Goal: Task Accomplishment & Management: Manage account settings

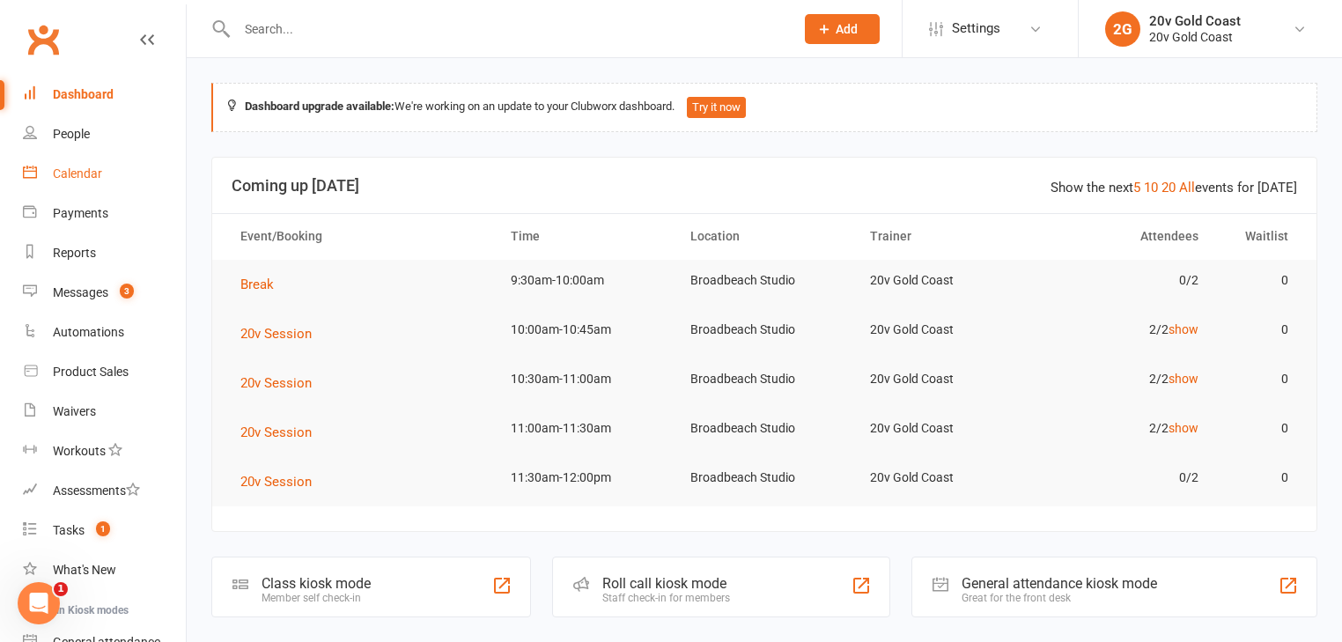
click at [109, 166] on link "Calendar" at bounding box center [104, 174] width 163 height 40
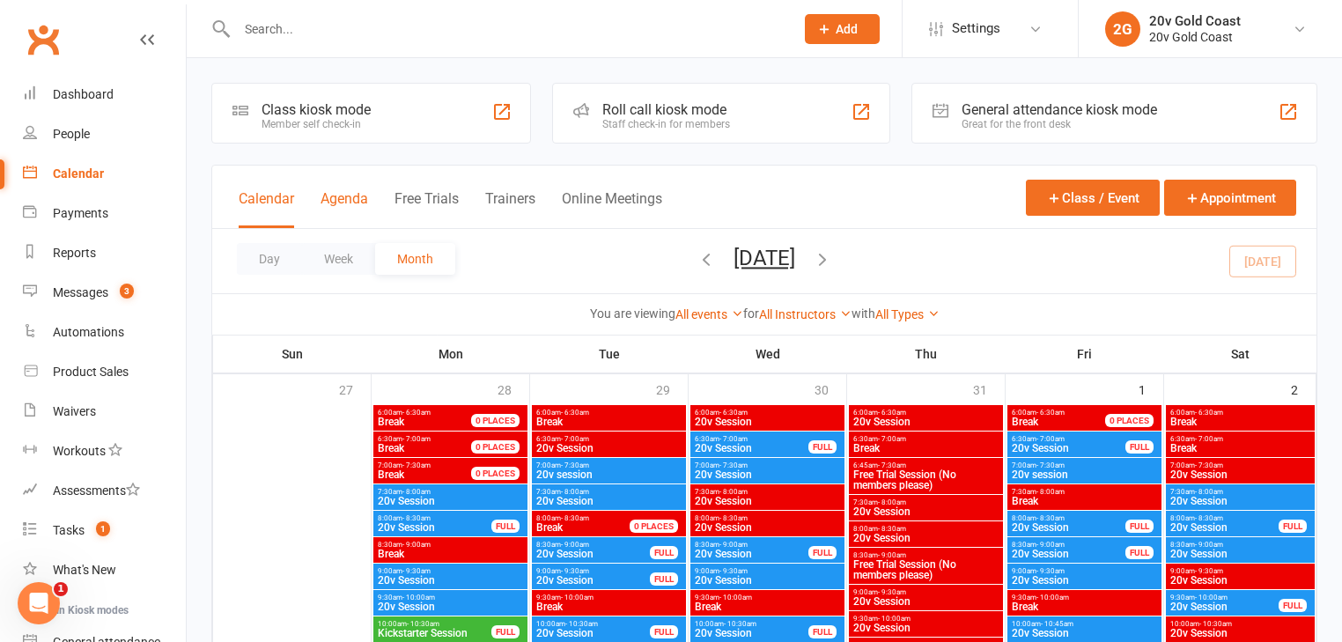
click at [352, 196] on button "Agenda" at bounding box center [345, 209] width 48 height 38
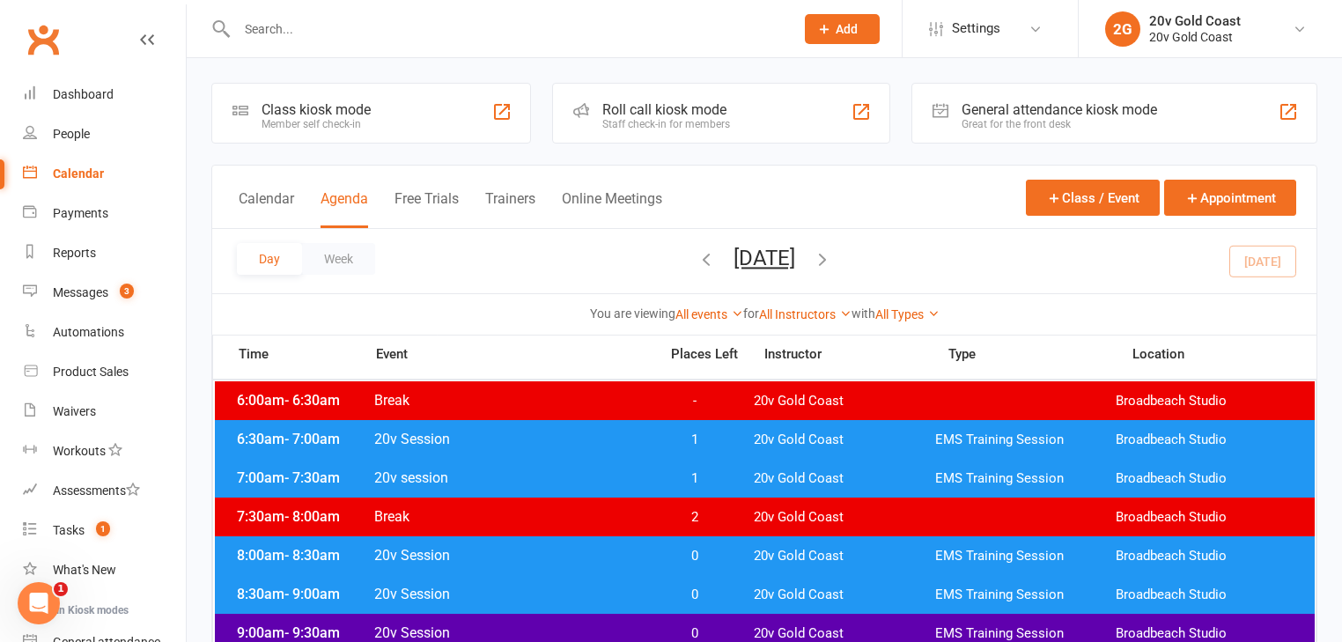
click at [1249, 261] on div "Day Week Friday, Aug 15, 2025 August 2025 Sun Mon Tue Wed Thu Fri Sat 27 28 29 …" at bounding box center [764, 261] width 1104 height 64
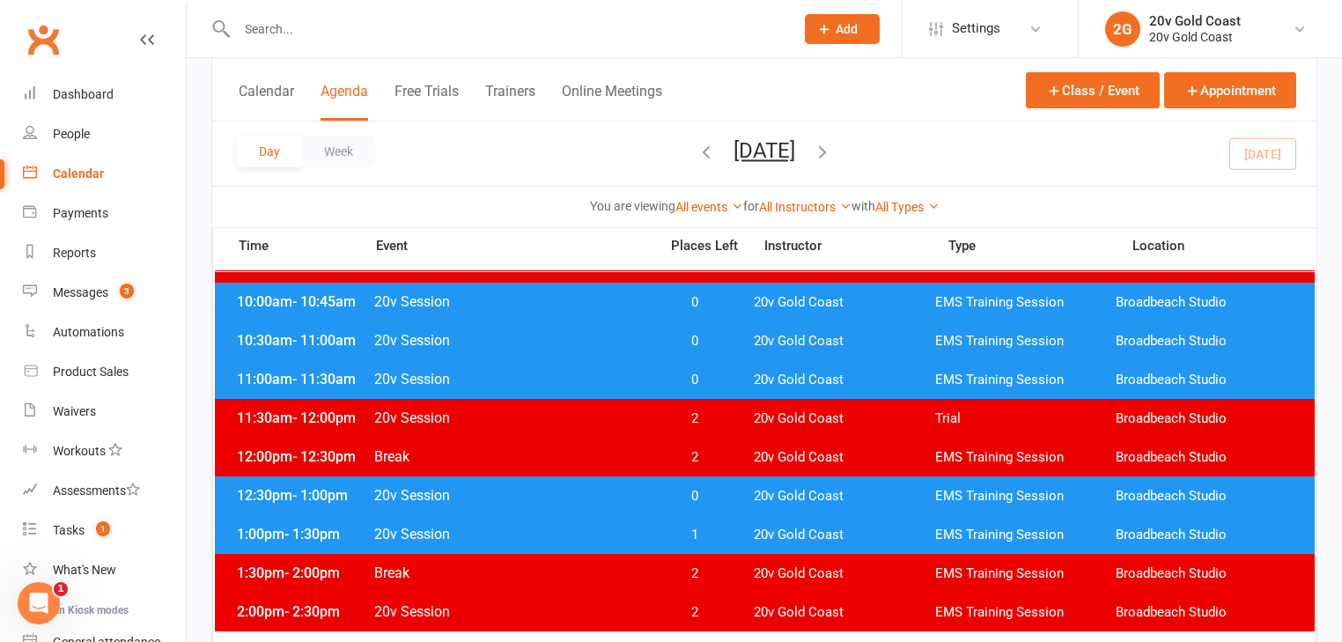
scroll to position [493, 0]
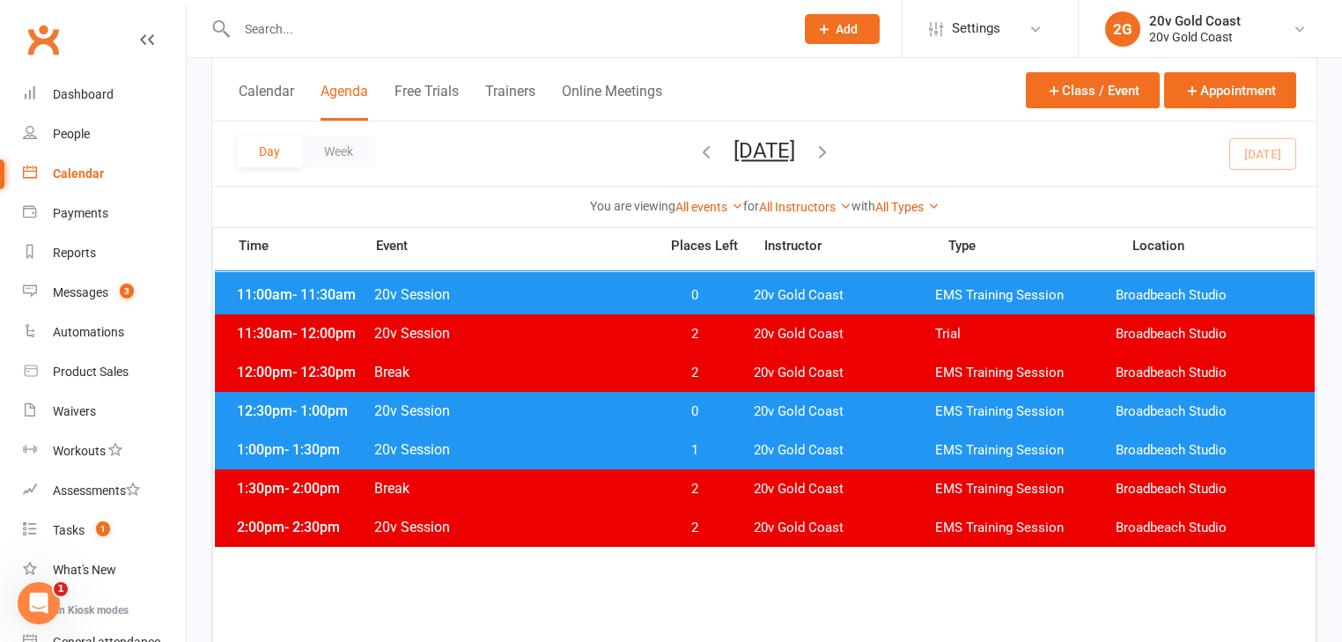
click at [707, 449] on span "1" at bounding box center [694, 450] width 92 height 17
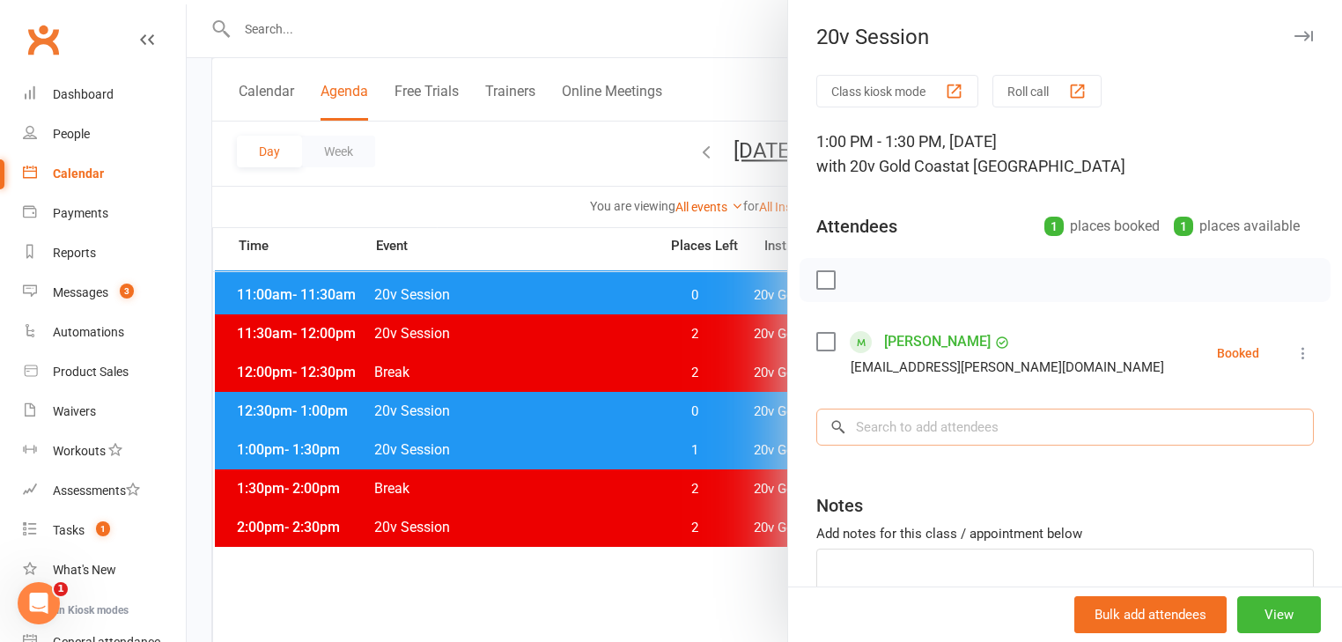
click at [895, 426] on input "search" at bounding box center [1065, 427] width 498 height 37
drag, startPoint x: 709, startPoint y: 444, endPoint x: 713, endPoint y: 421, distance: 23.2
click at [709, 444] on div at bounding box center [765, 321] width 1156 height 642
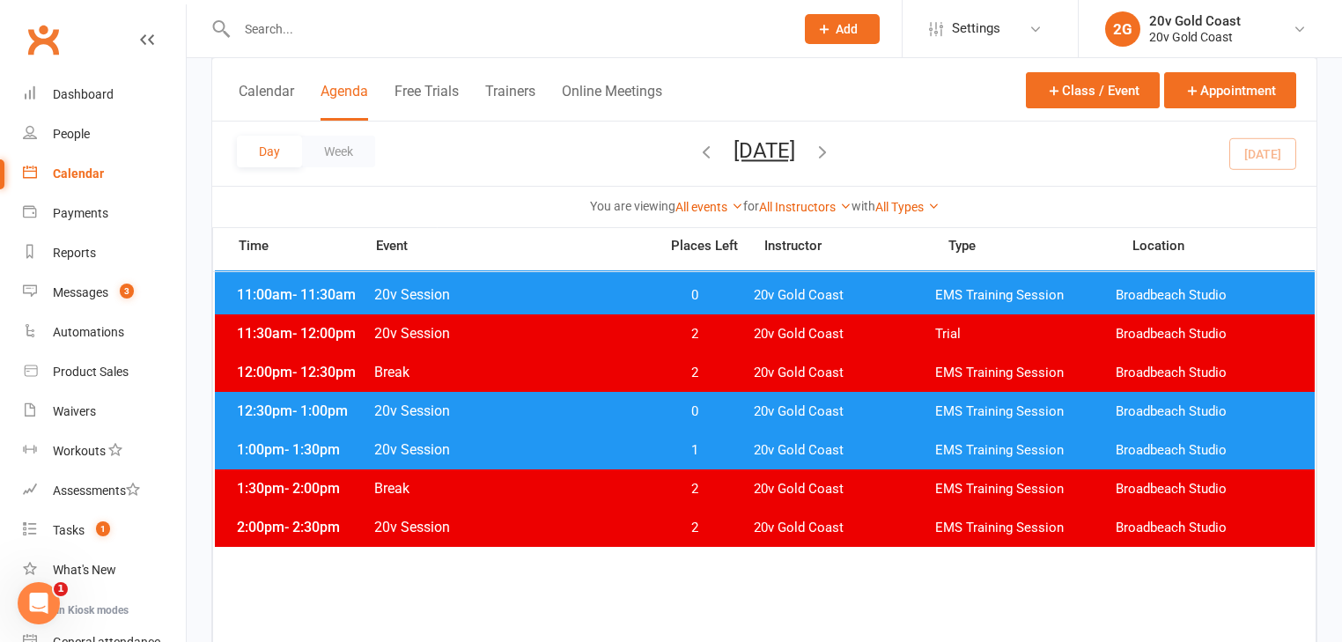
click at [713, 418] on div "12:30pm - 1:00pm 20v Session 0 20v Gold Coast EMS Training Session Broadbeach S…" at bounding box center [765, 411] width 1100 height 39
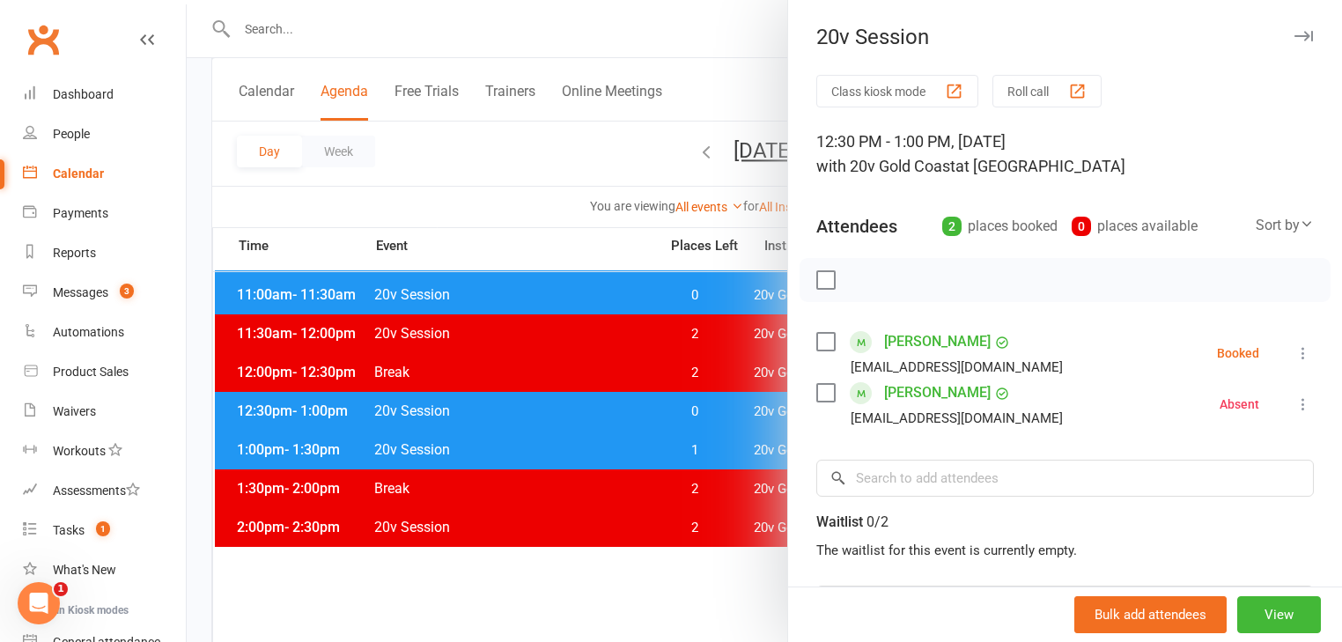
click at [1295, 356] on icon at bounding box center [1304, 353] width 18 height 18
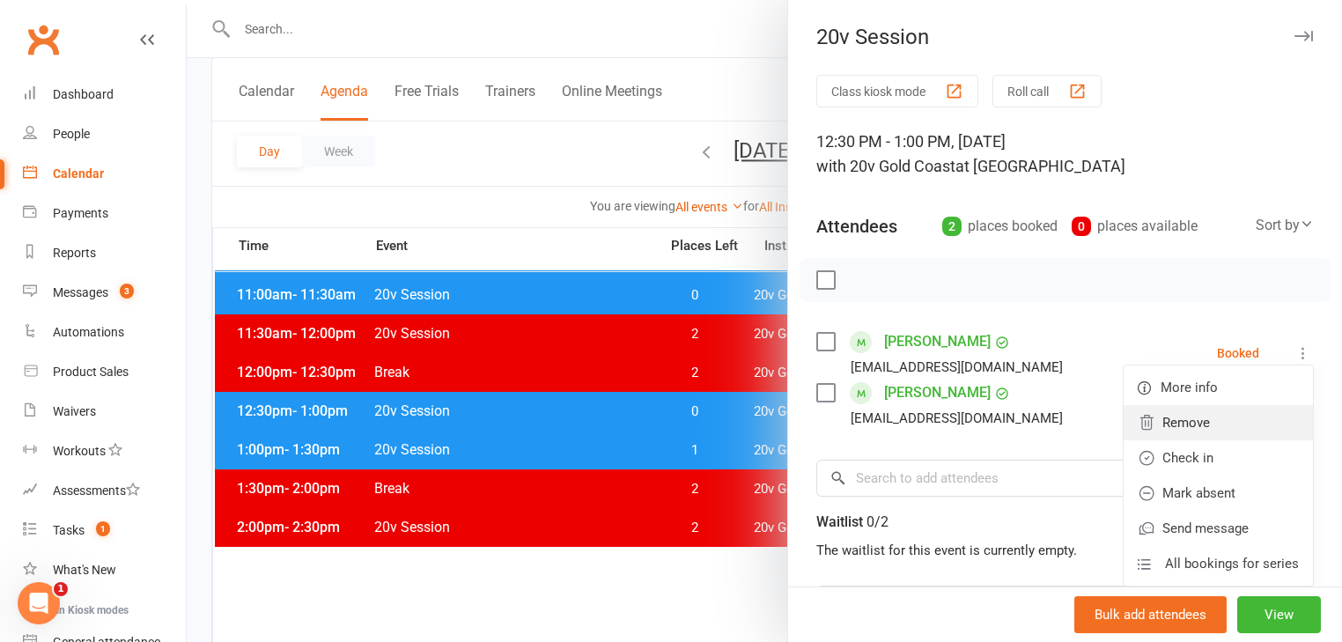
click at [1187, 426] on link "Remove" at bounding box center [1218, 422] width 189 height 35
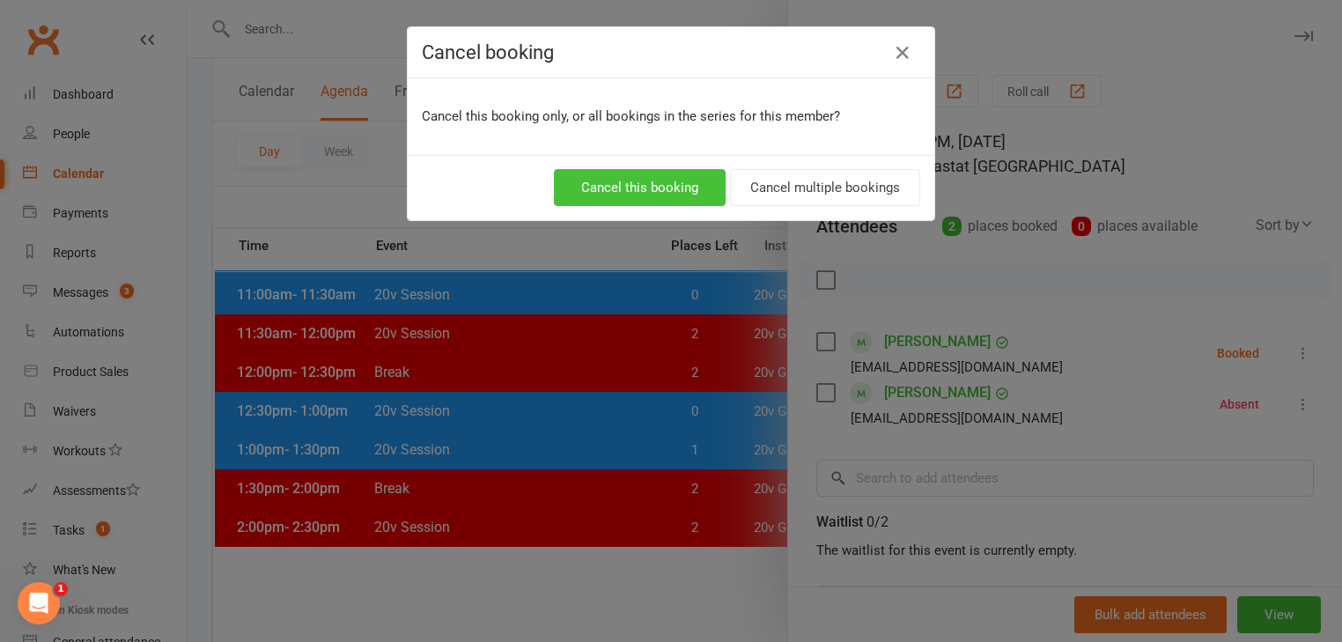
click at [670, 180] on button "Cancel this booking" at bounding box center [640, 187] width 172 height 37
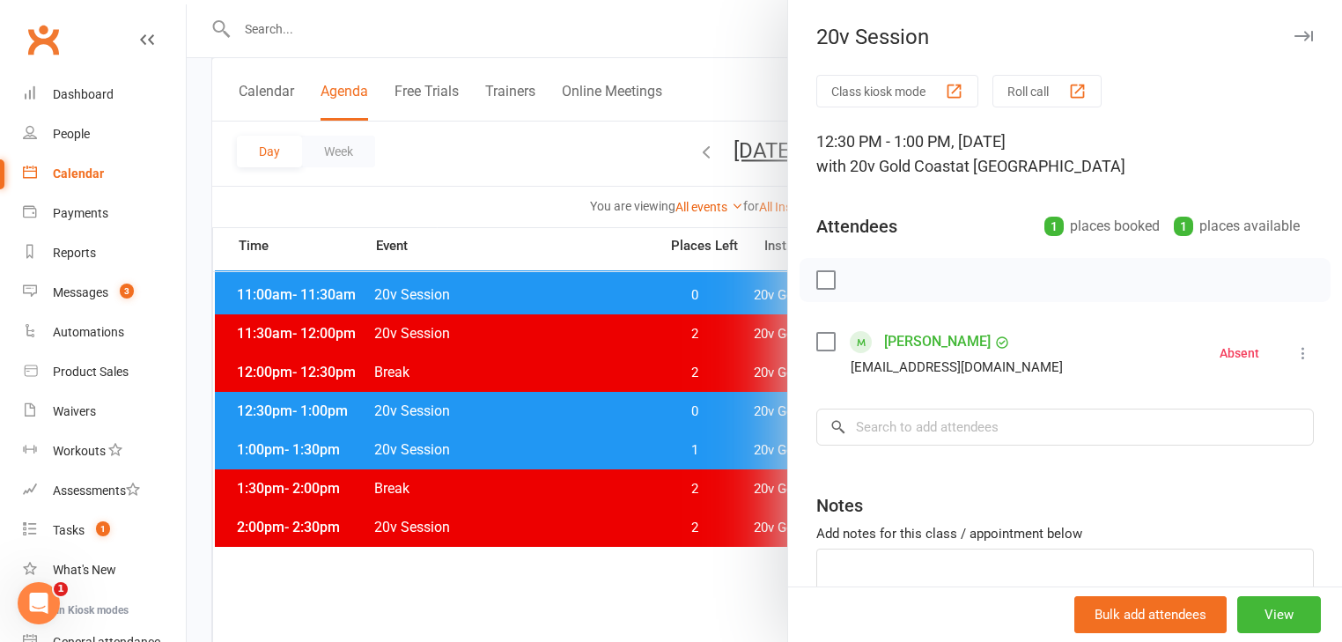
click at [687, 443] on div at bounding box center [765, 321] width 1156 height 642
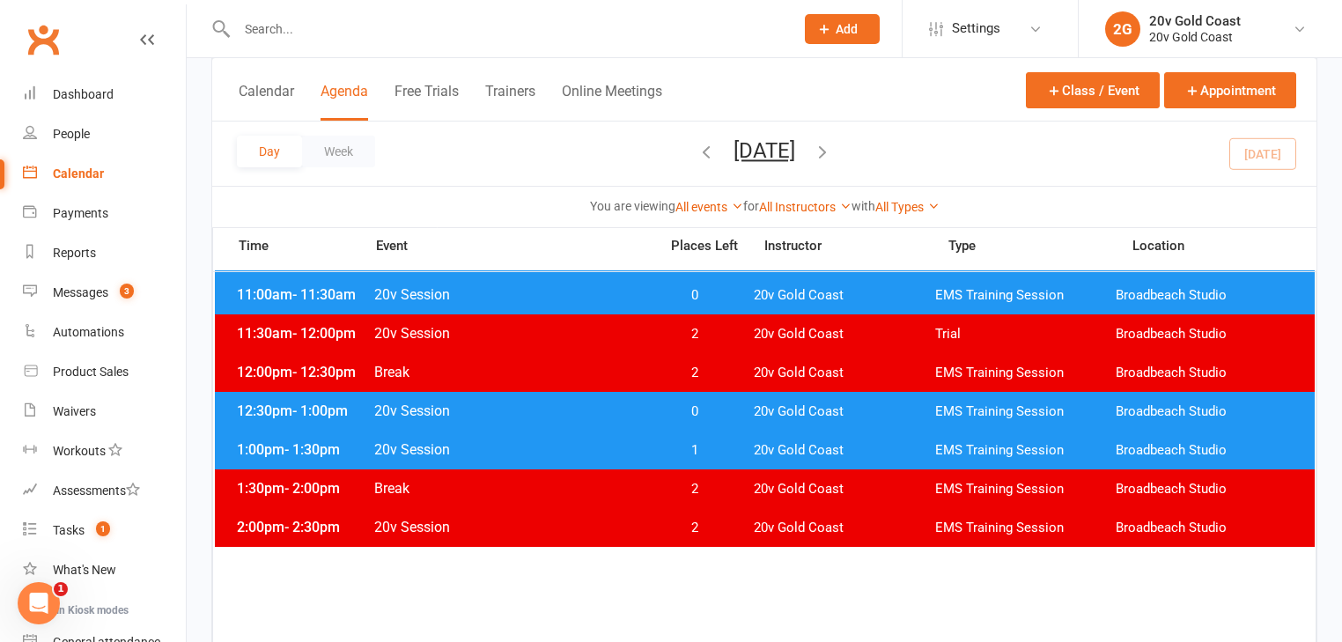
click at [706, 442] on span "1" at bounding box center [694, 450] width 92 height 17
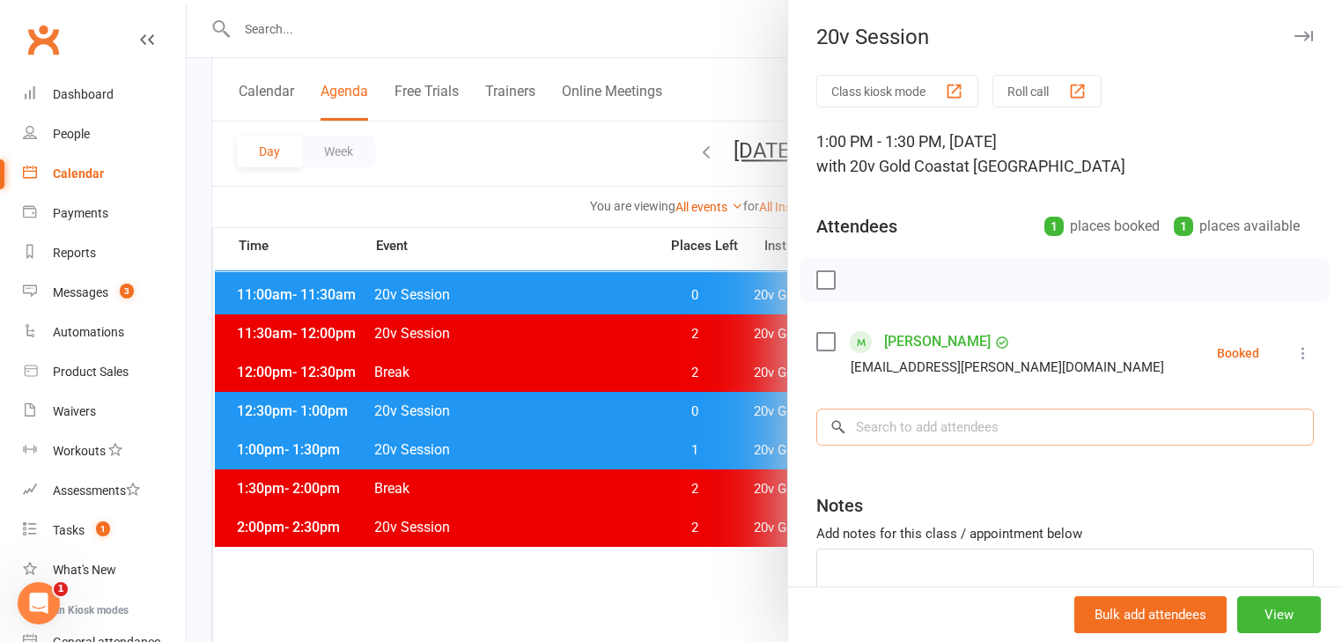
click at [942, 416] on input "search" at bounding box center [1065, 427] width 498 height 37
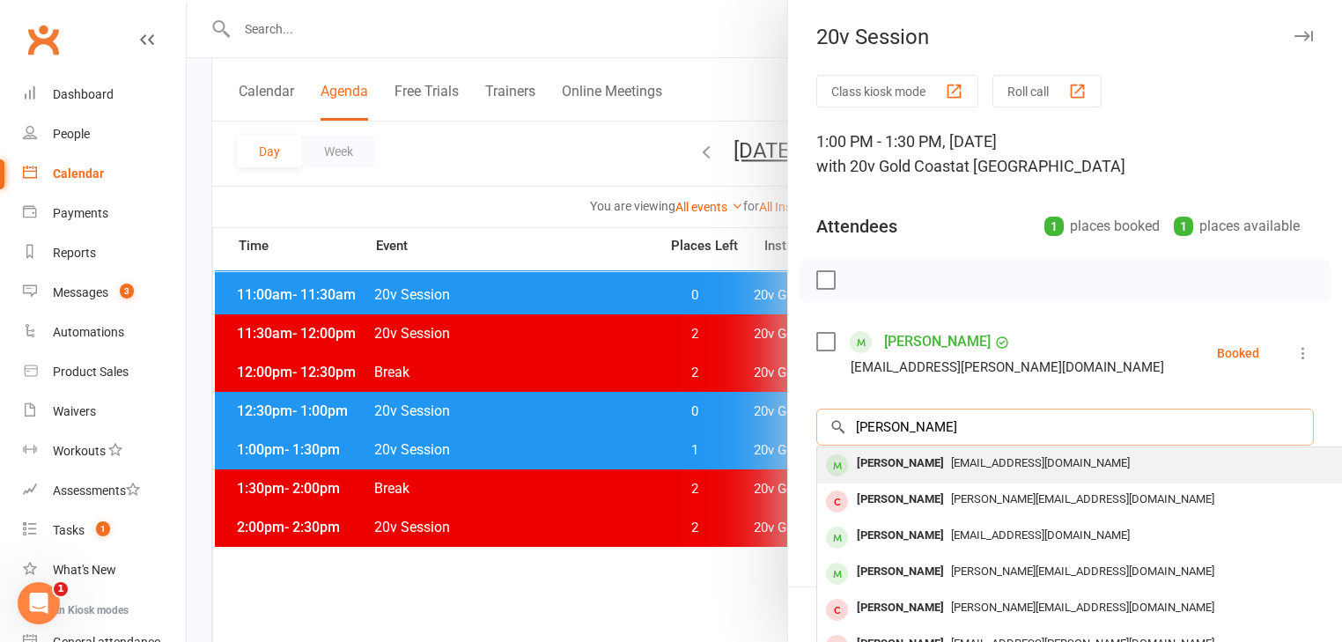
type input "james robin"
click at [916, 467] on div "[PERSON_NAME]" at bounding box center [900, 464] width 101 height 26
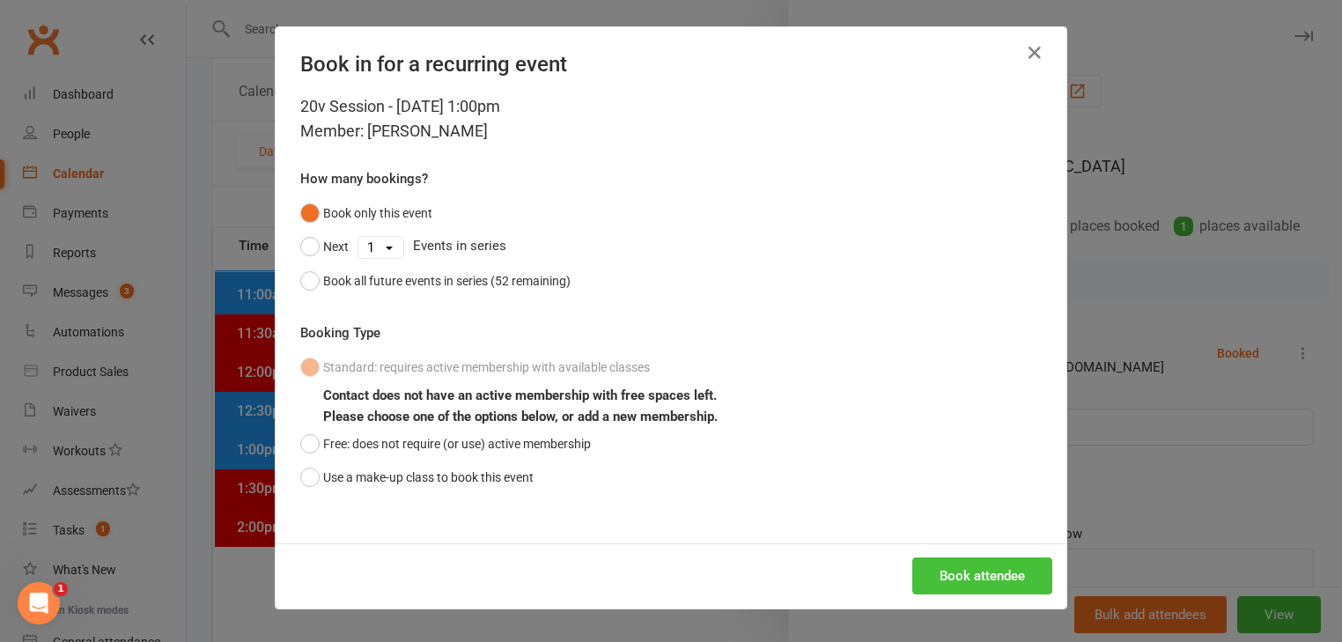
click at [990, 574] on button "Book attendee" at bounding box center [982, 576] width 140 height 37
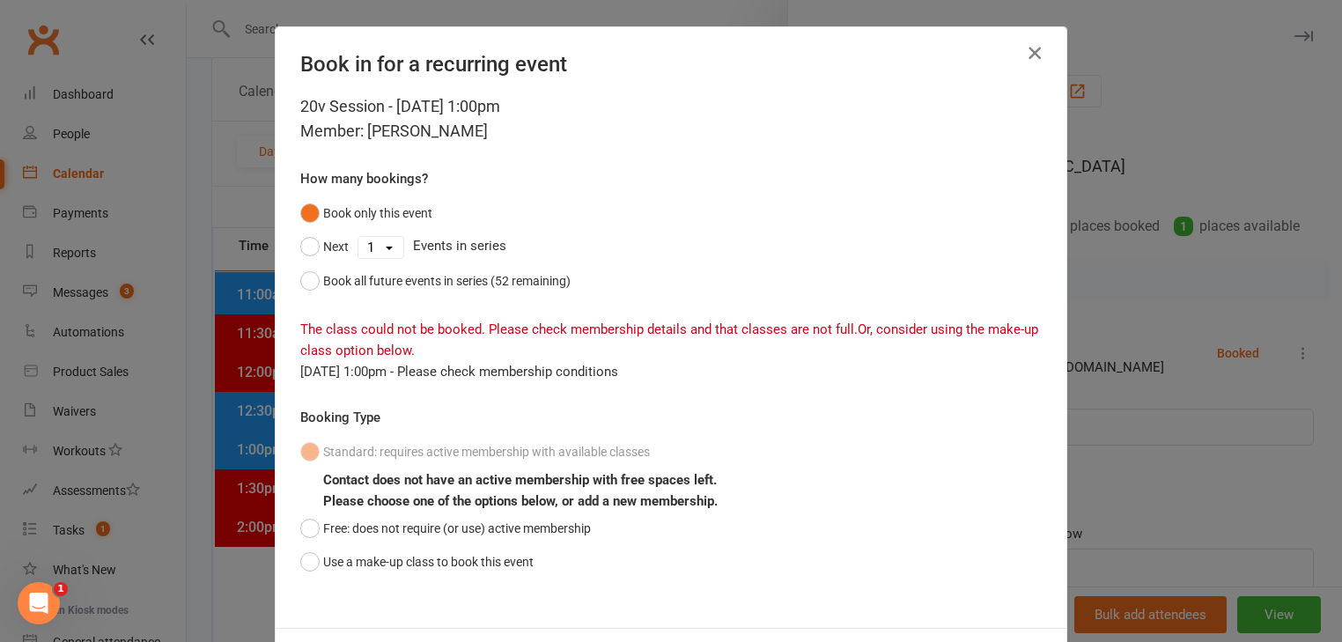
click at [1031, 59] on icon "button" at bounding box center [1034, 52] width 21 height 21
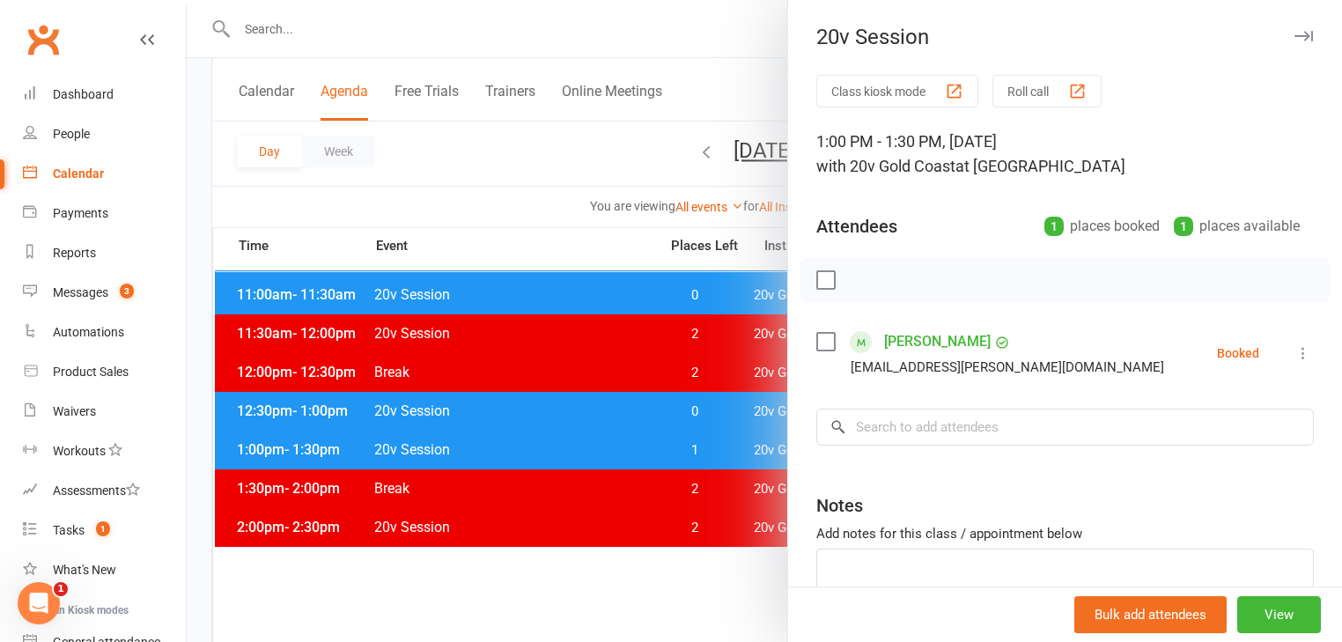
click at [711, 408] on div at bounding box center [765, 321] width 1156 height 642
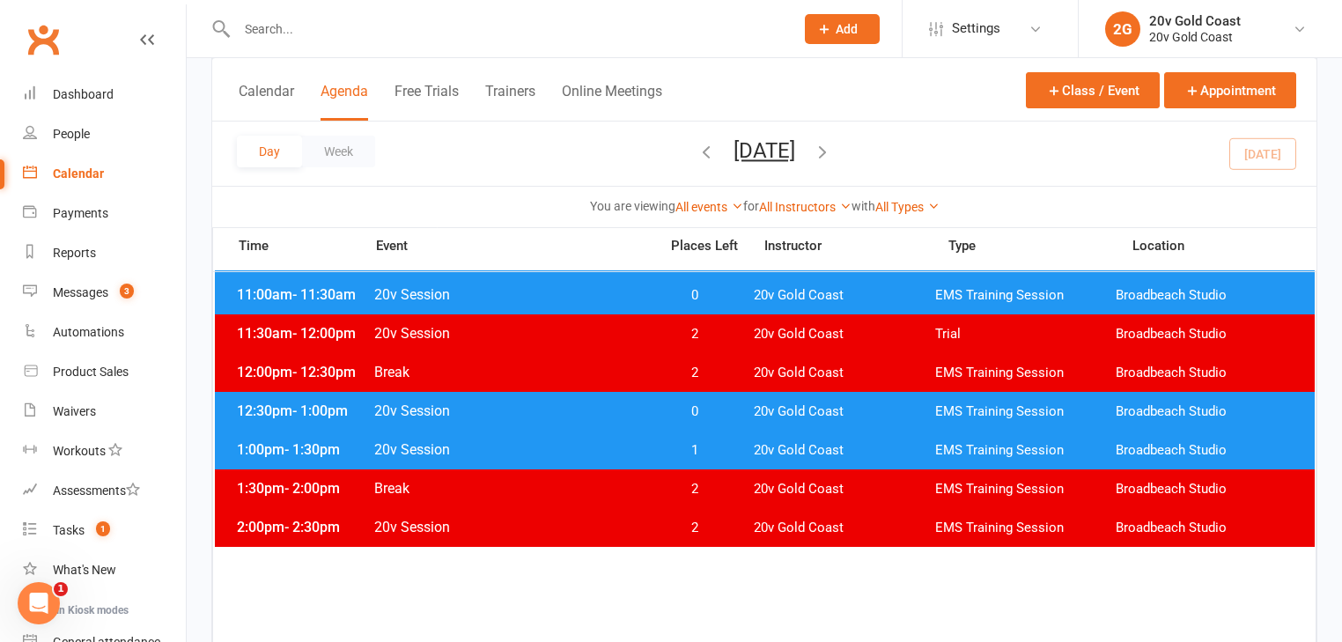
click at [711, 409] on span "0" at bounding box center [694, 411] width 92 height 17
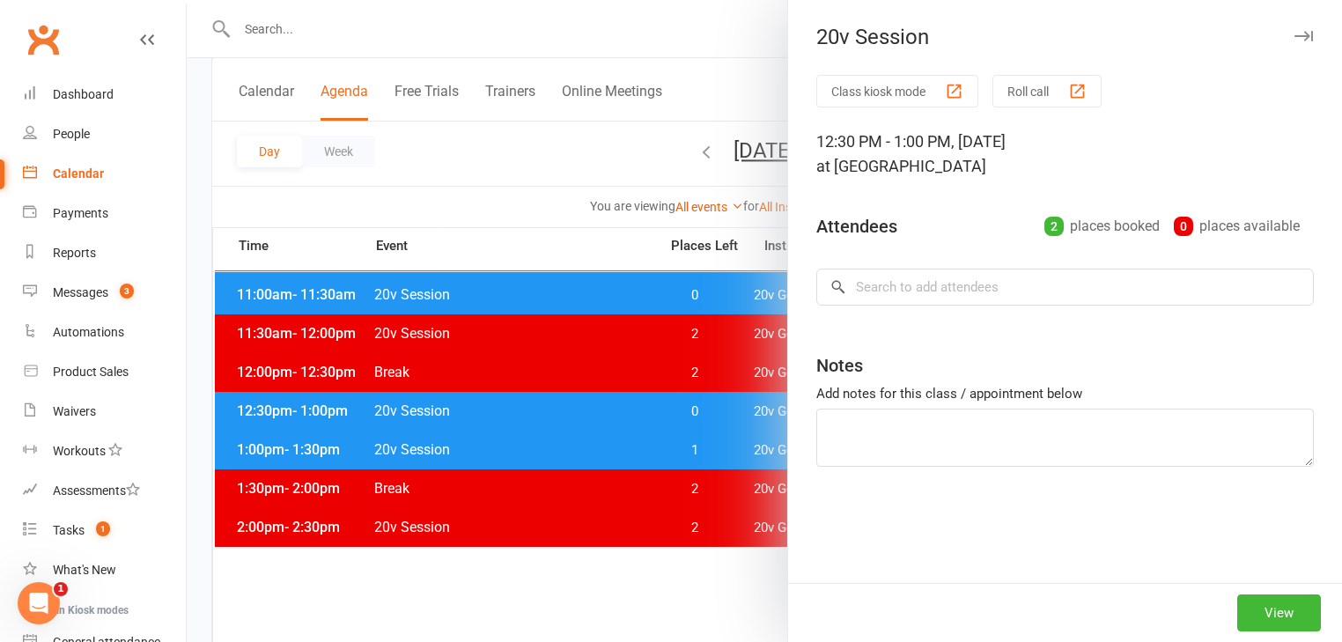
click at [712, 409] on div at bounding box center [765, 321] width 1156 height 642
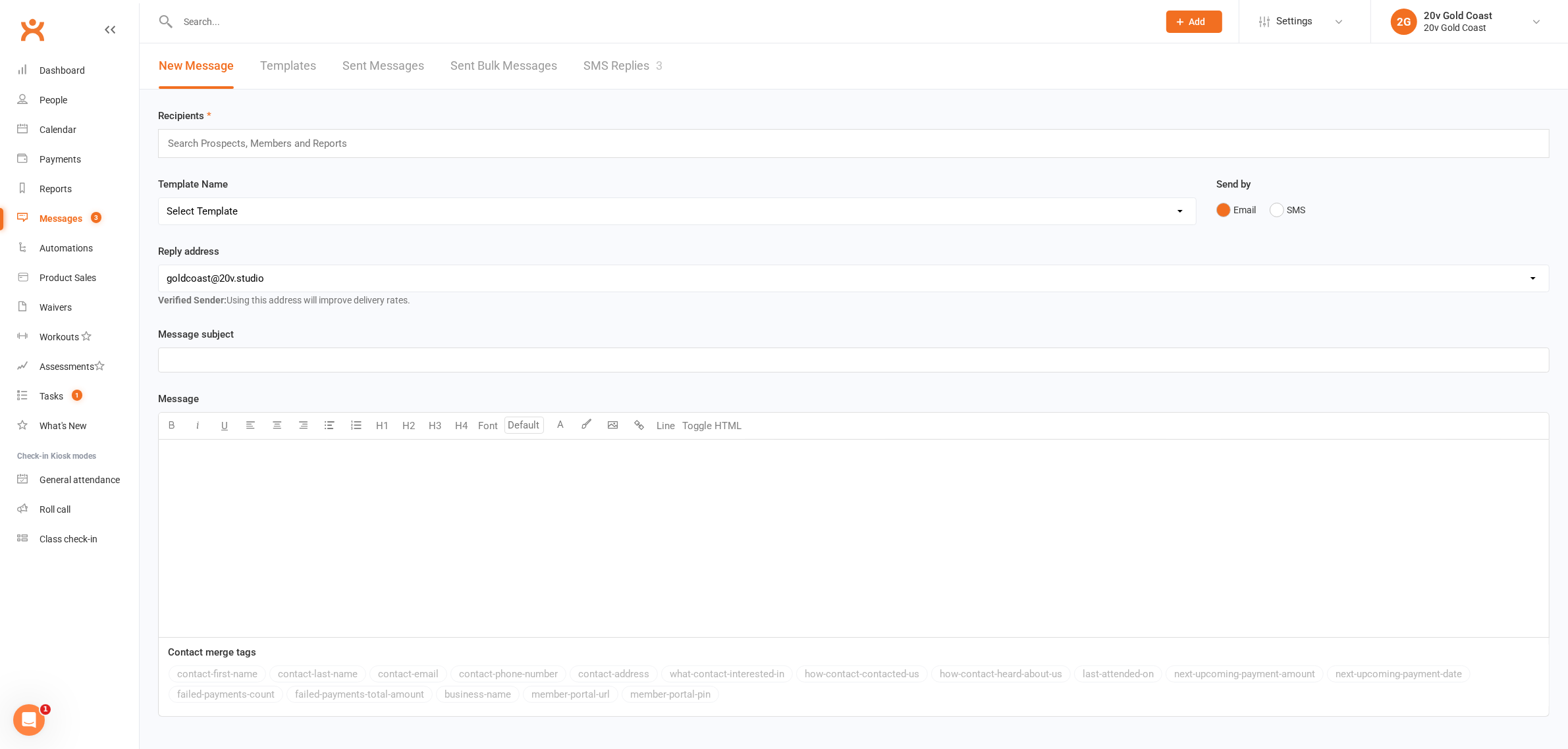
click at [604, 64] on link "SMS Replies 3" at bounding box center [623, 66] width 79 height 46
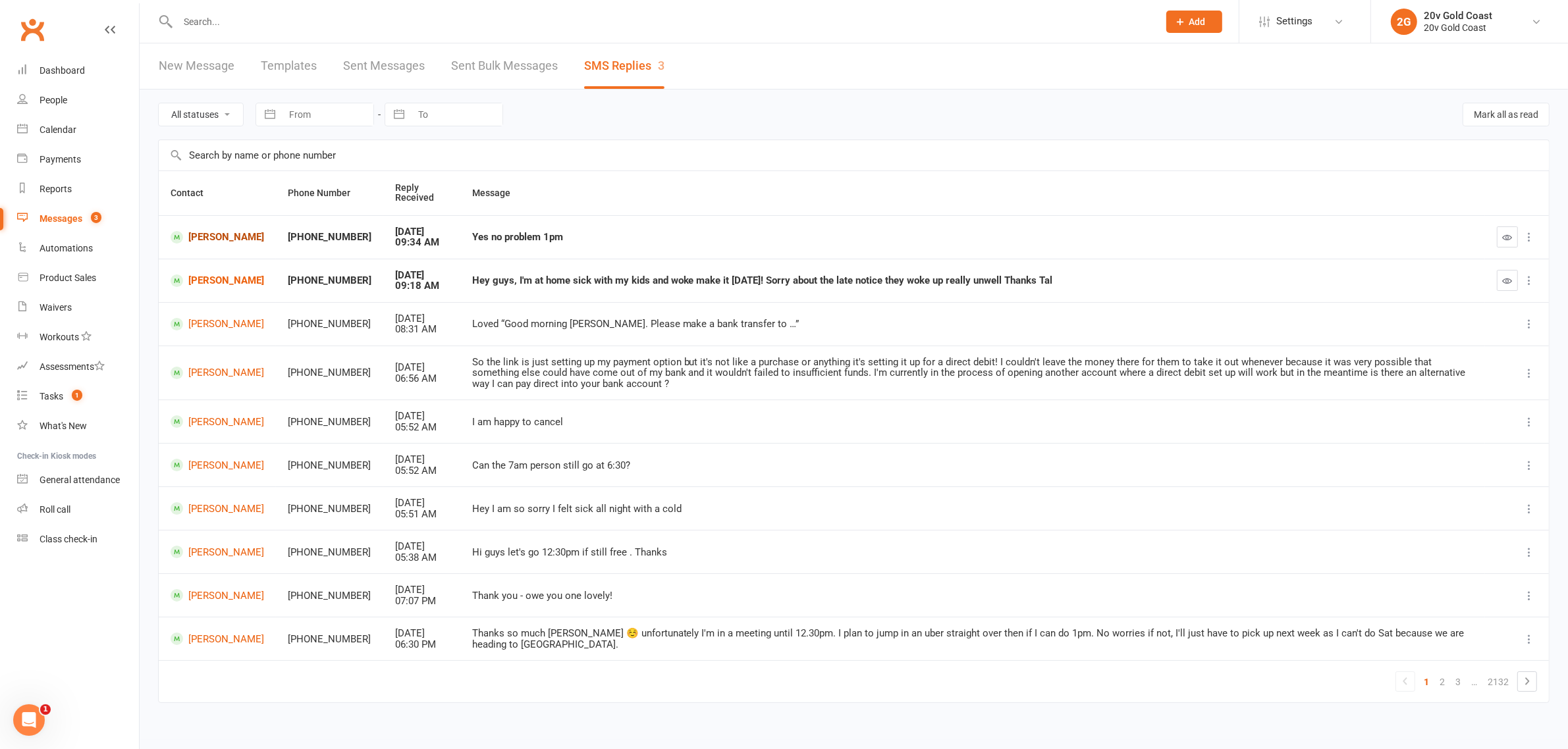
click at [202, 241] on link "[PERSON_NAME]" at bounding box center [217, 237] width 93 height 13
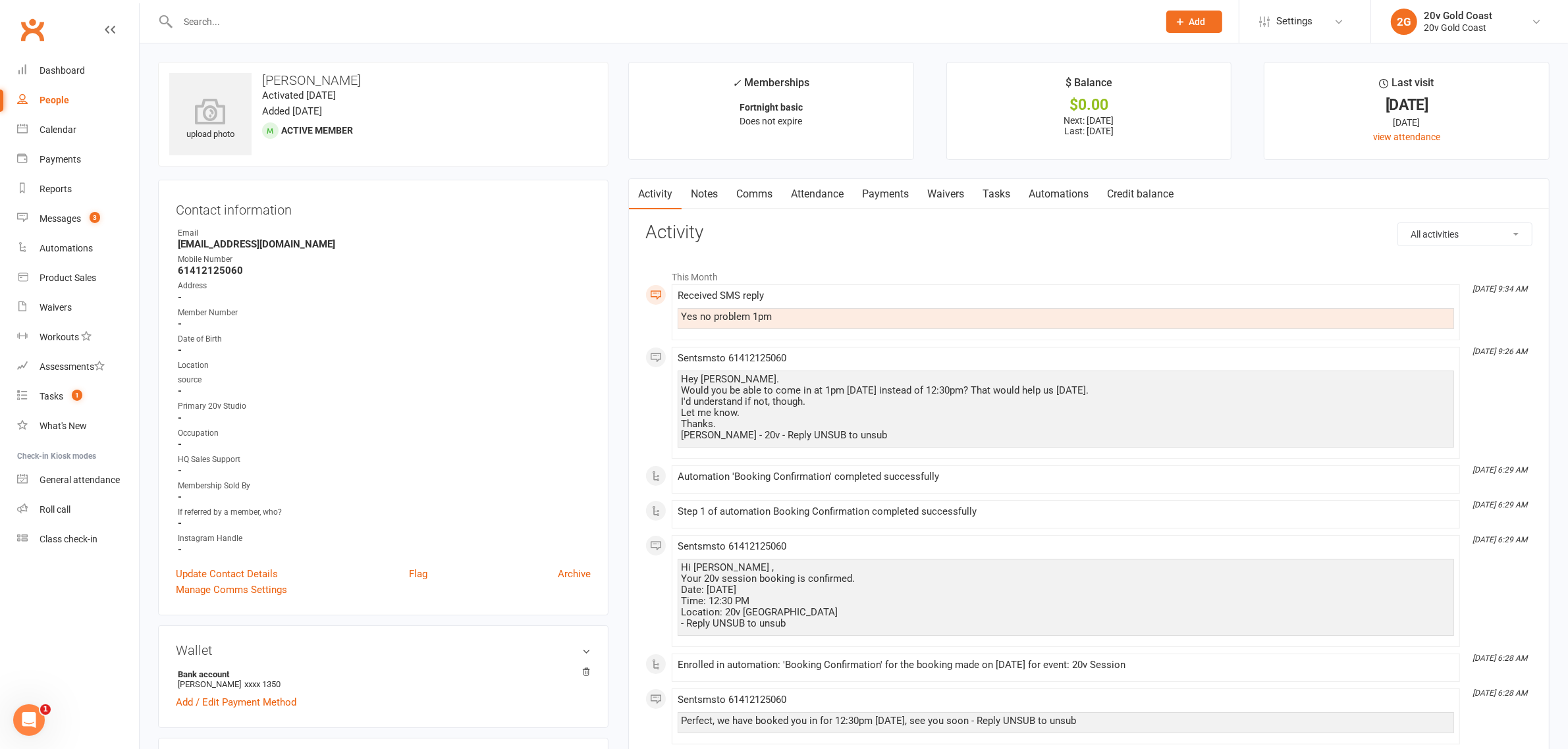
click at [760, 198] on link "Comms" at bounding box center [754, 194] width 55 height 31
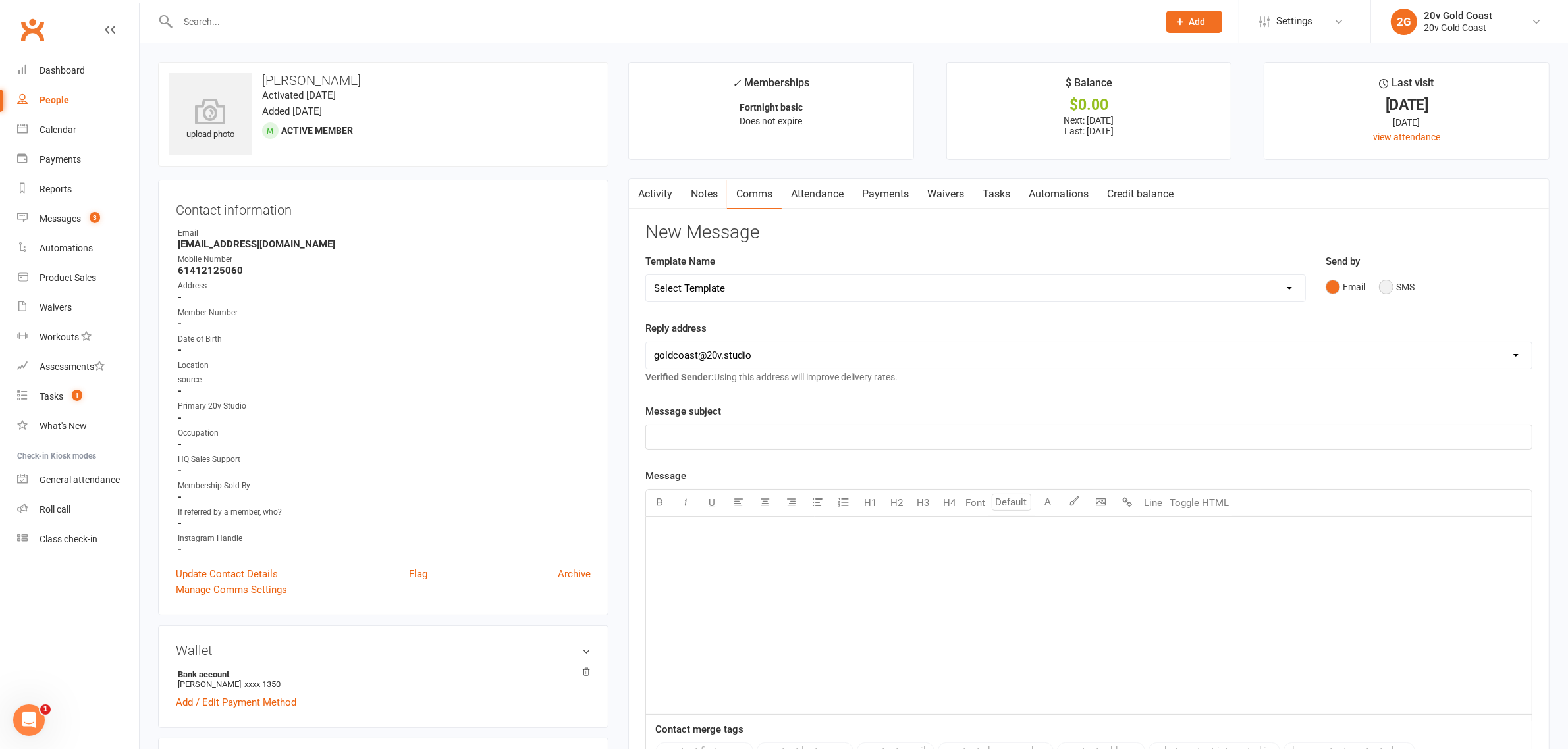
click at [1385, 286] on button "SMS" at bounding box center [1397, 286] width 36 height 25
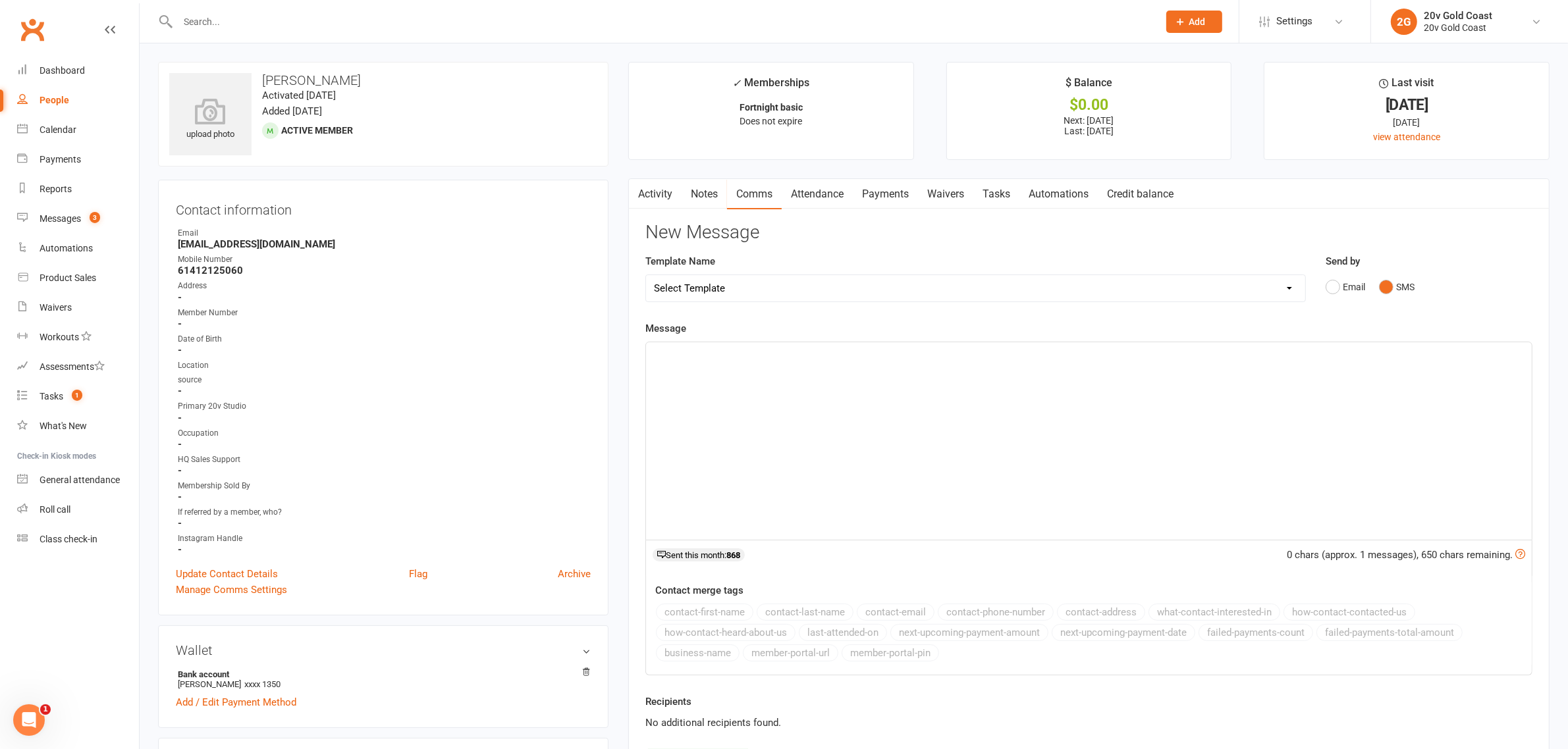
click at [1370, 377] on div "﻿" at bounding box center [1089, 441] width 886 height 197
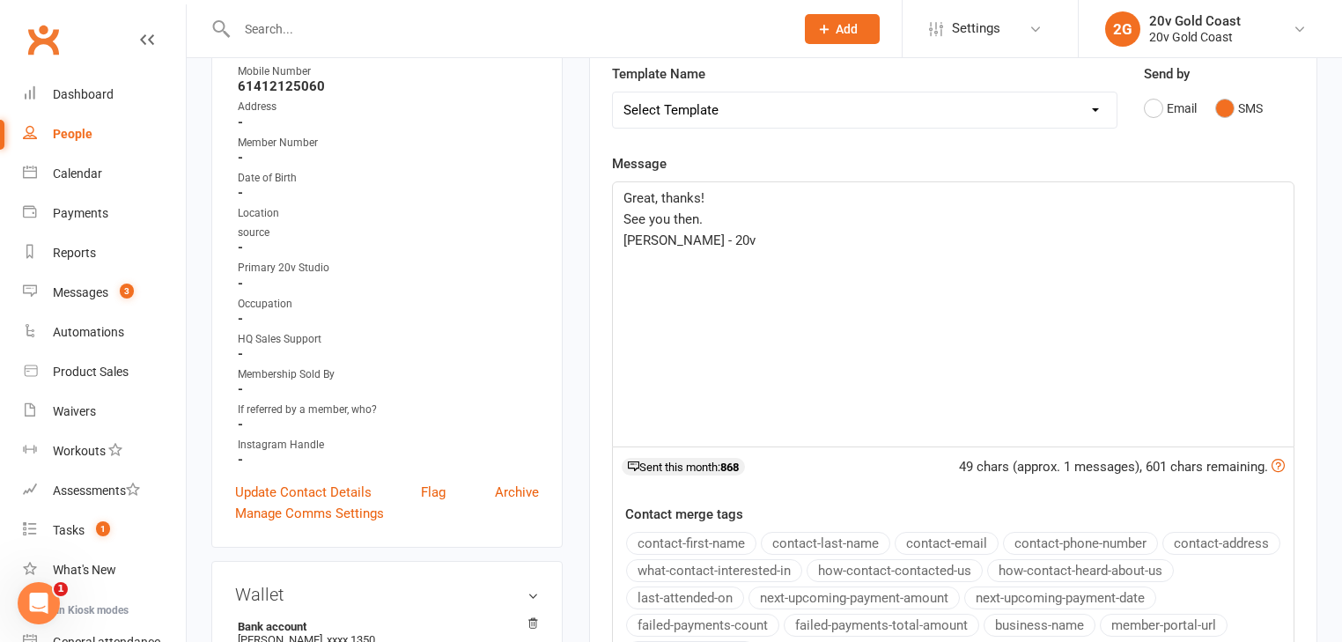
scroll to position [564, 0]
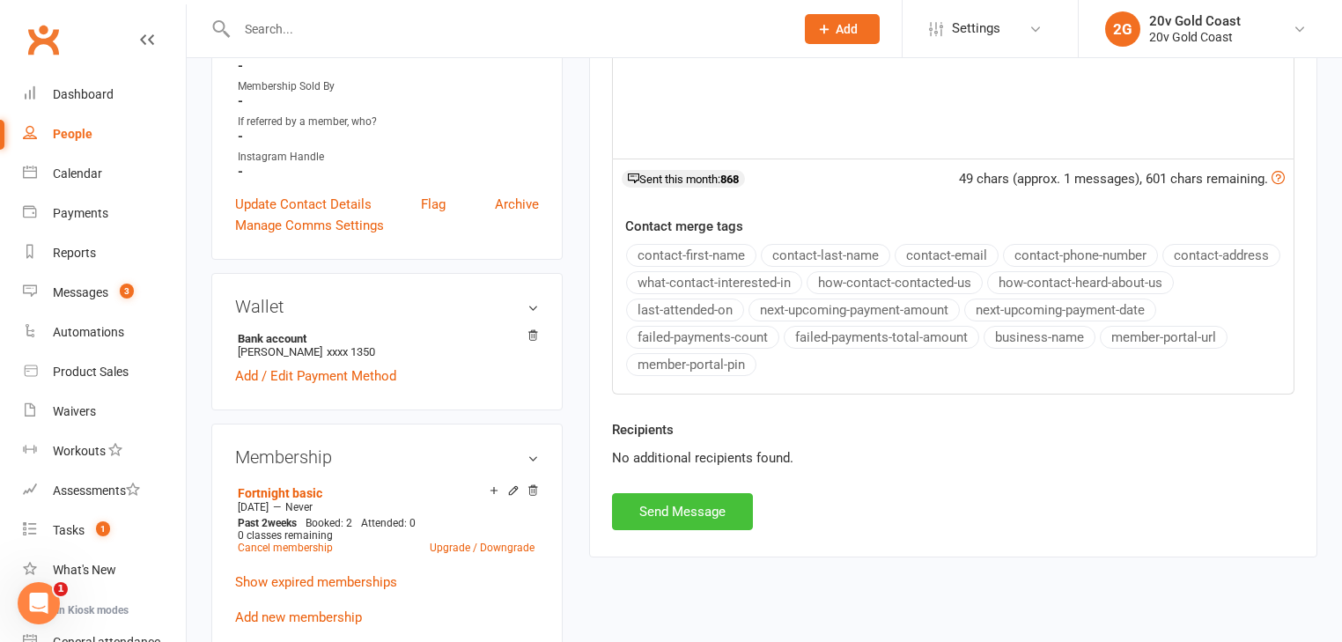
click at [715, 510] on button "Send Message" at bounding box center [682, 511] width 141 height 37
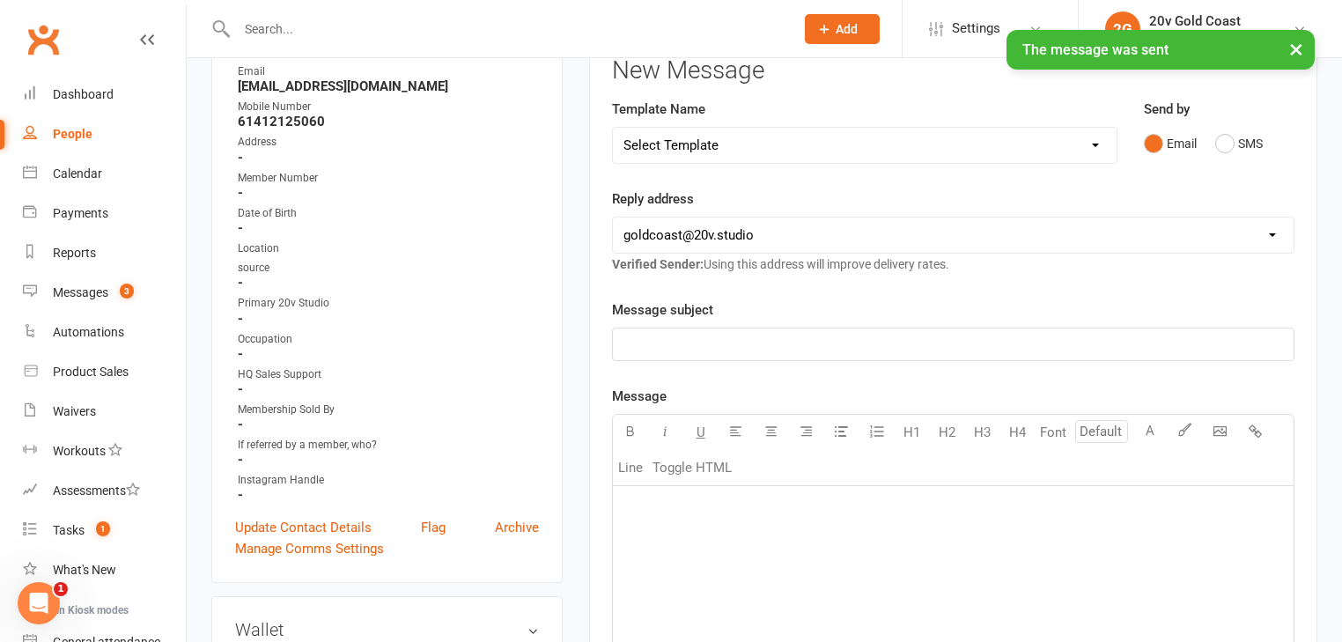
scroll to position [0, 0]
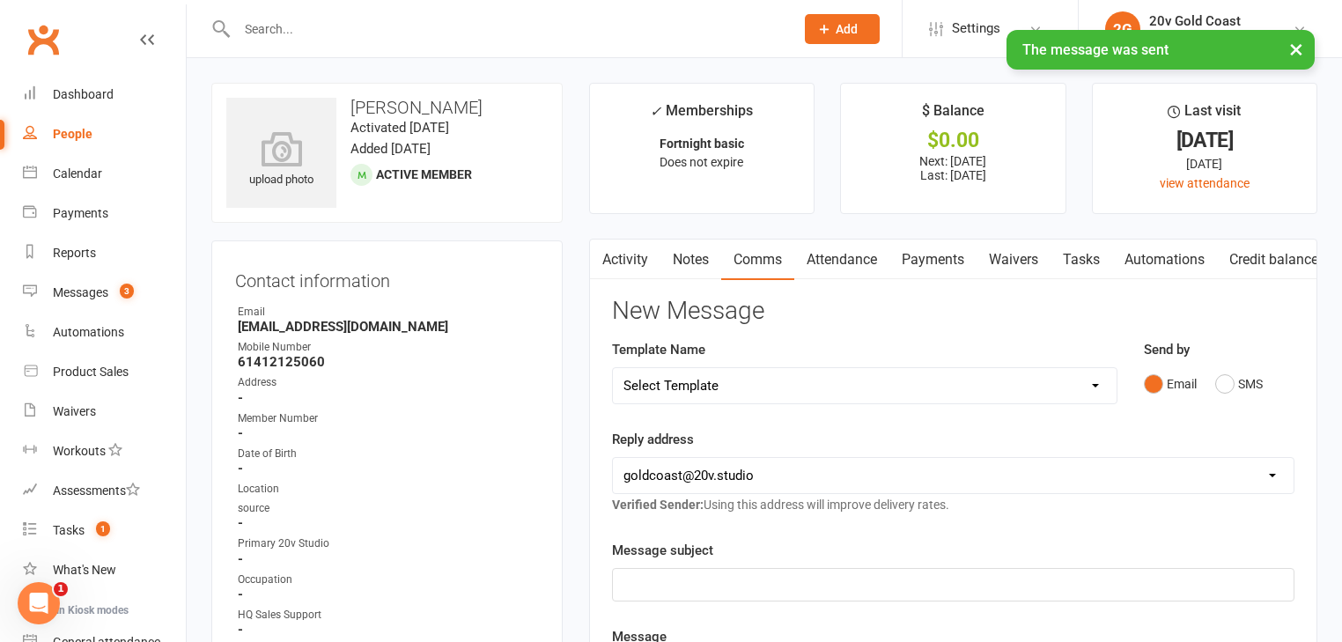
click at [638, 273] on link "Activity" at bounding box center [625, 260] width 70 height 41
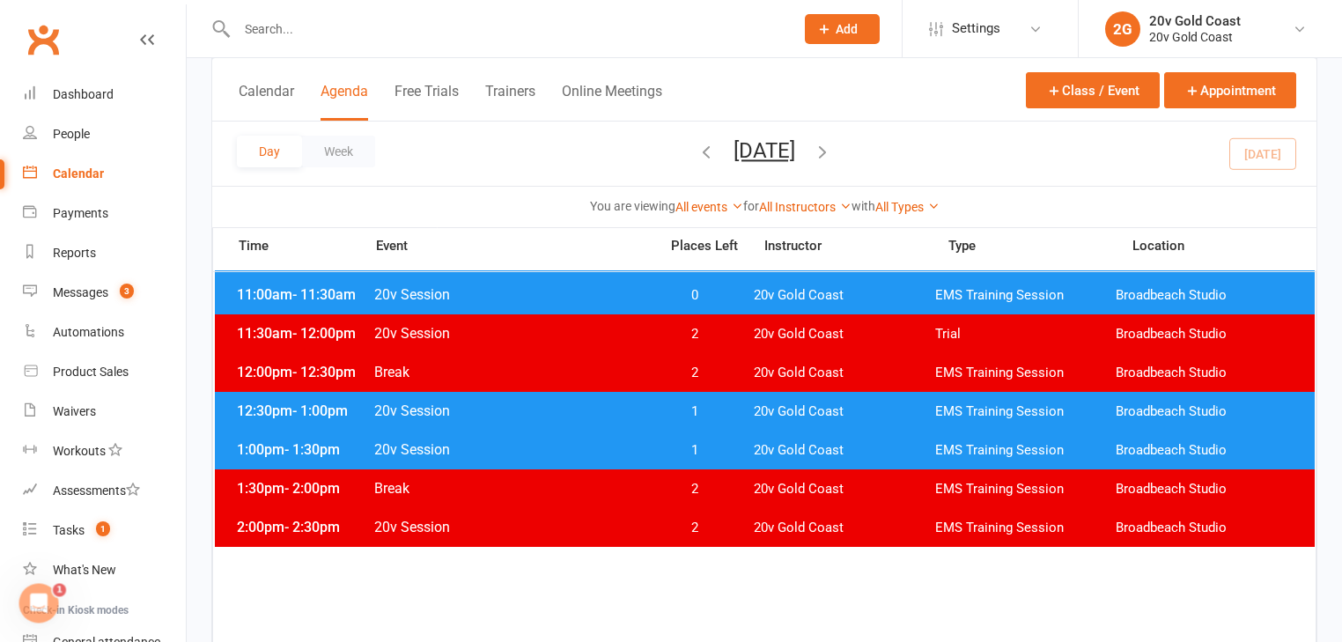
click at [715, 410] on span "1" at bounding box center [694, 411] width 92 height 17
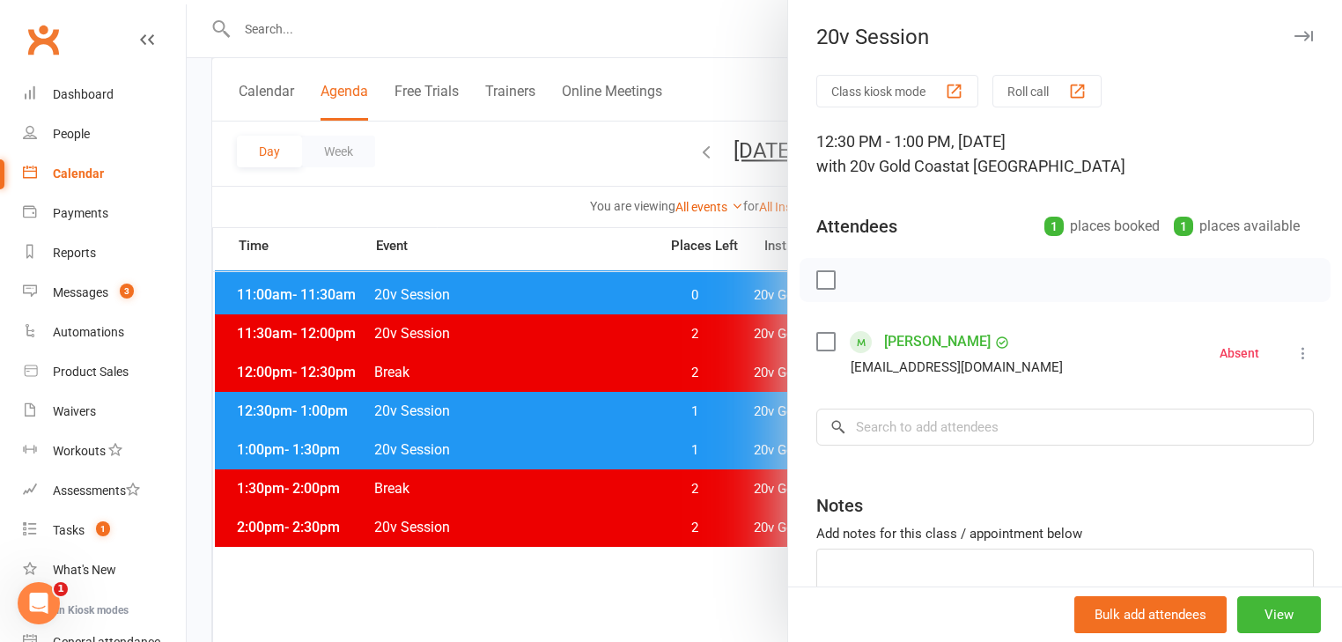
click at [715, 410] on div at bounding box center [765, 321] width 1156 height 642
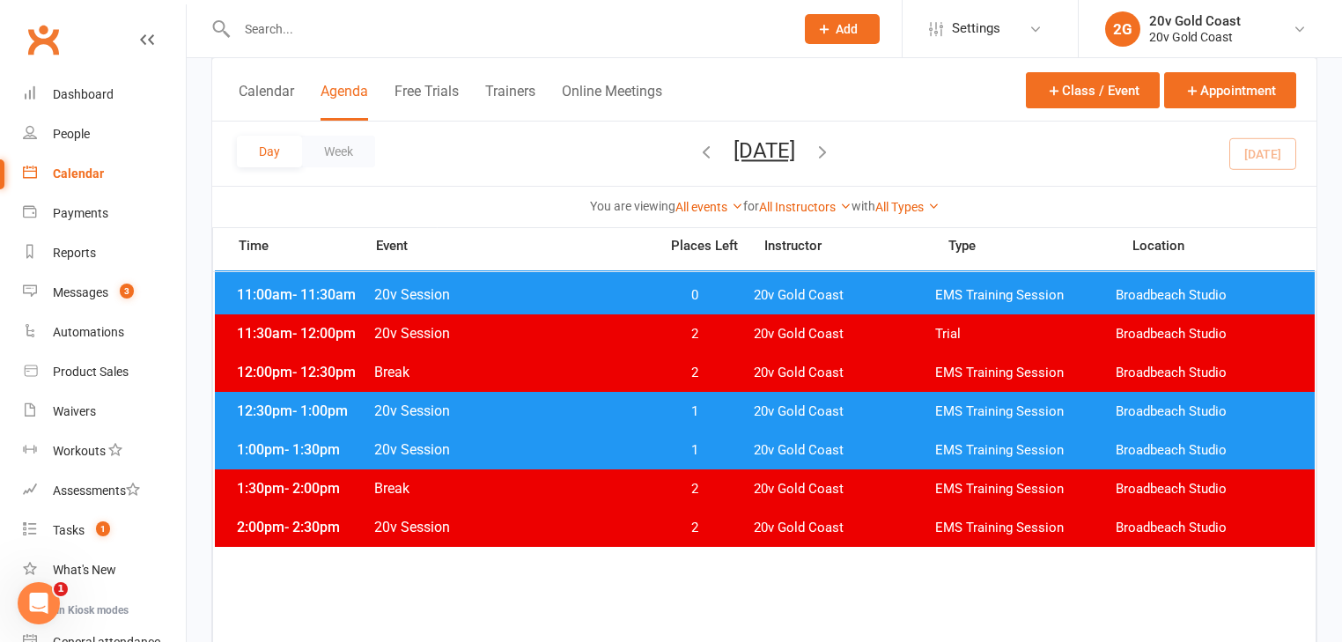
click at [723, 454] on span "1" at bounding box center [694, 450] width 92 height 17
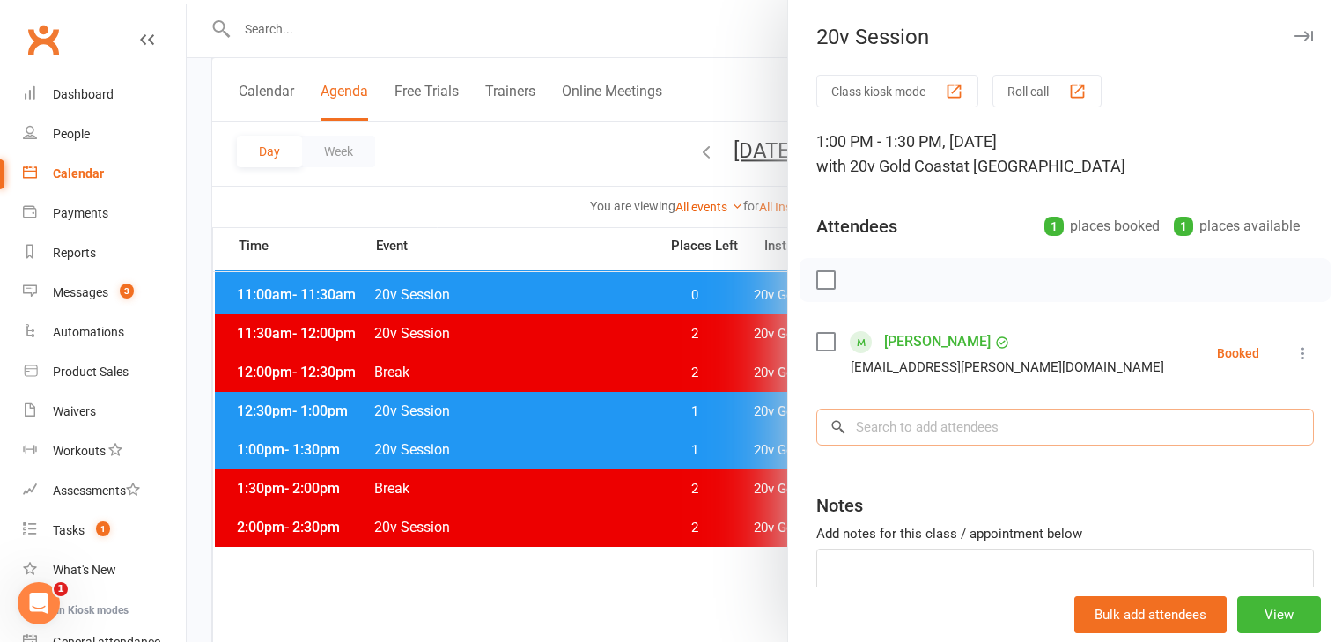
click at [927, 427] on input "search" at bounding box center [1065, 427] width 498 height 37
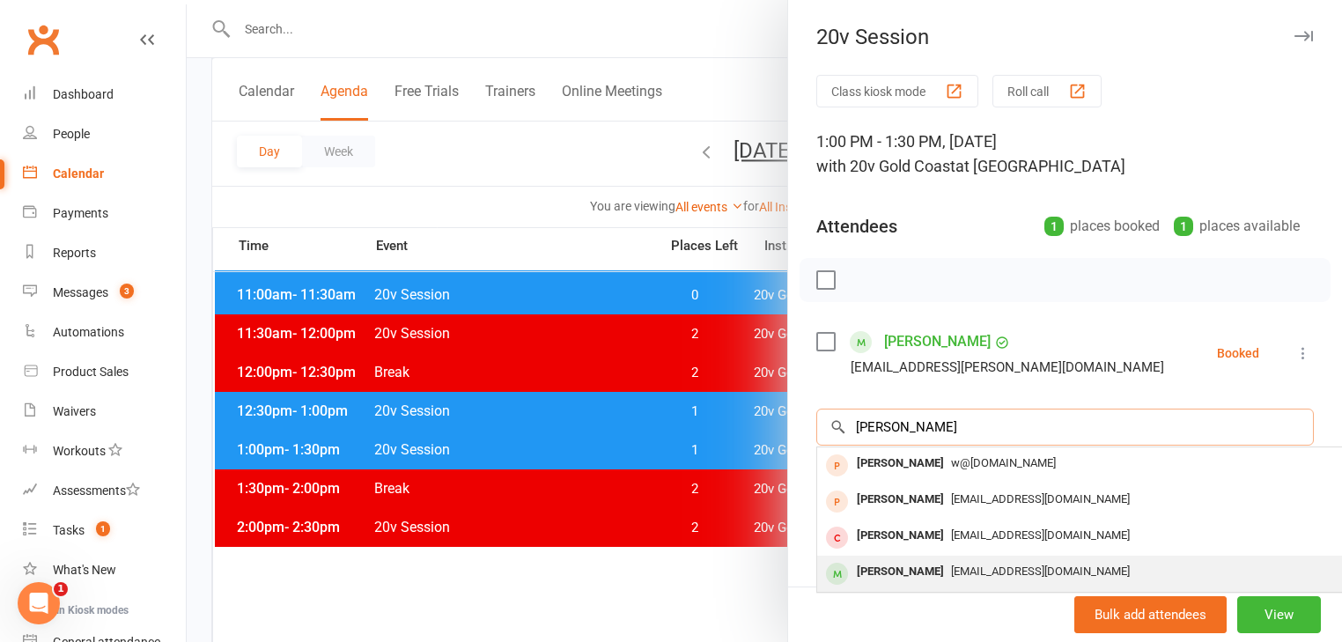
type input "robinson"
click at [921, 574] on div "[PERSON_NAME]" at bounding box center [900, 572] width 101 height 26
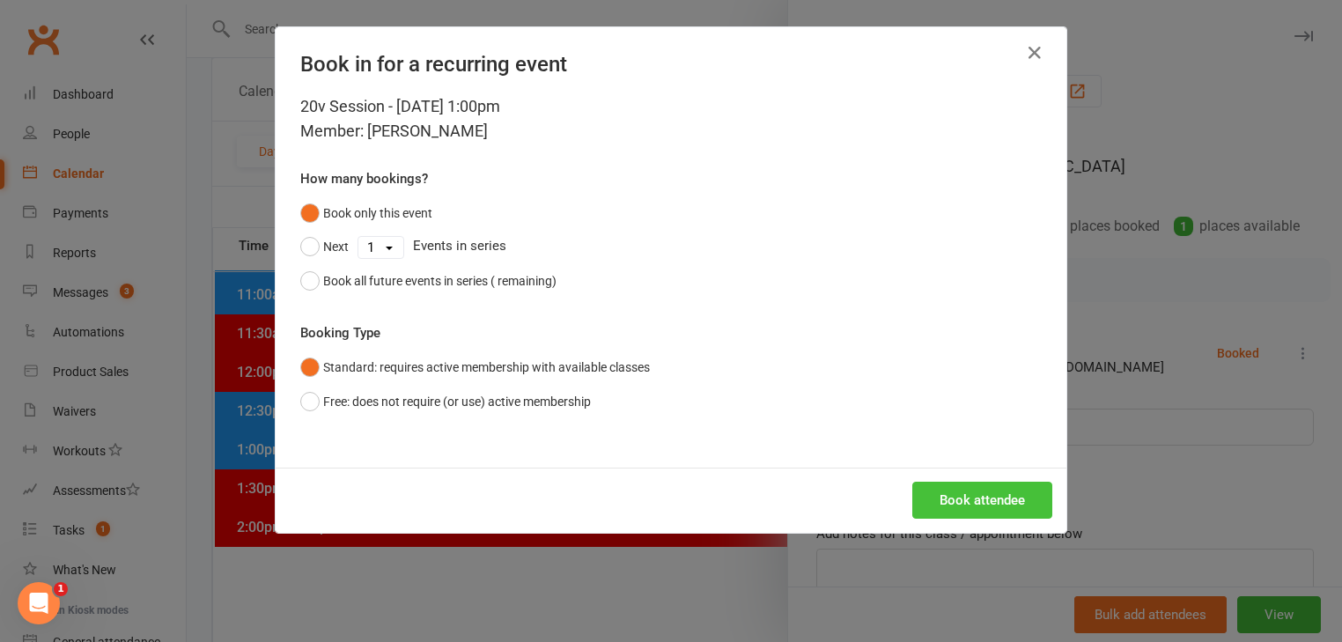
click at [948, 510] on button "Book attendee" at bounding box center [982, 500] width 140 height 37
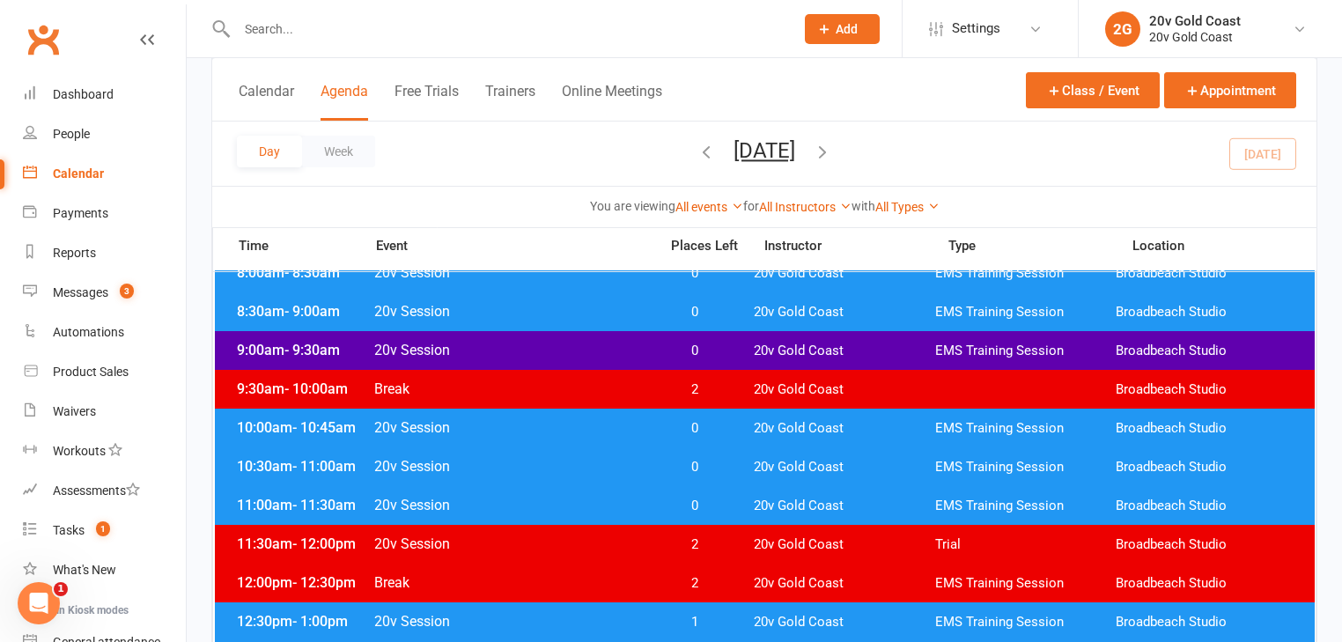
scroll to position [423, 0]
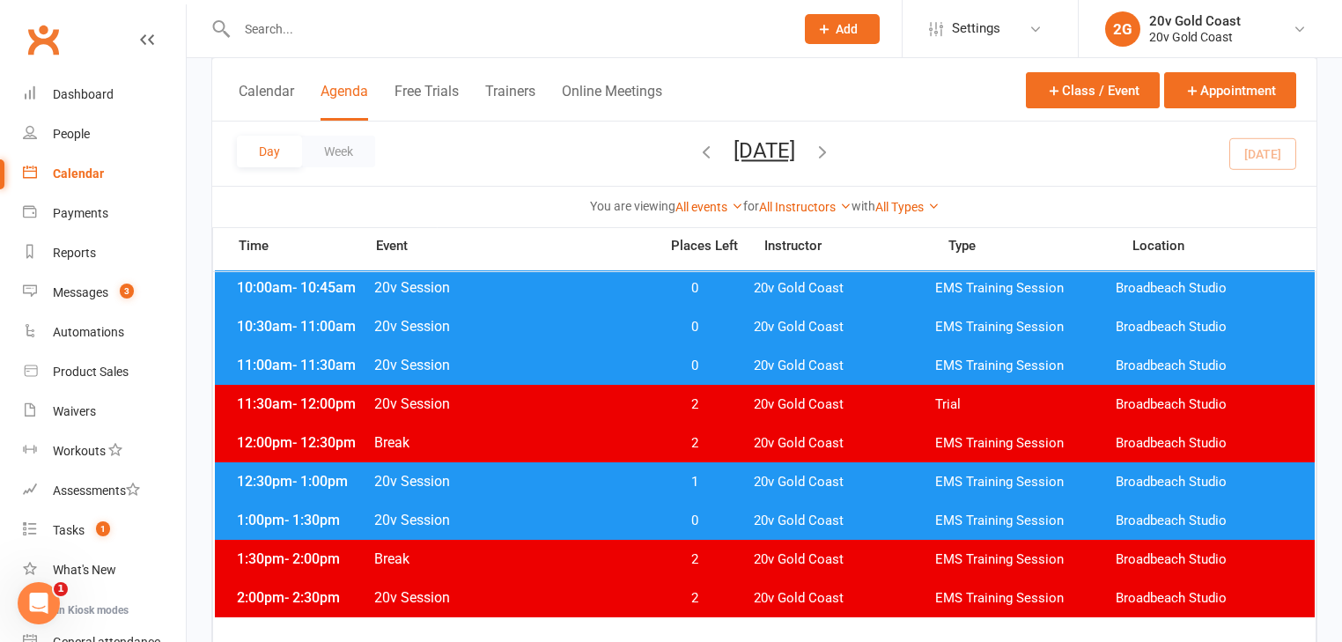
click at [709, 516] on span "0" at bounding box center [694, 521] width 92 height 17
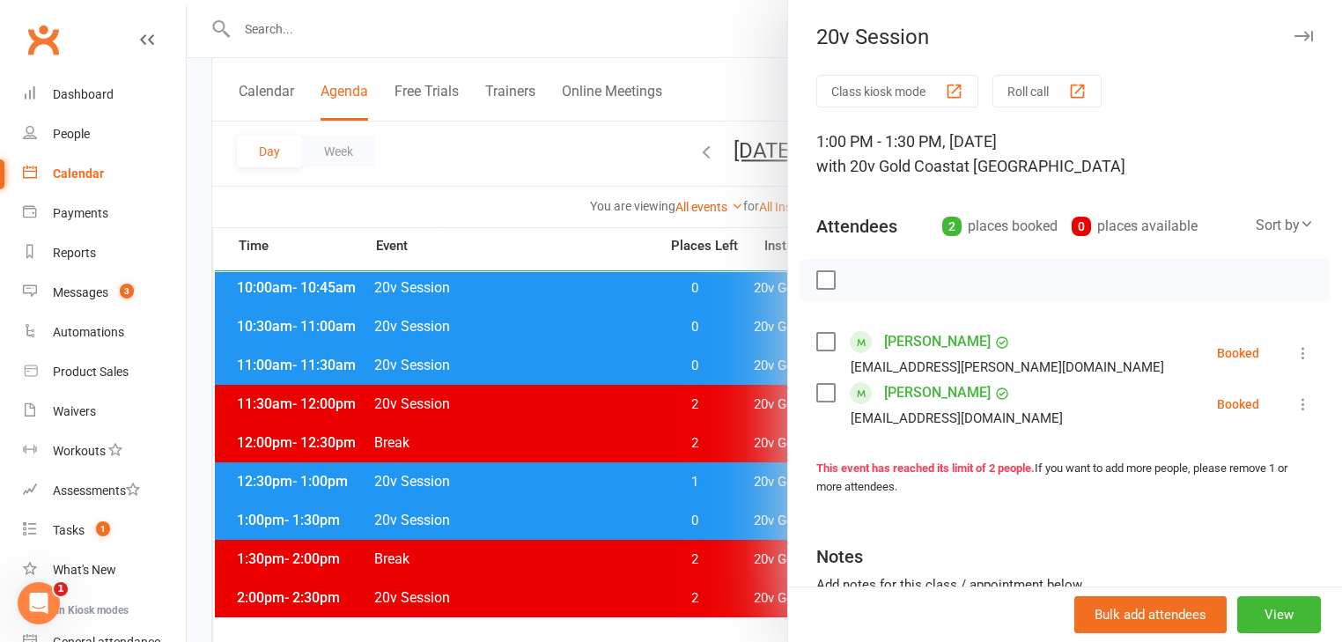
click at [706, 527] on div at bounding box center [765, 321] width 1156 height 642
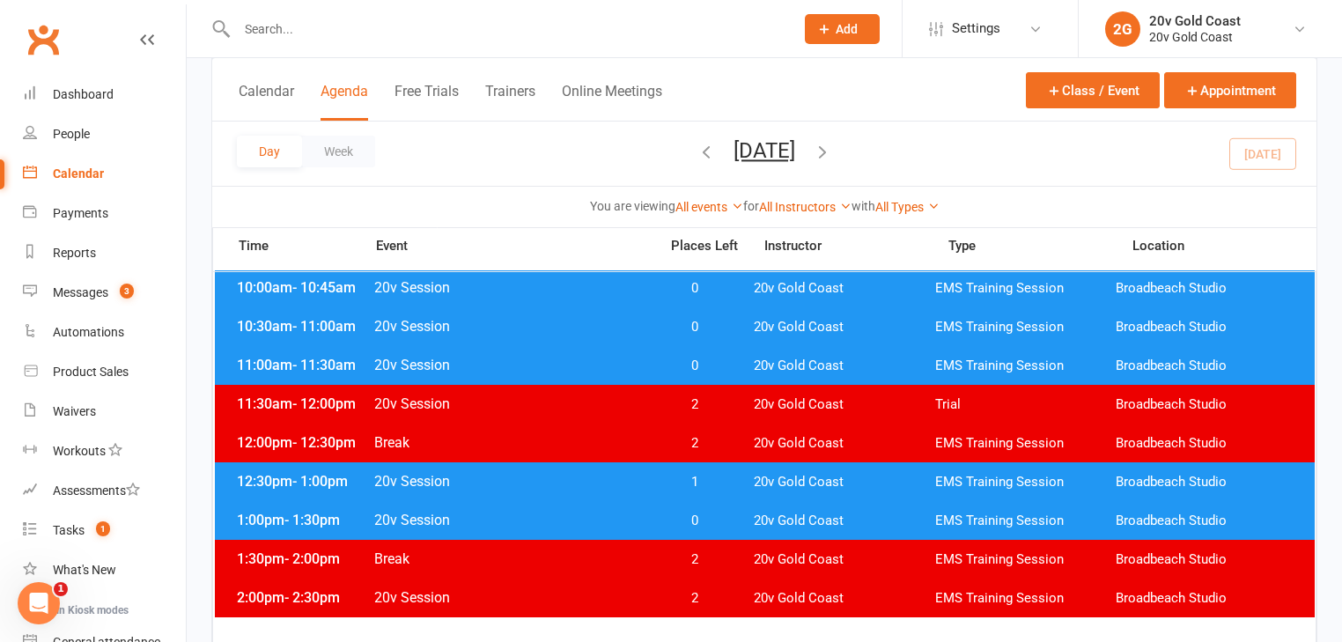
click at [712, 483] on span "1" at bounding box center [694, 482] width 92 height 17
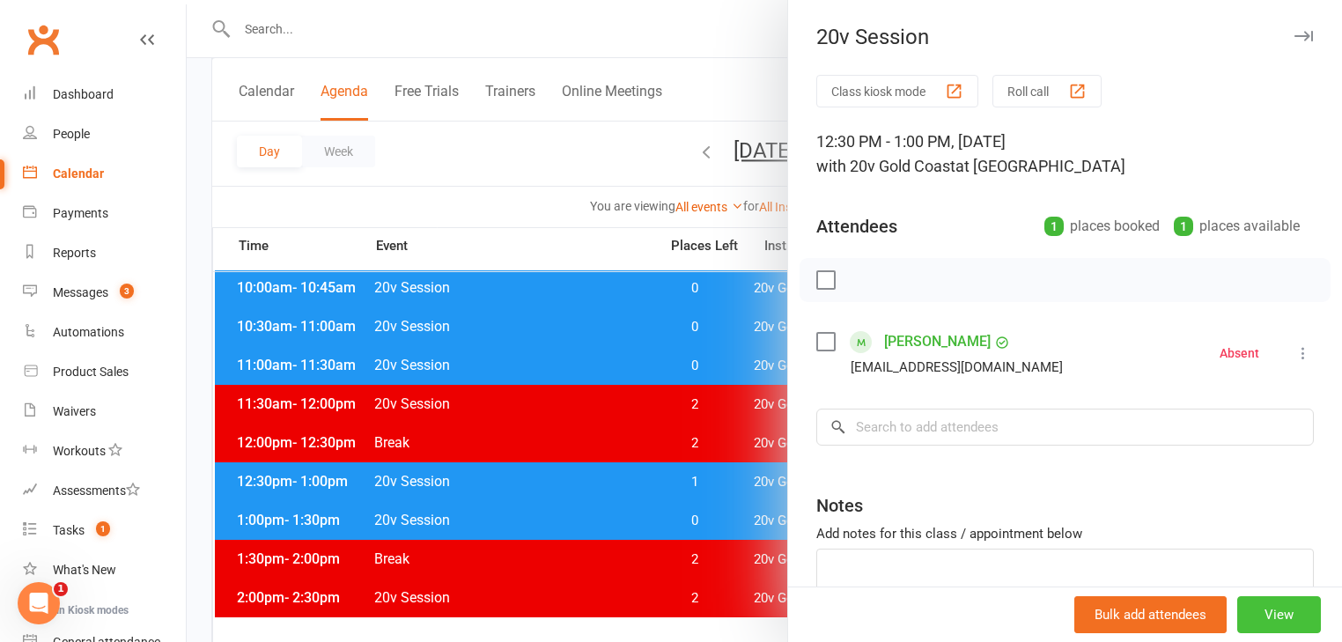
click at [1264, 617] on button "View" at bounding box center [1279, 614] width 84 height 37
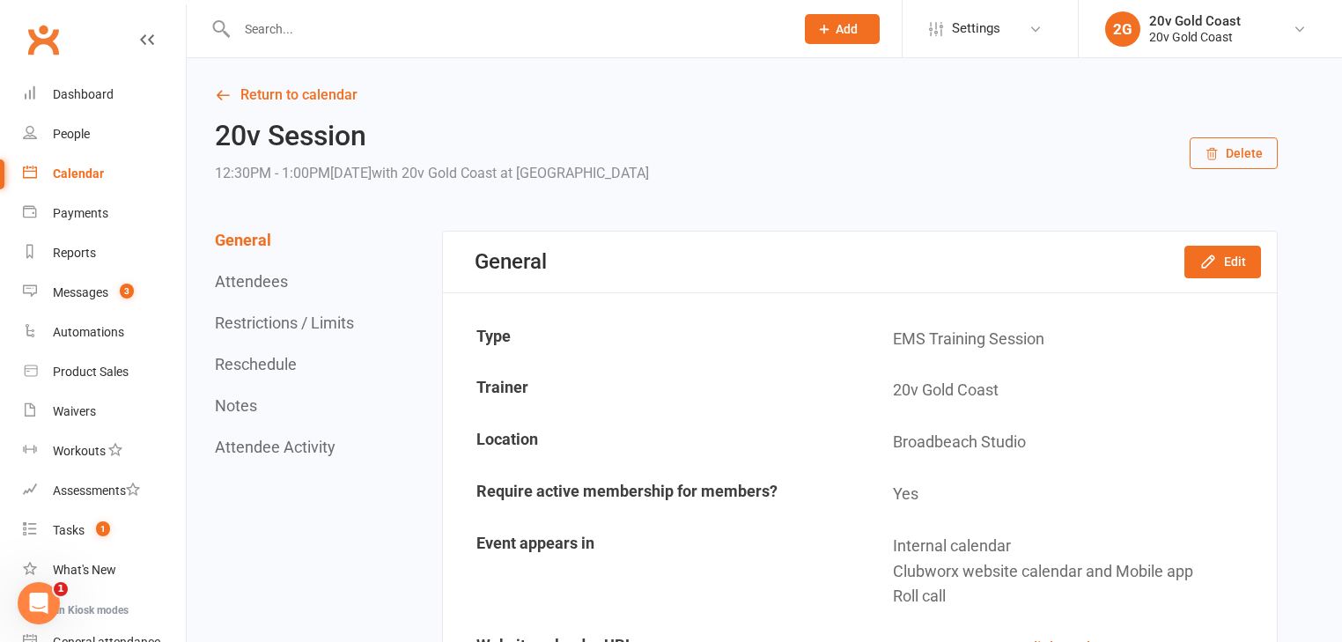
click at [85, 178] on div "Calendar" at bounding box center [78, 173] width 51 height 14
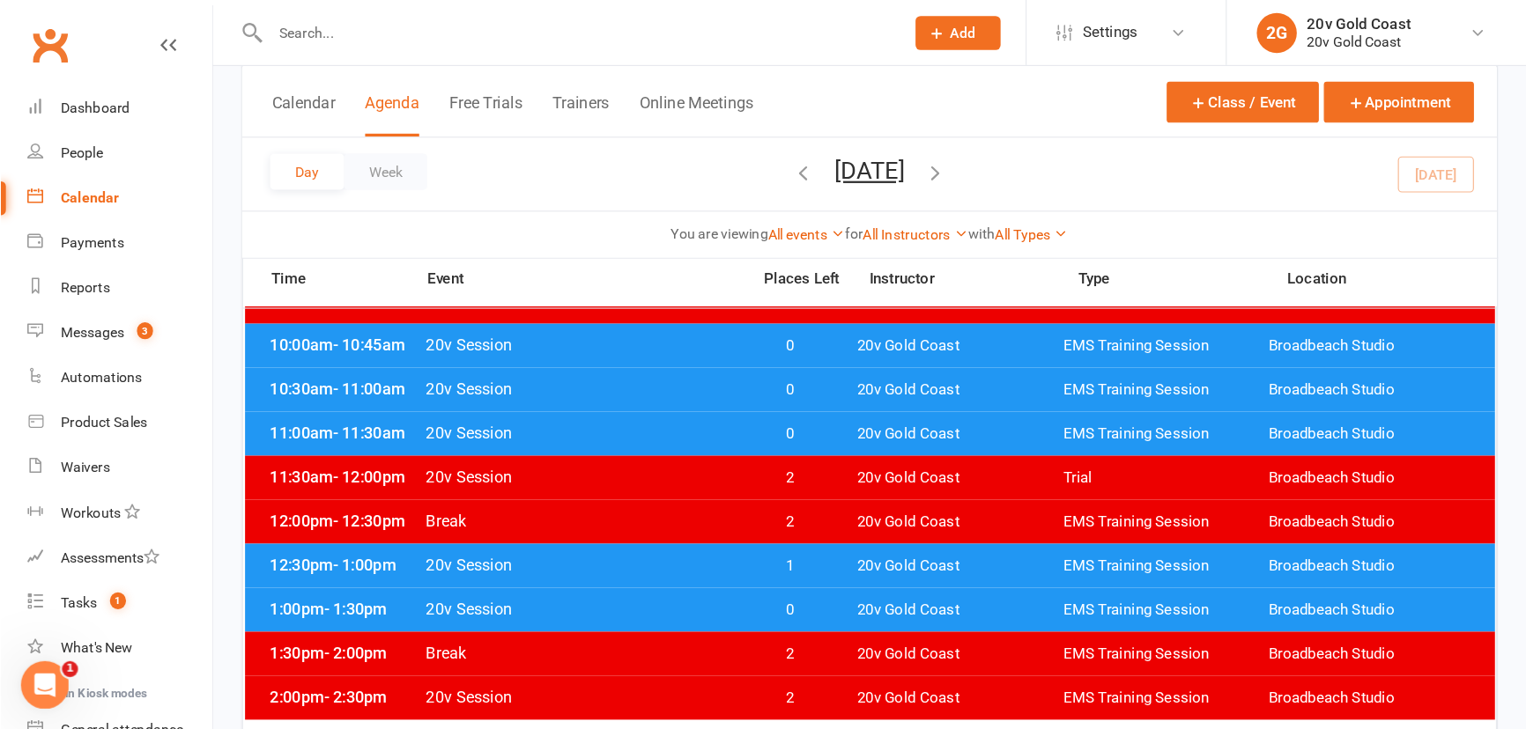
scroll to position [493, 0]
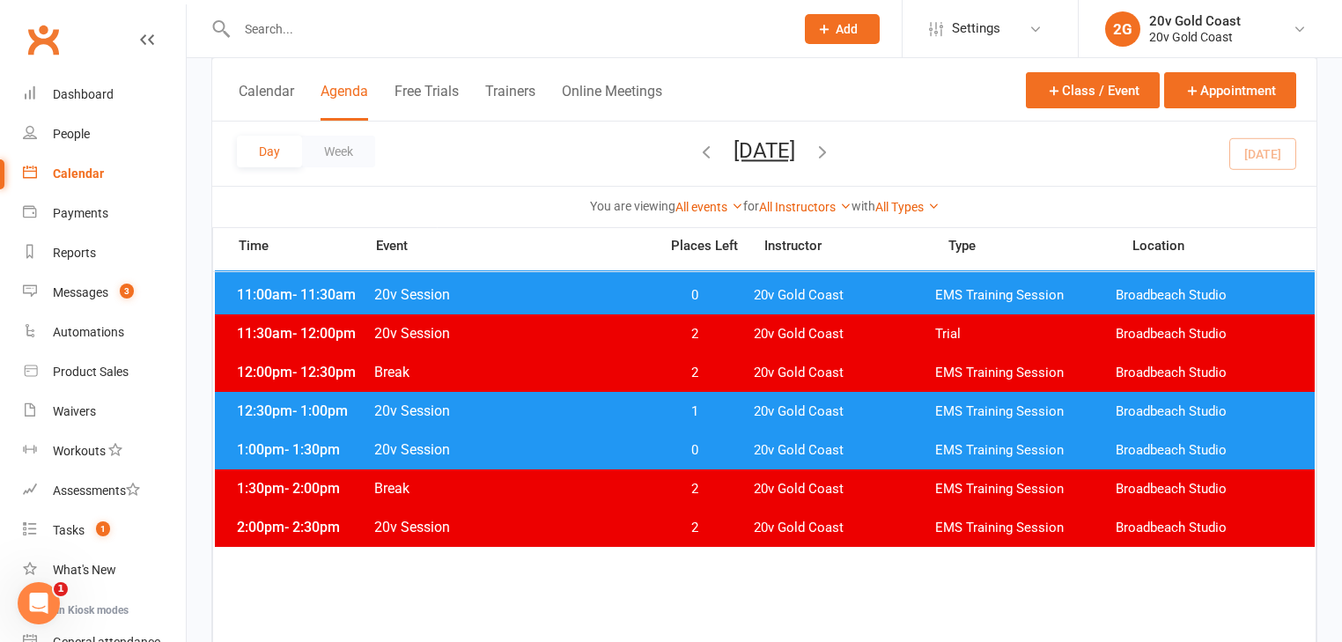
click at [719, 442] on span "0" at bounding box center [694, 450] width 92 height 17
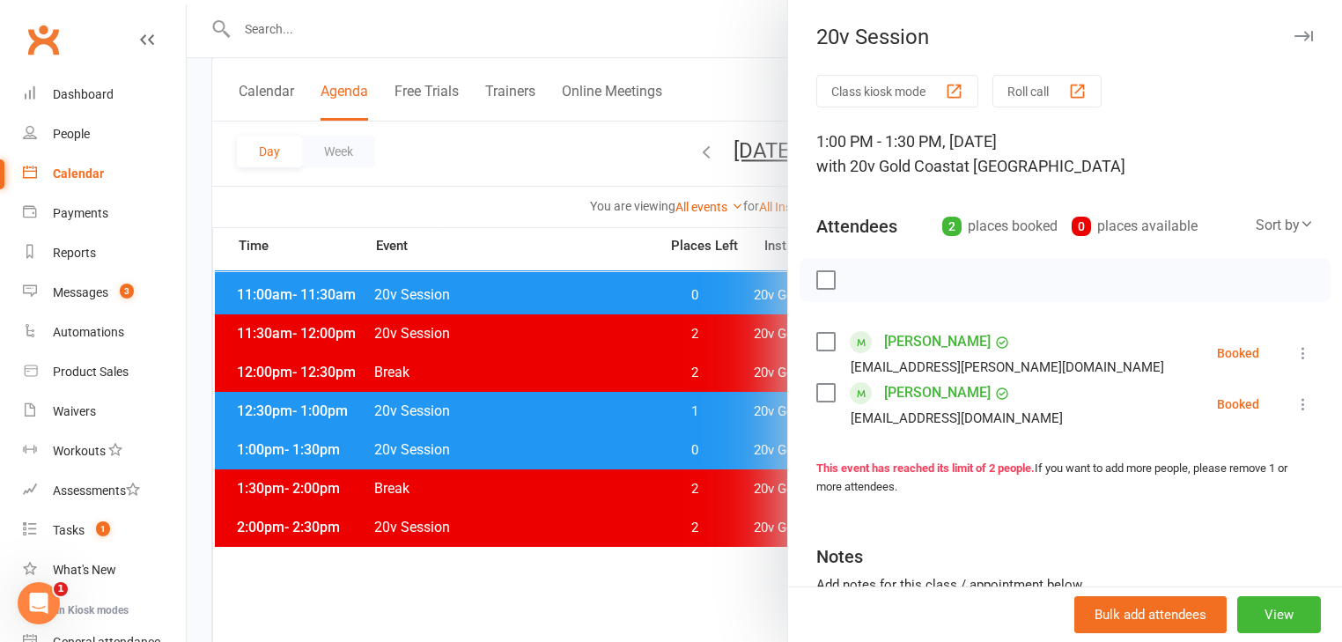
click at [715, 451] on div at bounding box center [765, 321] width 1156 height 642
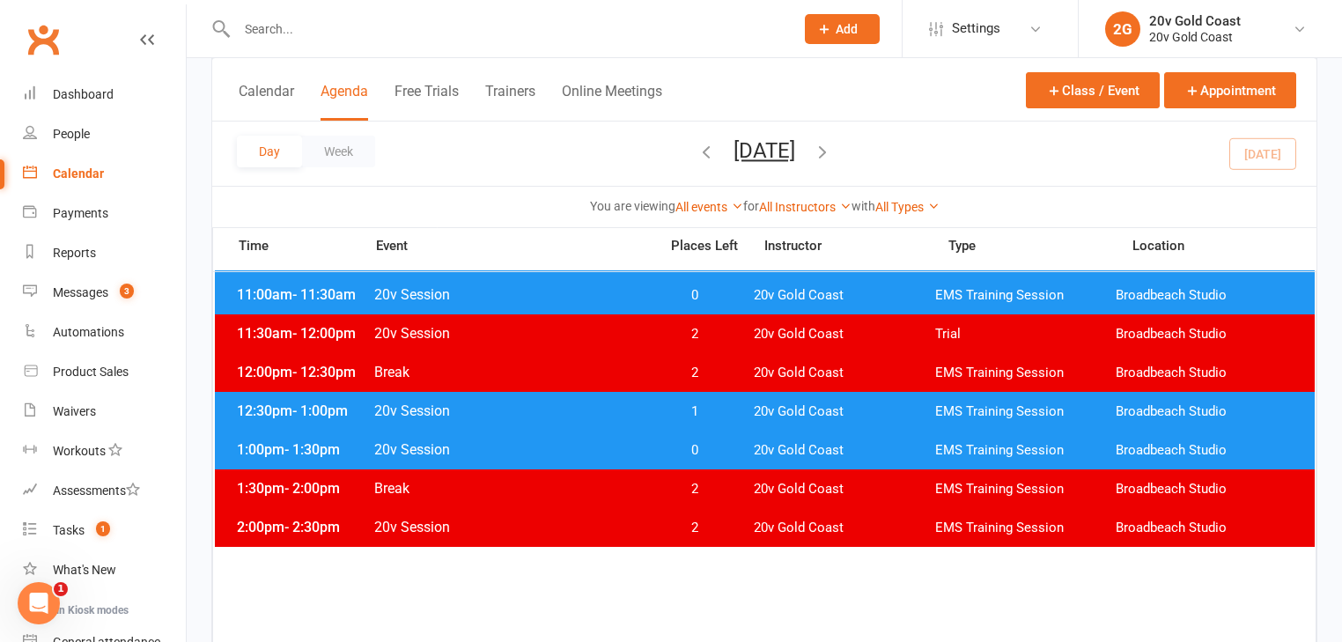
click at [708, 423] on div "12:30pm - 1:00pm 20v Session 1 20v Gold Coast EMS Training Session Broadbeach S…" at bounding box center [765, 411] width 1100 height 39
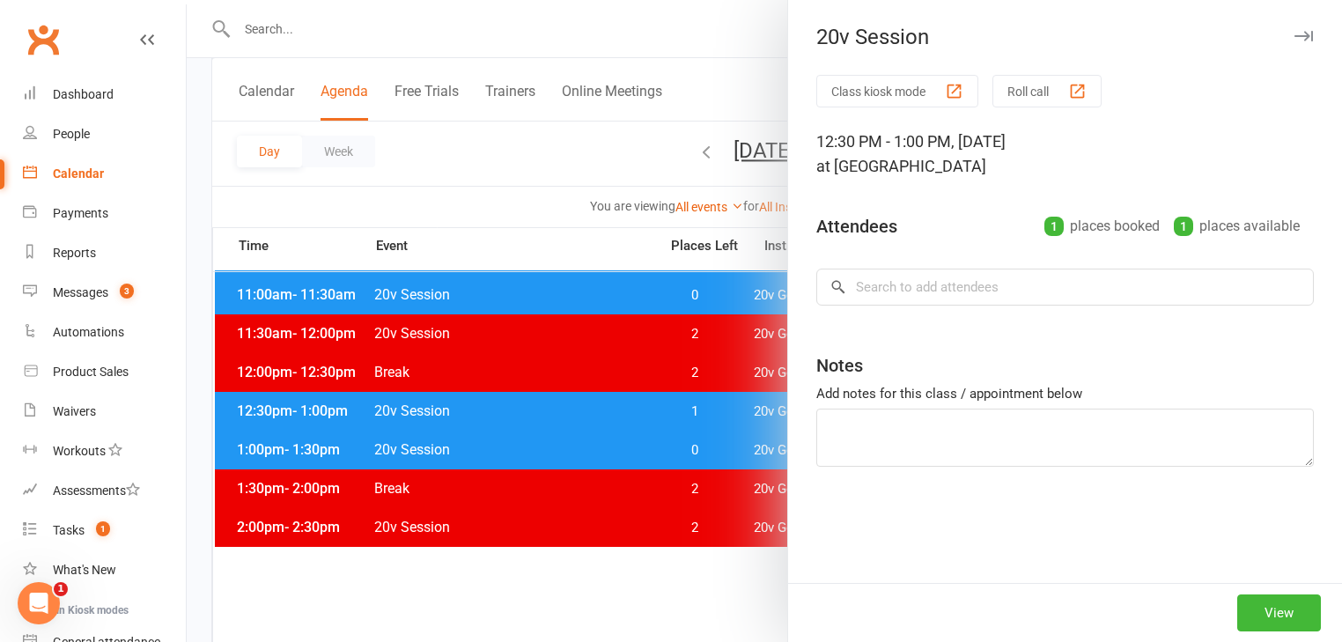
click at [719, 415] on div at bounding box center [765, 321] width 1156 height 642
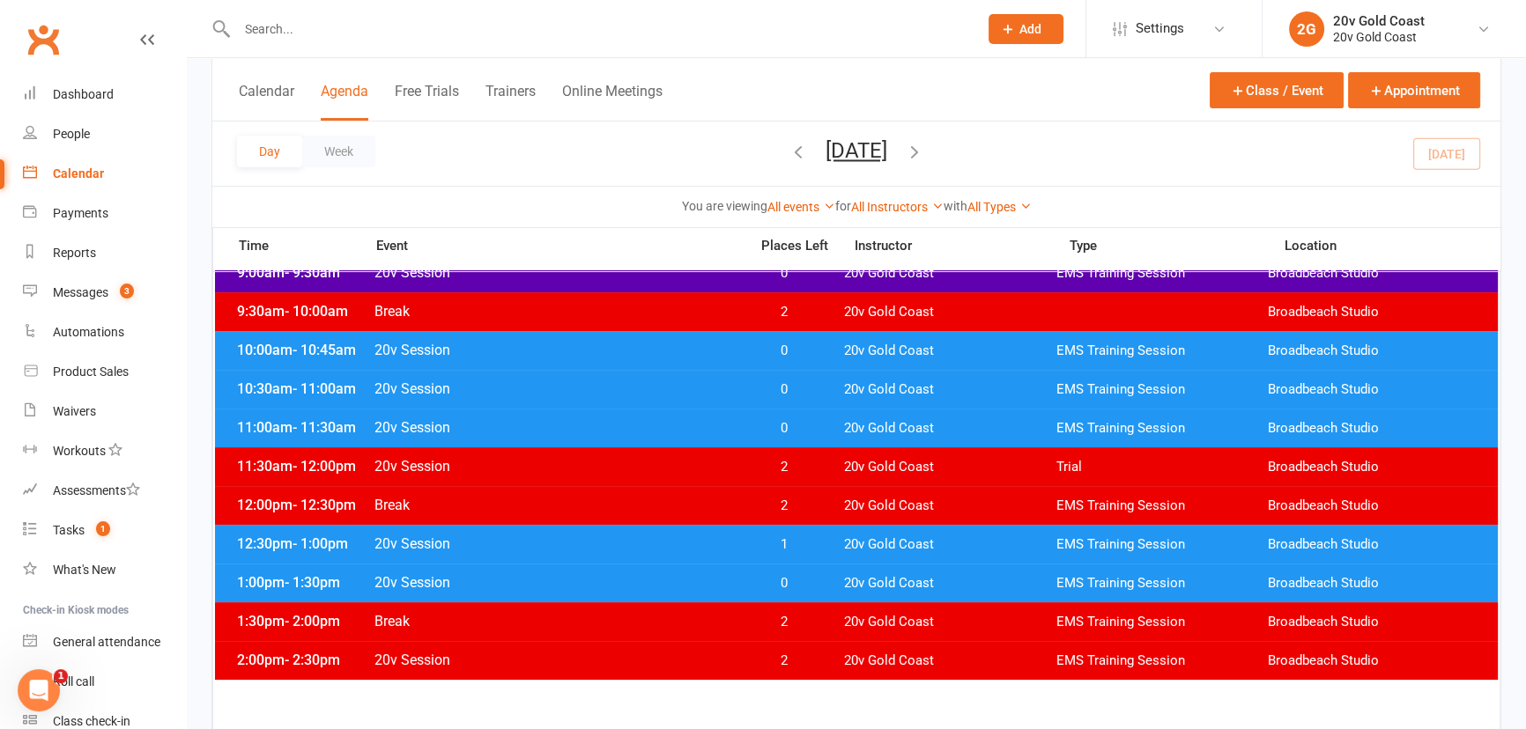
scroll to position [333, 0]
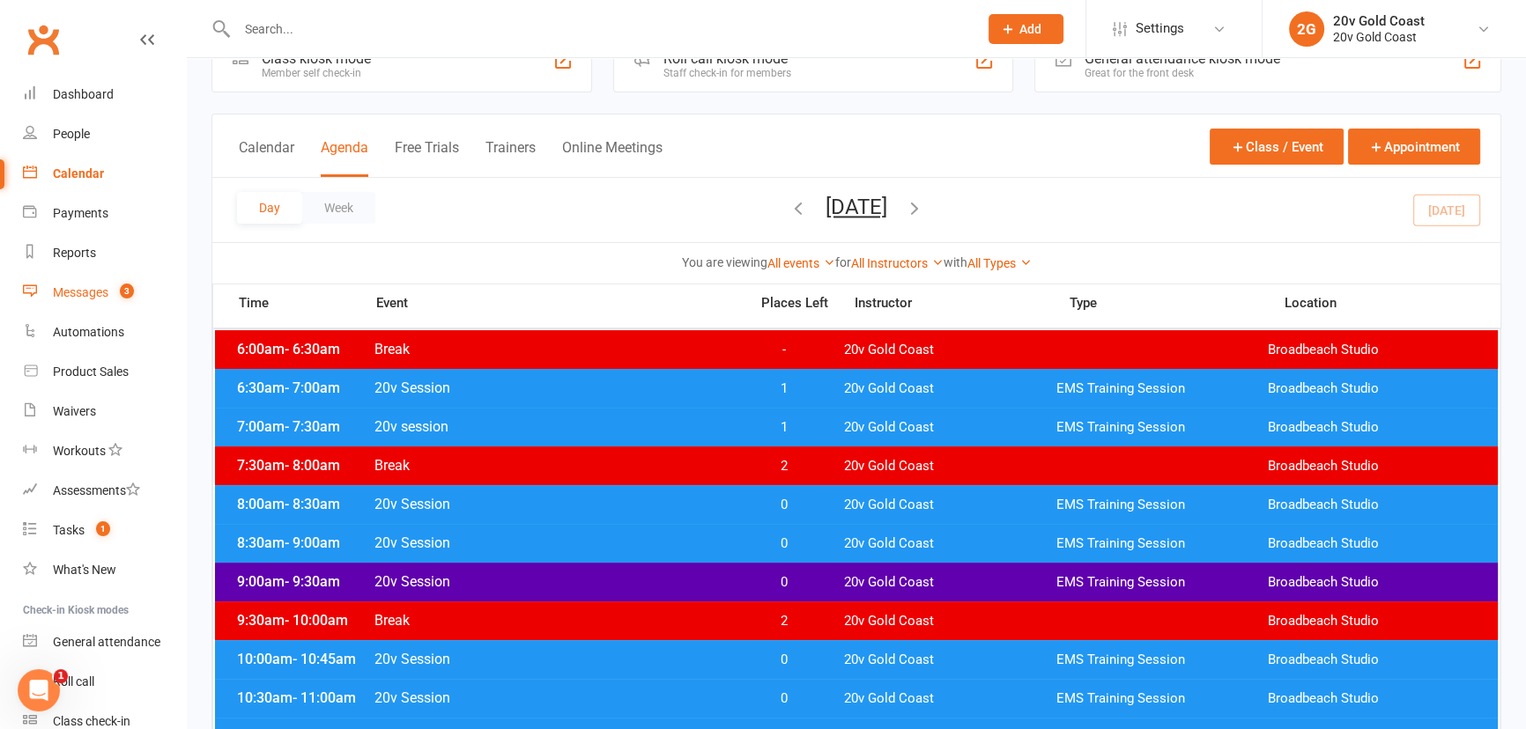
scroll to position [79, 0]
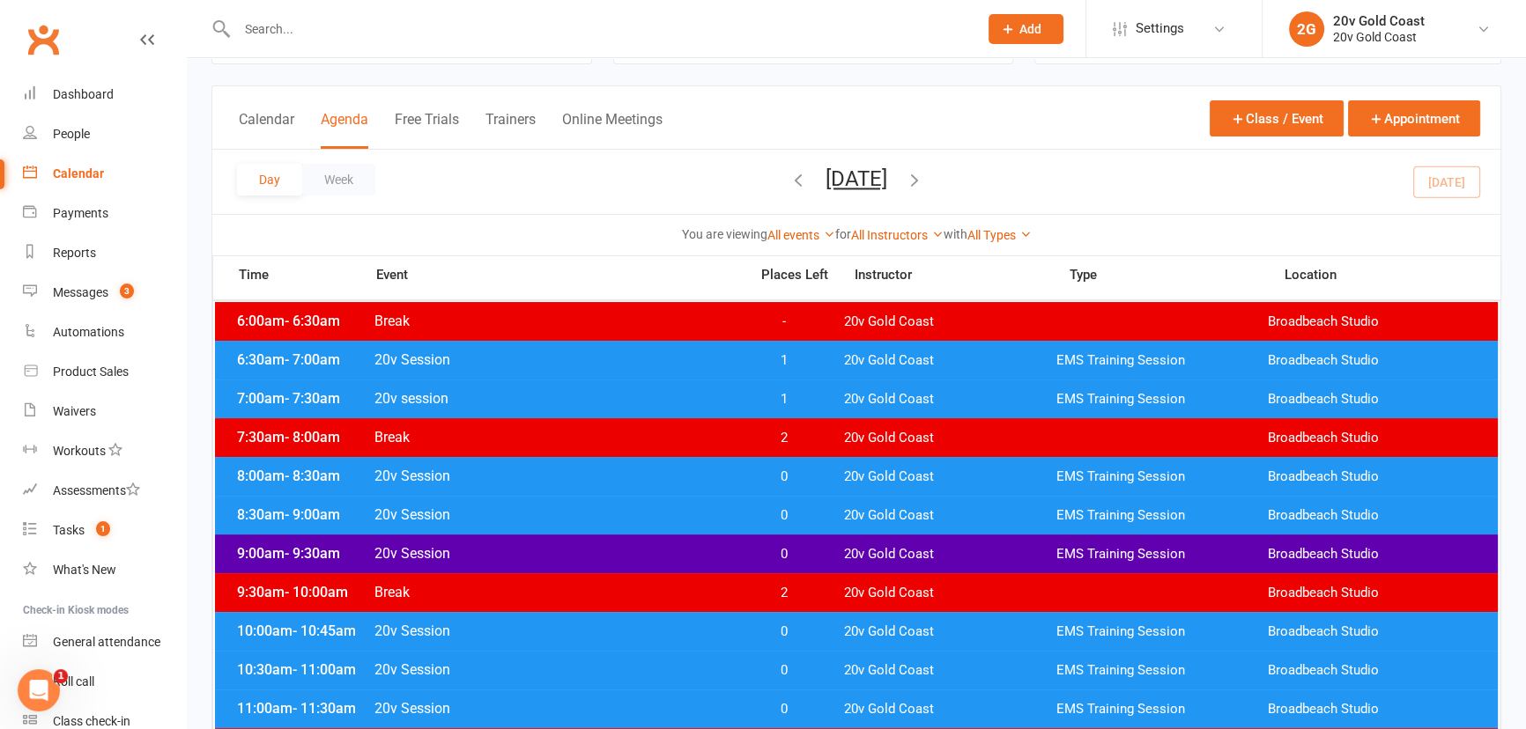
click at [812, 364] on span "1" at bounding box center [784, 360] width 92 height 17
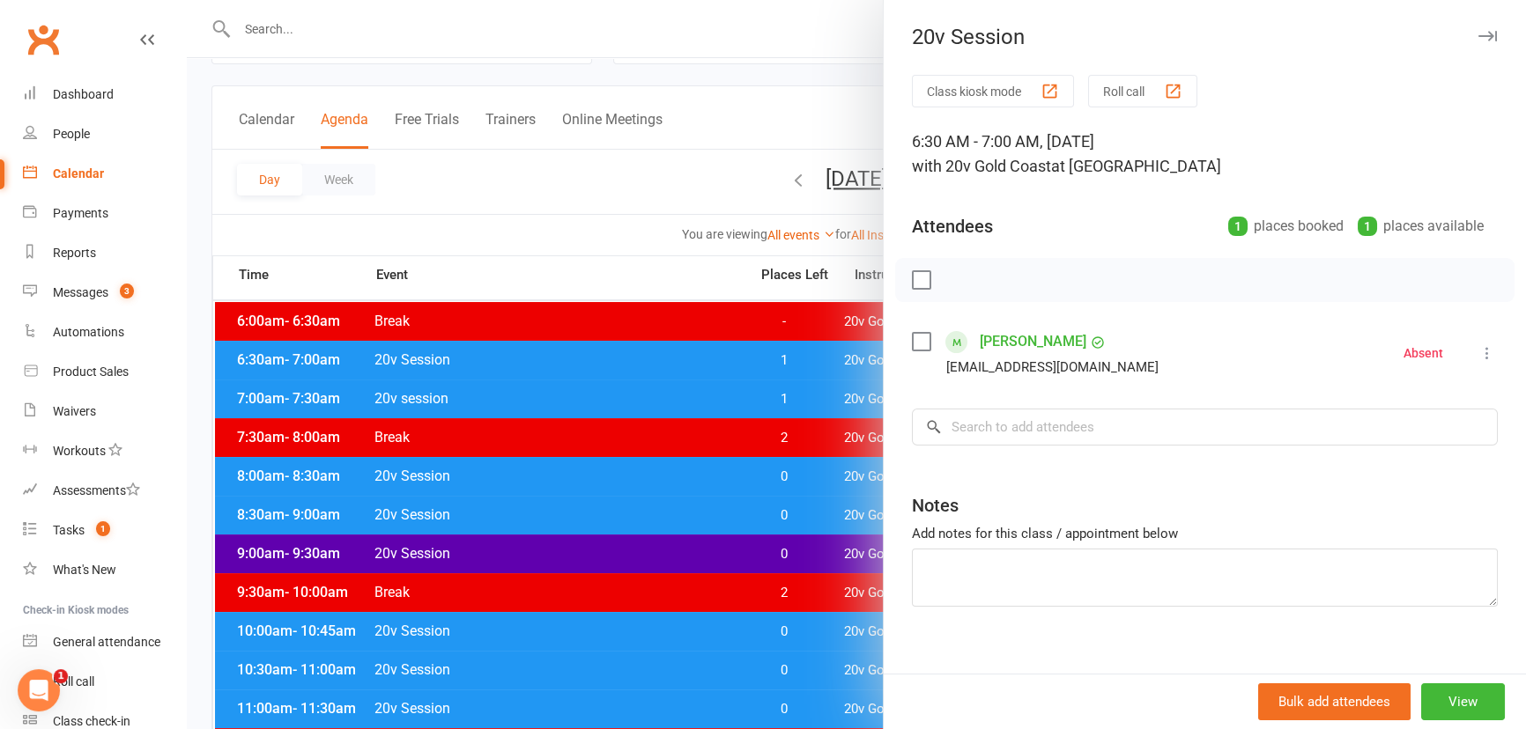
click at [813, 361] on div at bounding box center [856, 364] width 1339 height 729
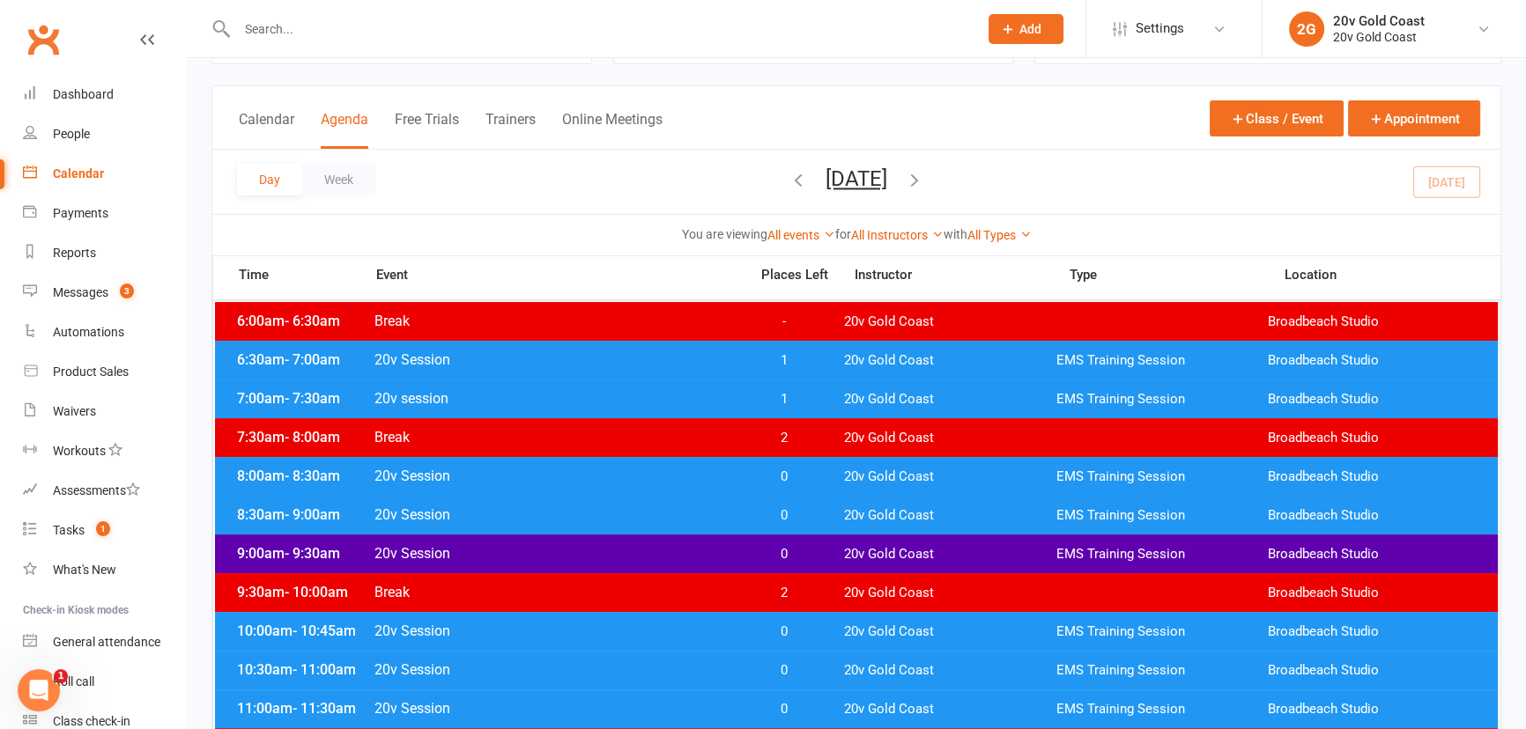
click at [817, 406] on div "7:00am - 7:30am 20v session 1 20v Gold Coast EMS Training Session Broadbeach St…" at bounding box center [856, 399] width 1282 height 39
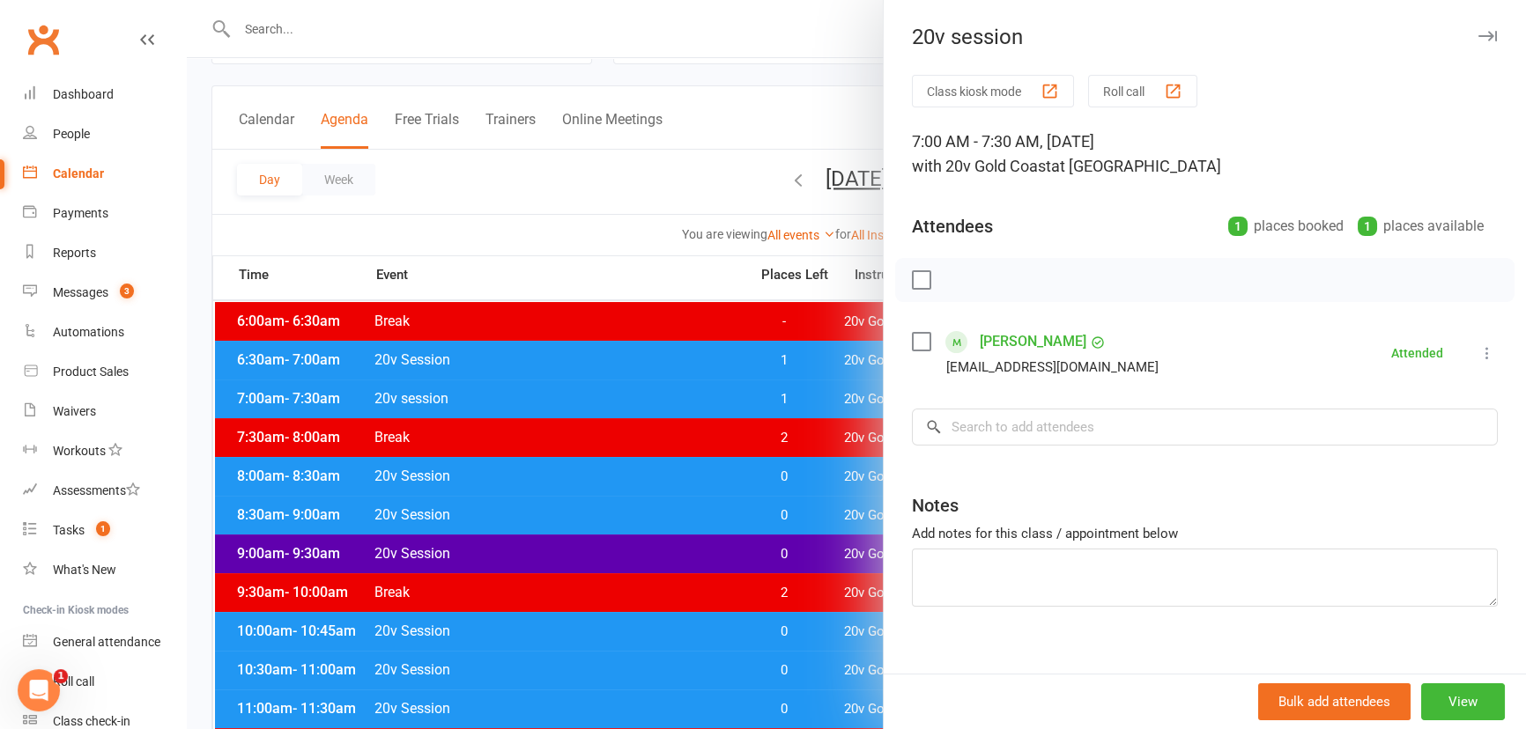
click at [818, 407] on div at bounding box center [856, 364] width 1339 height 729
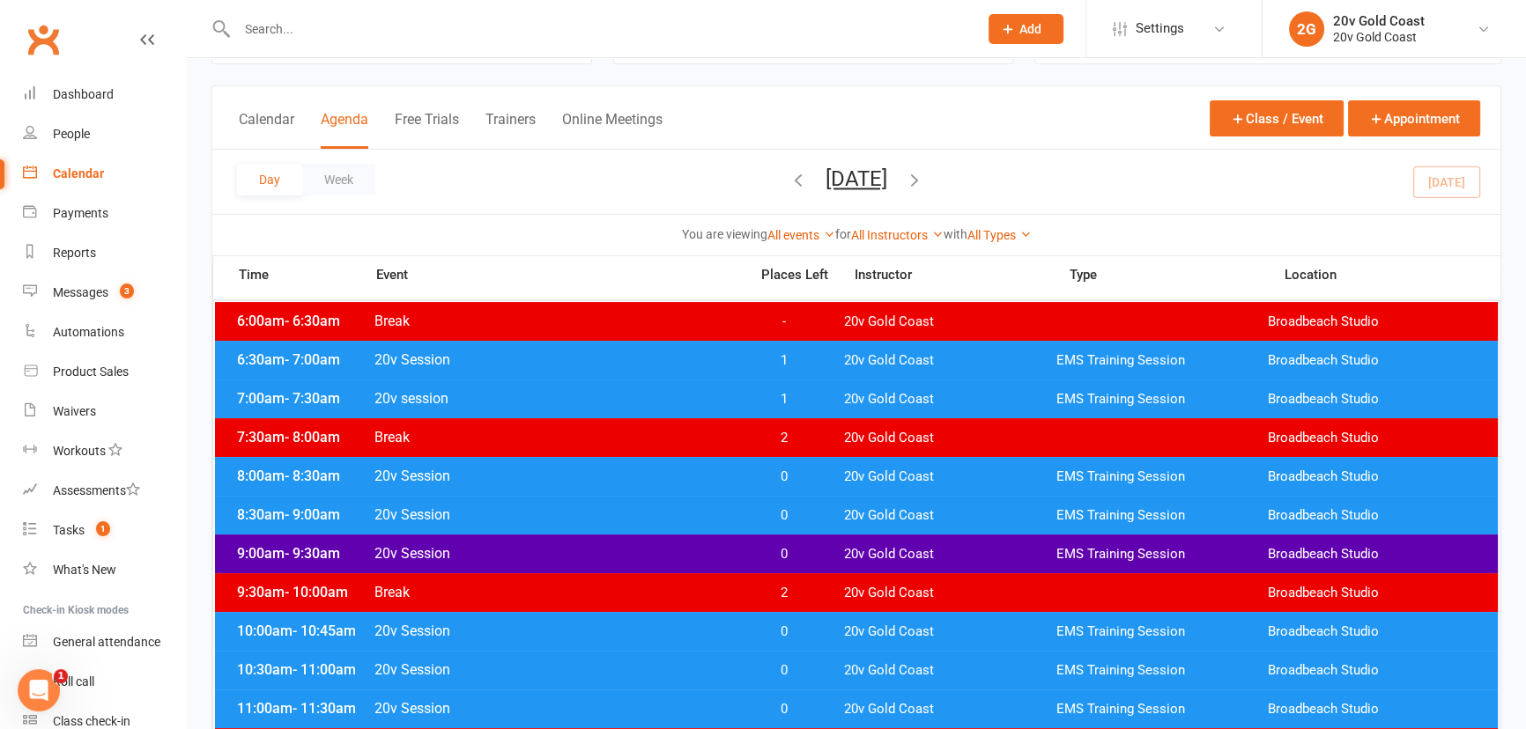
click at [818, 470] on span "0" at bounding box center [784, 477] width 92 height 17
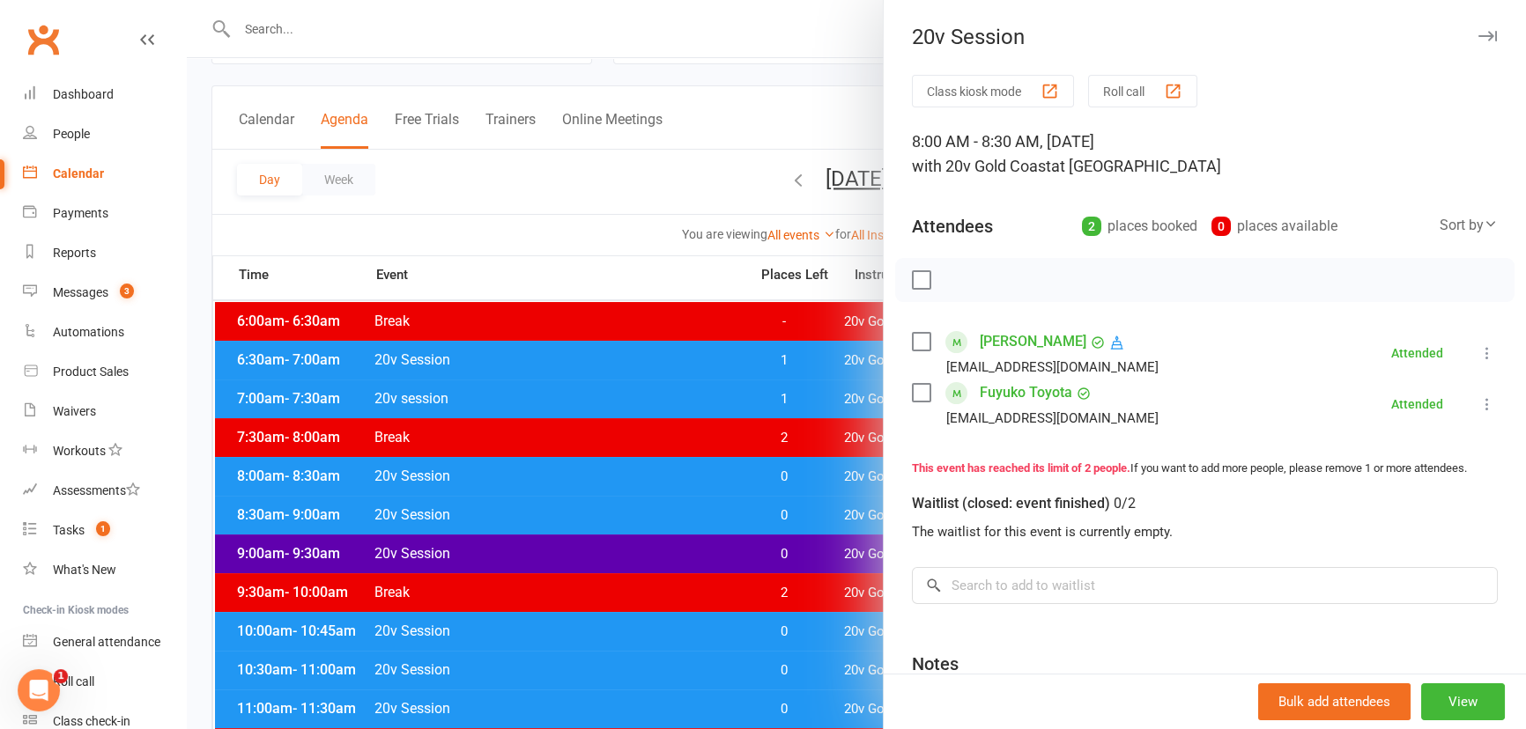
click at [818, 470] on div at bounding box center [856, 364] width 1339 height 729
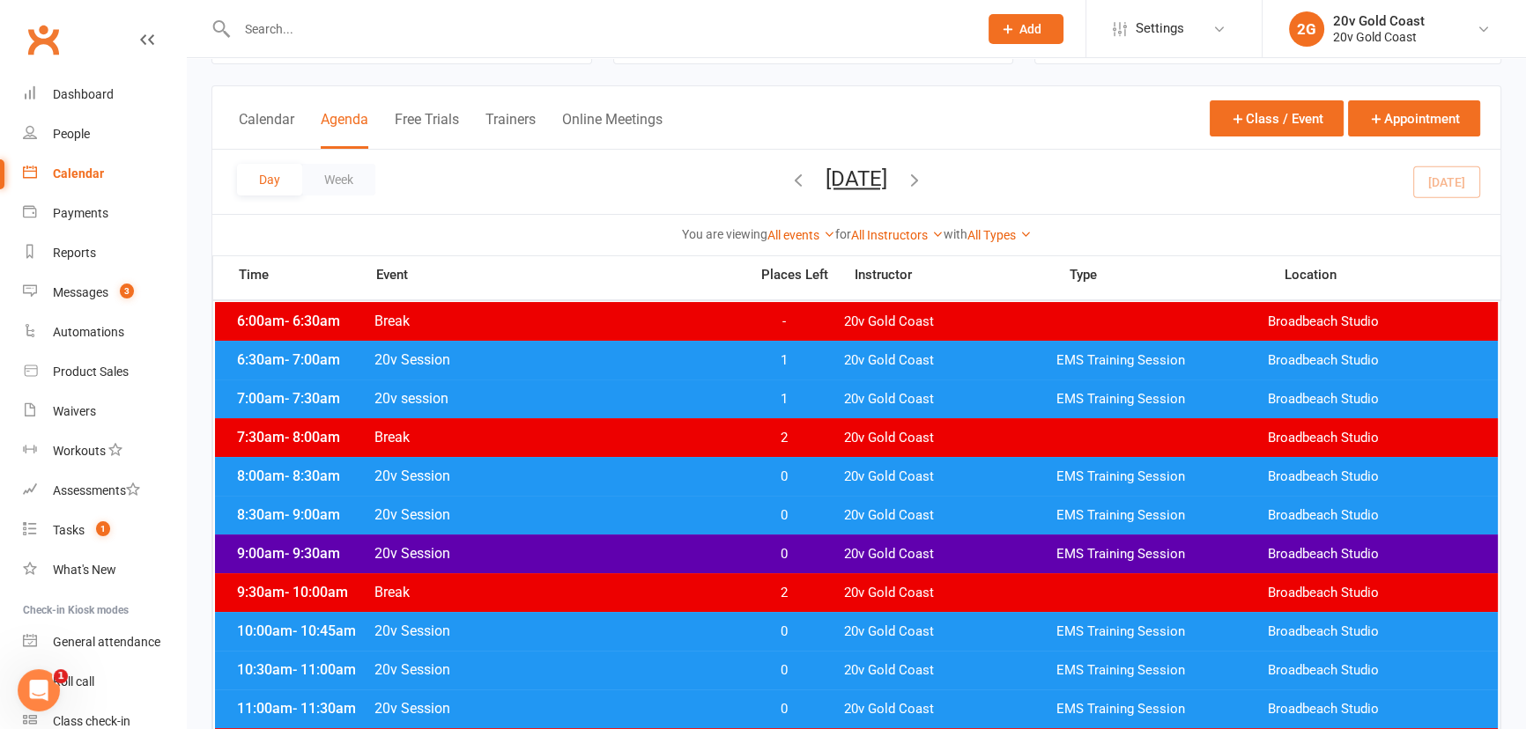
click at [818, 507] on span "0" at bounding box center [784, 515] width 92 height 17
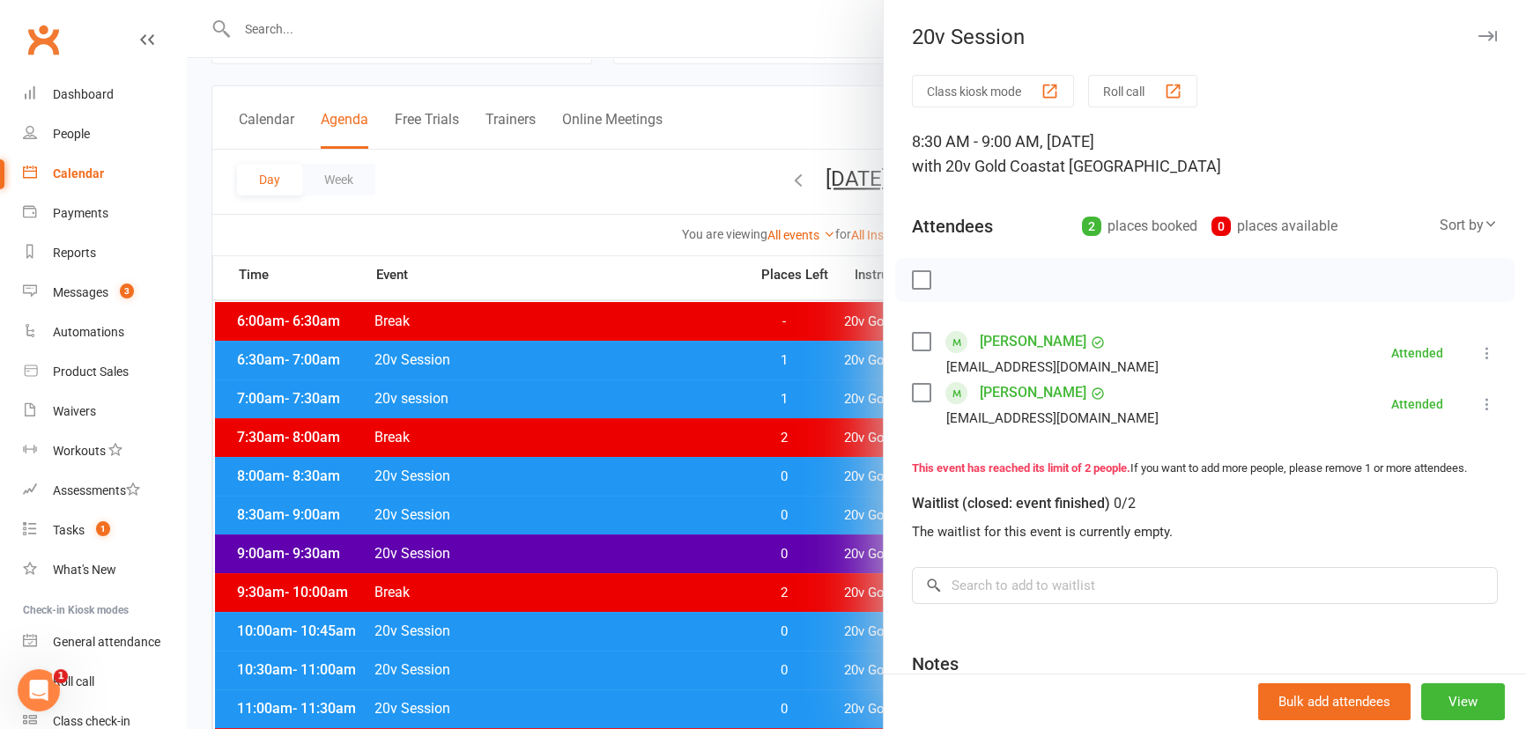
click at [820, 513] on div at bounding box center [856, 364] width 1339 height 729
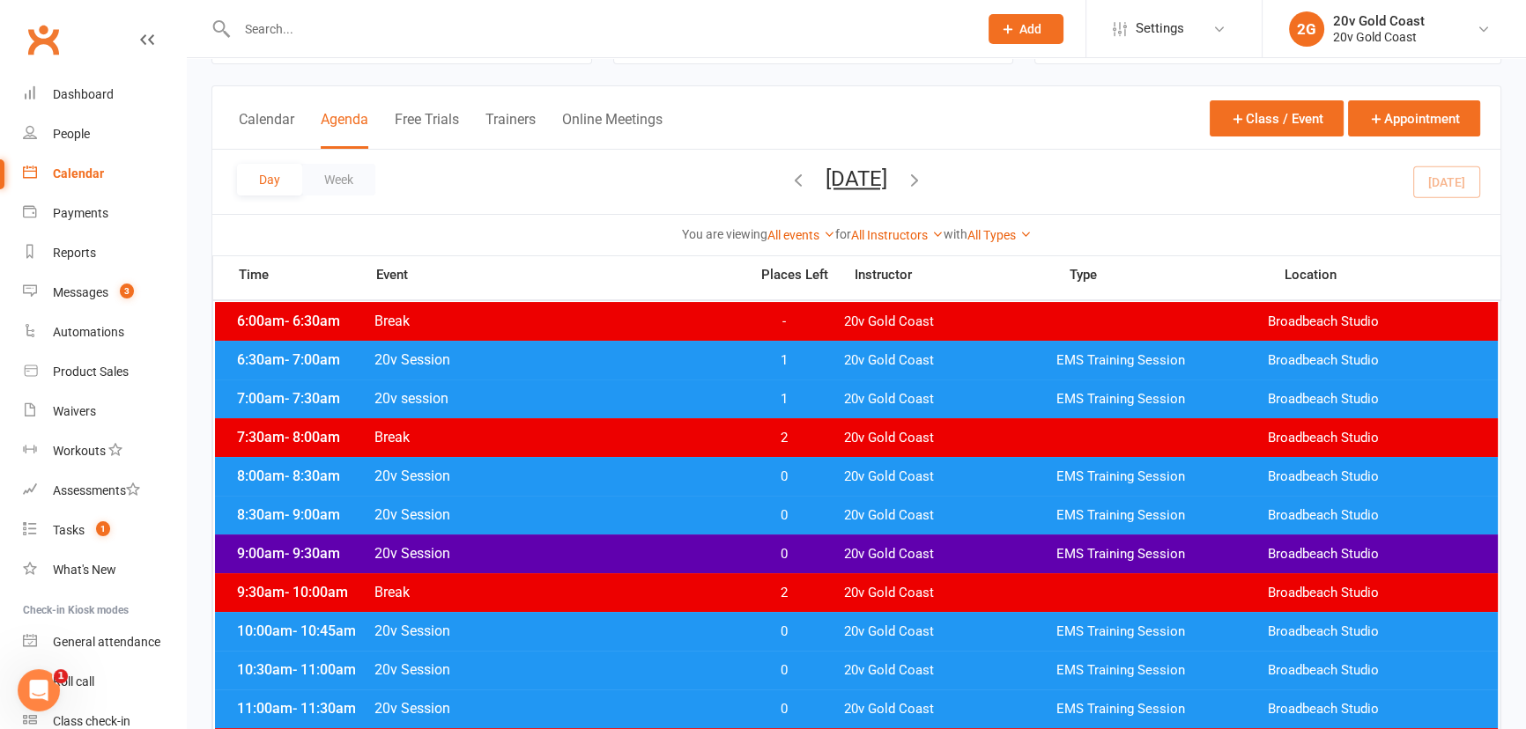
click at [816, 556] on span "0" at bounding box center [784, 554] width 92 height 17
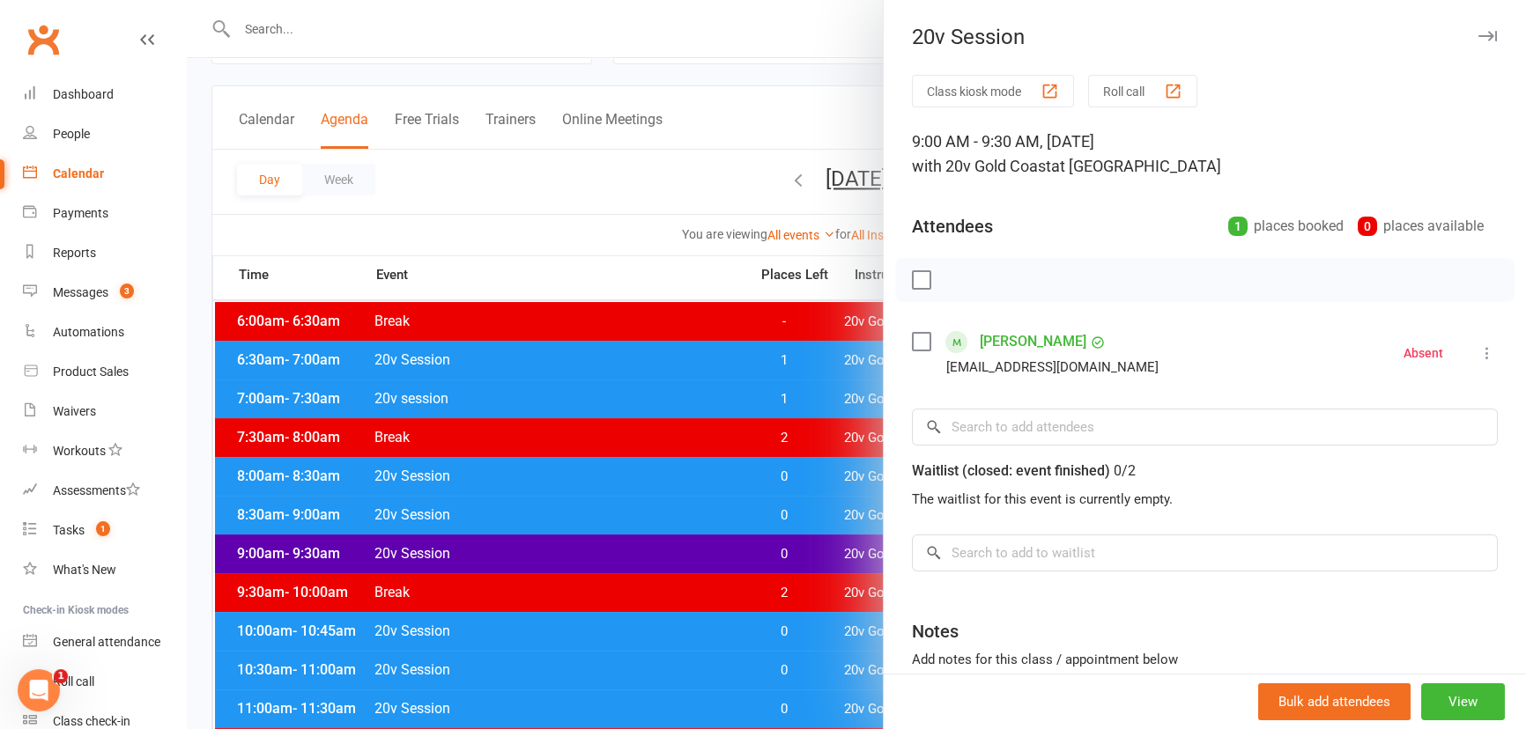
click at [816, 556] on div at bounding box center [856, 364] width 1339 height 729
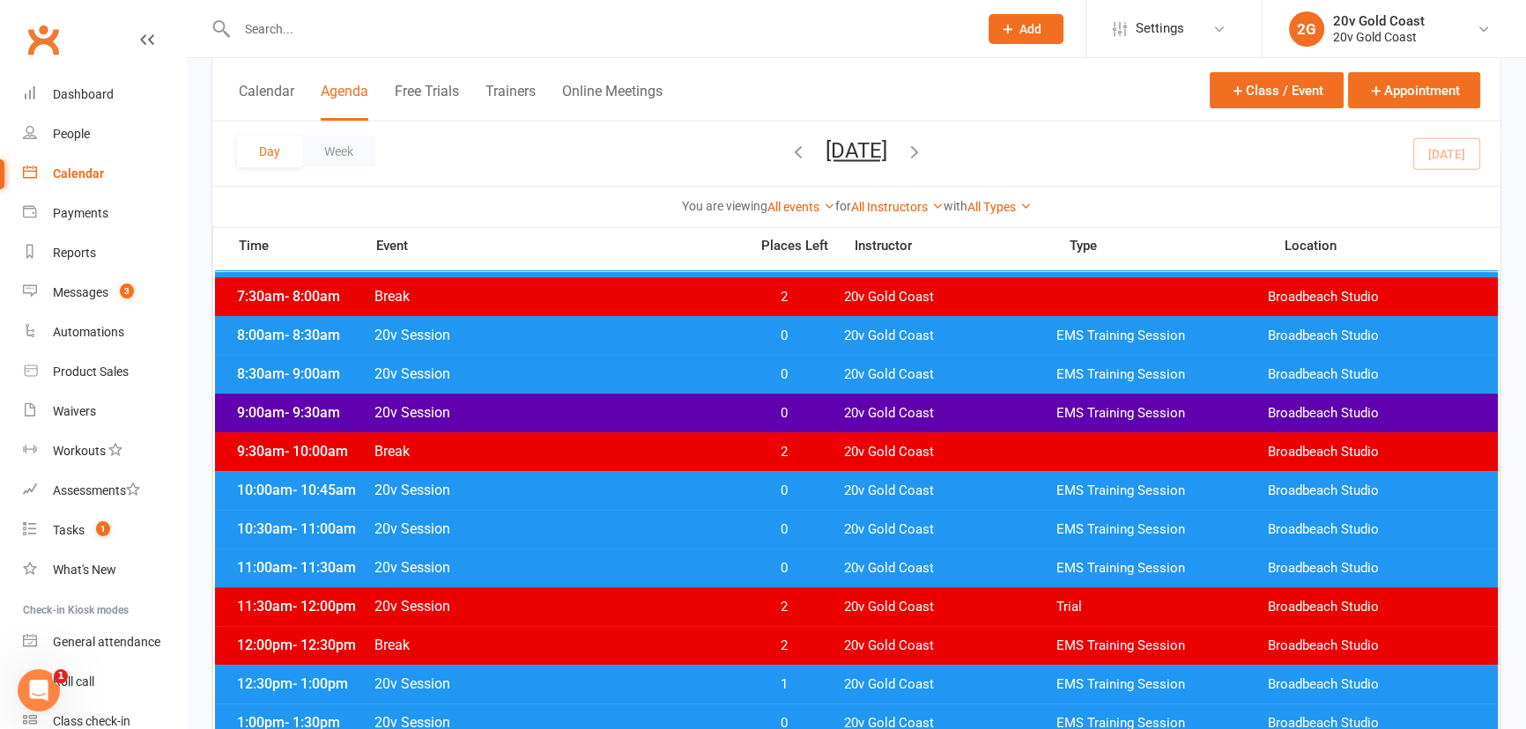
scroll to position [240, 0]
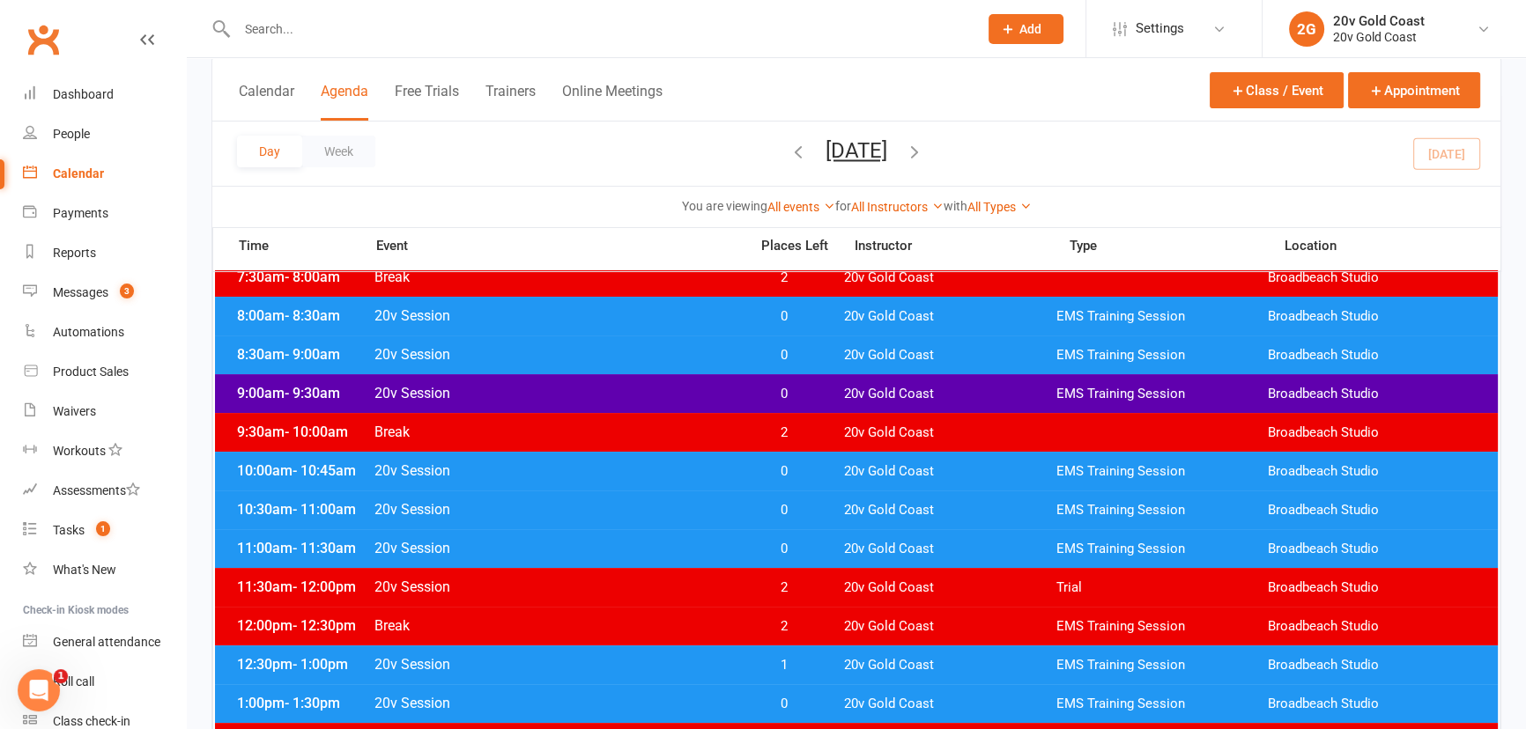
click at [810, 473] on span "0" at bounding box center [784, 471] width 92 height 17
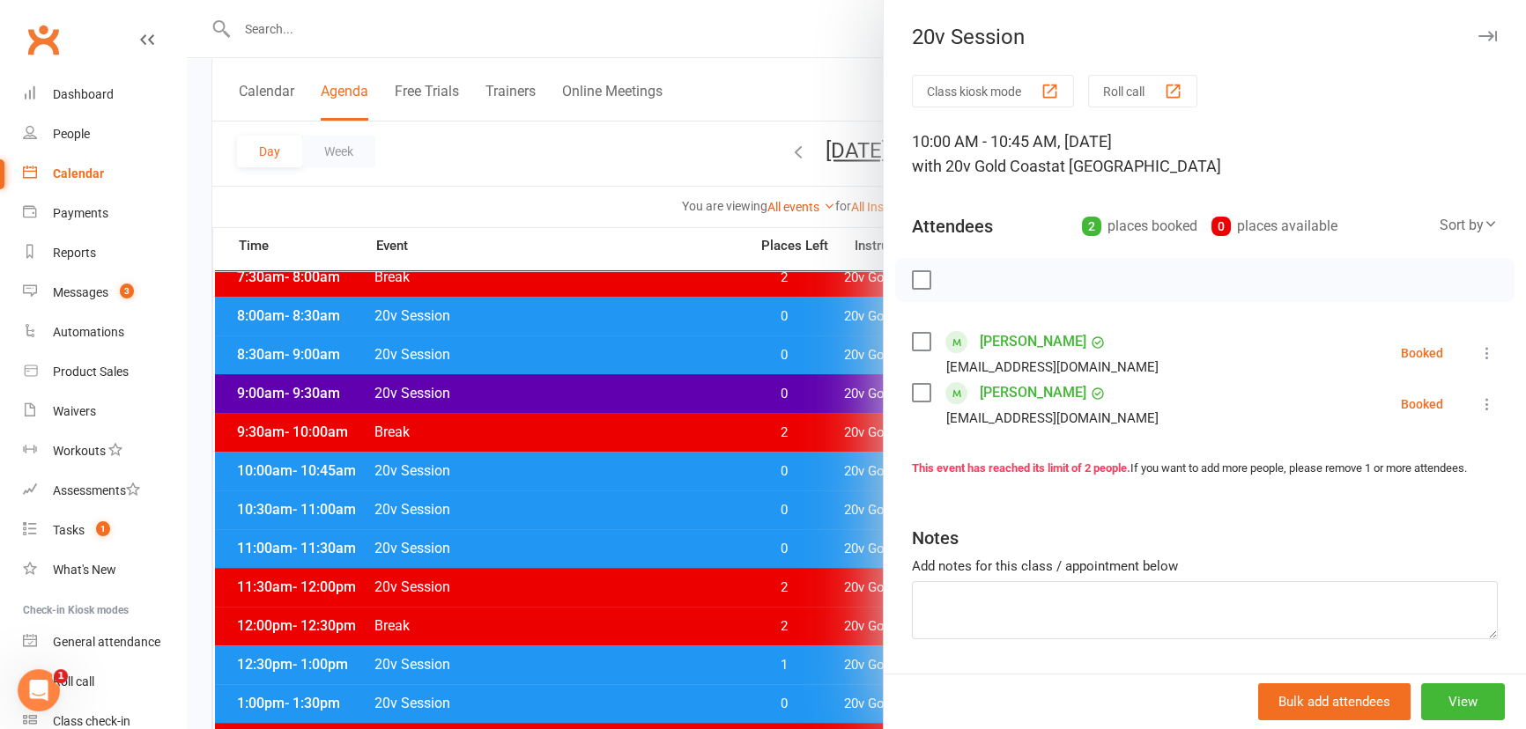
click at [1478, 352] on icon at bounding box center [1487, 353] width 18 height 18
click at [1377, 449] on link "Check in" at bounding box center [1401, 457] width 189 height 35
click at [1478, 401] on icon at bounding box center [1487, 404] width 18 height 18
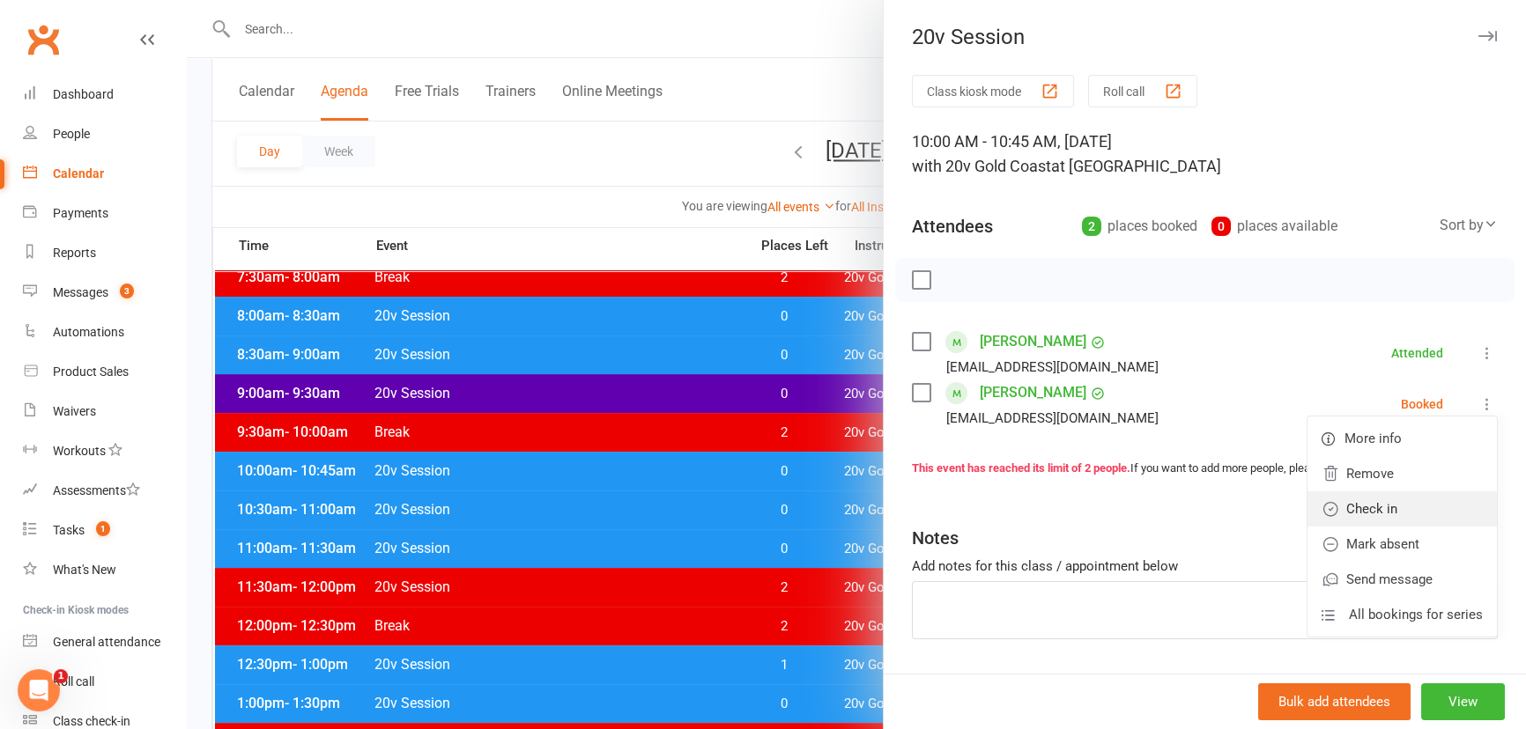
click at [1376, 510] on link "Check in" at bounding box center [1401, 508] width 189 height 35
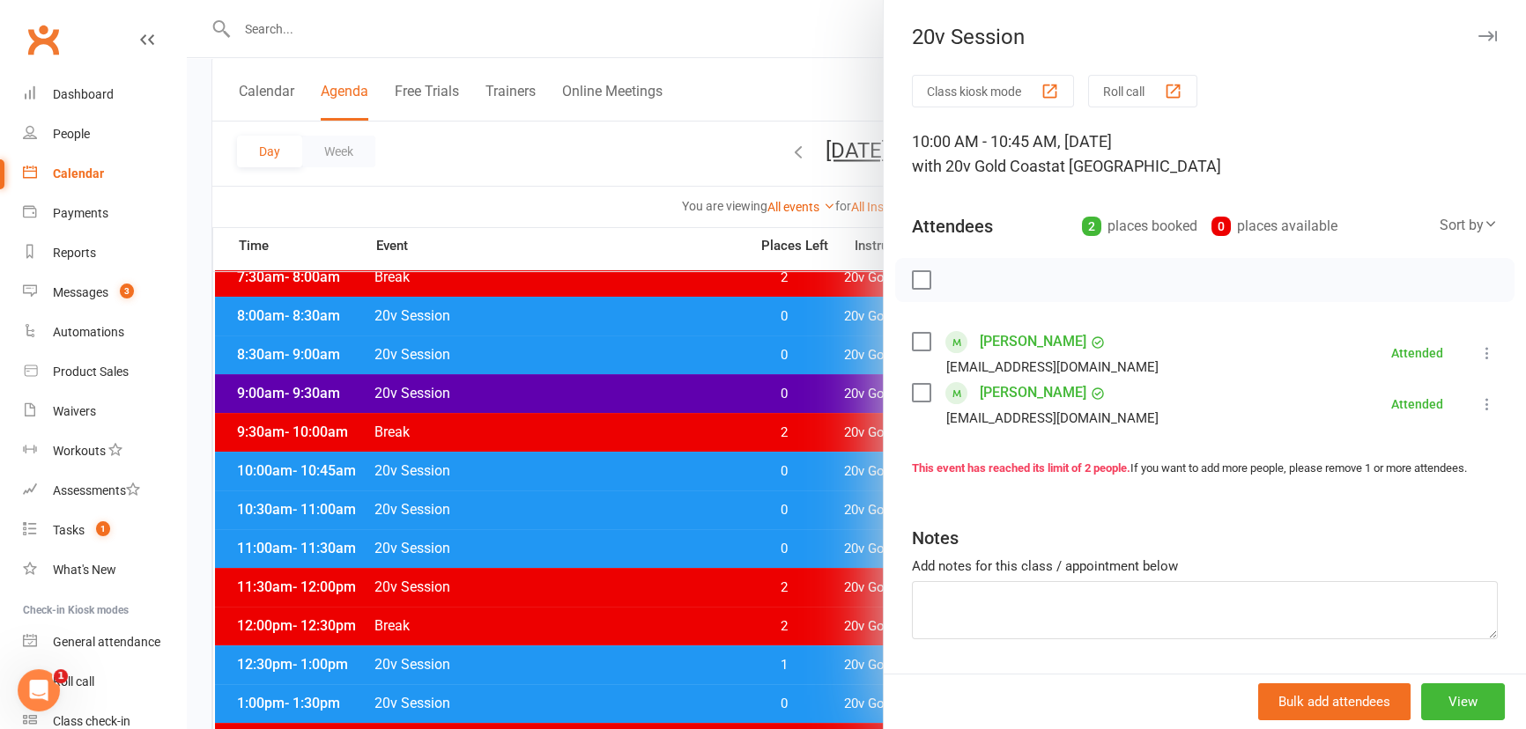
click at [831, 521] on div at bounding box center [856, 364] width 1339 height 729
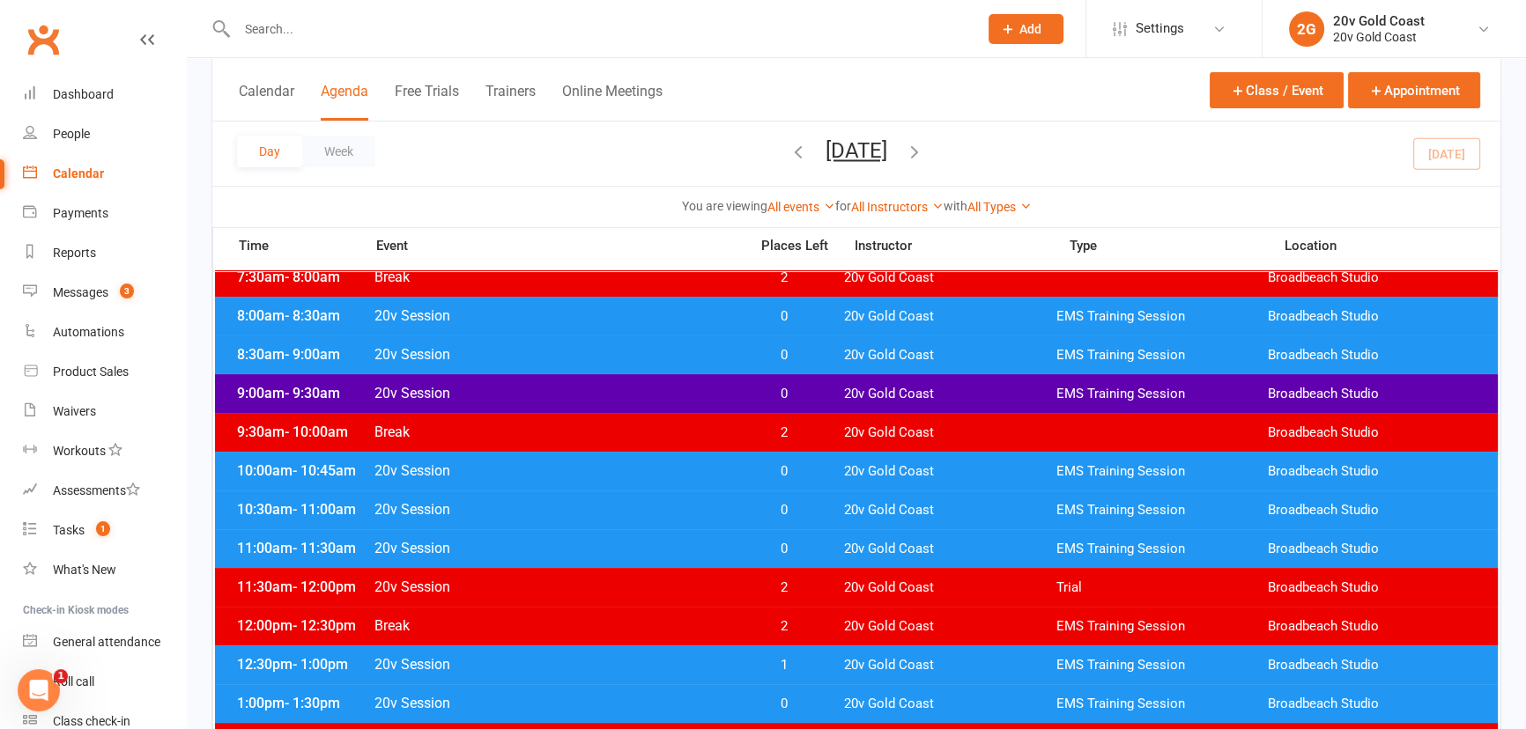
click at [805, 510] on span "0" at bounding box center [784, 510] width 92 height 17
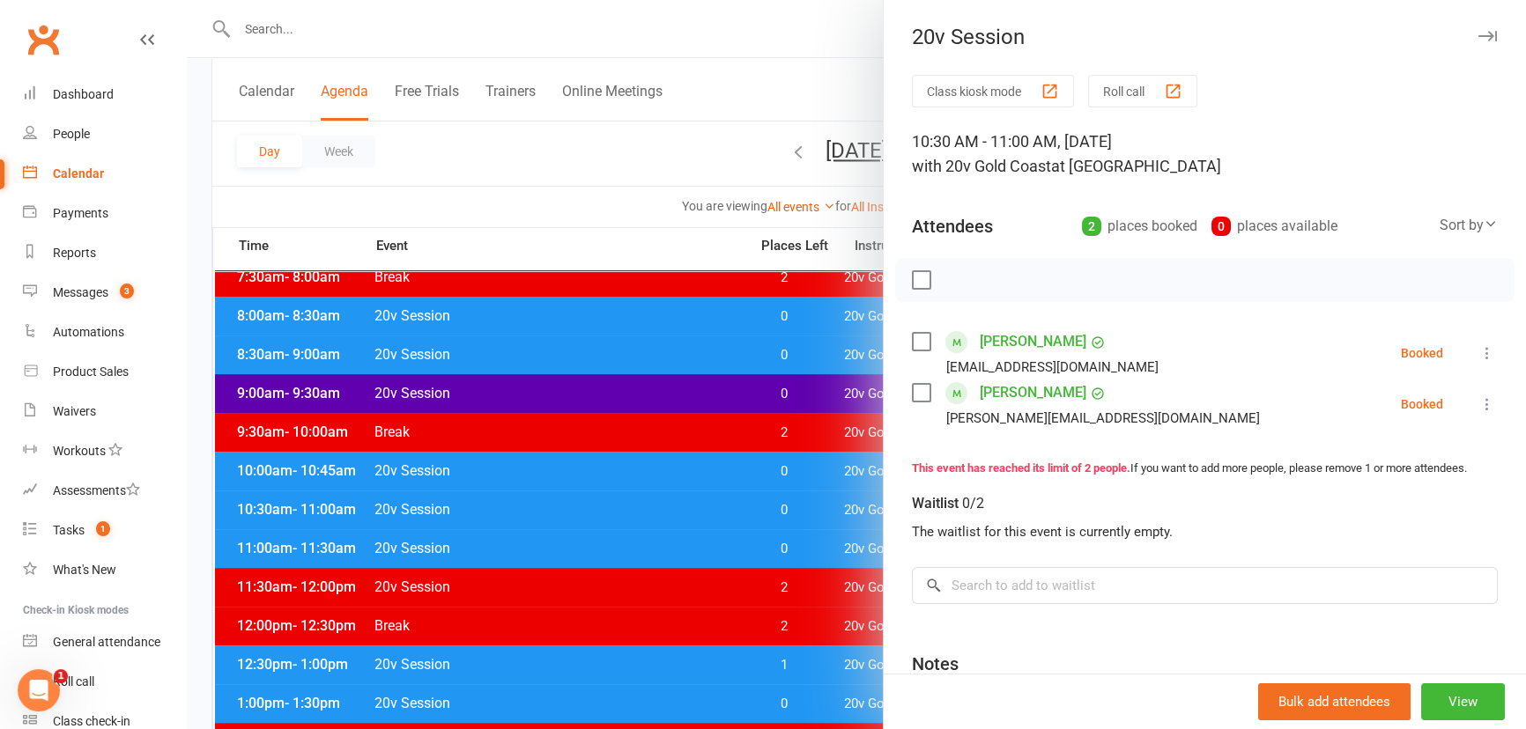
click at [805, 510] on div at bounding box center [856, 364] width 1339 height 729
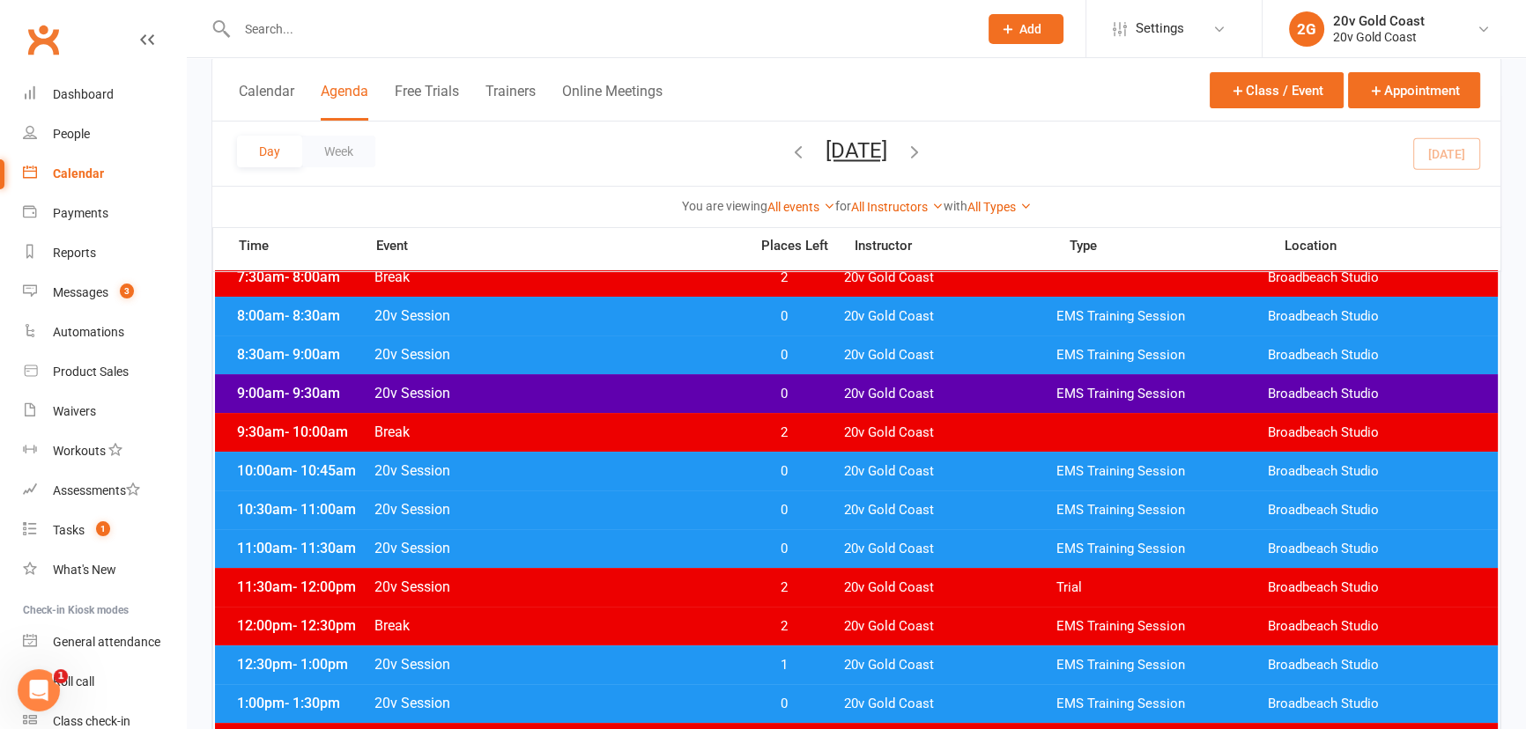
click at [809, 469] on span "0" at bounding box center [784, 471] width 92 height 17
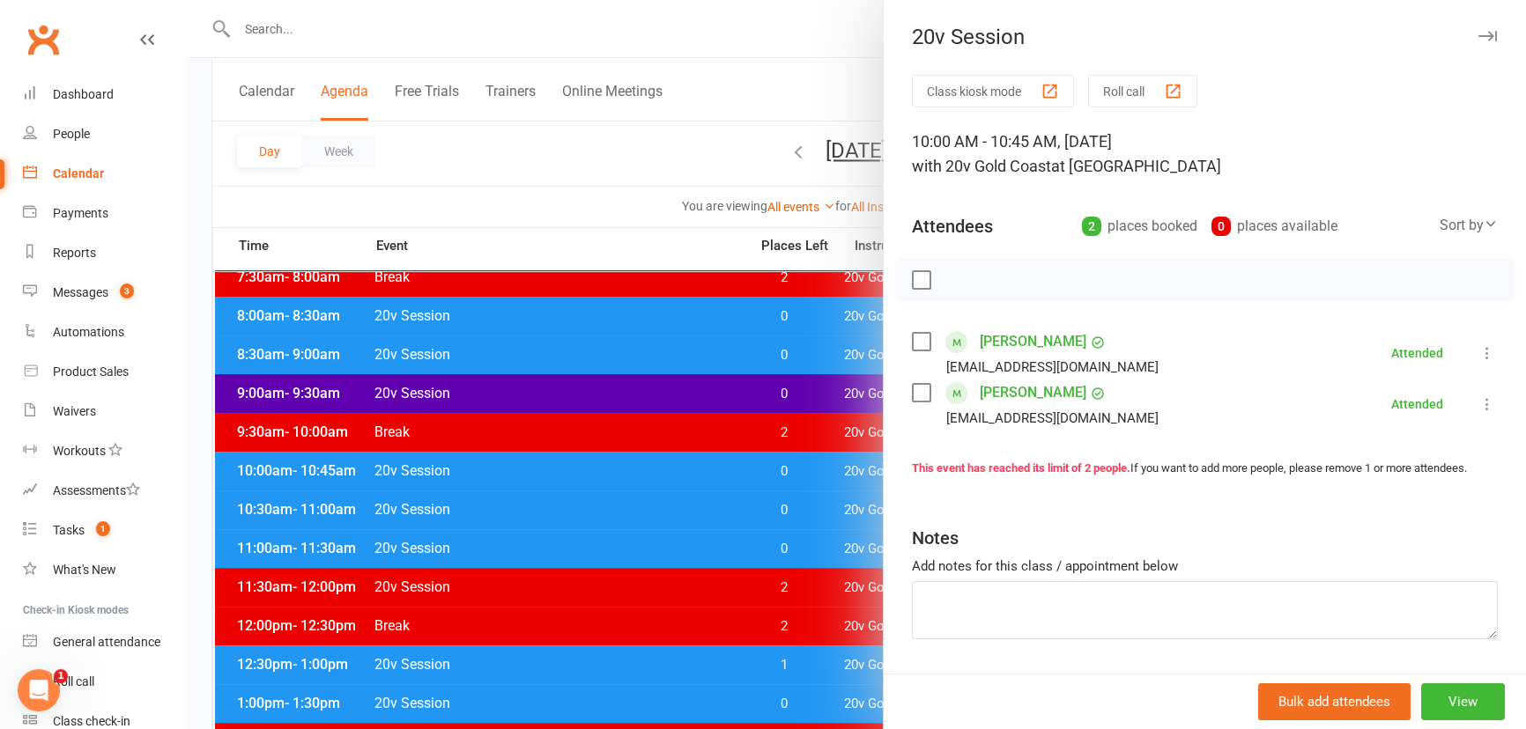
click at [809, 469] on div at bounding box center [856, 364] width 1339 height 729
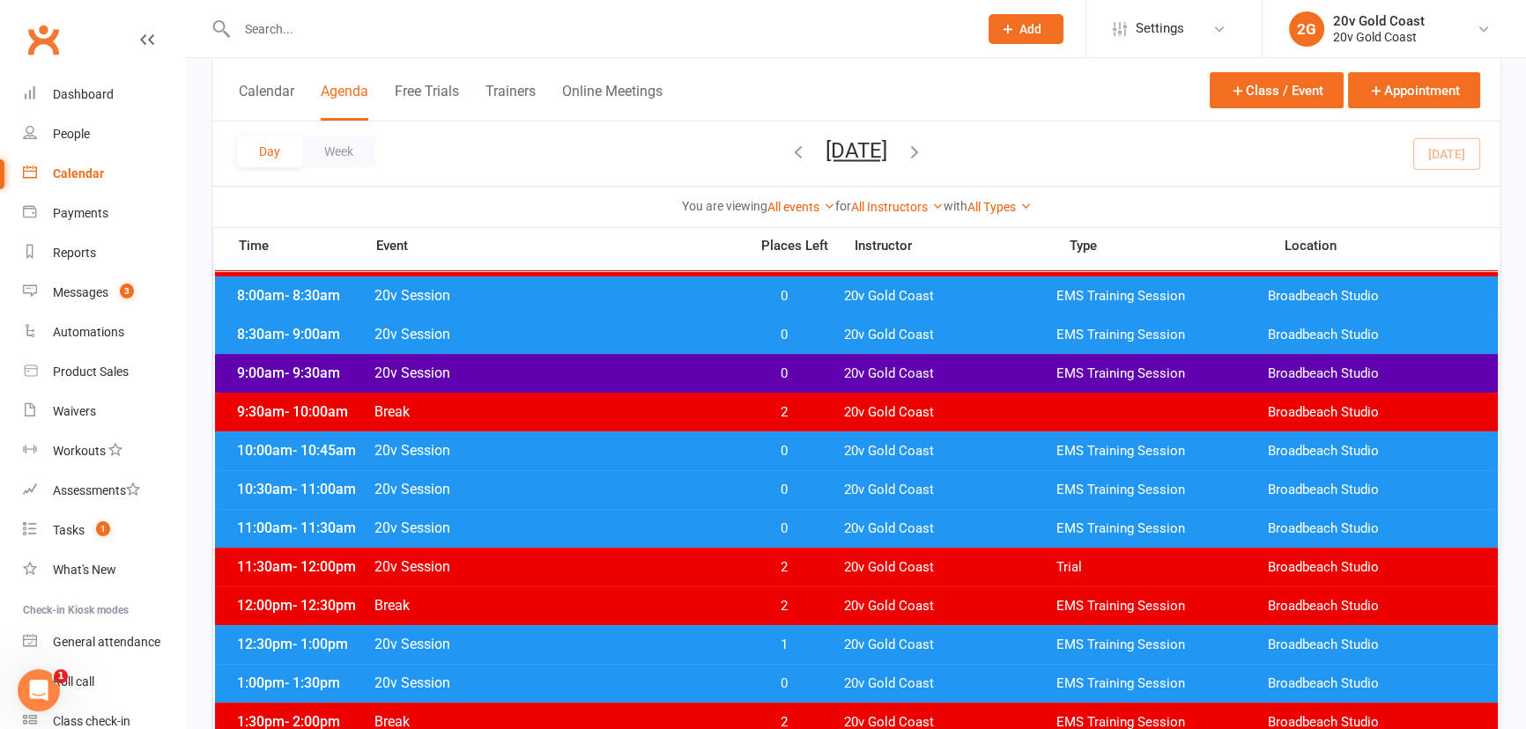
scroll to position [0, 0]
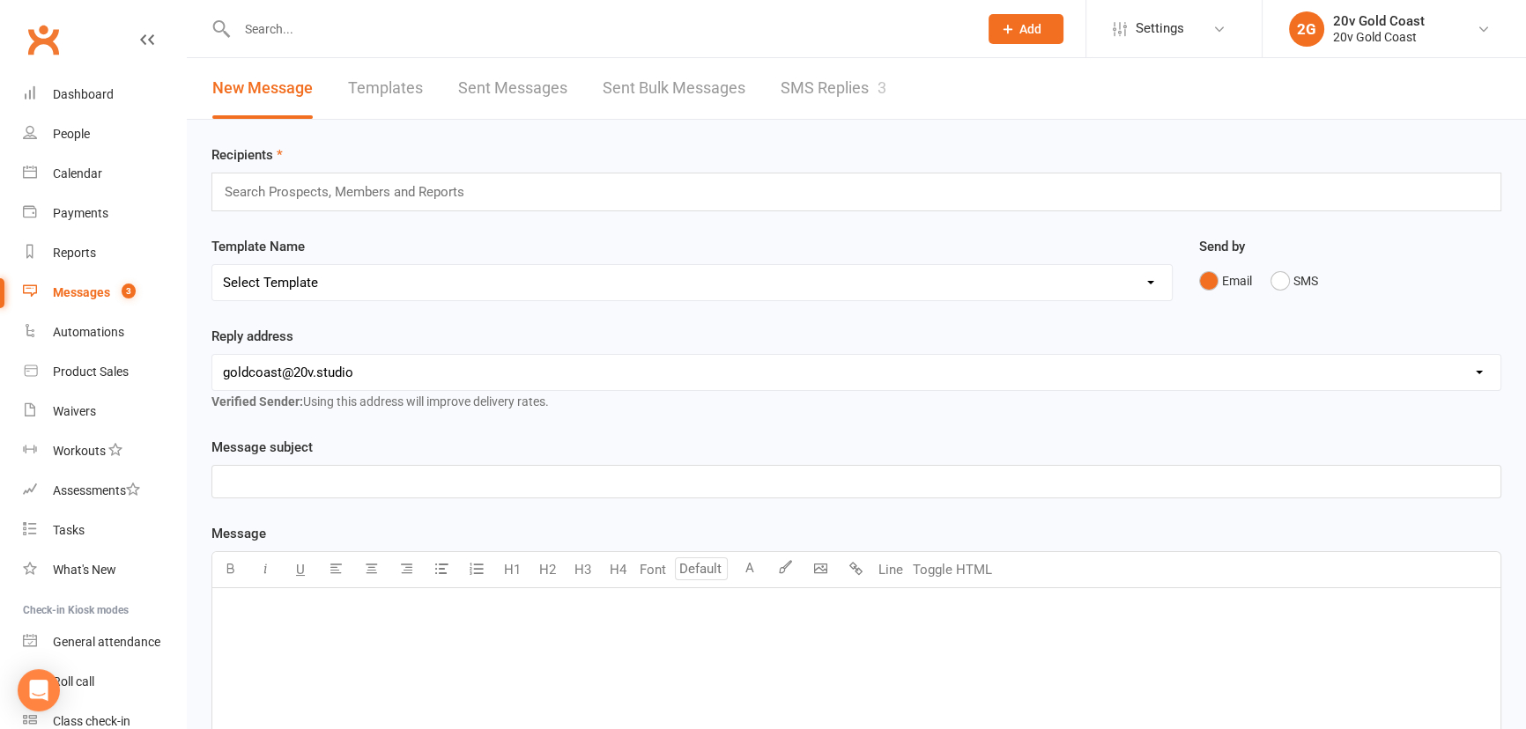
click at [827, 76] on link "SMS Replies 3" at bounding box center [833, 88] width 106 height 61
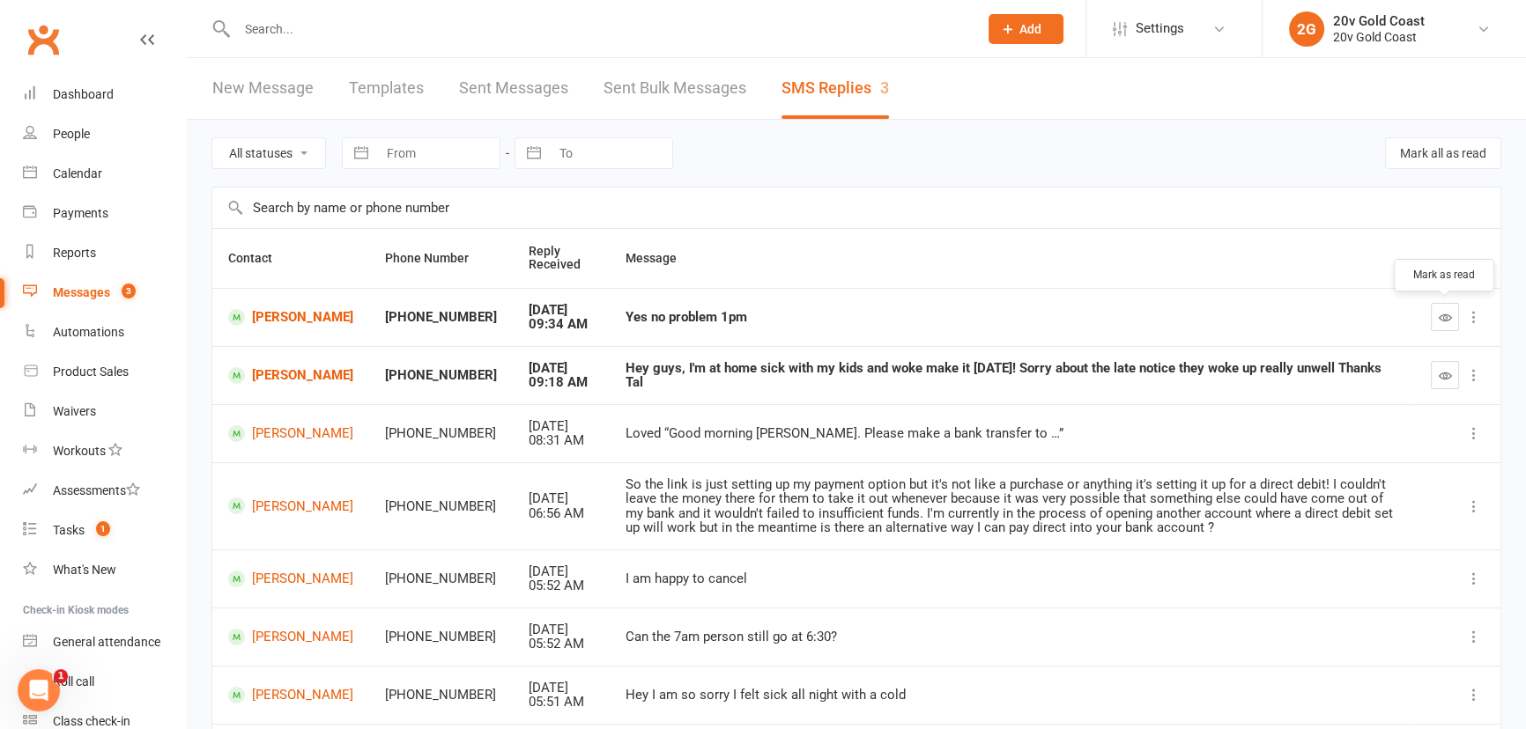
click at [1439, 321] on icon "button" at bounding box center [1444, 317] width 13 height 13
click at [1440, 370] on icon "button" at bounding box center [1444, 375] width 13 height 13
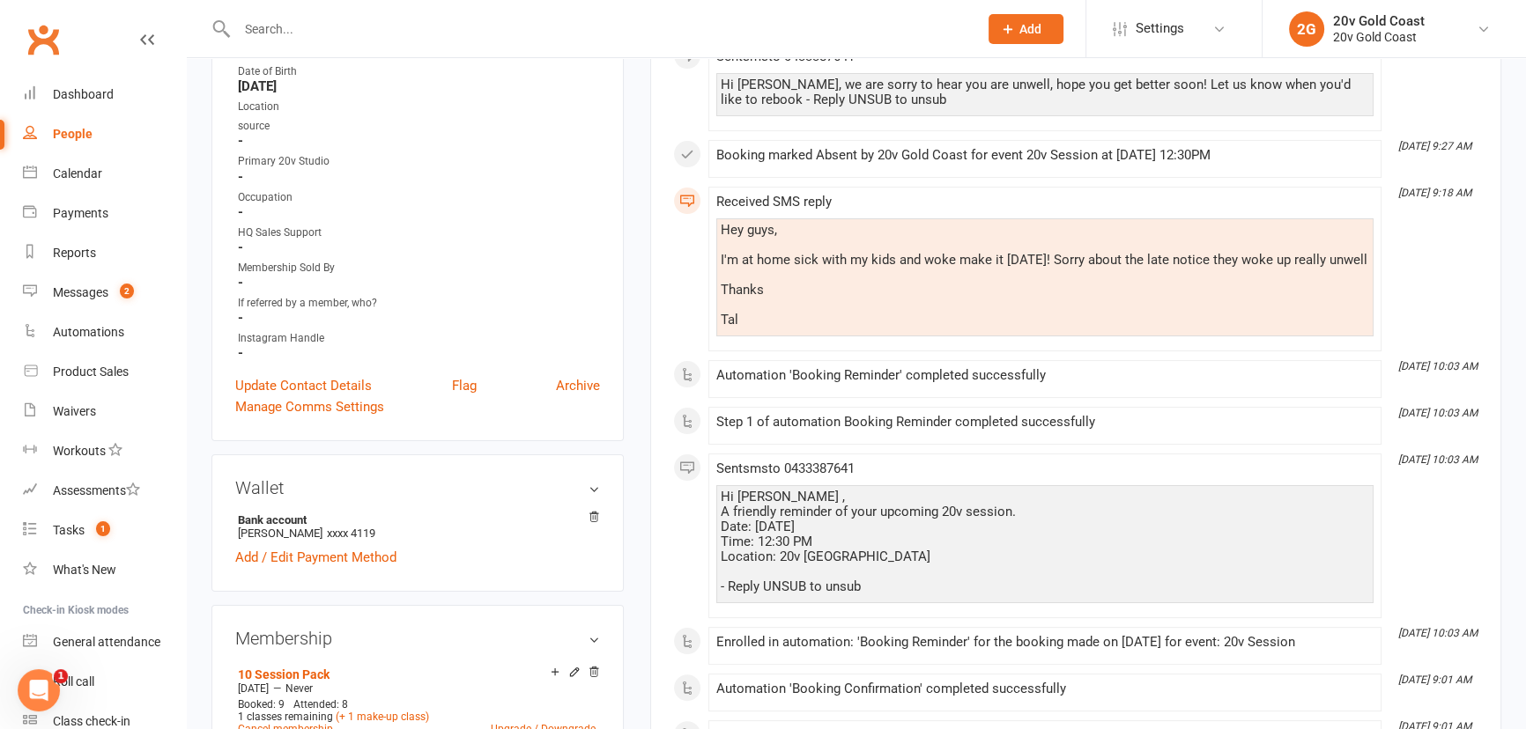
scroll to position [640, 0]
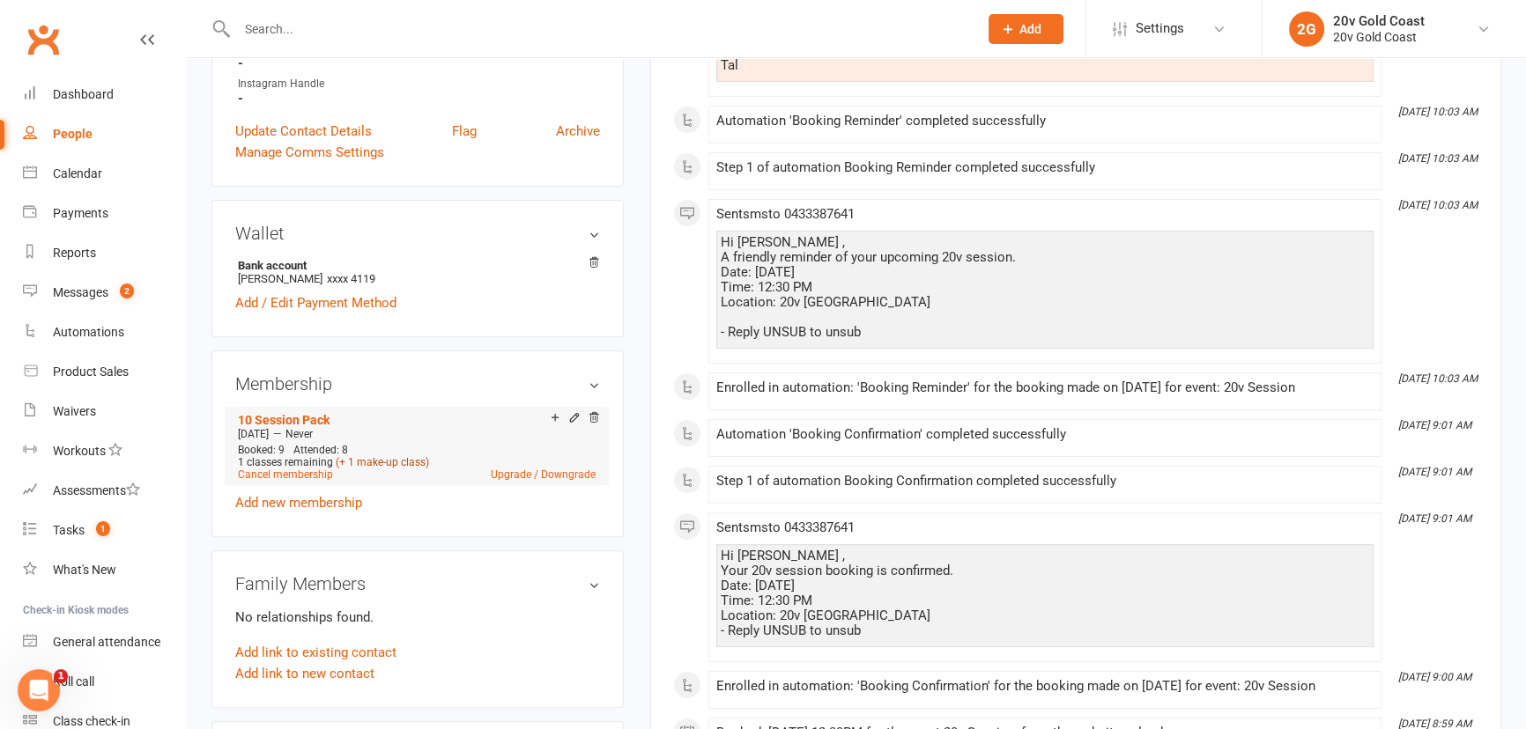
click at [387, 469] on link "(+ 1 make-up class)" at bounding box center [382, 462] width 93 height 12
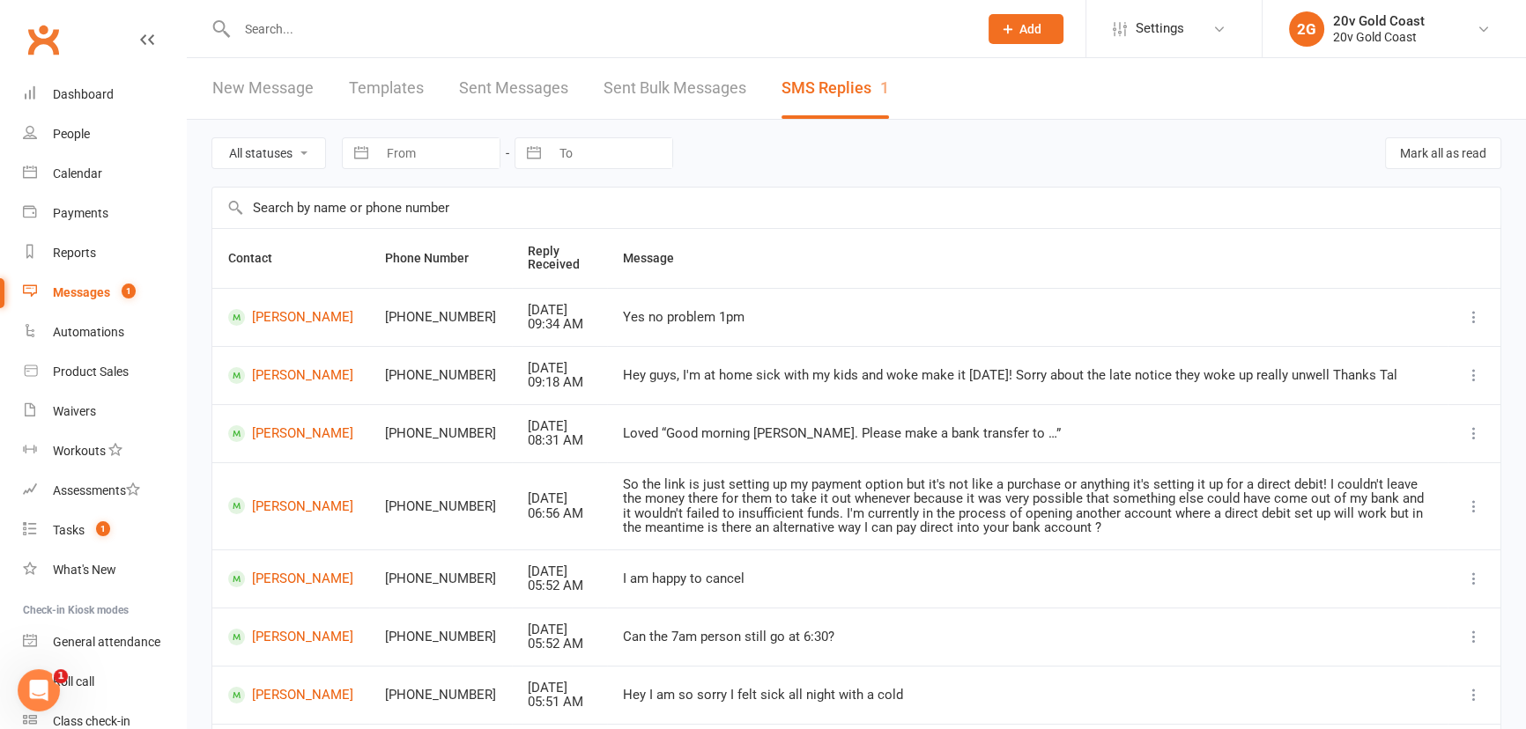
click at [114, 292] on count-badge "1" at bounding box center [124, 292] width 23 height 14
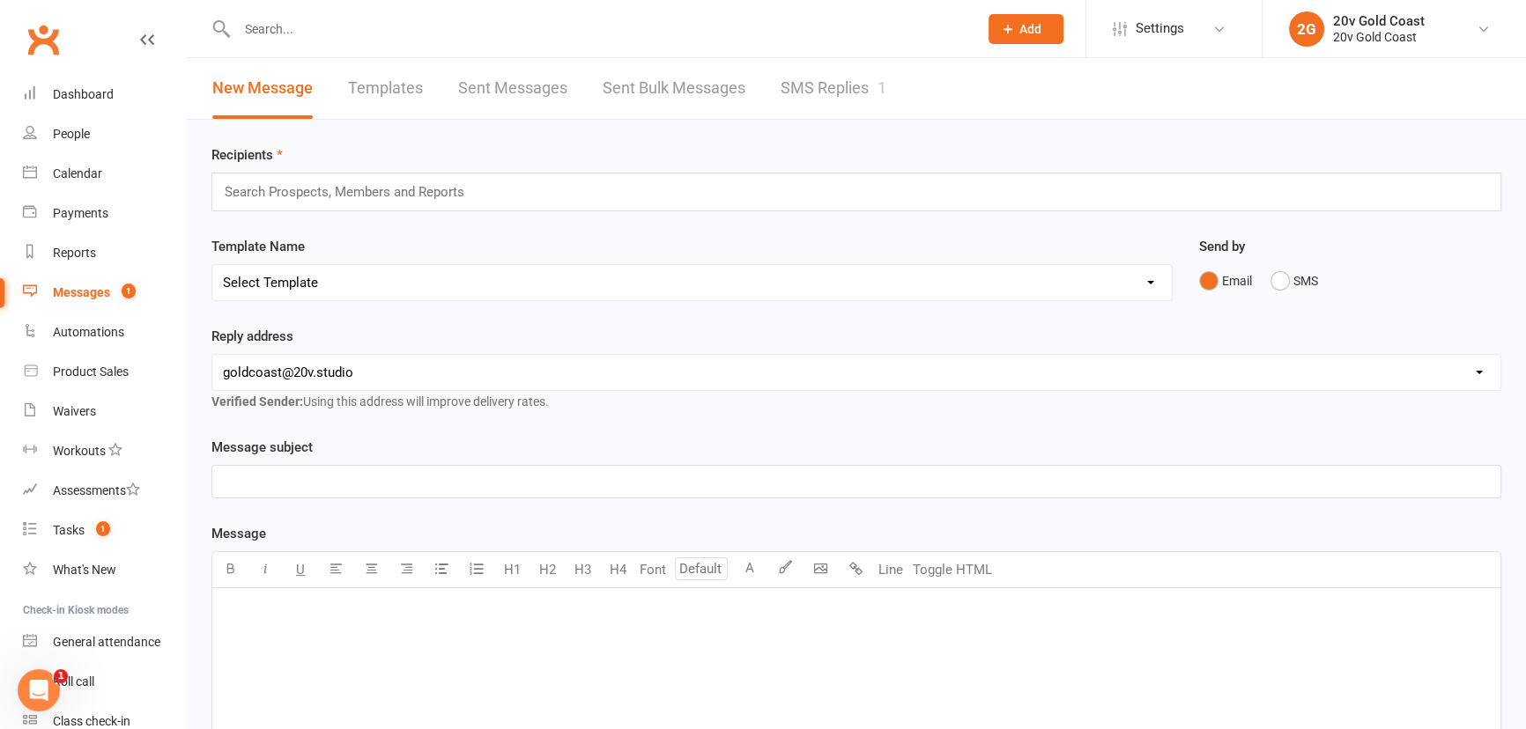
click at [102, 291] on div "Messages" at bounding box center [81, 292] width 57 height 14
click at [863, 88] on link "SMS Replies 1" at bounding box center [833, 88] width 106 height 61
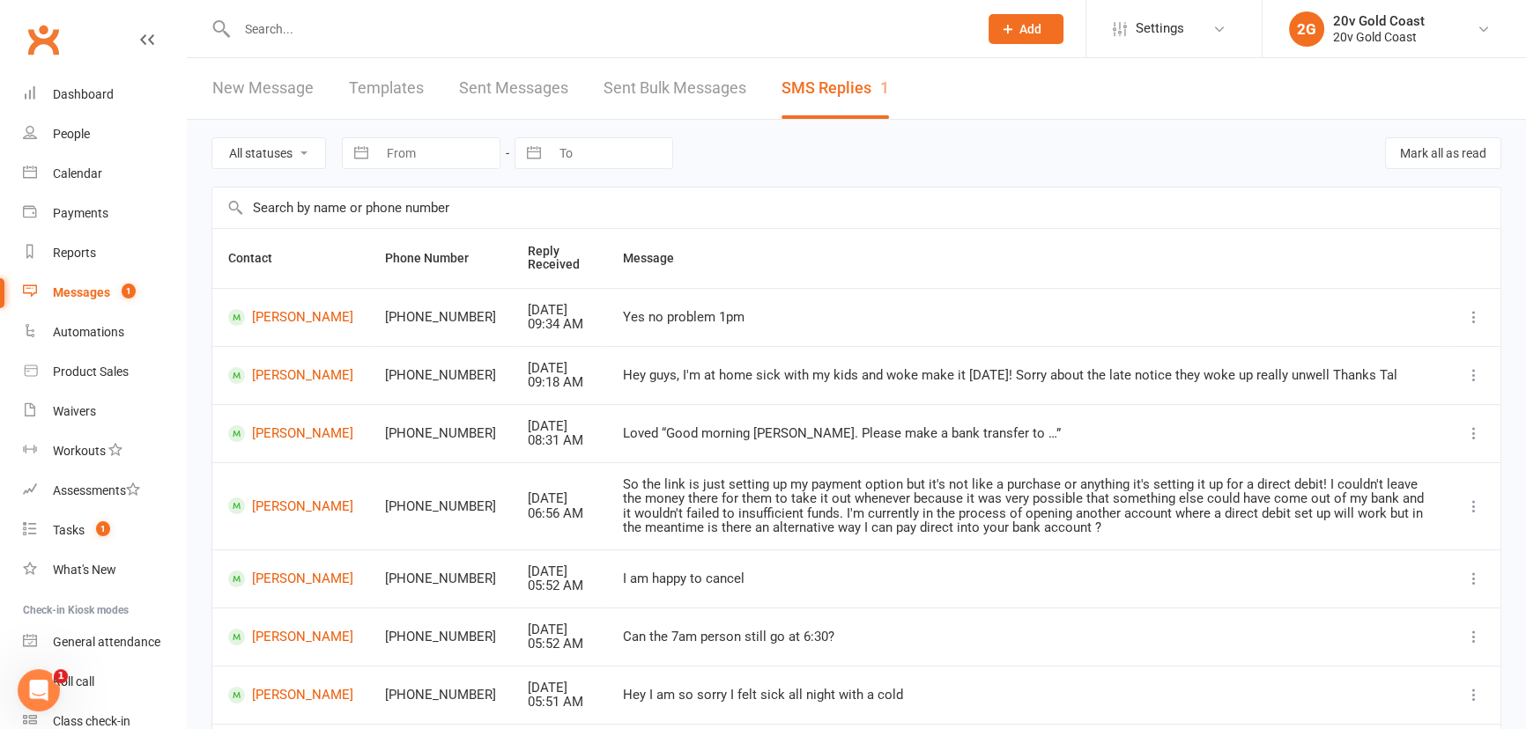
click at [290, 174] on div "All statuses Read only Unread only Navigate forward to interact with the calend…" at bounding box center [855, 153] width 1289 height 67
click at [295, 159] on select "All statuses Read only Unread only" at bounding box center [268, 153] width 113 height 30
select select "unread_only"
click at [212, 138] on select "All statuses Read only Unread only" at bounding box center [268, 153] width 113 height 30
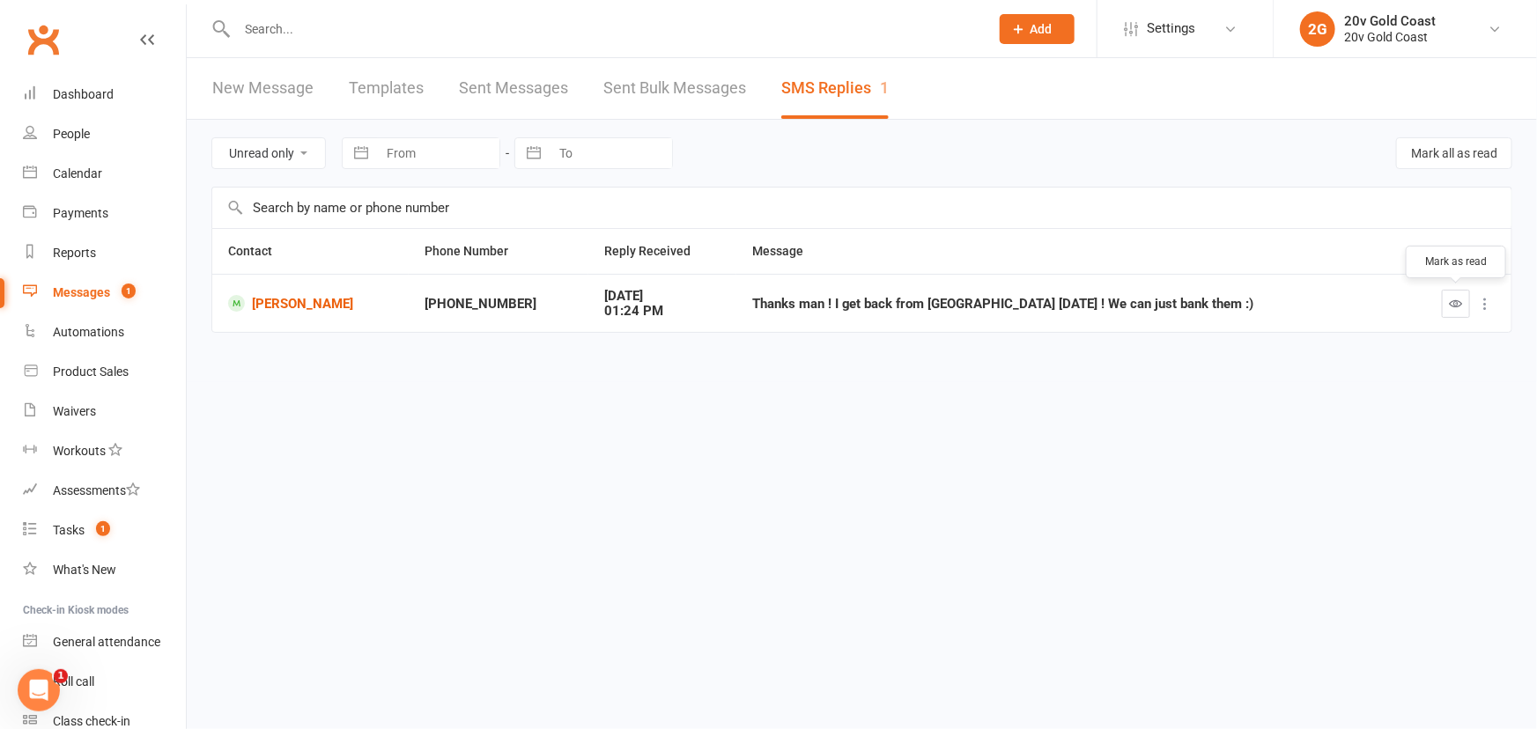
drag, startPoint x: 1447, startPoint y: 304, endPoint x: 834, endPoint y: 52, distance: 662.8
click at [1447, 303] on button "button" at bounding box center [1456, 304] width 28 height 28
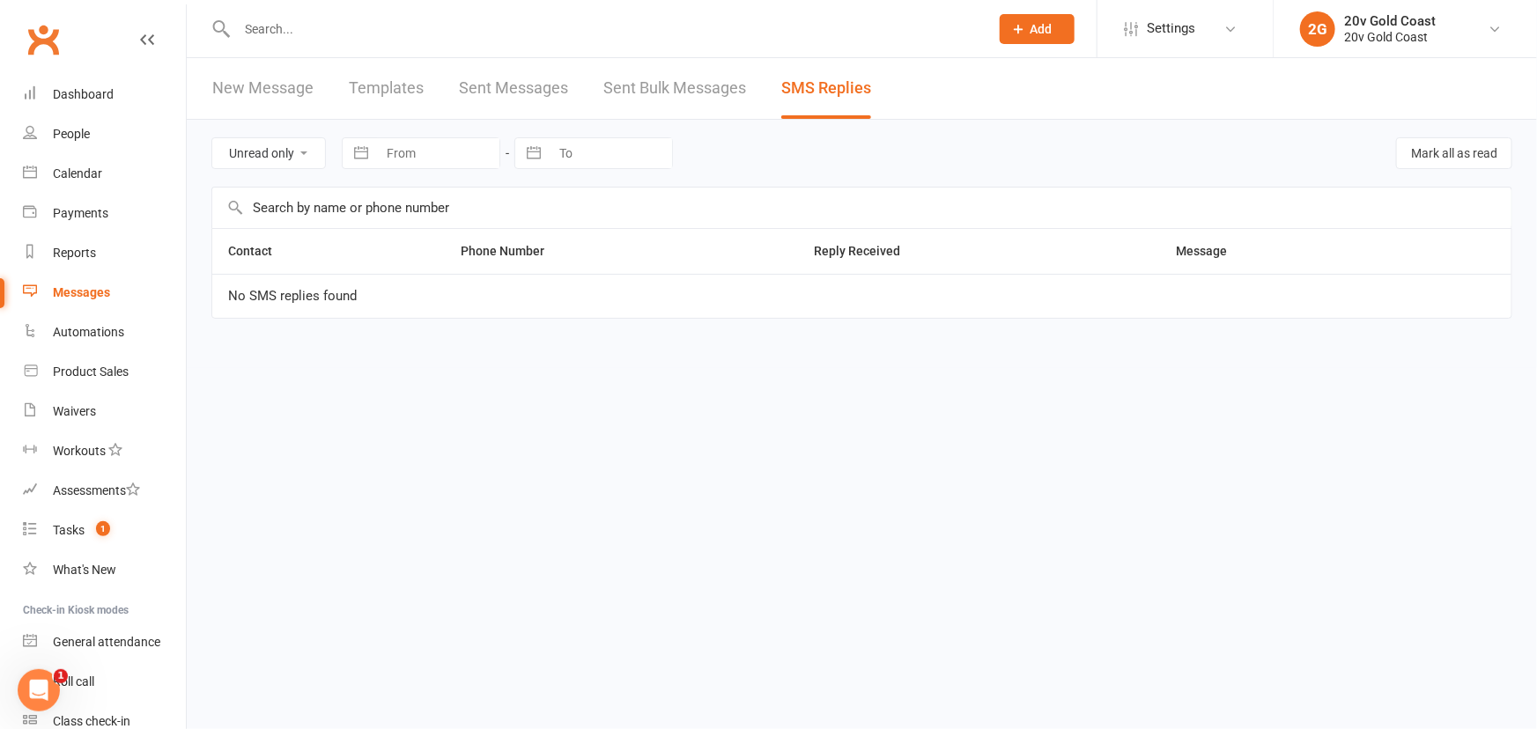
click at [299, 164] on select "All statuses Read only Unread only" at bounding box center [268, 153] width 113 height 30
click at [299, 162] on select "All statuses Read only Unread only" at bounding box center [268, 153] width 113 height 30
click at [299, 159] on select "All statuses Read only Unread only" at bounding box center [268, 153] width 113 height 30
select select
click at [212, 138] on select "All statuses Read only Unread only" at bounding box center [268, 153] width 113 height 30
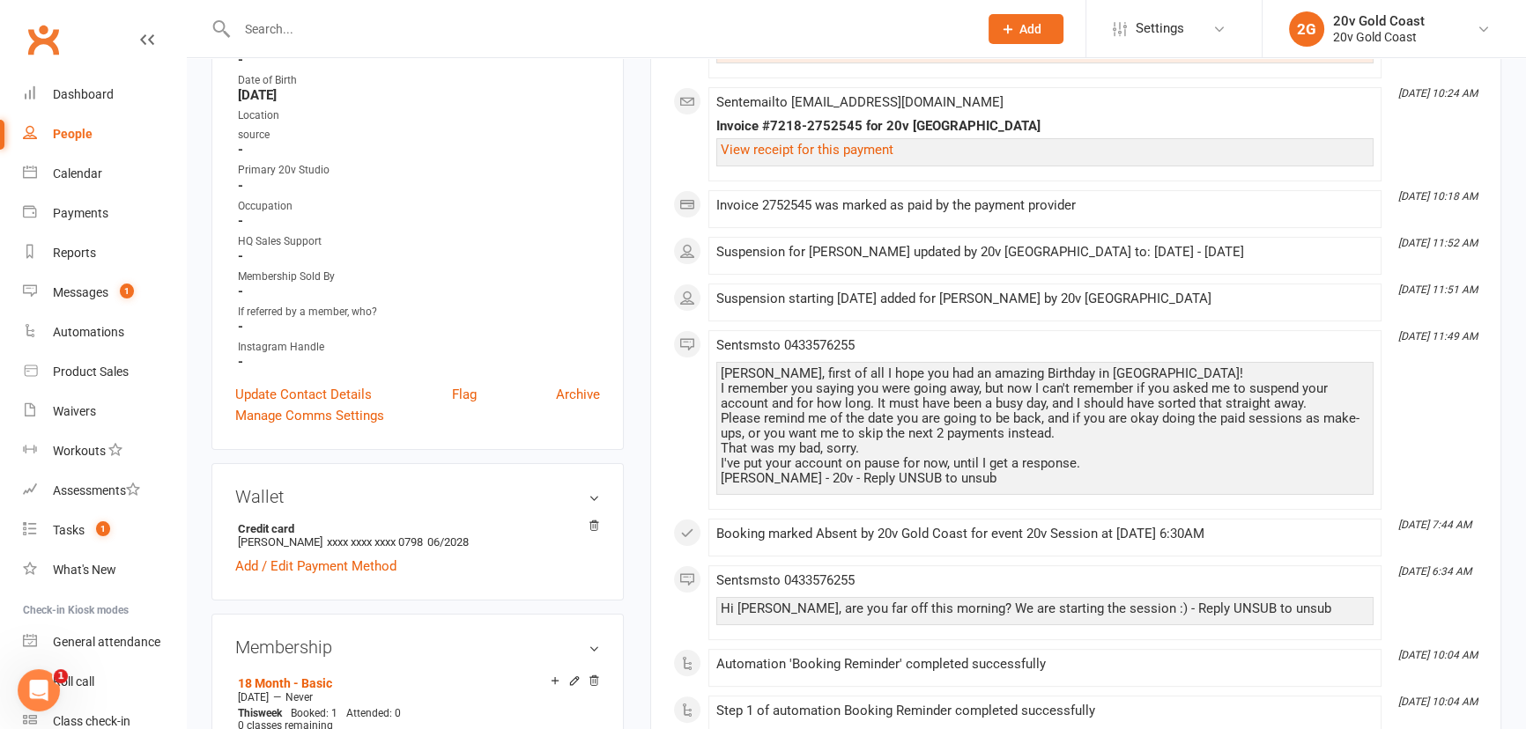
scroll to position [640, 0]
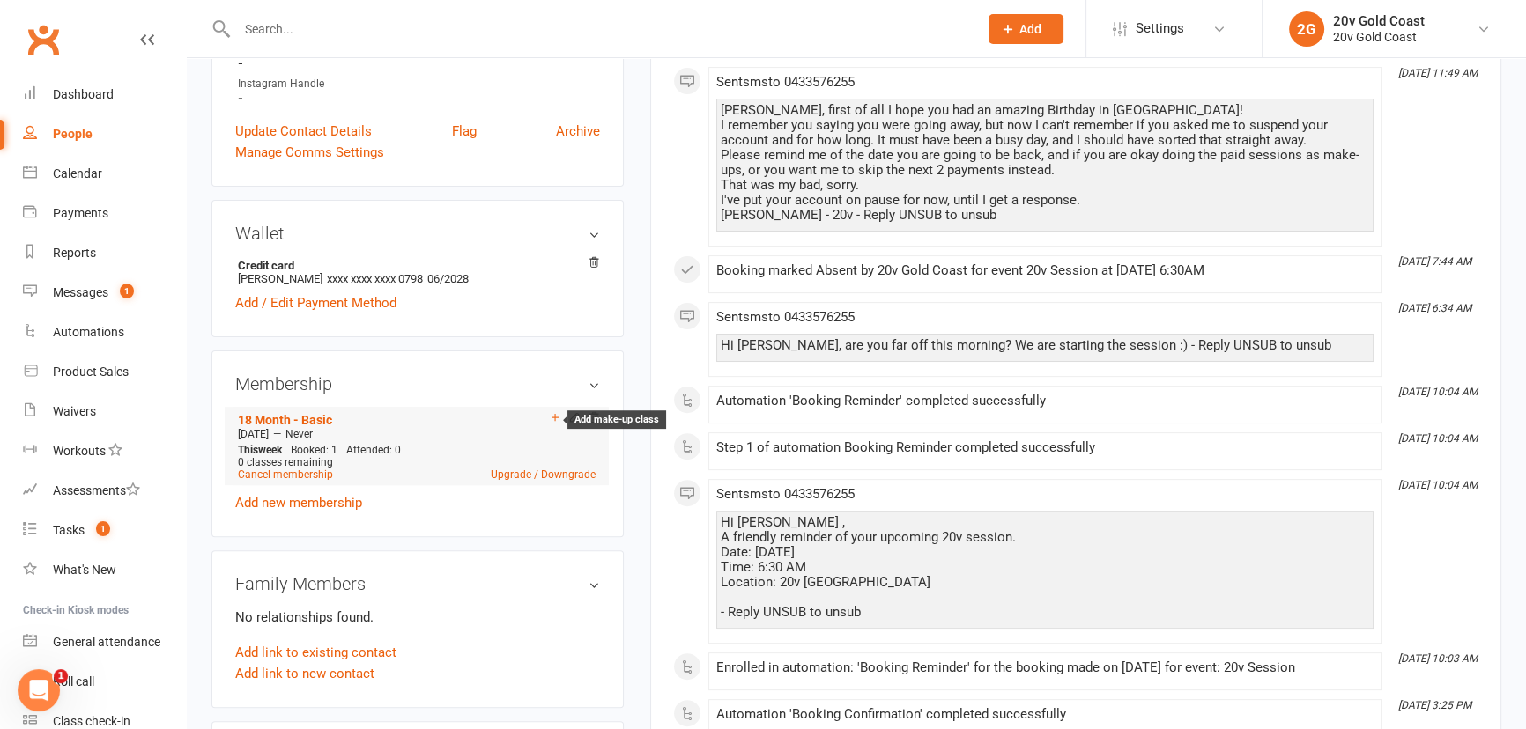
click at [551, 424] on icon at bounding box center [555, 417] width 12 height 12
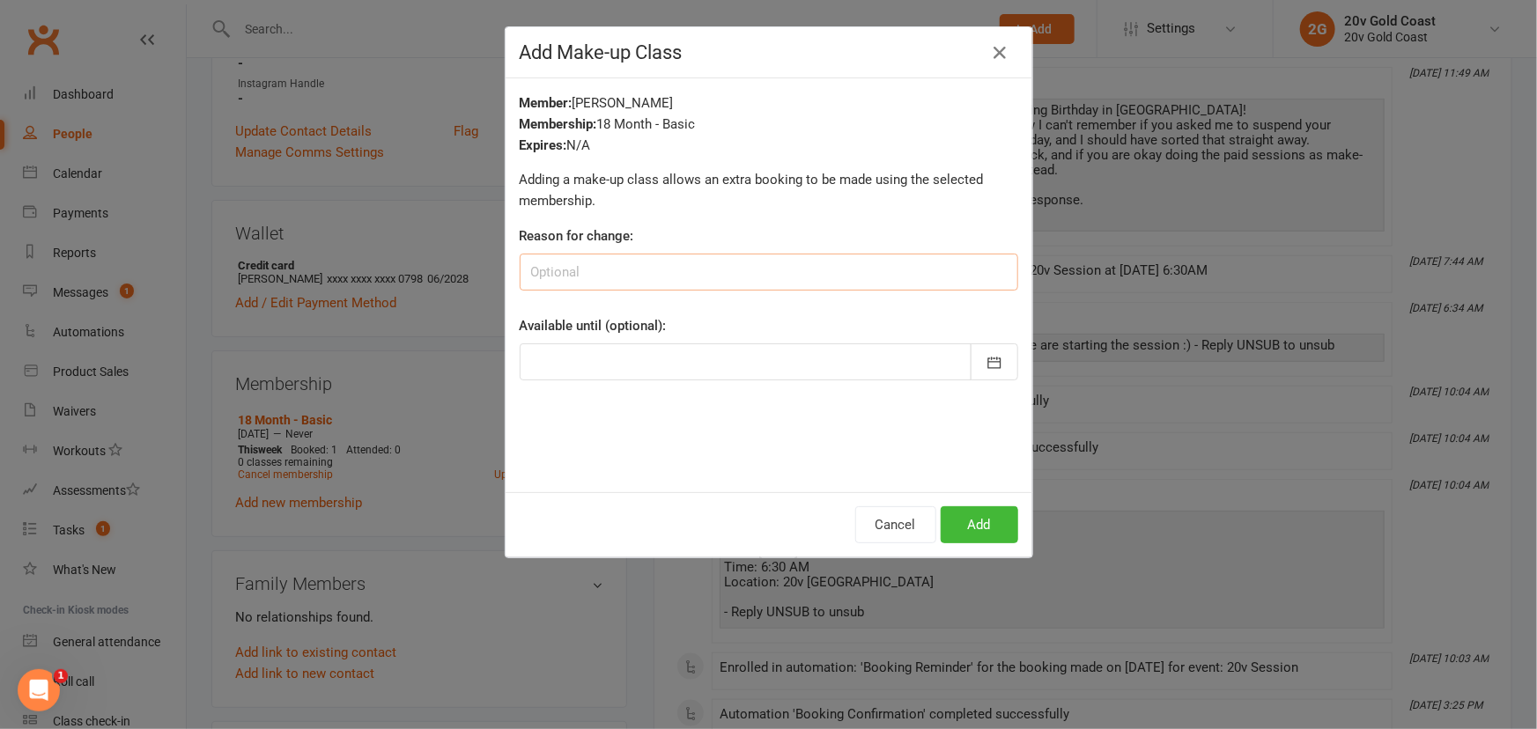
click at [563, 281] on input at bounding box center [769, 272] width 499 height 37
type input "Paid session while away / was meant to be on pause"
click at [590, 273] on input "Paid session while away / was meant to be on pause" at bounding box center [769, 272] width 499 height 37
click at [590, 272] on input "Paid session while away / was meant to be on pause" at bounding box center [769, 272] width 499 height 37
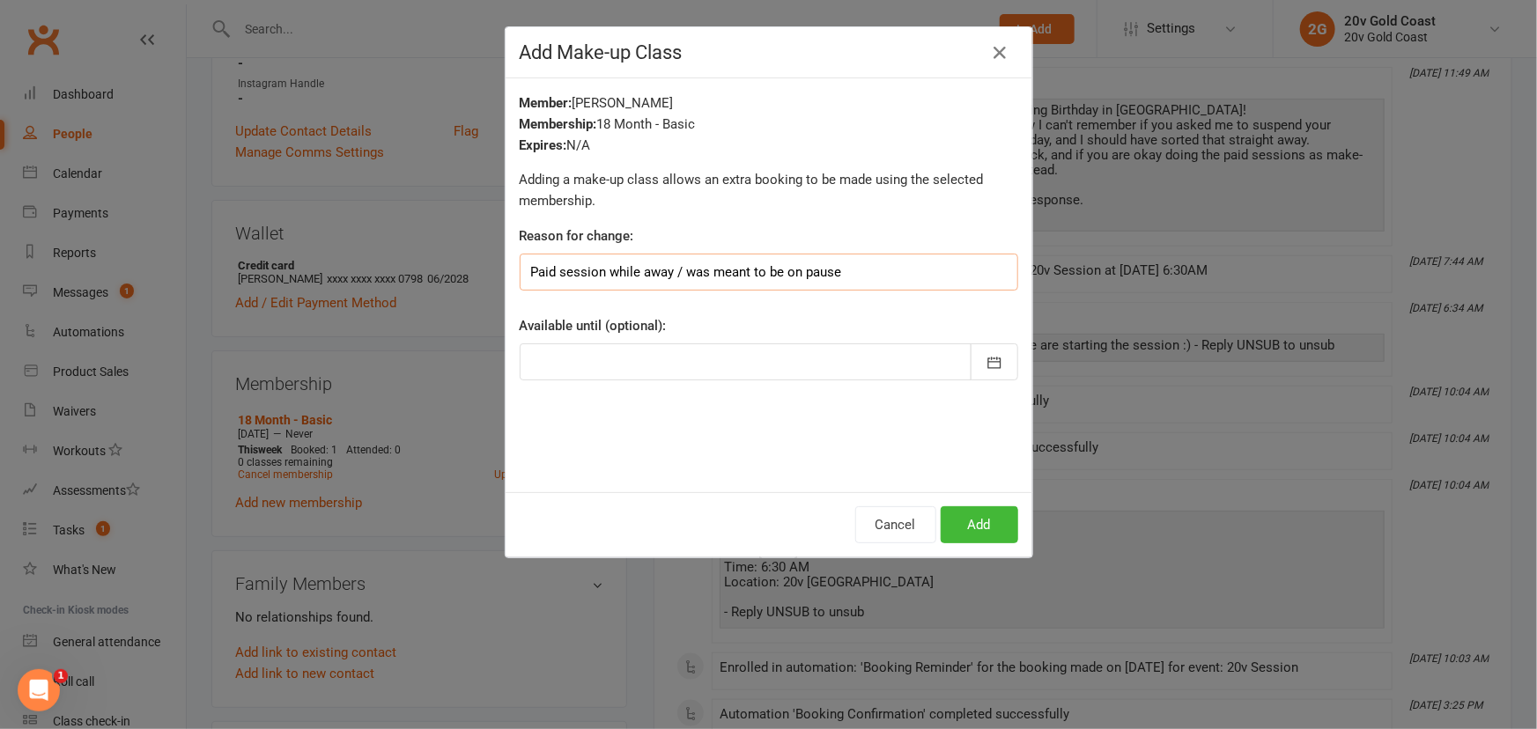
drag, startPoint x: 840, startPoint y: 274, endPoint x: 458, endPoint y: 282, distance: 382.3
click at [461, 283] on div "Add Make-up Class Member: [PERSON_NAME] Membership: 18 Month - Basic Expires: N…" at bounding box center [768, 364] width 1537 height 729
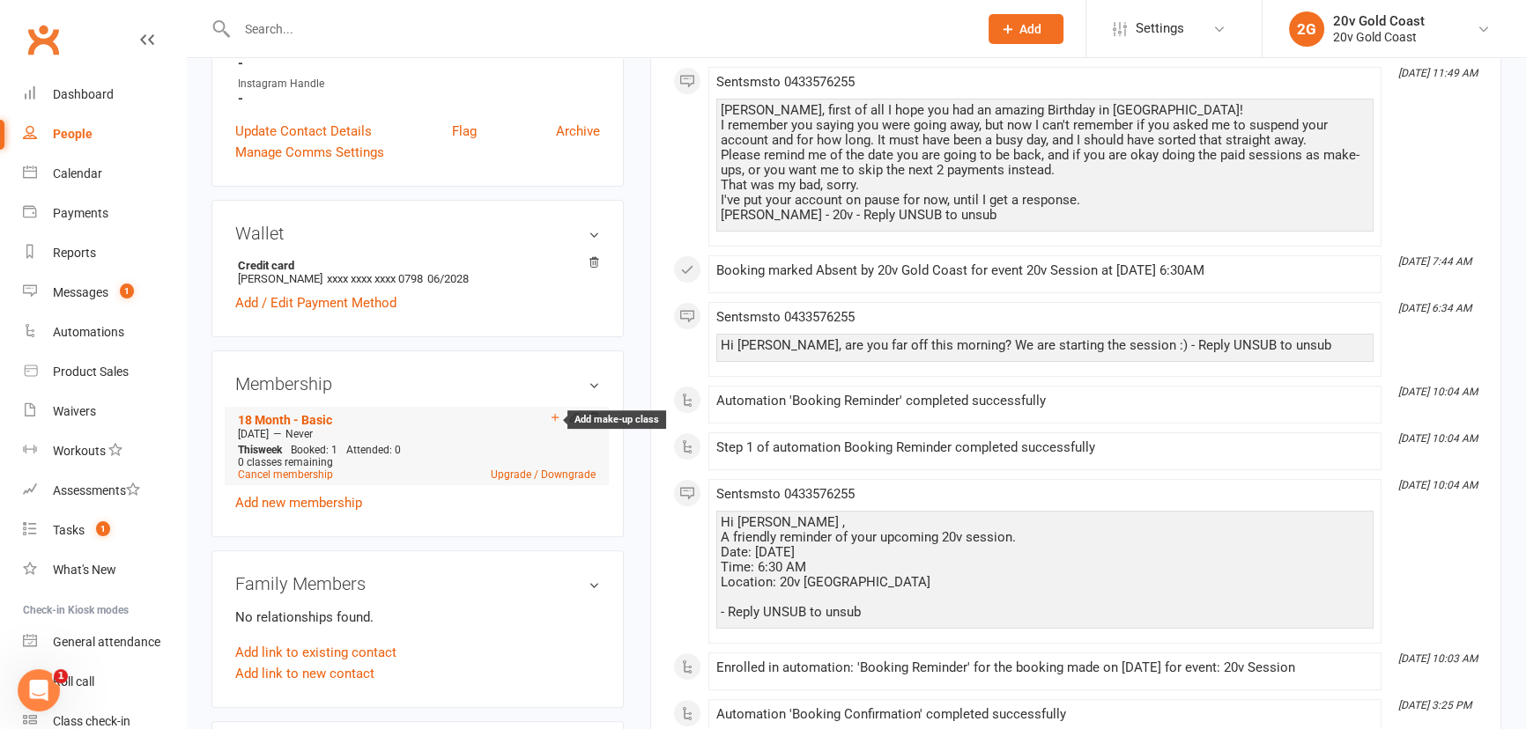
click at [557, 421] on icon at bounding box center [554, 417] width 7 height 7
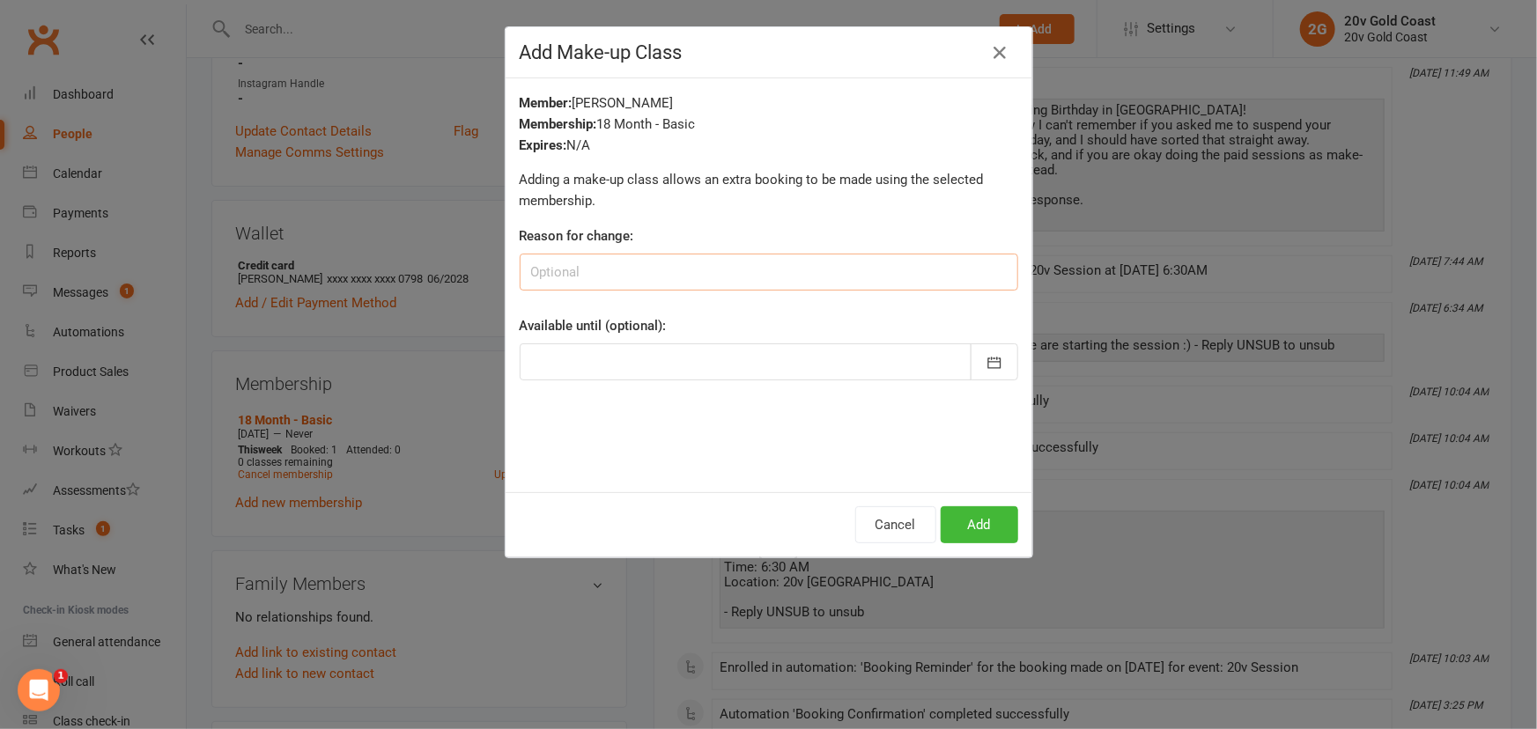
click at [624, 289] on input at bounding box center [769, 272] width 499 height 37
type input "Paid session while away / was meant to be on pause"
click at [630, 273] on input "Paid session while away / was meant to be on pause" at bounding box center [769, 272] width 499 height 37
click at [629, 273] on input "Paid session while away / was meant to be on pause" at bounding box center [769, 272] width 499 height 37
click at [631, 275] on input "Paid session while away / was meant to be on pause" at bounding box center [769, 272] width 499 height 37
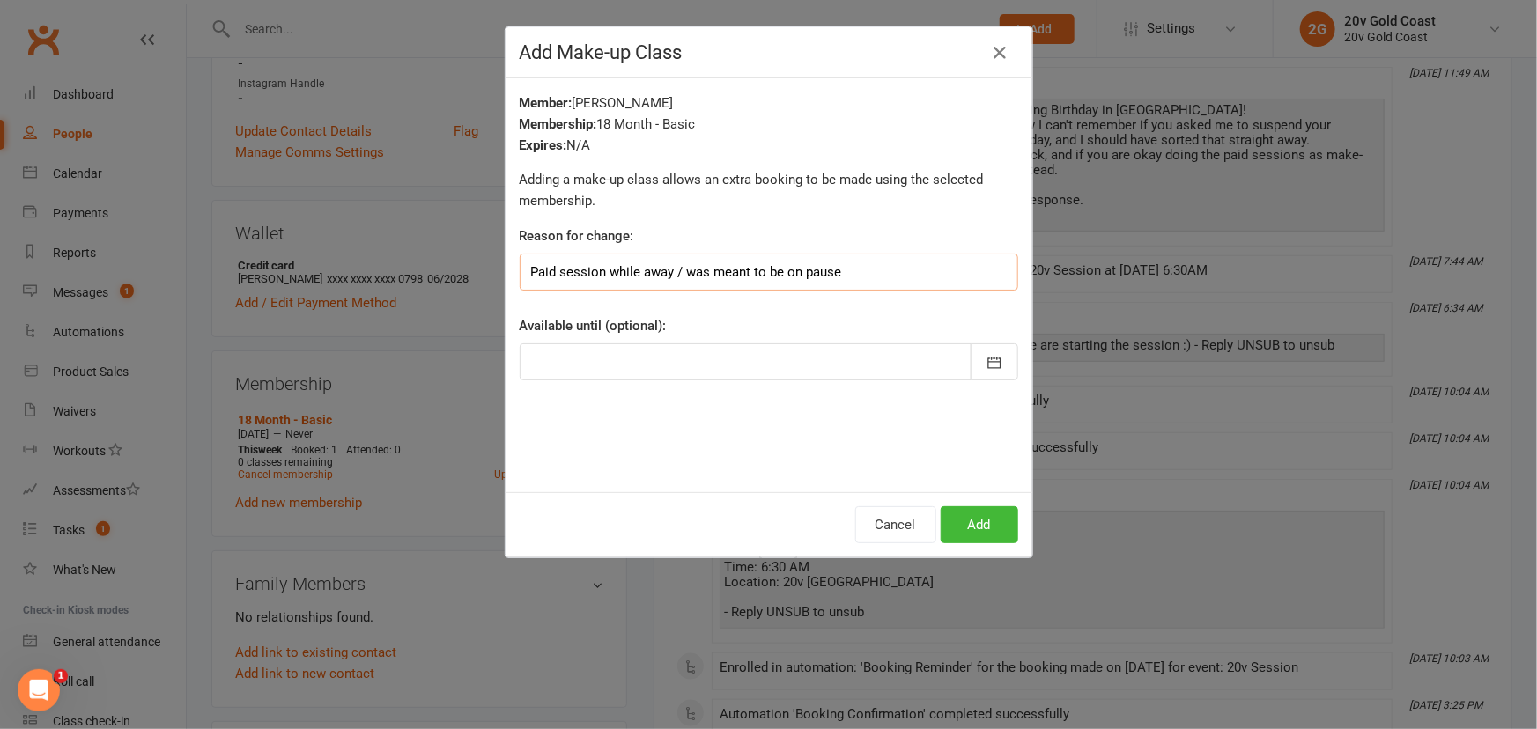
click at [631, 275] on input "Paid session while away / was meant to be on pause" at bounding box center [769, 272] width 499 height 37
click at [632, 275] on input "Paid session while away / was meant to be on pause" at bounding box center [769, 272] width 499 height 37
click at [842, 276] on input "Paid session while away / was meant to be on pause" at bounding box center [769, 272] width 499 height 37
drag, startPoint x: 848, startPoint y: 270, endPoint x: 465, endPoint y: 286, distance: 383.5
click at [467, 287] on div "Add Make-up Class Member: [PERSON_NAME] Membership: 18 Month - Basic Expires: N…" at bounding box center [768, 364] width 1537 height 729
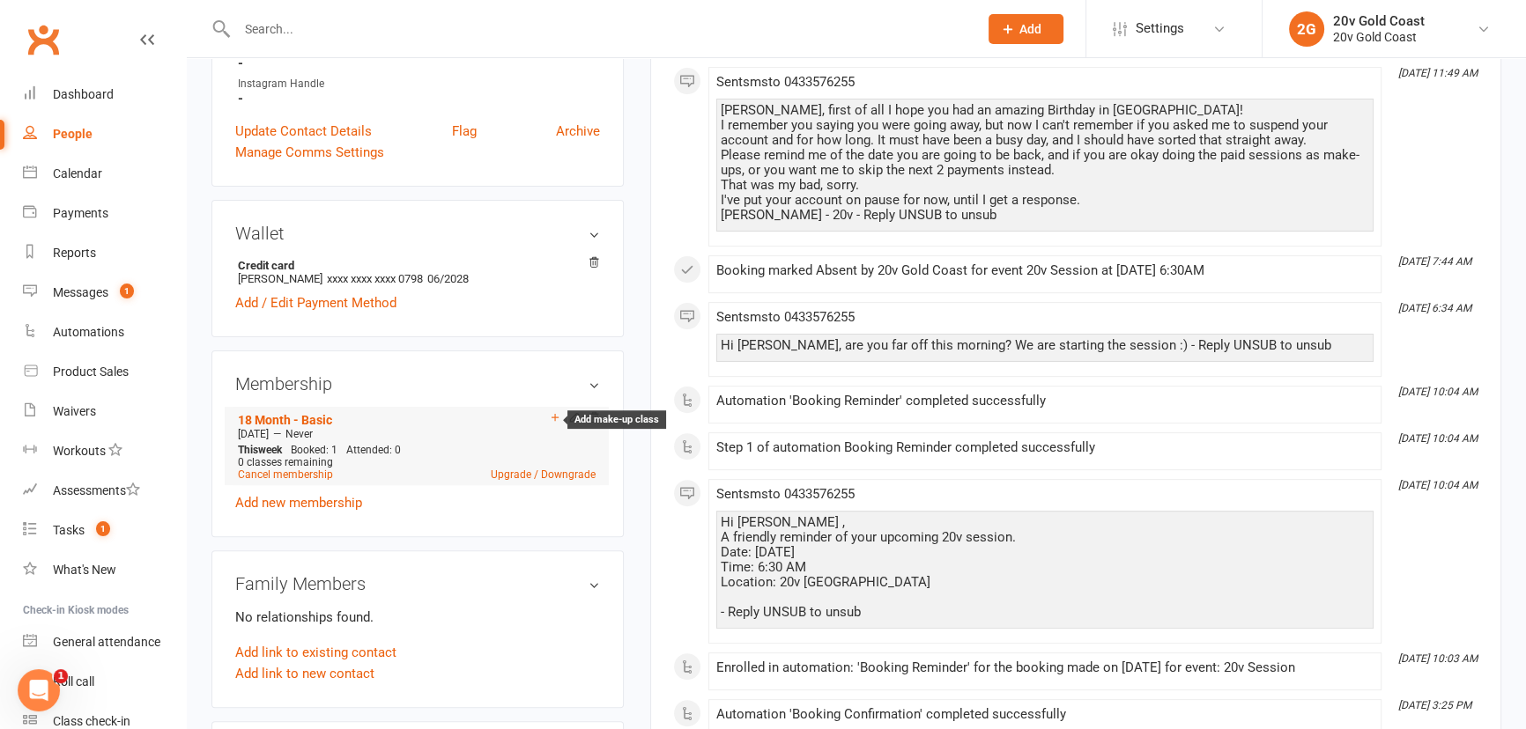
click at [549, 422] on icon at bounding box center [555, 417] width 12 height 12
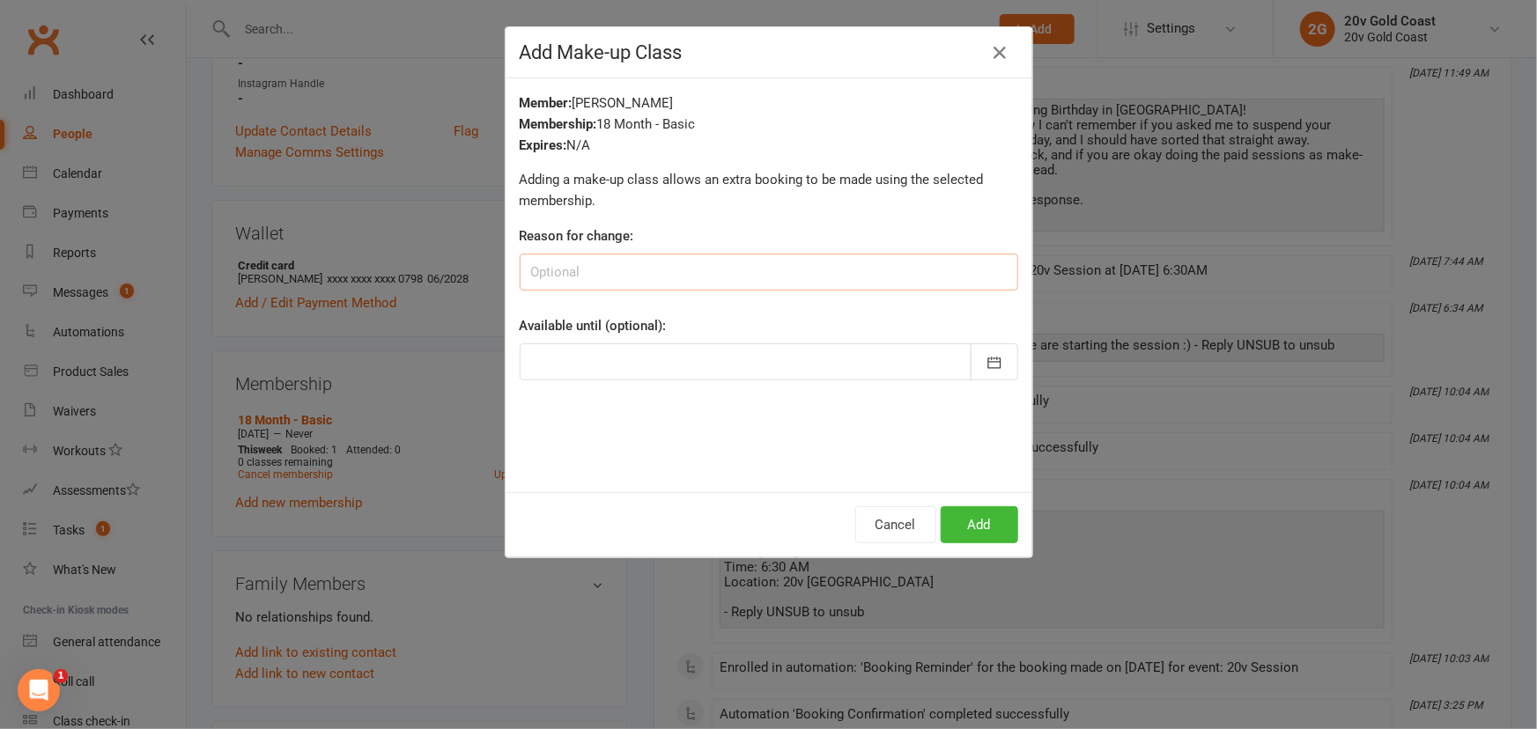
click at [643, 279] on input at bounding box center [769, 272] width 499 height 37
drag, startPoint x: 833, startPoint y: 270, endPoint x: 578, endPoint y: 261, distance: 255.6
click at [578, 261] on input "Paid session while away / was meant to be on pause" at bounding box center [769, 272] width 499 height 37
click at [635, 270] on input "Paid session while away / was meant to be on pause" at bounding box center [769, 272] width 499 height 37
click at [871, 272] on input "Paid session while away / was meant to be on pause" at bounding box center [769, 272] width 499 height 37
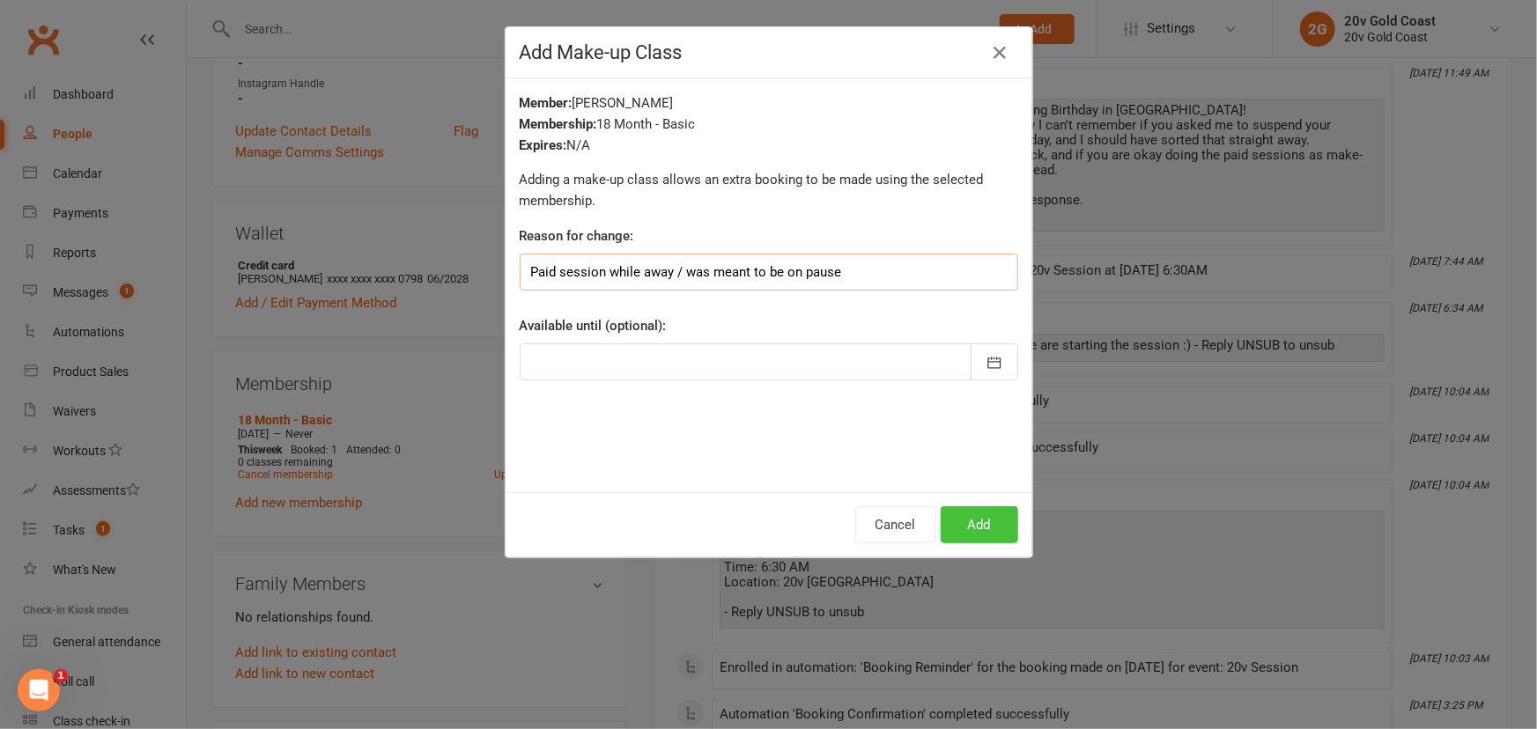
type input "Paid session while away / was meant to be on pause"
click at [971, 528] on button "Add" at bounding box center [980, 524] width 78 height 37
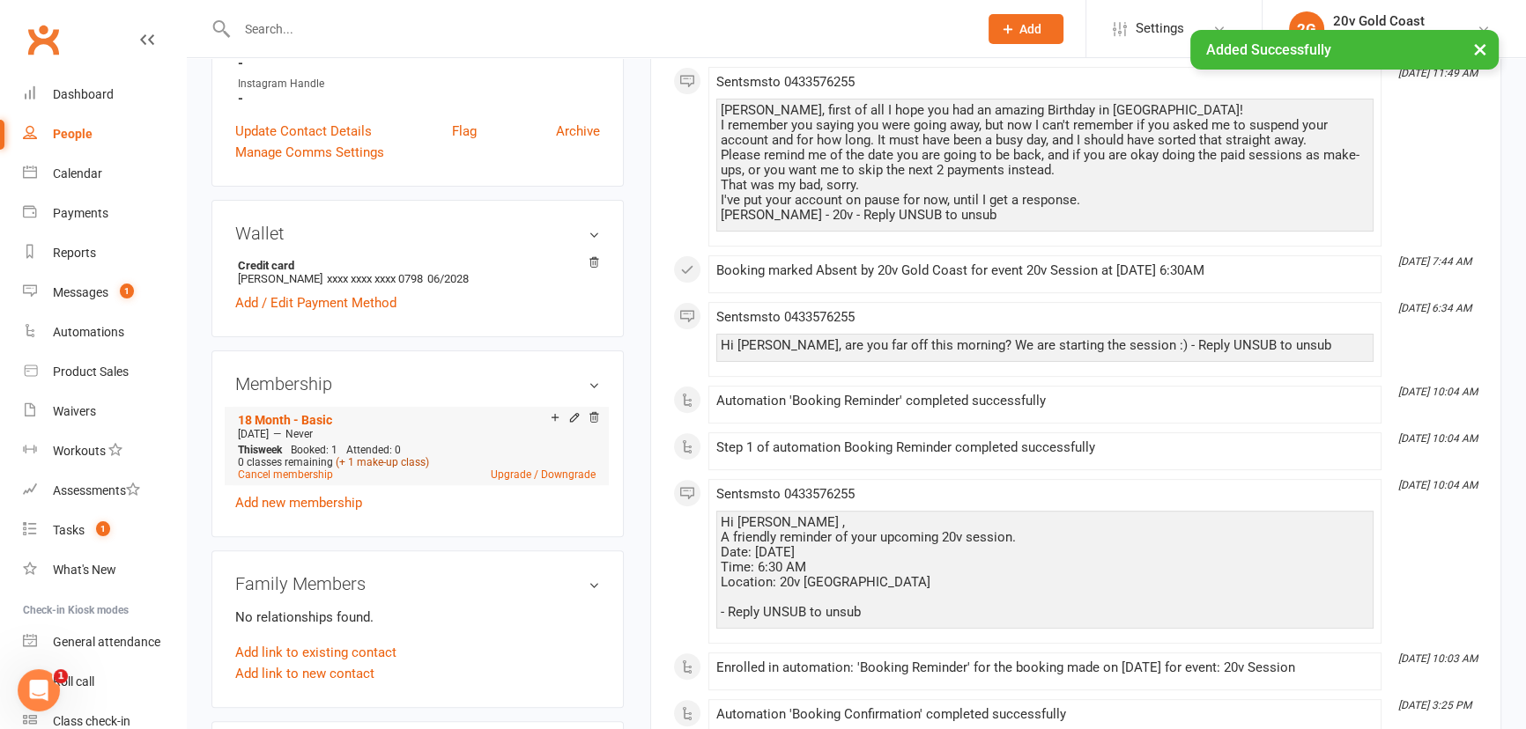
click at [421, 462] on link "(+ 1 make-up class)" at bounding box center [382, 462] width 93 height 12
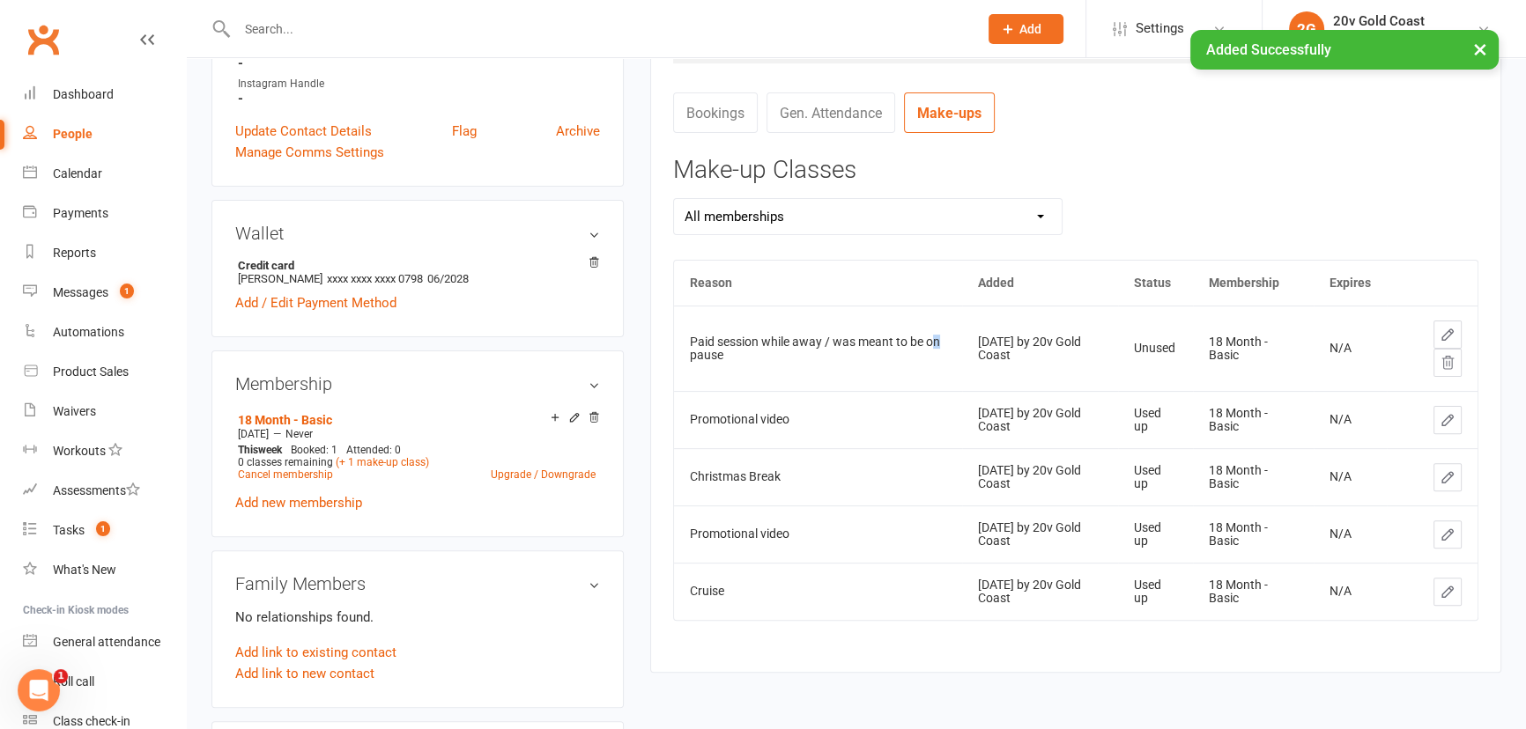
click at [700, 354] on div "Paid session while away / was meant to be on pause" at bounding box center [818, 349] width 256 height 27
click at [701, 354] on div "Paid session while away / was meant to be on pause" at bounding box center [818, 349] width 256 height 27
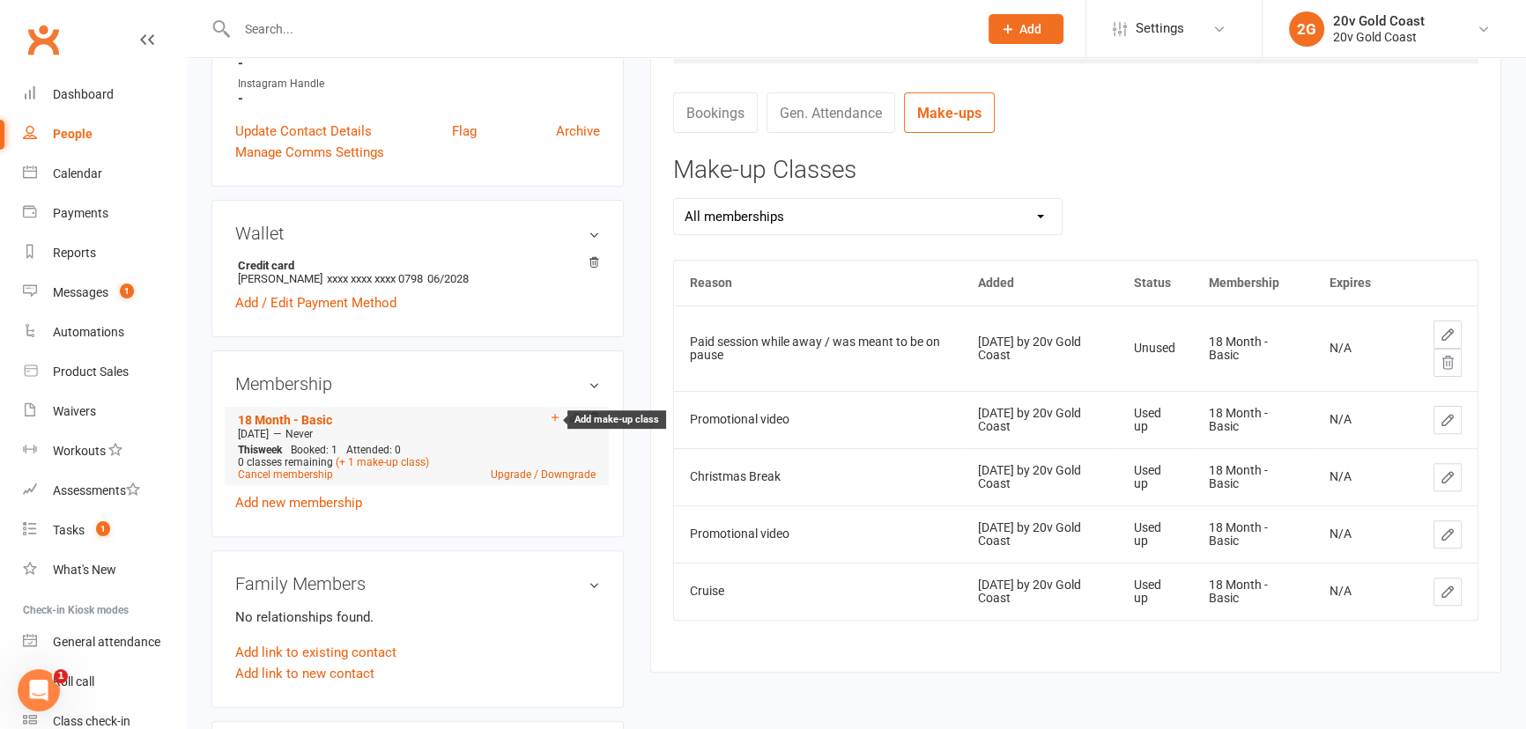
click at [550, 422] on icon at bounding box center [555, 417] width 12 height 12
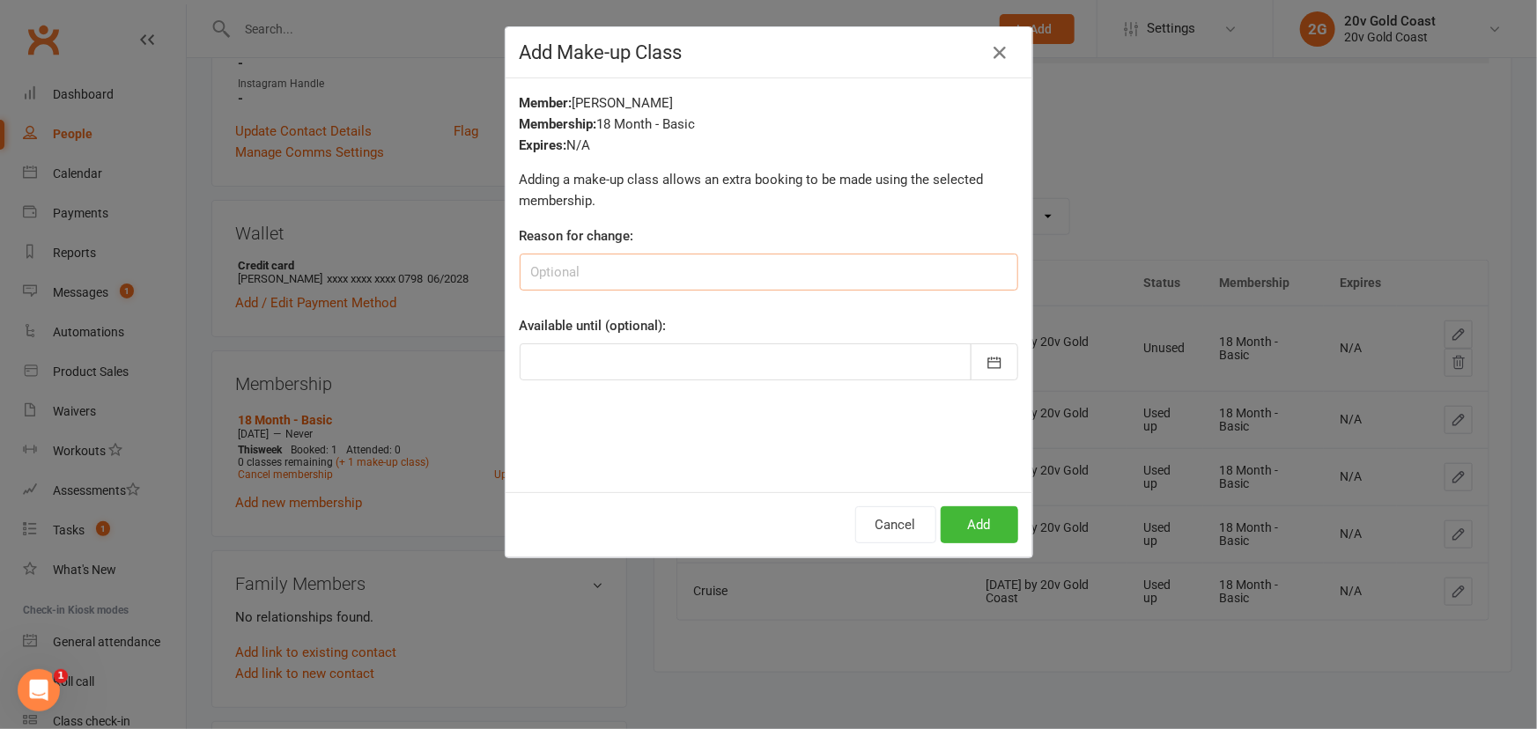
click at [605, 285] on input at bounding box center [769, 272] width 499 height 37
paste input "Paid session while away / was meant to be on pause"
type input "Paid session while away / was meant to be on pause"
click at [956, 521] on button "Add" at bounding box center [980, 524] width 78 height 37
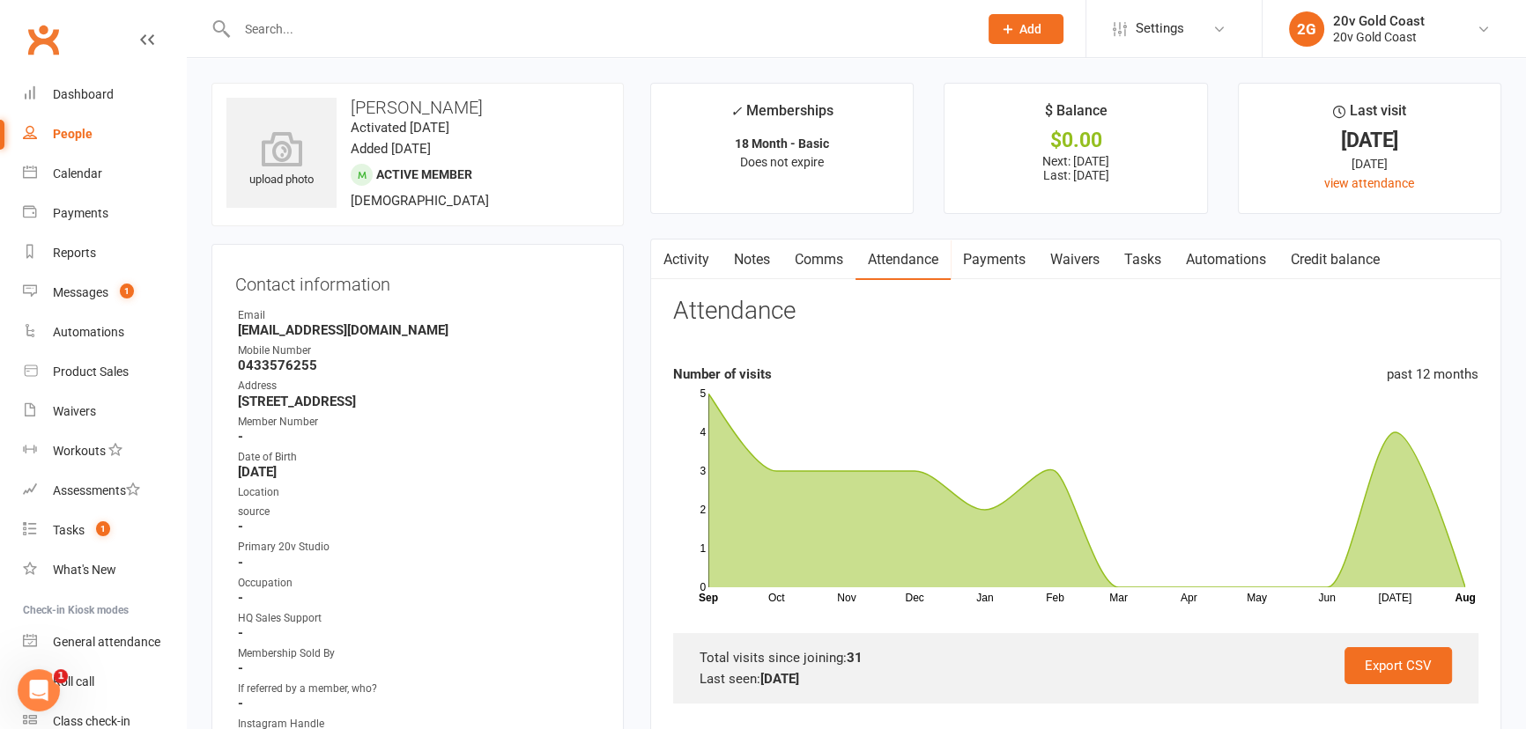
click at [708, 266] on link "Activity" at bounding box center [686, 260] width 70 height 41
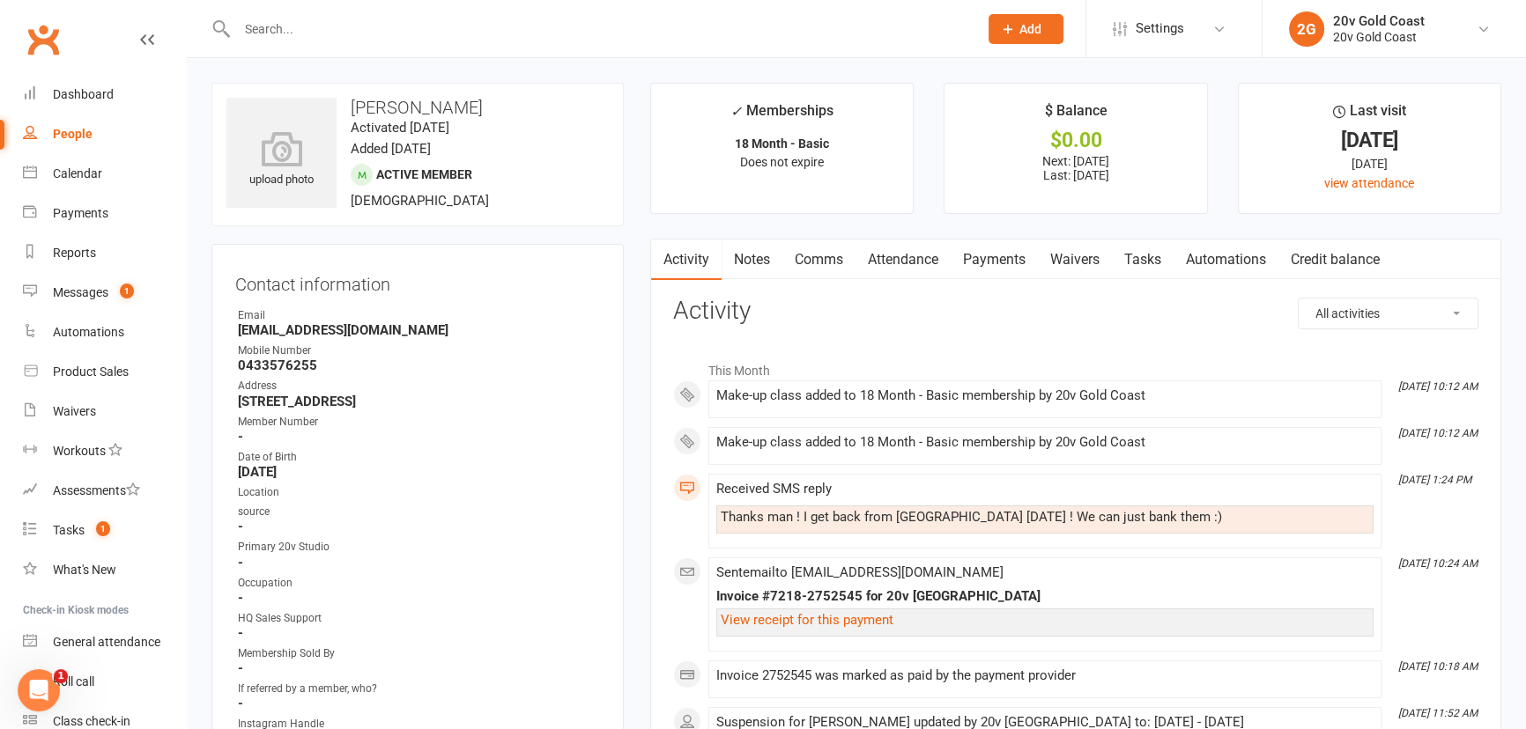
click at [927, 259] on link "Attendance" at bounding box center [902, 260] width 95 height 41
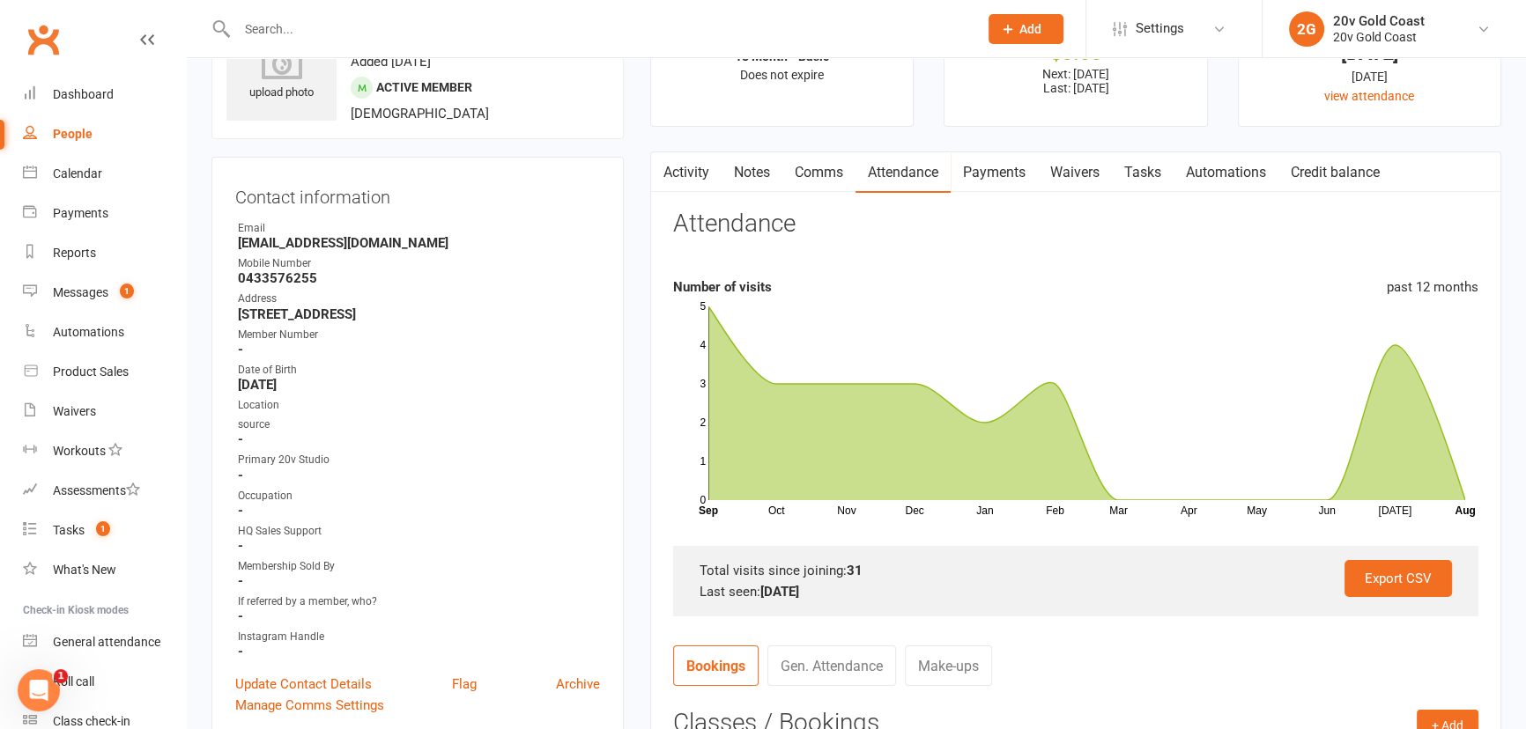
scroll to position [640, 0]
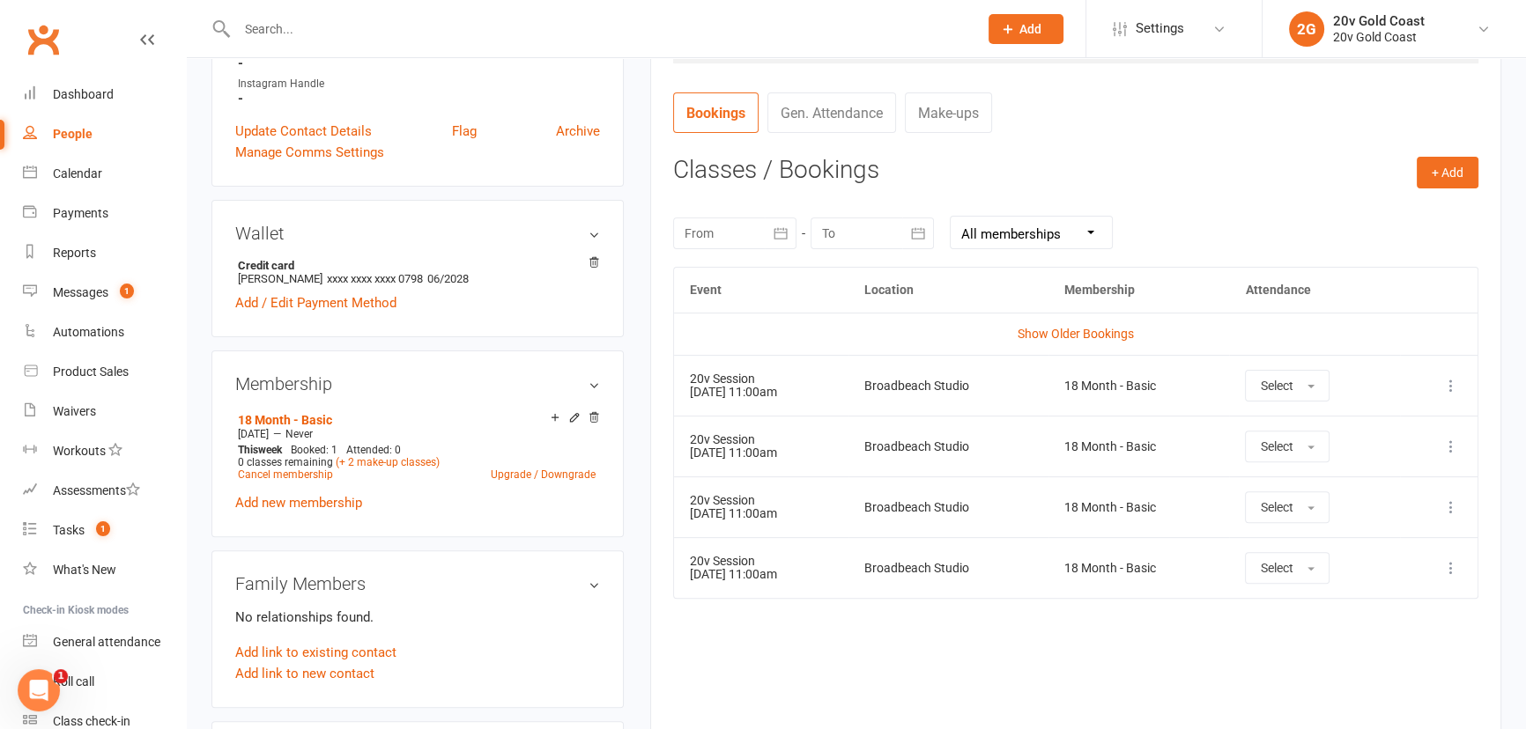
click at [748, 231] on div at bounding box center [734, 234] width 123 height 32
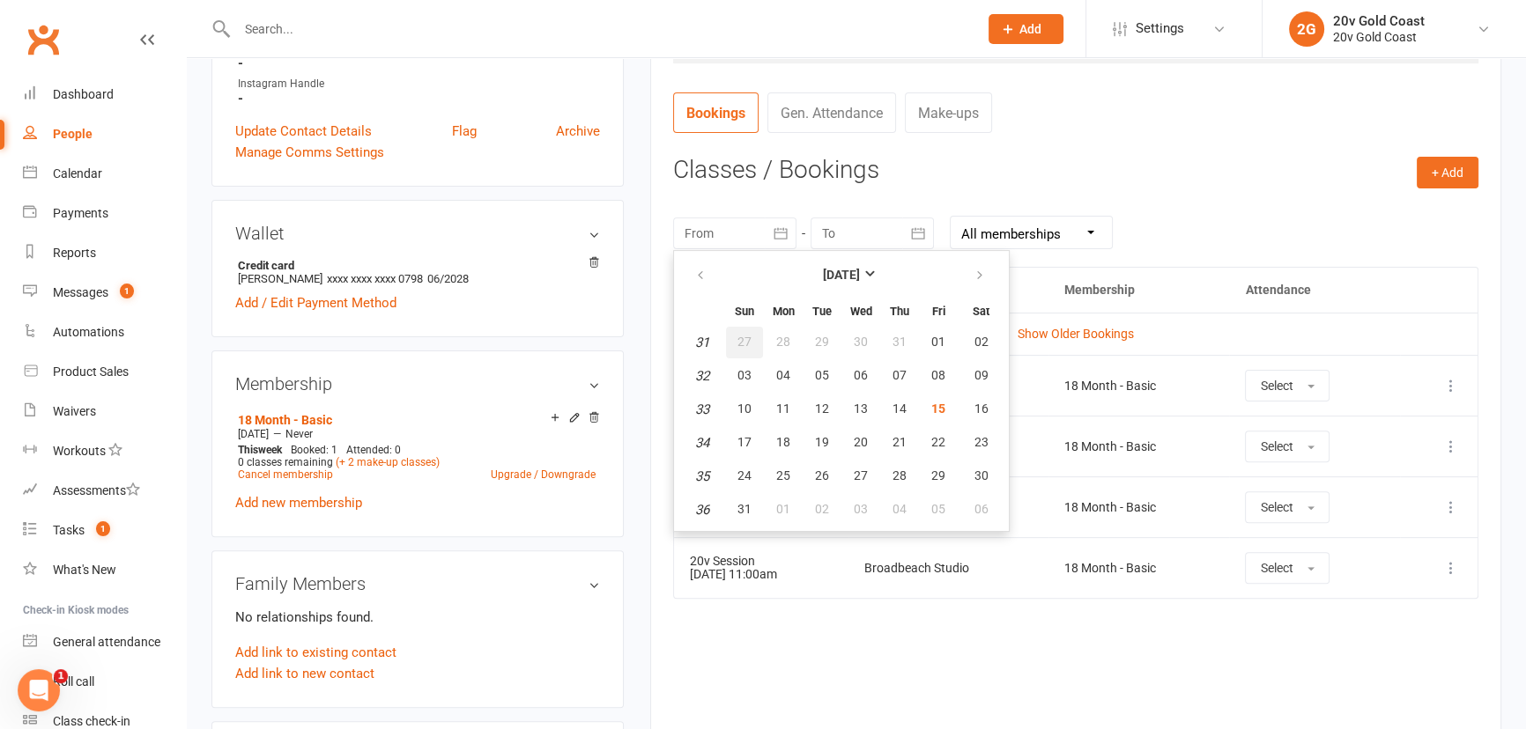
click at [742, 342] on span "27" at bounding box center [744, 342] width 14 height 14
type input "[DATE]"
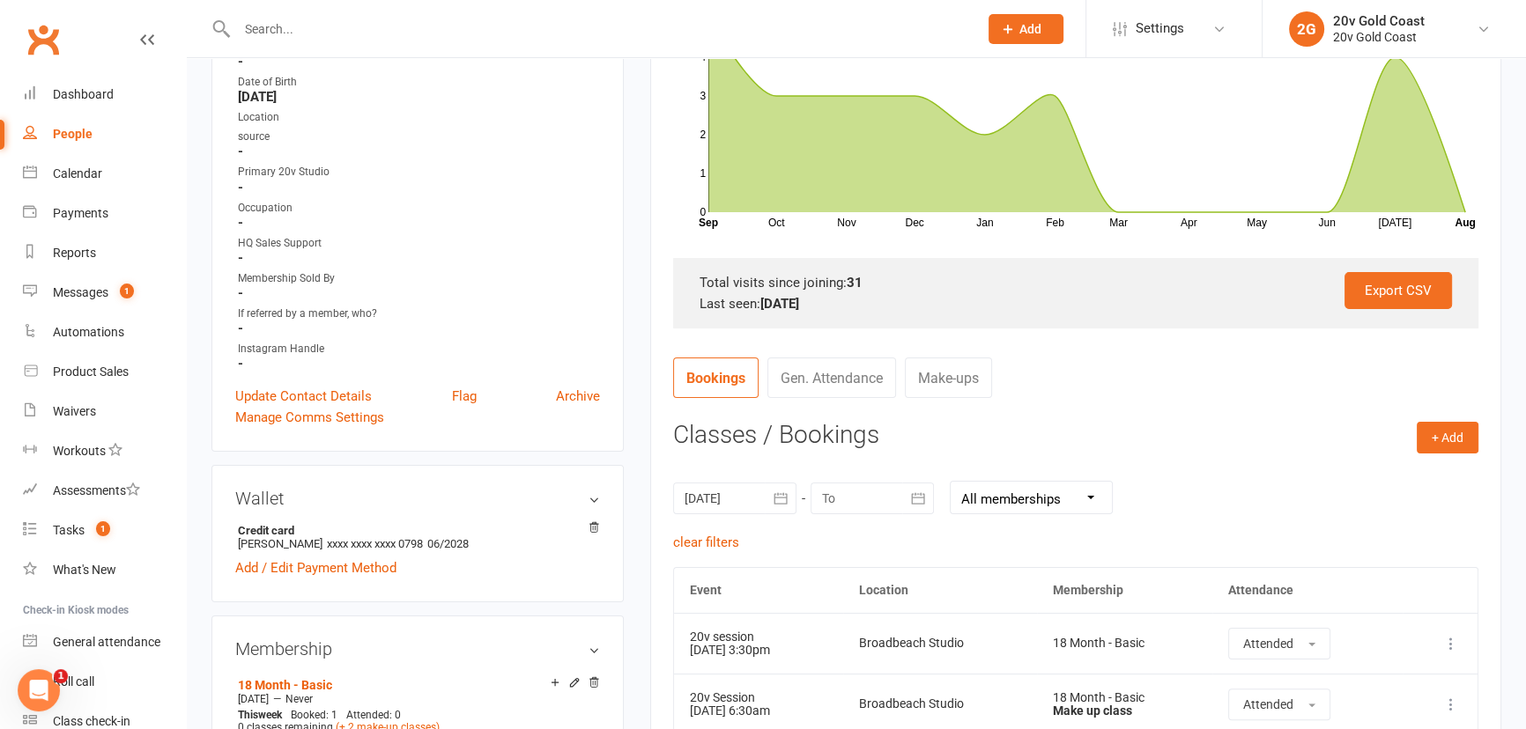
scroll to position [159, 0]
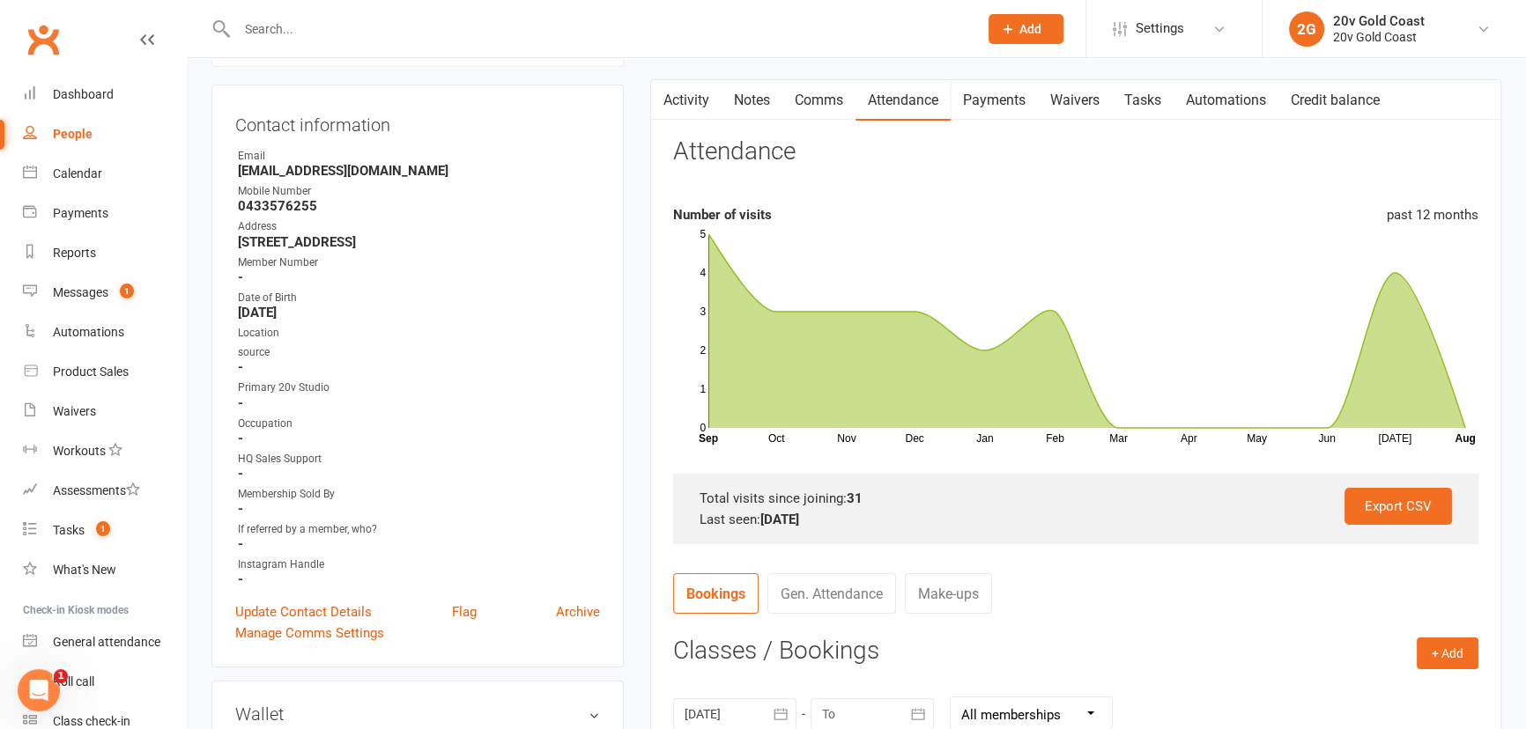
click at [1006, 106] on link "Payments" at bounding box center [993, 100] width 87 height 41
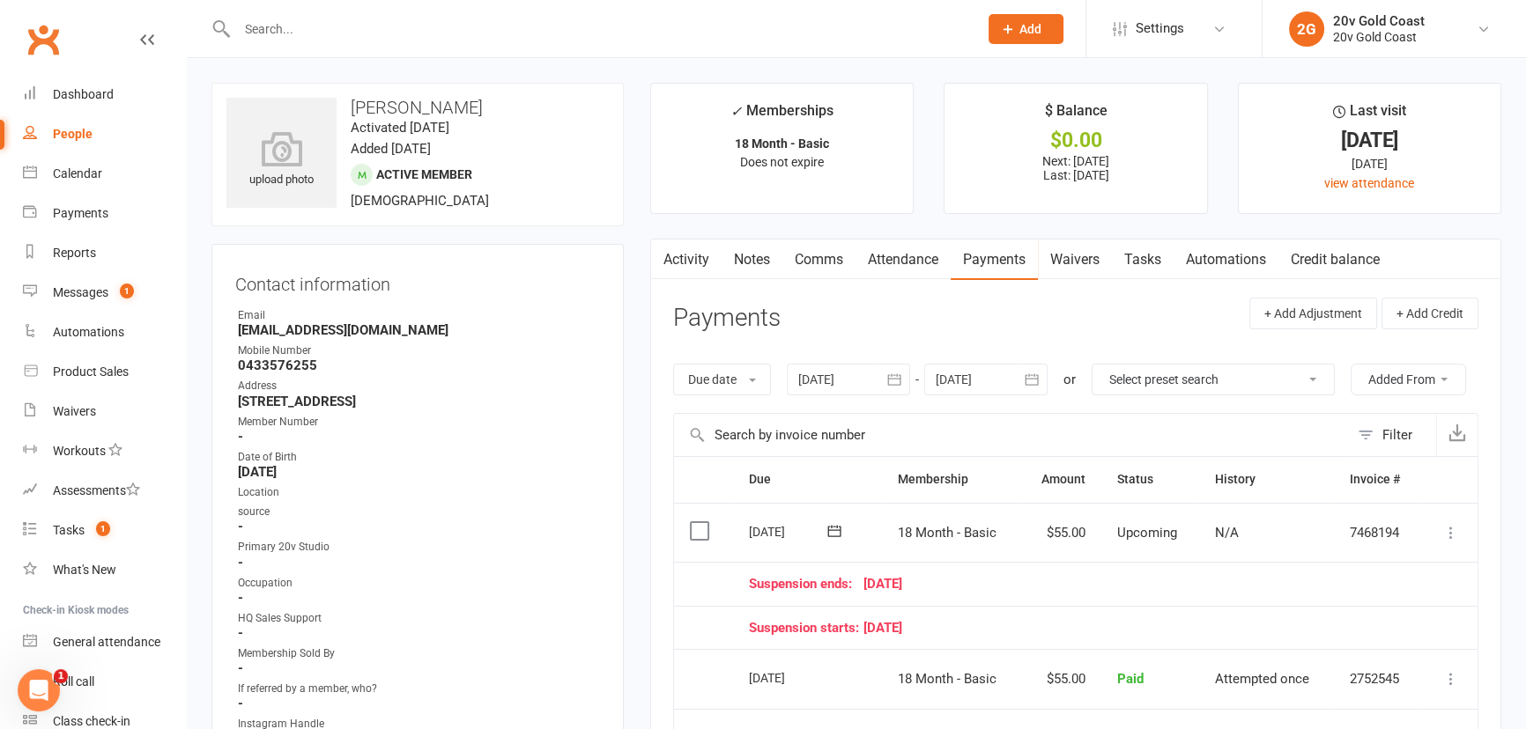
click at [679, 256] on link "Activity" at bounding box center [686, 260] width 70 height 41
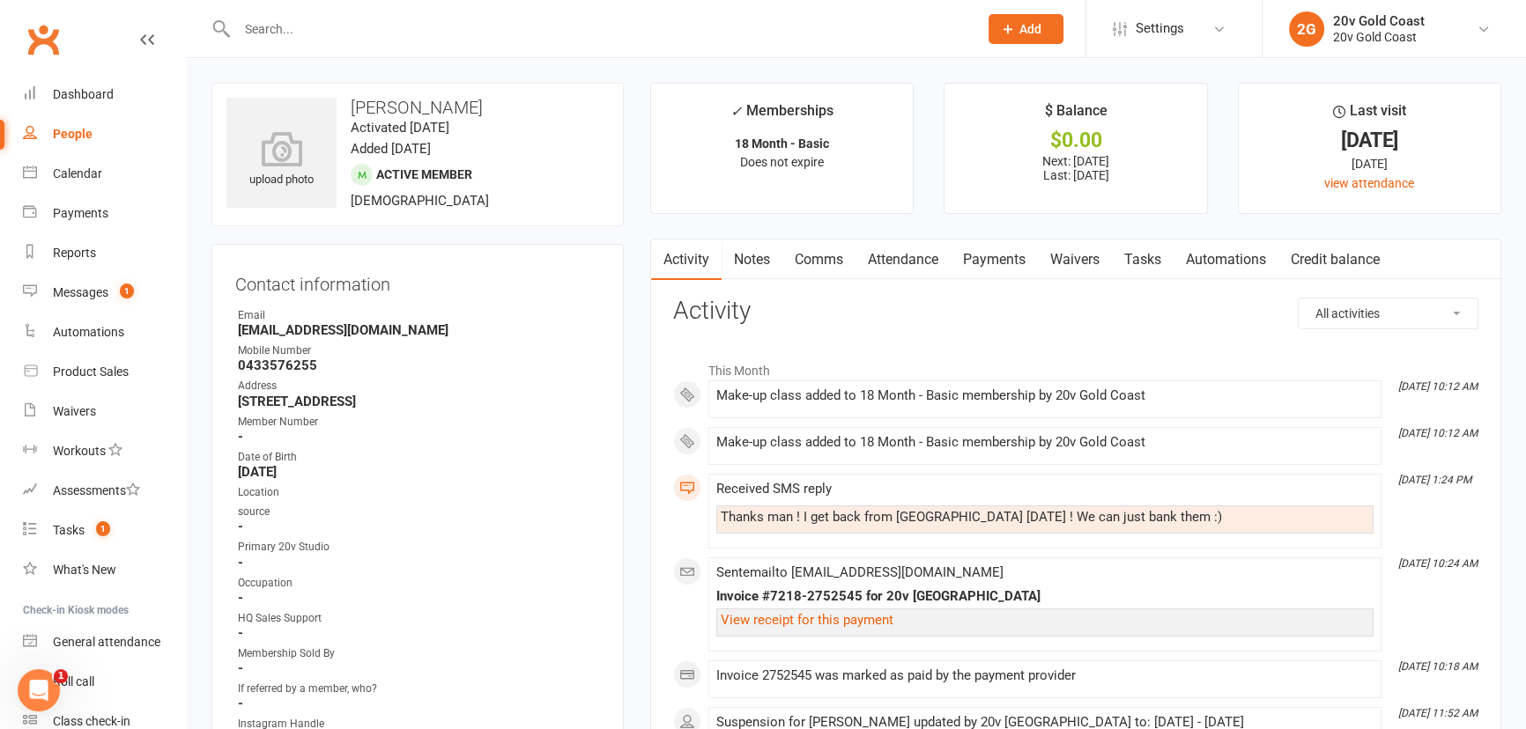
click at [823, 262] on link "Comms" at bounding box center [818, 260] width 73 height 41
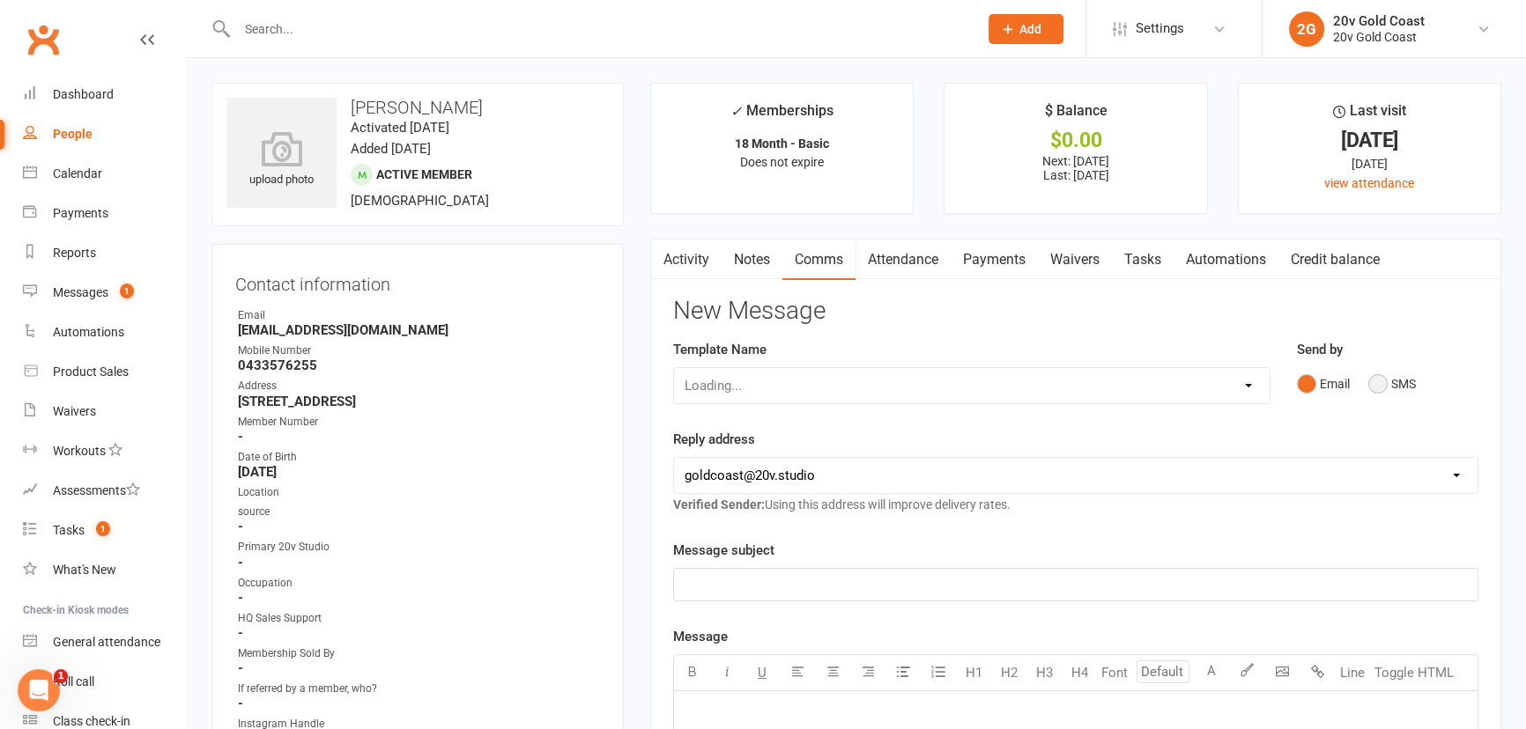
click at [1374, 386] on button "SMS" at bounding box center [1392, 383] width 48 height 33
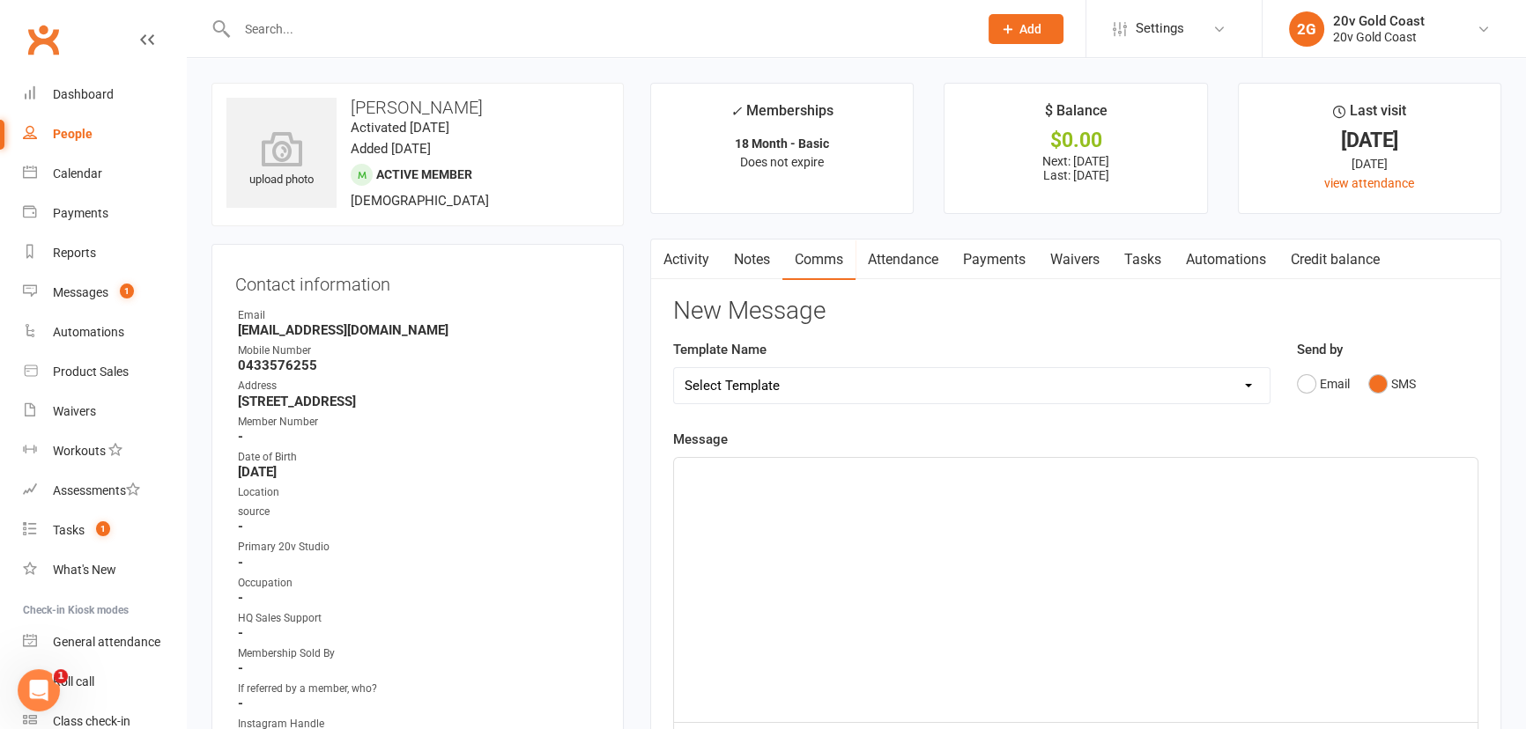
click at [1356, 492] on div "﻿" at bounding box center [1075, 590] width 803 height 264
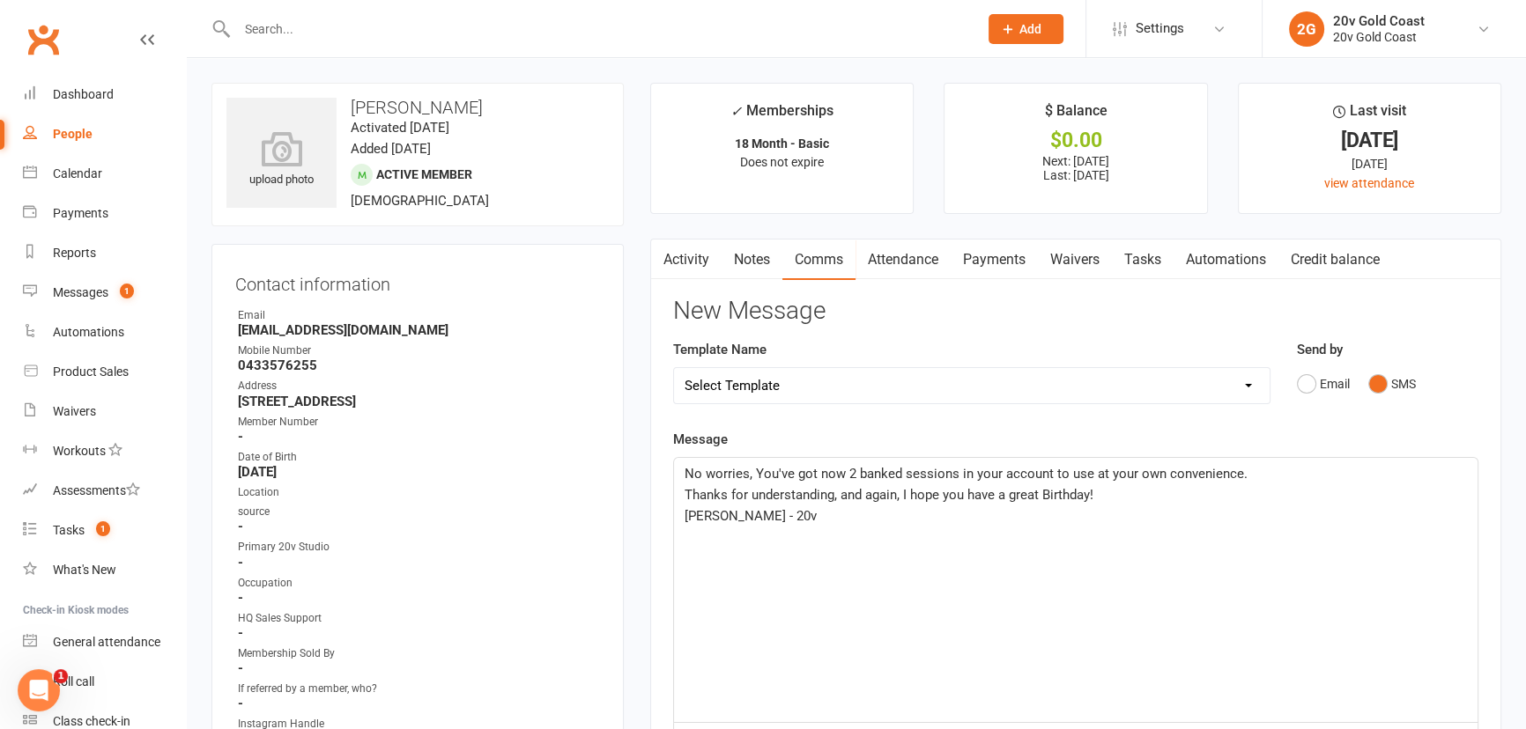
click at [993, 498] on span "Thanks for understanding, and again, I hope you have a great Birthday!" at bounding box center [888, 495] width 409 height 16
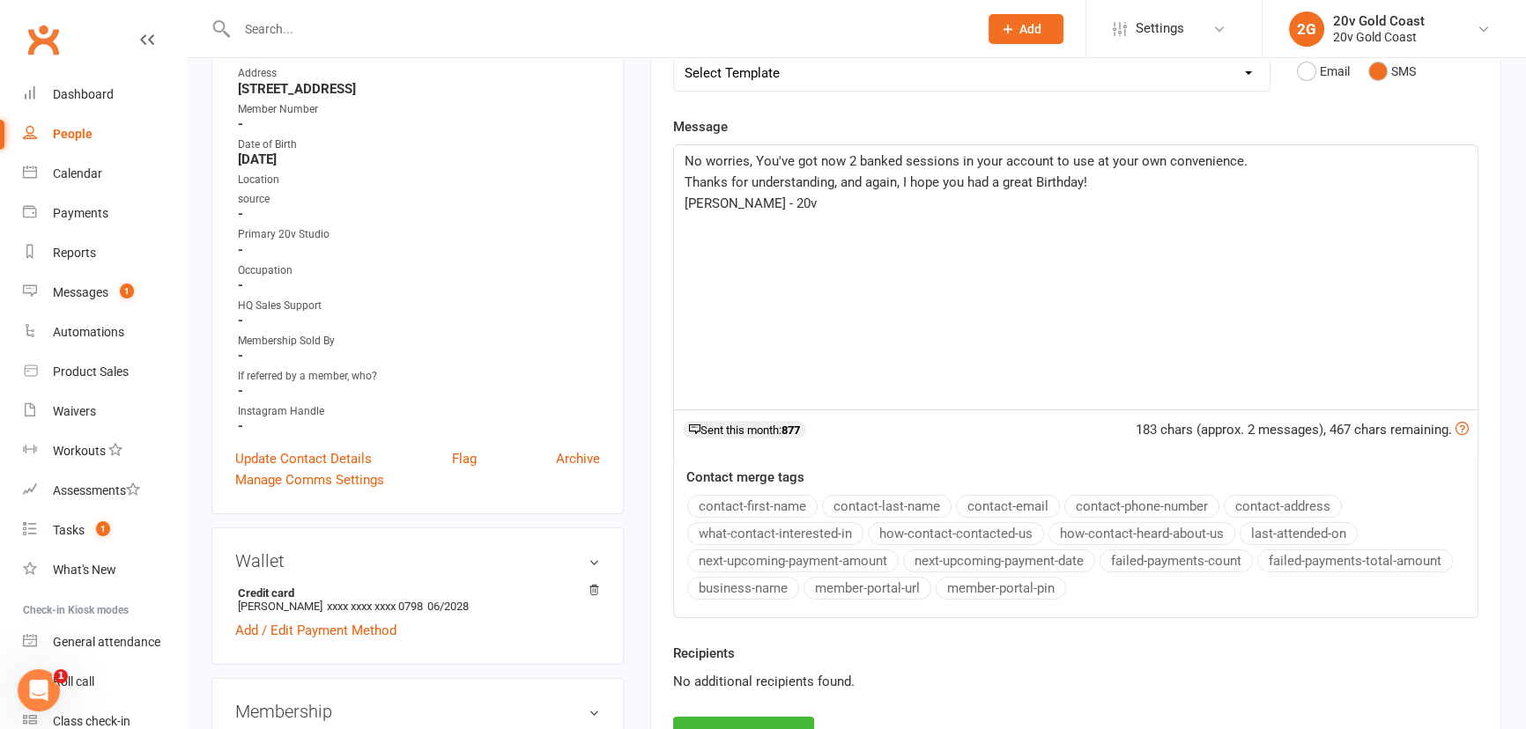
scroll to position [480, 0]
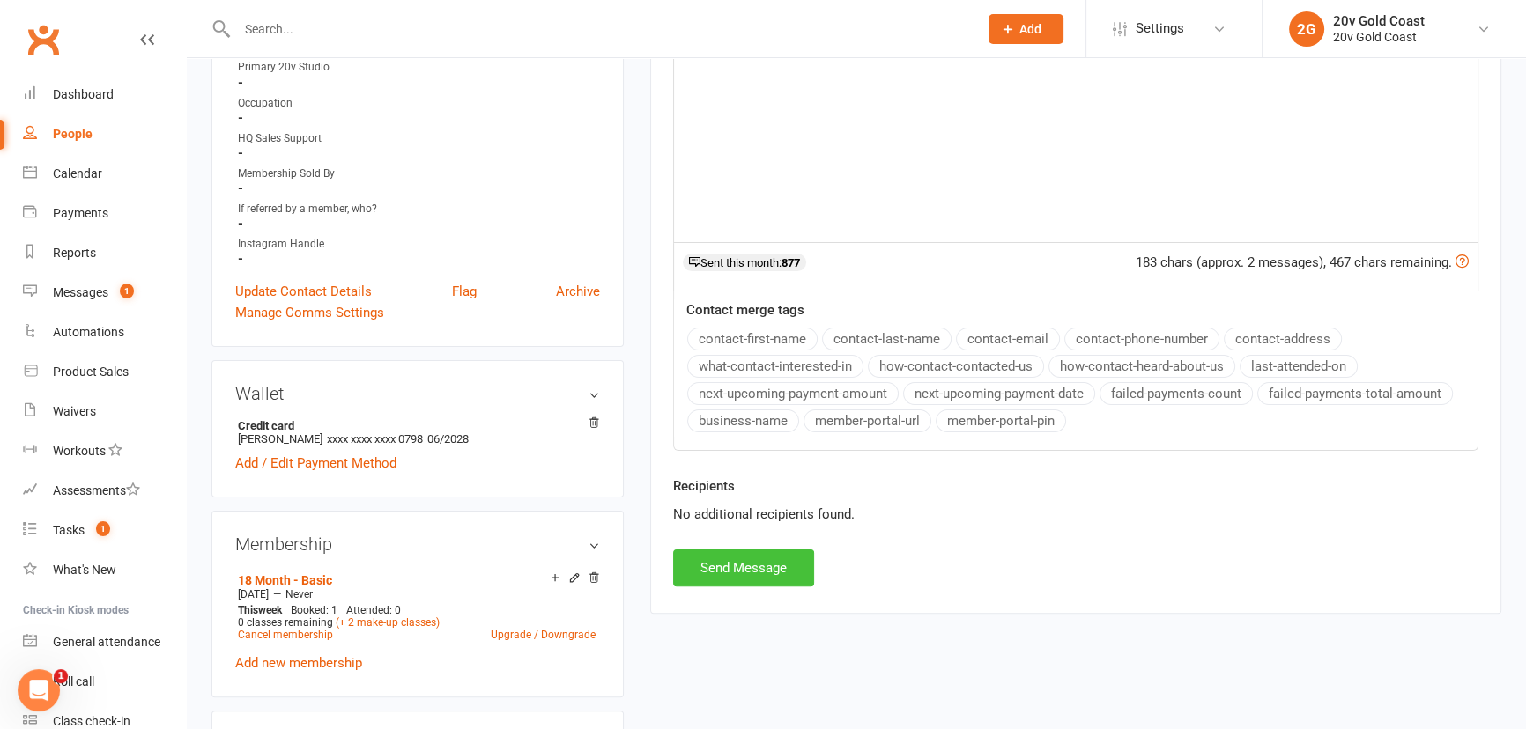
click at [761, 565] on button "Send Message" at bounding box center [743, 568] width 141 height 37
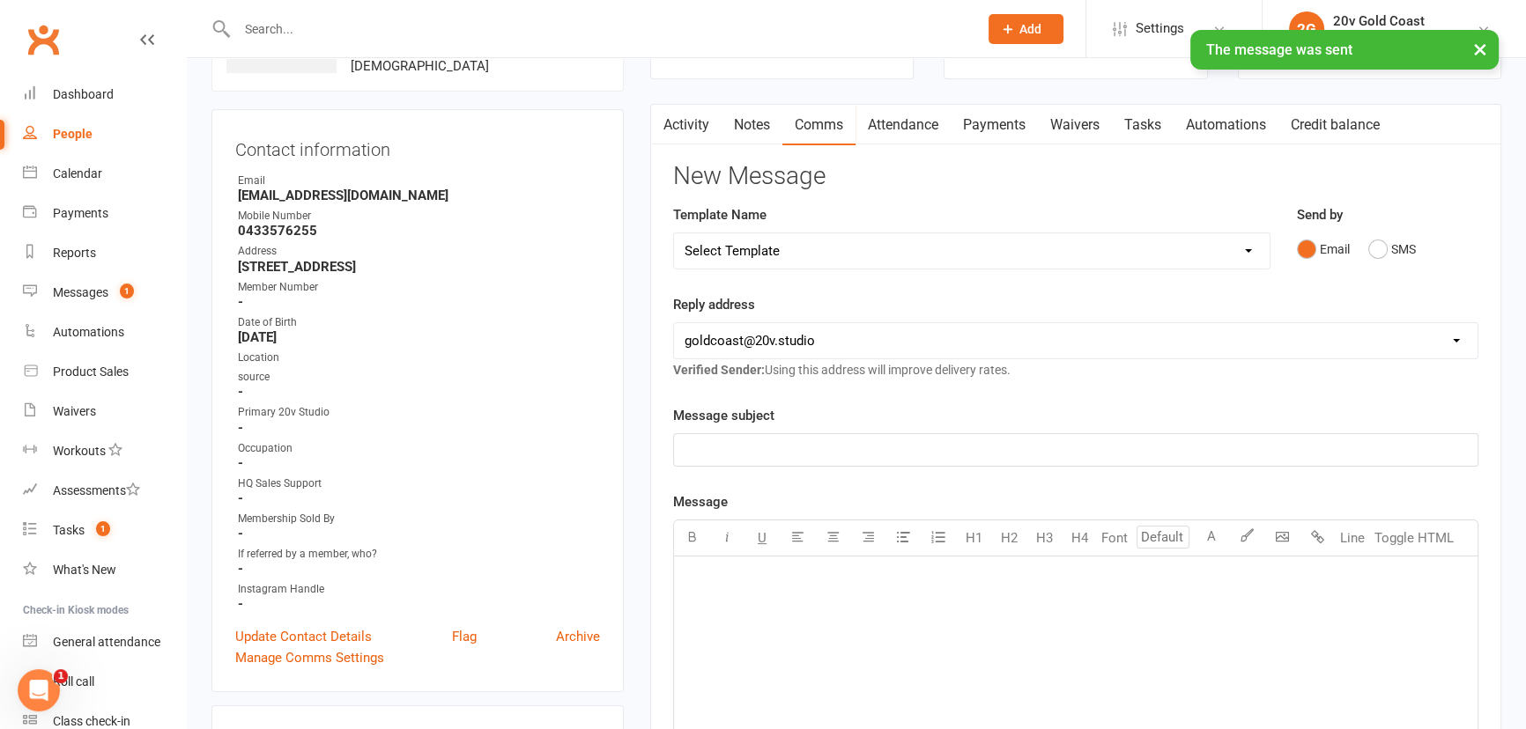
scroll to position [0, 0]
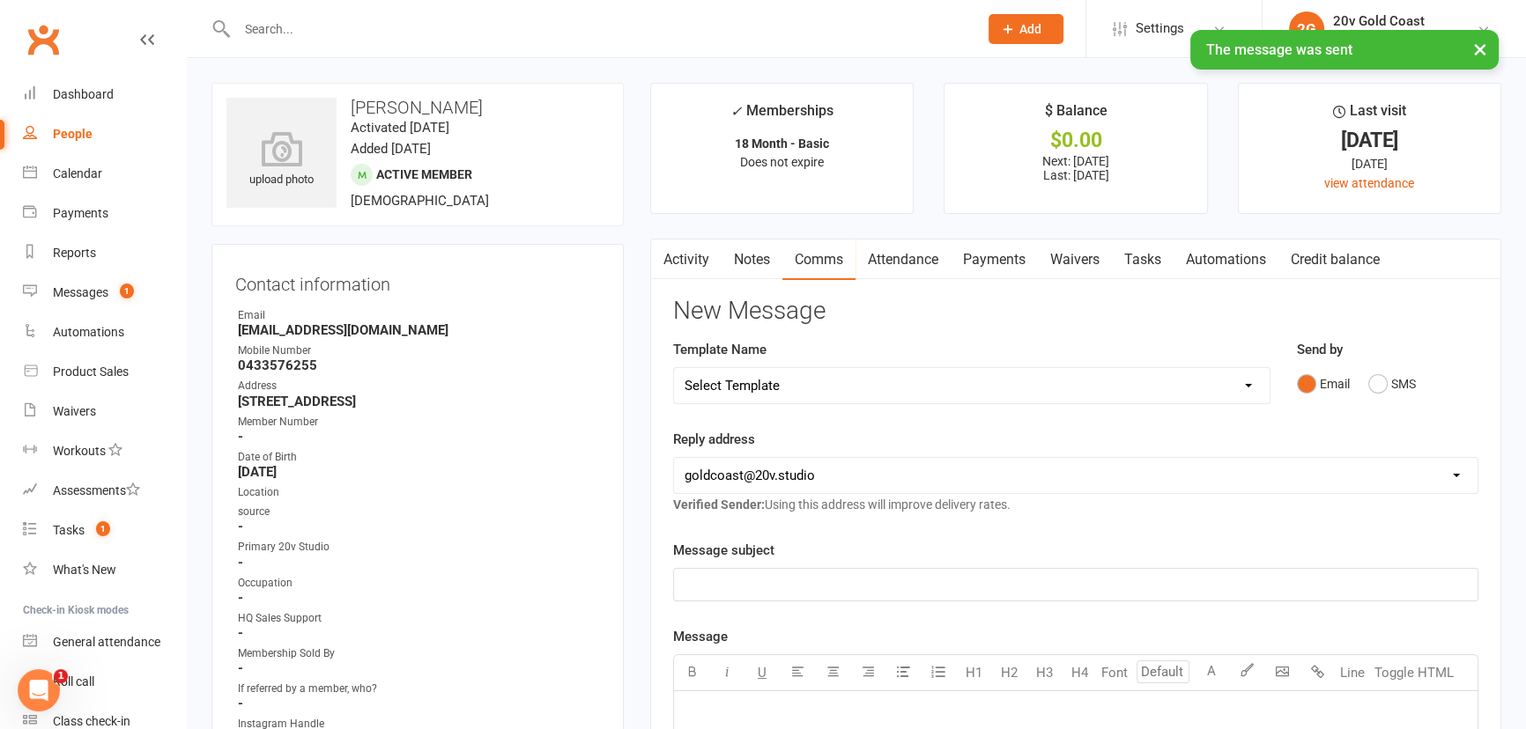
click at [689, 241] on link "Activity" at bounding box center [686, 260] width 70 height 41
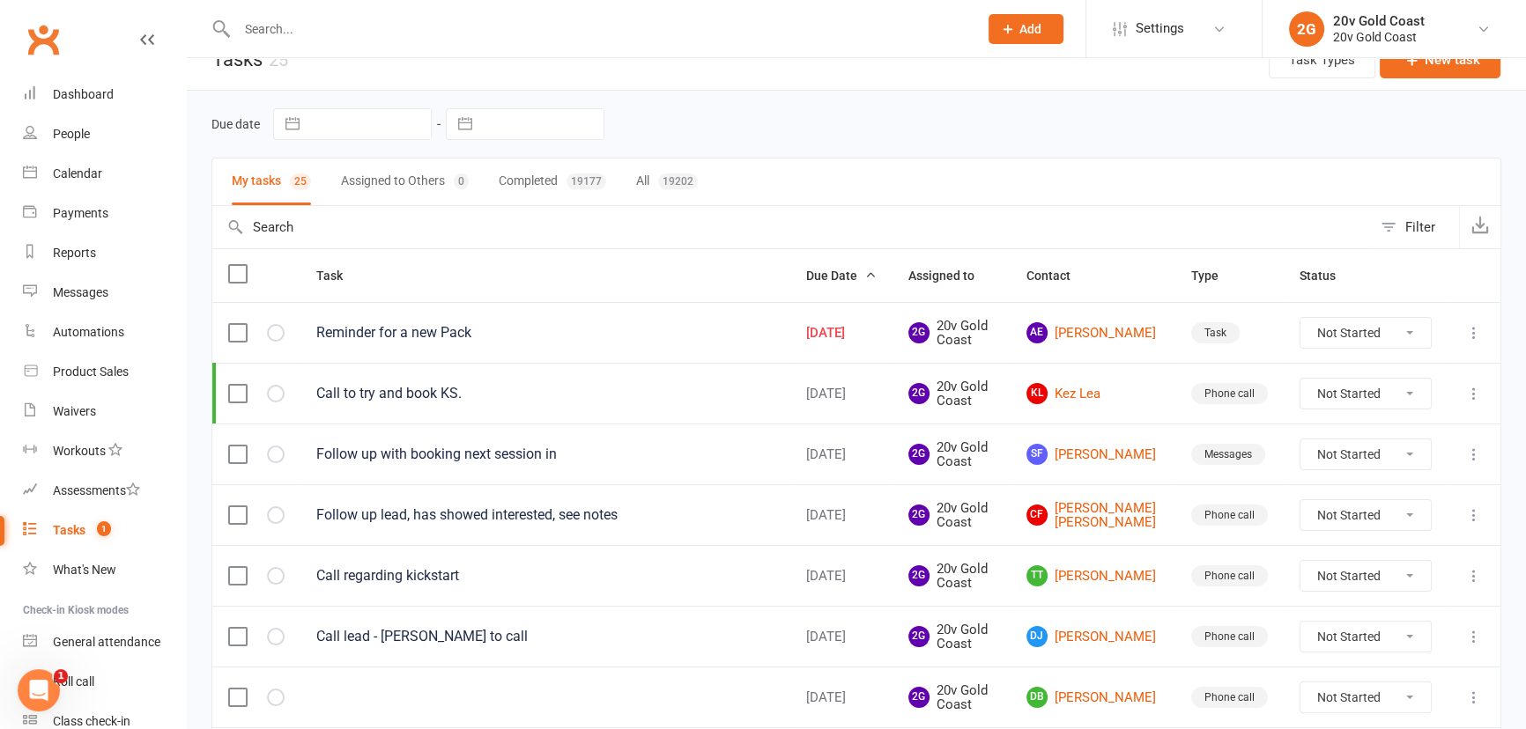
scroll to position [79, 0]
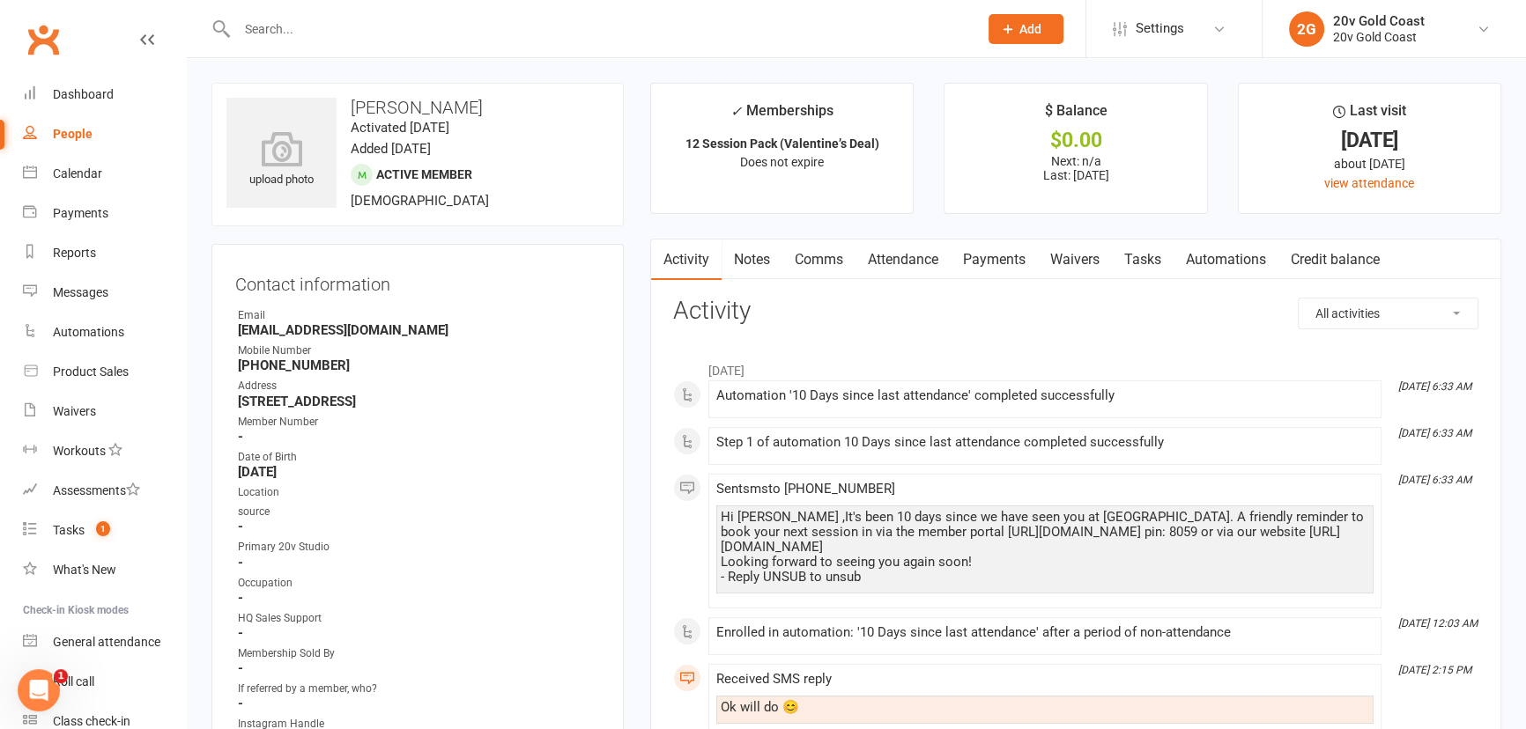
click at [837, 257] on link "Comms" at bounding box center [818, 260] width 73 height 41
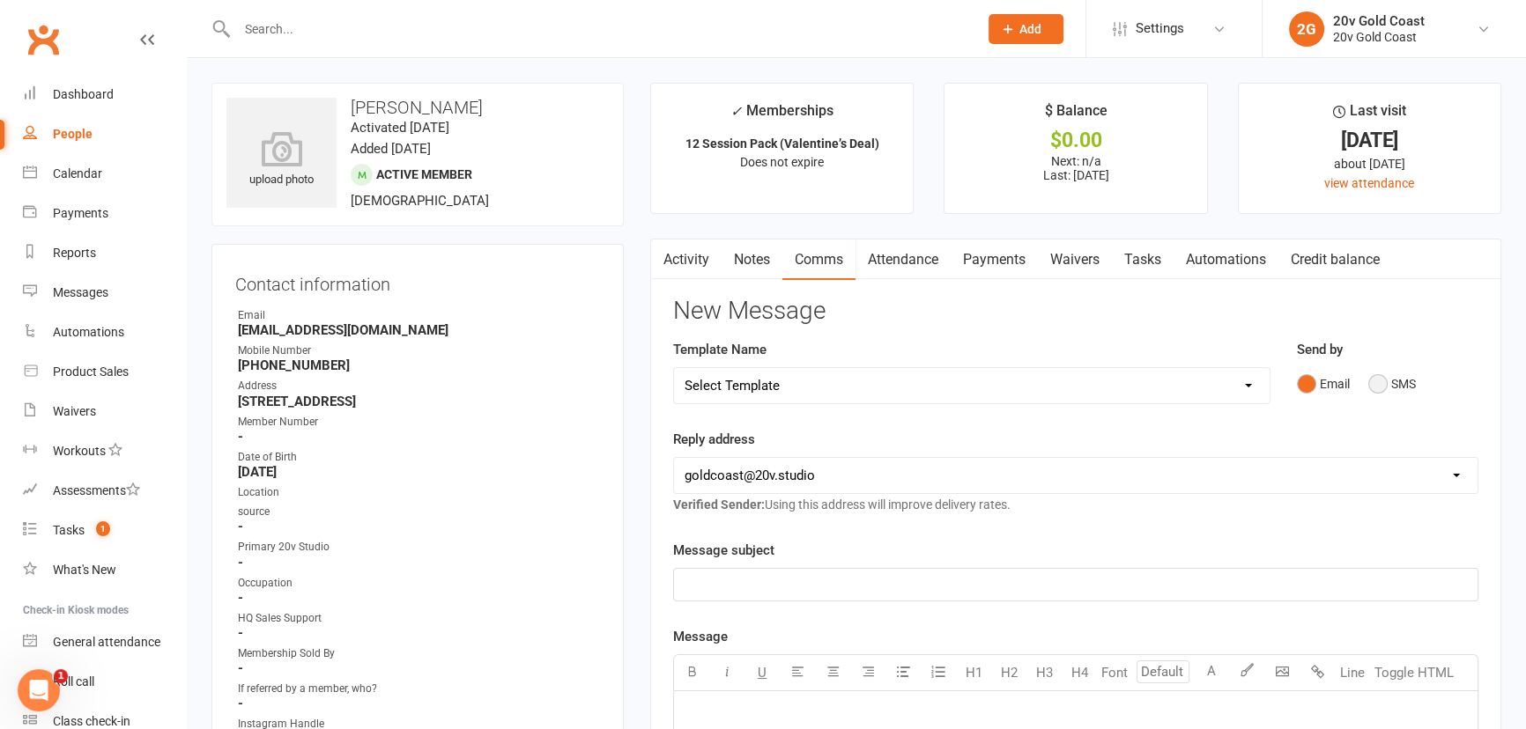
click at [1384, 375] on button "SMS" at bounding box center [1392, 383] width 48 height 33
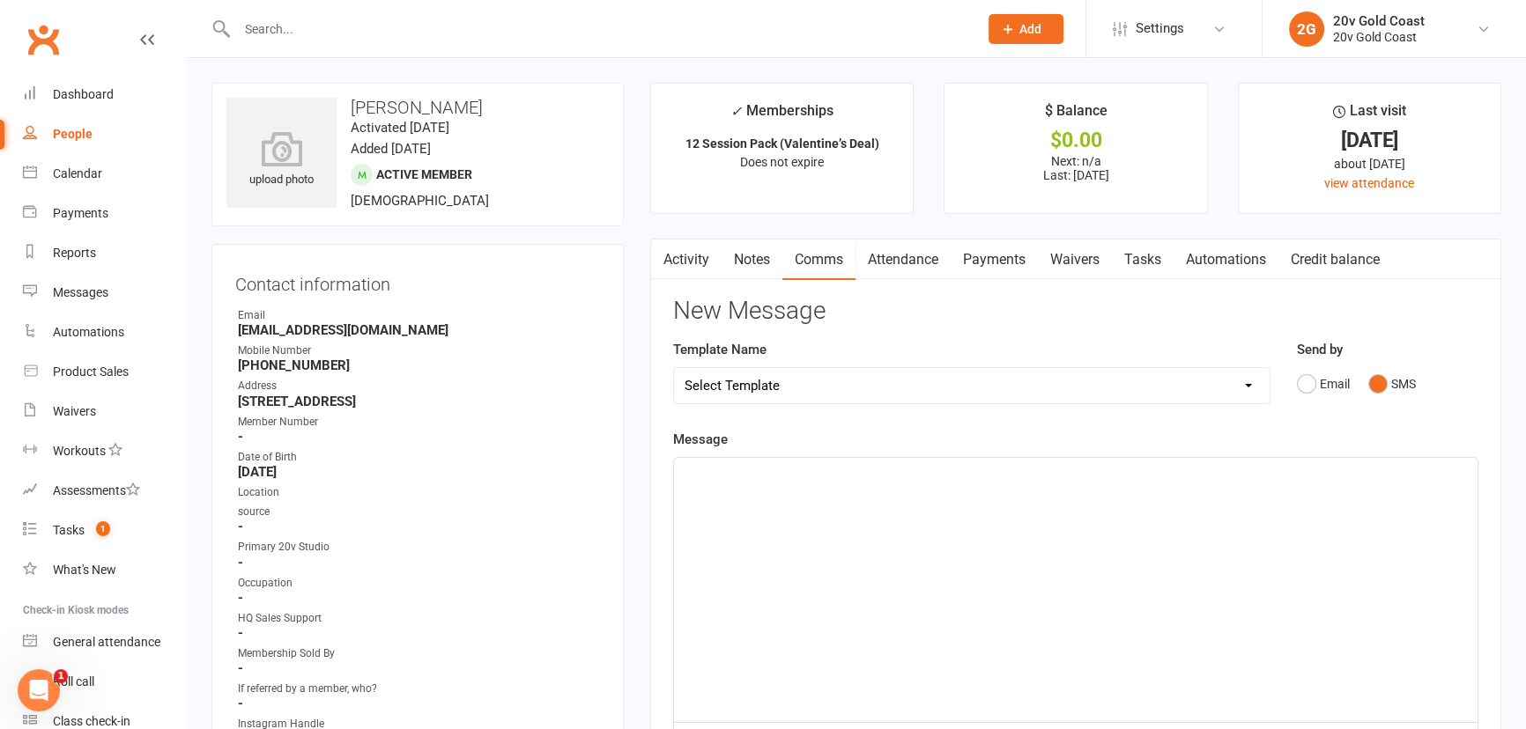
click at [1375, 460] on div "﻿" at bounding box center [1075, 590] width 803 height 264
click at [716, 499] on span "I hoep you are well" at bounding box center [739, 495] width 110 height 16
click at [795, 501] on p "I hope you are well" at bounding box center [1075, 494] width 782 height 21
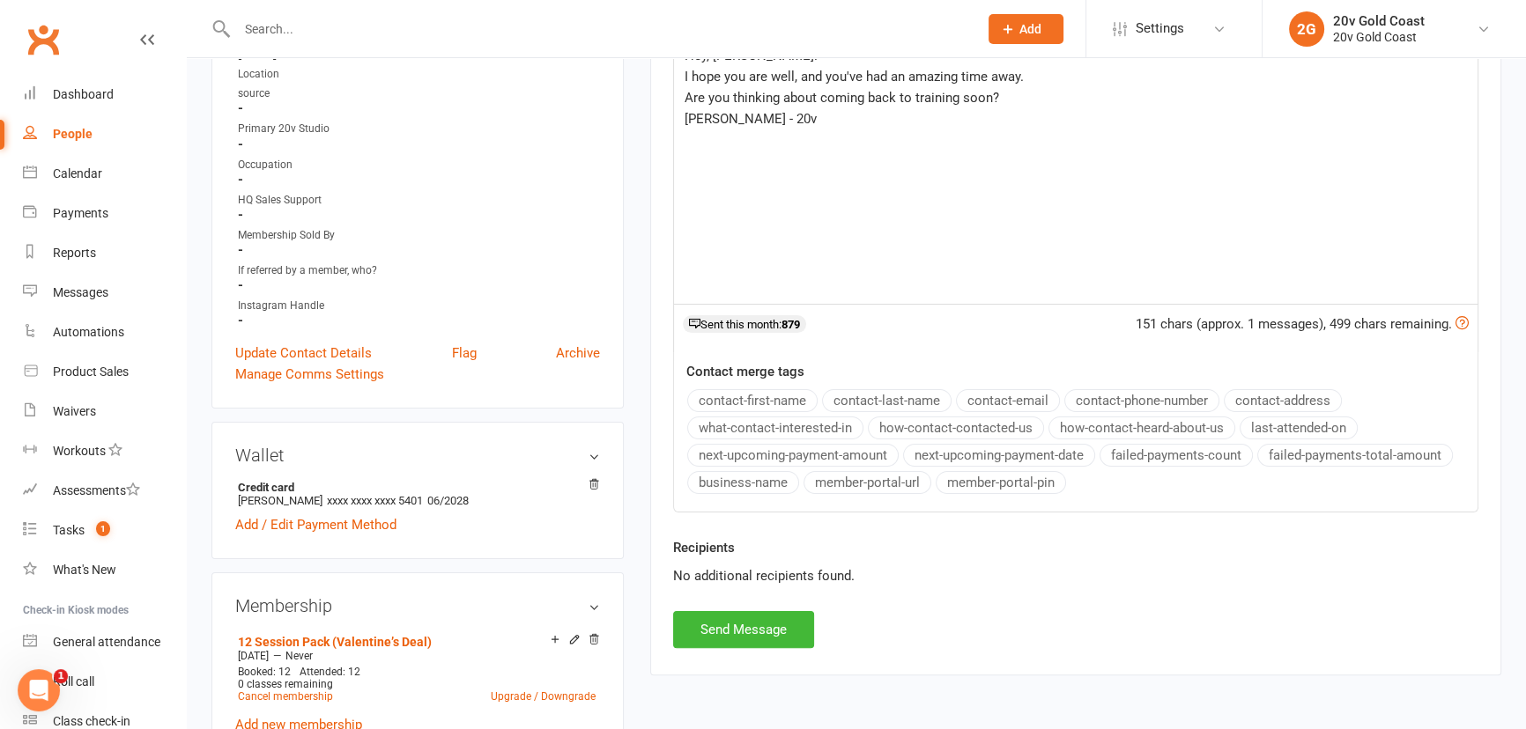
scroll to position [480, 0]
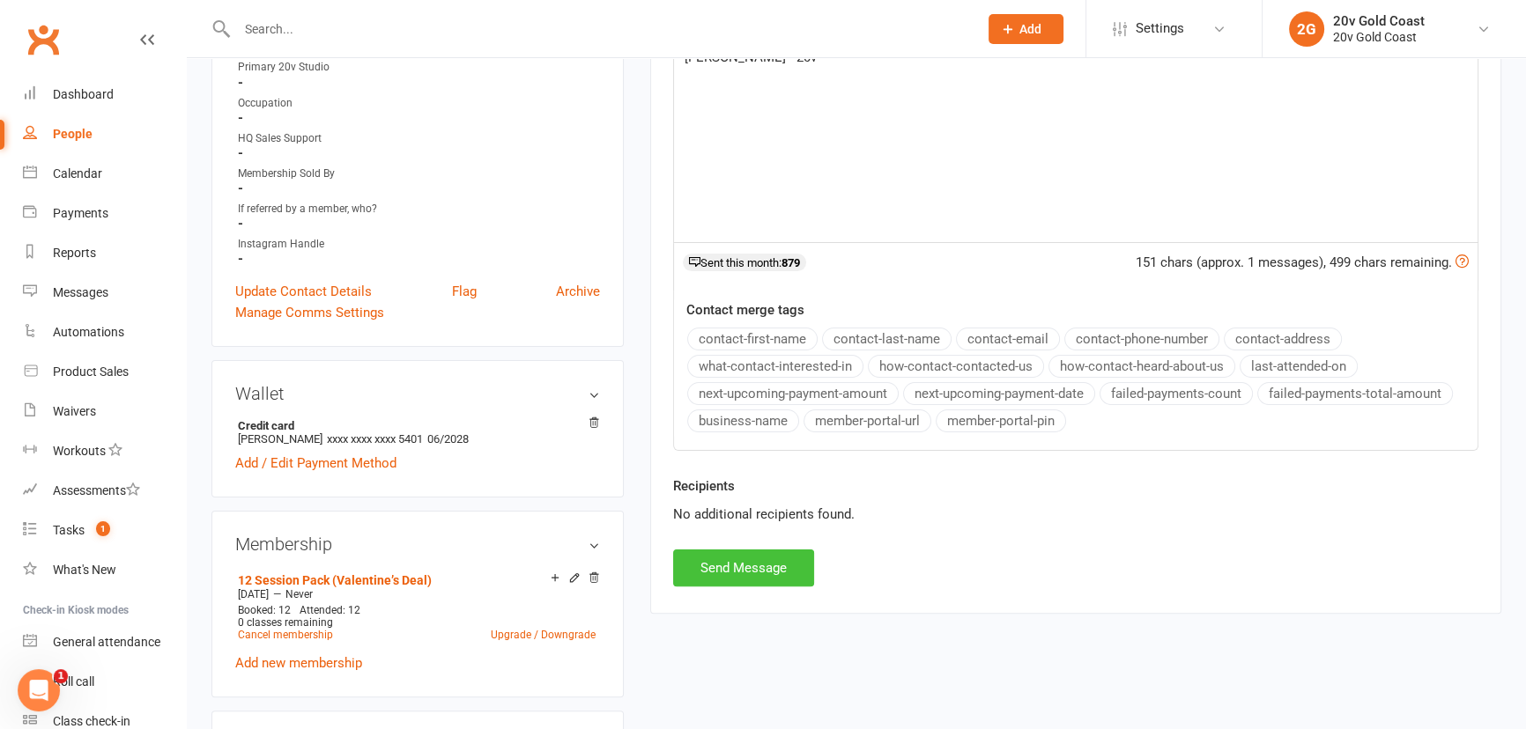
click at [763, 554] on button "Send Message" at bounding box center [743, 568] width 141 height 37
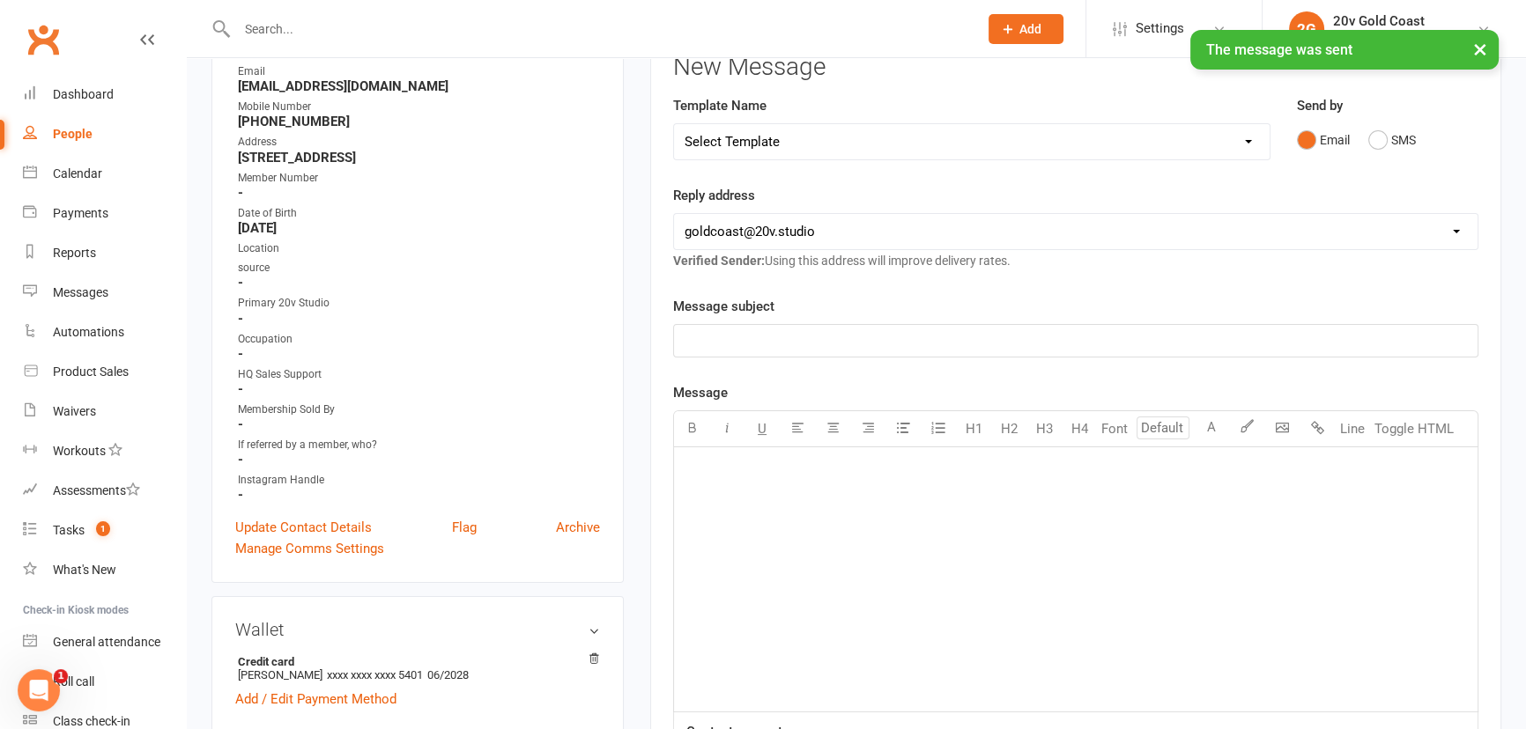
scroll to position [79, 0]
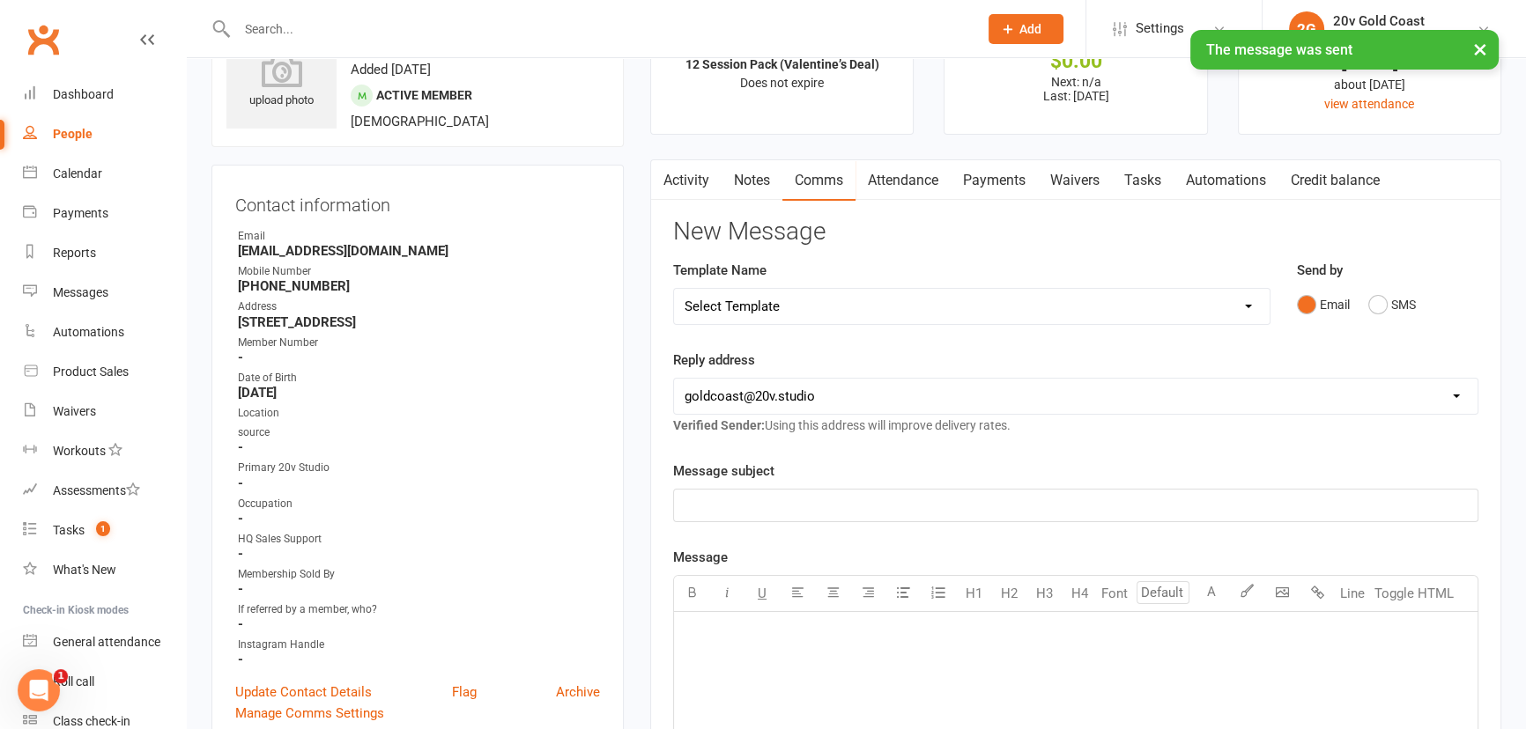
click at [706, 178] on link "Activity" at bounding box center [686, 180] width 70 height 41
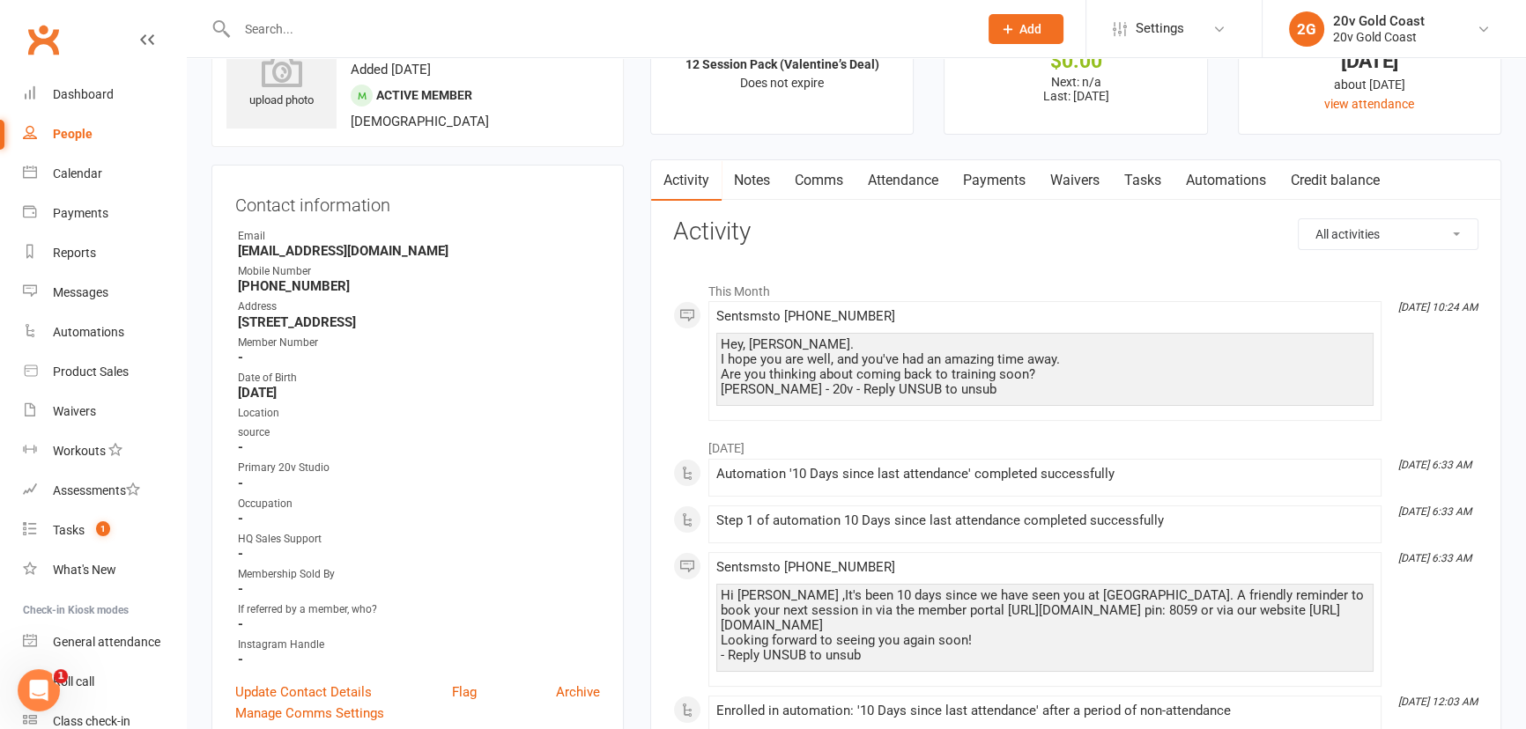
click at [1161, 181] on link "Tasks" at bounding box center [1143, 180] width 62 height 41
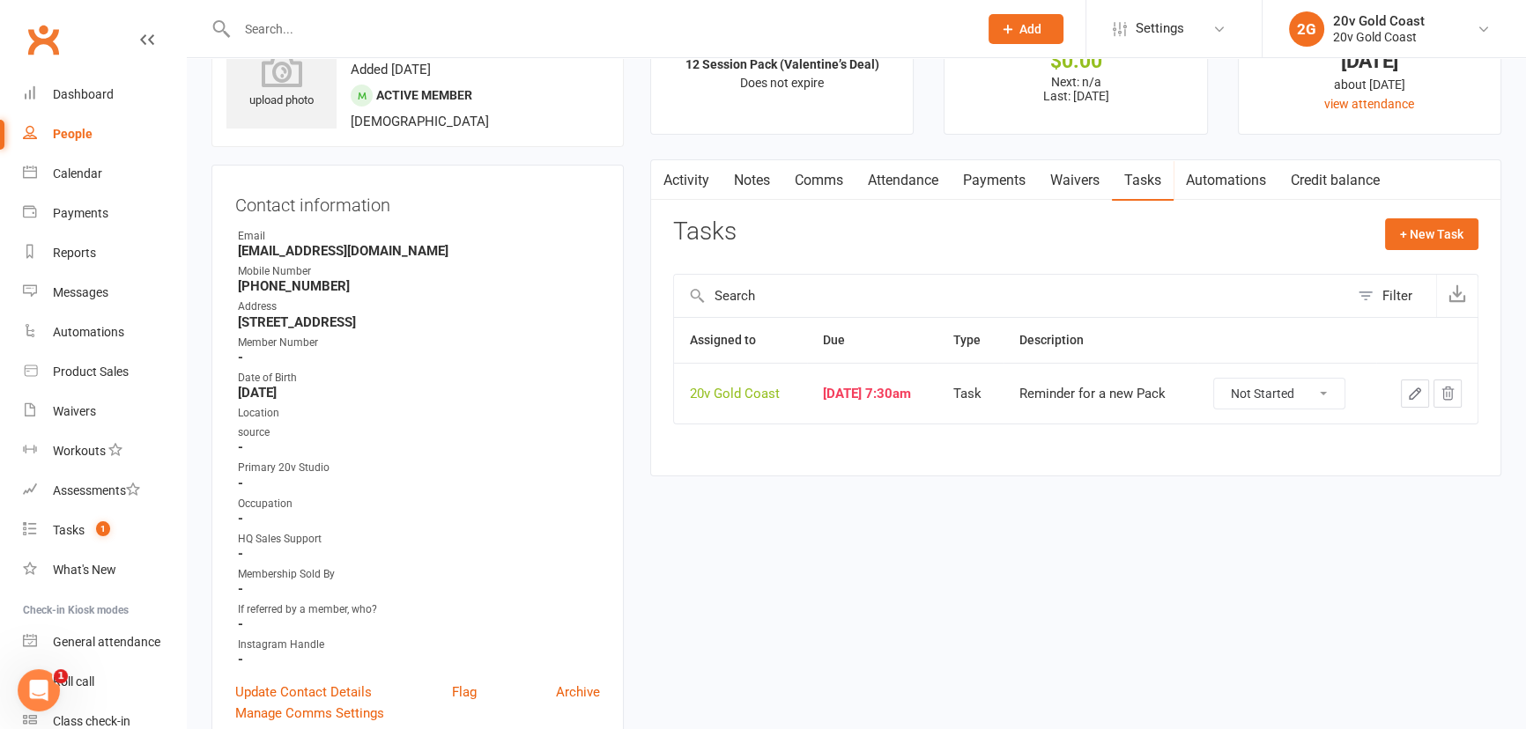
click at [1314, 388] on select "Not Started In Progress Waiting Complete" at bounding box center [1279, 394] width 130 height 30
click at [1227, 379] on select "Not Started In Progress Waiting Complete" at bounding box center [1279, 394] width 130 height 30
select select "unstarted"
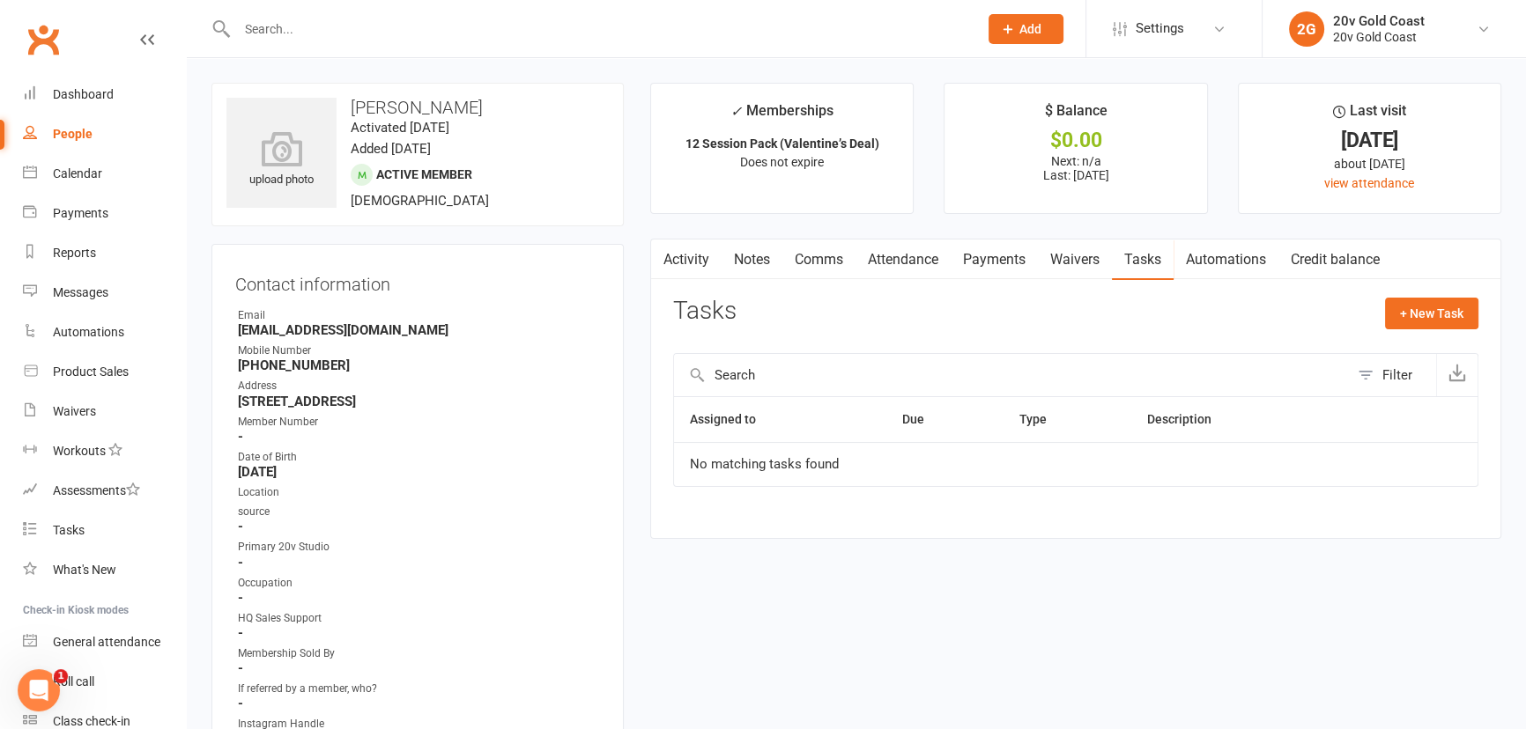
click at [685, 262] on link "Activity" at bounding box center [686, 260] width 70 height 41
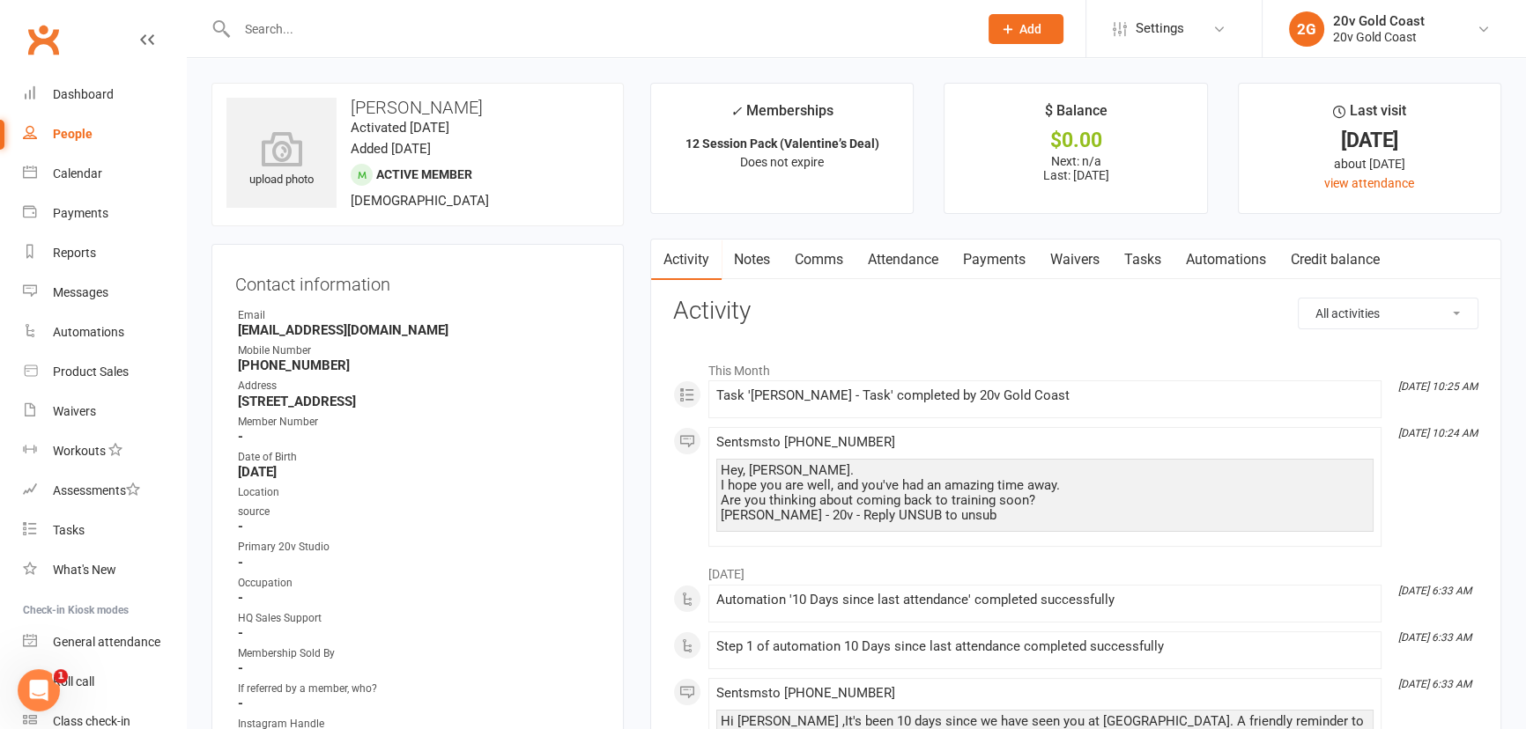
click at [1141, 258] on link "Tasks" at bounding box center [1143, 260] width 62 height 41
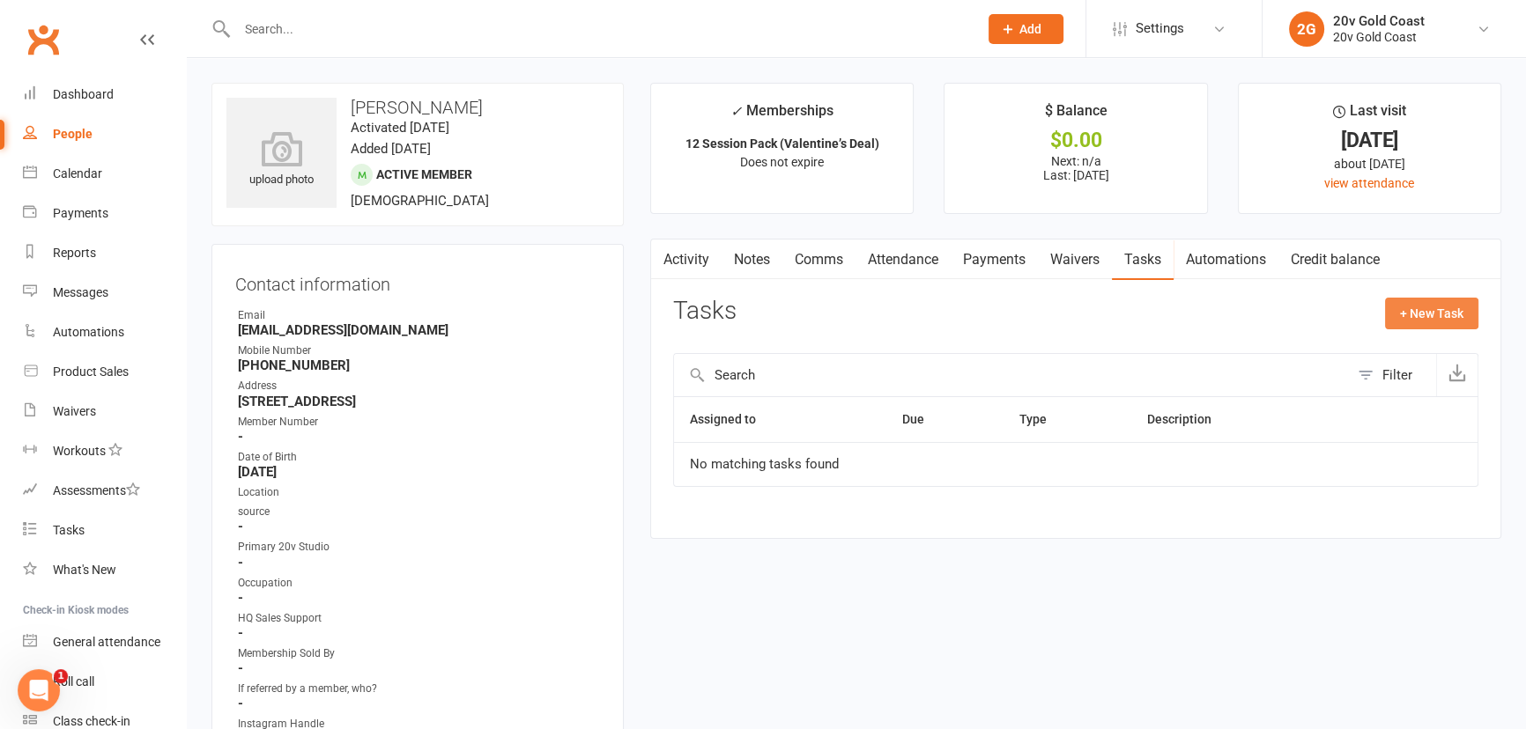
click at [1439, 315] on button "+ New Task" at bounding box center [1431, 314] width 93 height 32
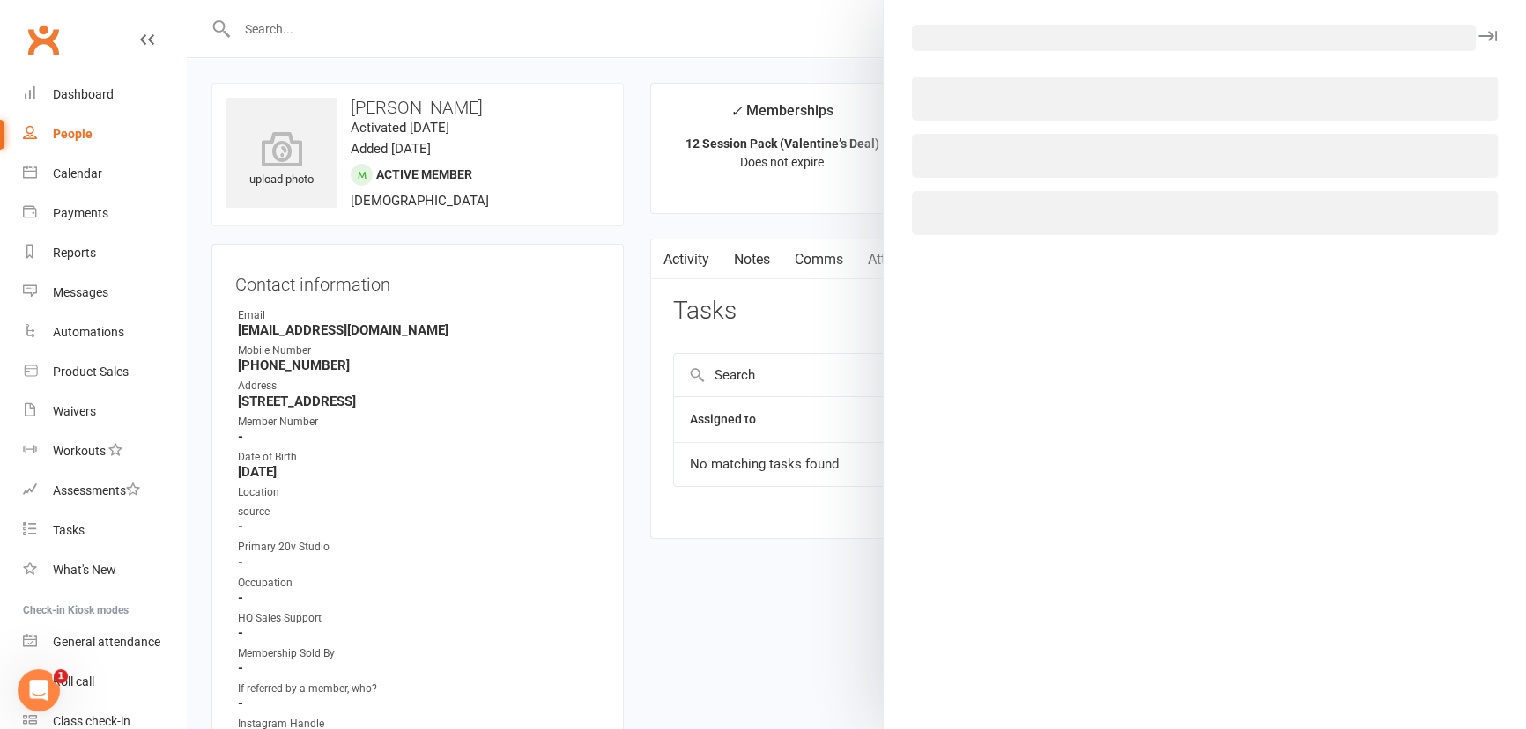
select select "45734"
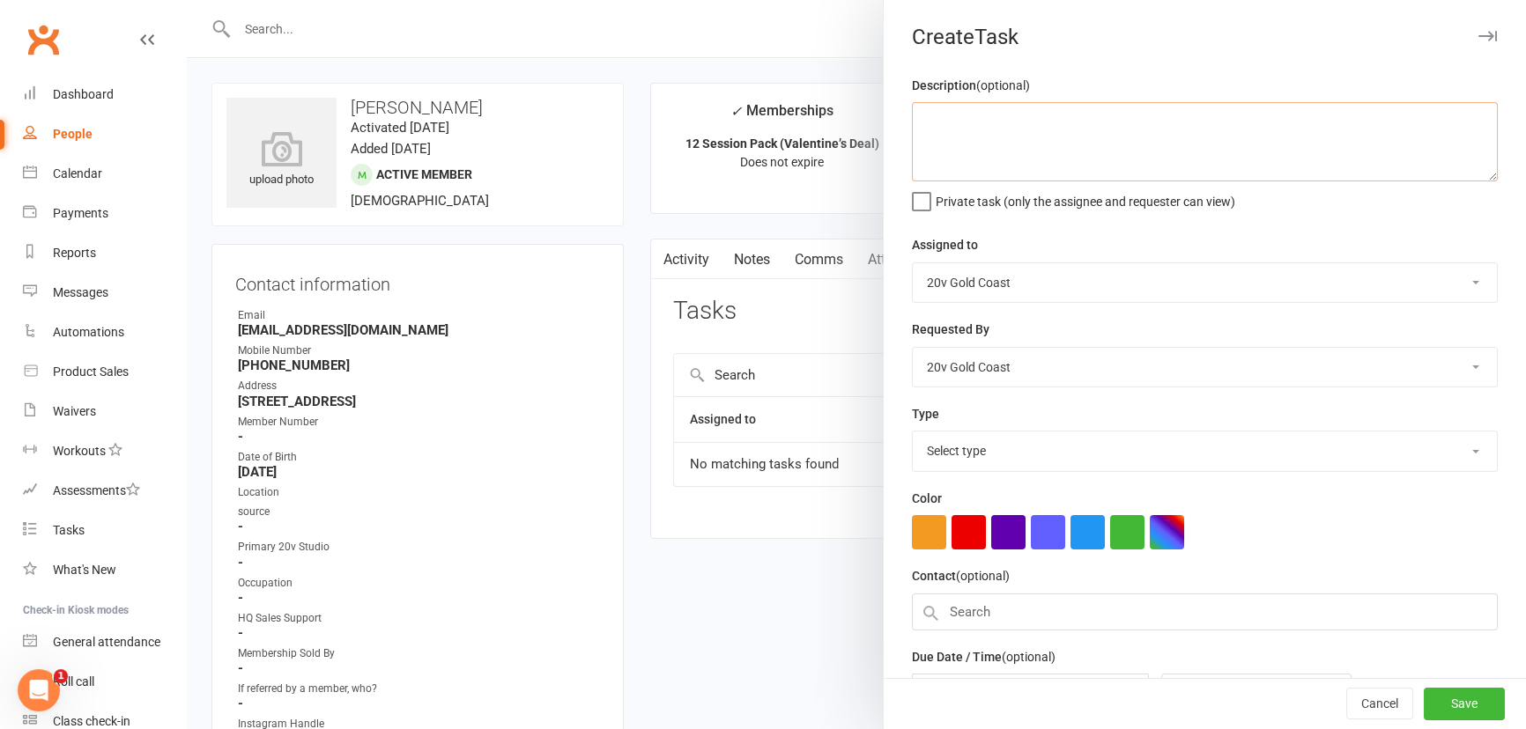
click at [1032, 123] on textarea at bounding box center [1205, 141] width 586 height 79
type textarea "Package reminder if no response"
click at [1035, 451] on select "Select type Call to confirm trial Cancel down Cancel down natasha and brent jam…" at bounding box center [1204, 451] width 584 height 39
click at [912, 433] on select "Select type Call to confirm trial Cancel down Cancel down natasha and brent jam…" at bounding box center [1204, 451] width 584 height 39
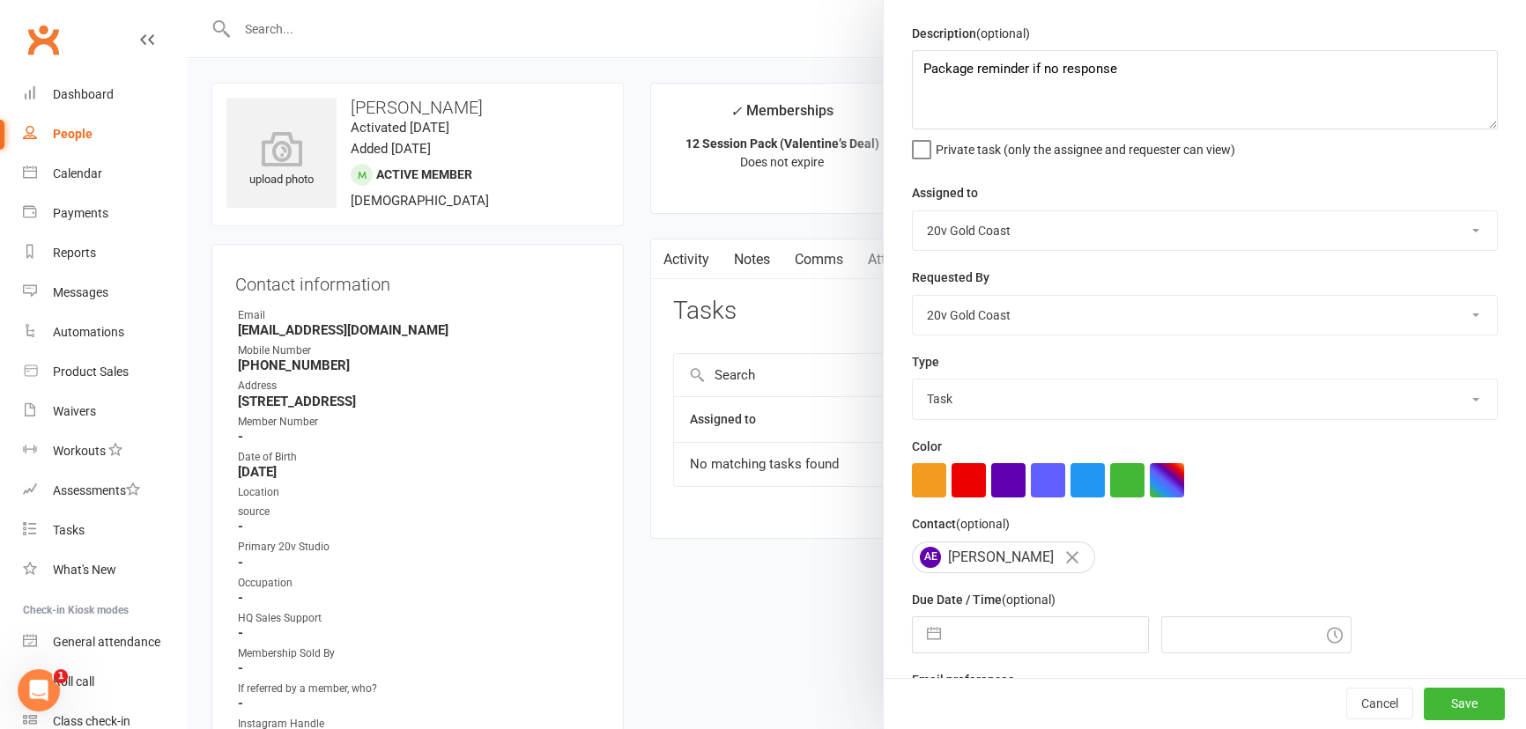
scroll to position [111, 0]
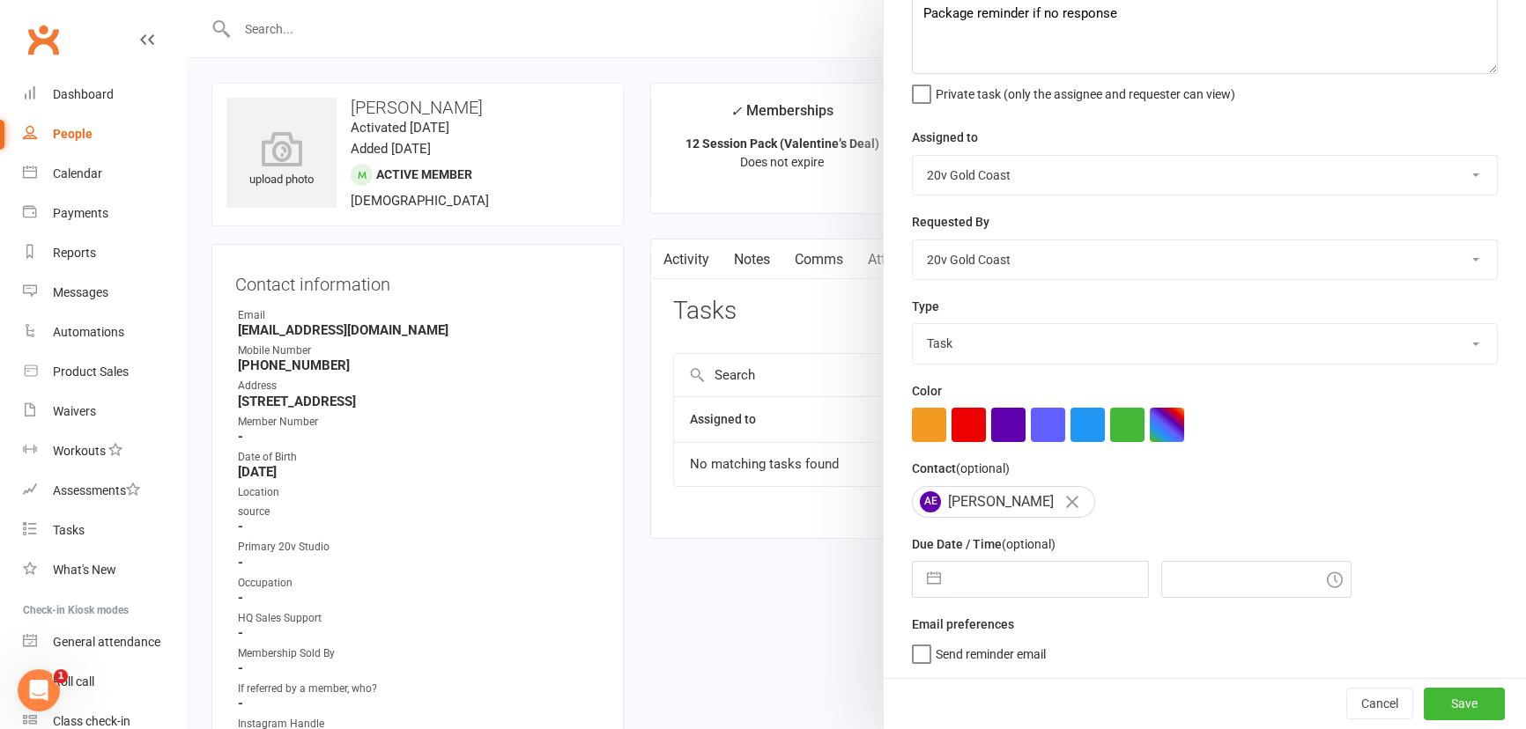
click at [1066, 348] on select "Call to confirm trial Cancel down Cancel down natasha and brent james membershi…" at bounding box center [1204, 343] width 584 height 39
click at [996, 363] on div "Description (optional) Package reminder if no response Private task (only the a…" at bounding box center [1204, 322] width 642 height 711
click at [979, 339] on select "Call to confirm trial Cancel down Cancel down natasha and brent james membershi…" at bounding box center [1204, 343] width 584 height 39
select select "22826"
click at [912, 324] on select "Call to confirm trial Cancel down Cancel down natasha and brent james membershi…" at bounding box center [1204, 343] width 584 height 39
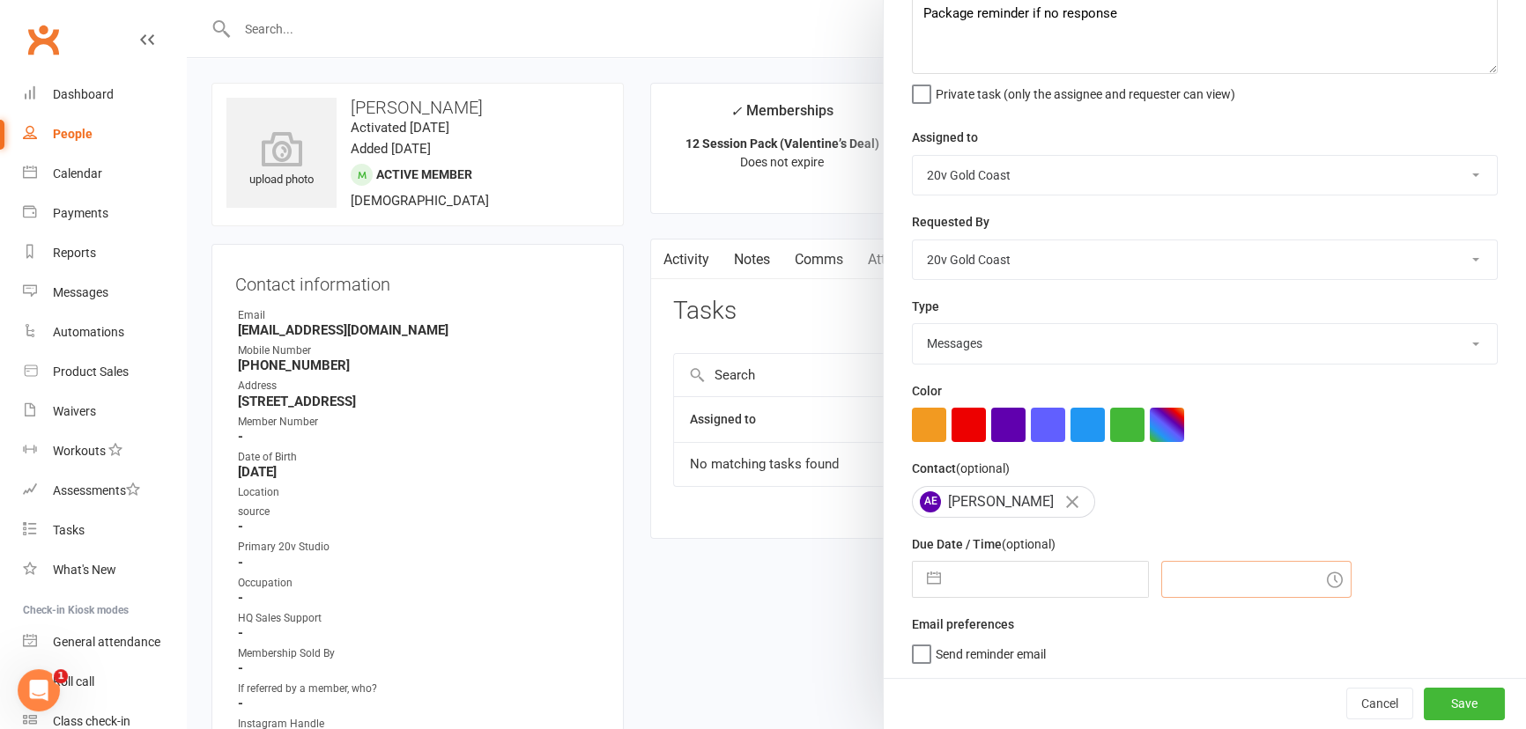
click at [1212, 580] on input "text" at bounding box center [1256, 579] width 190 height 37
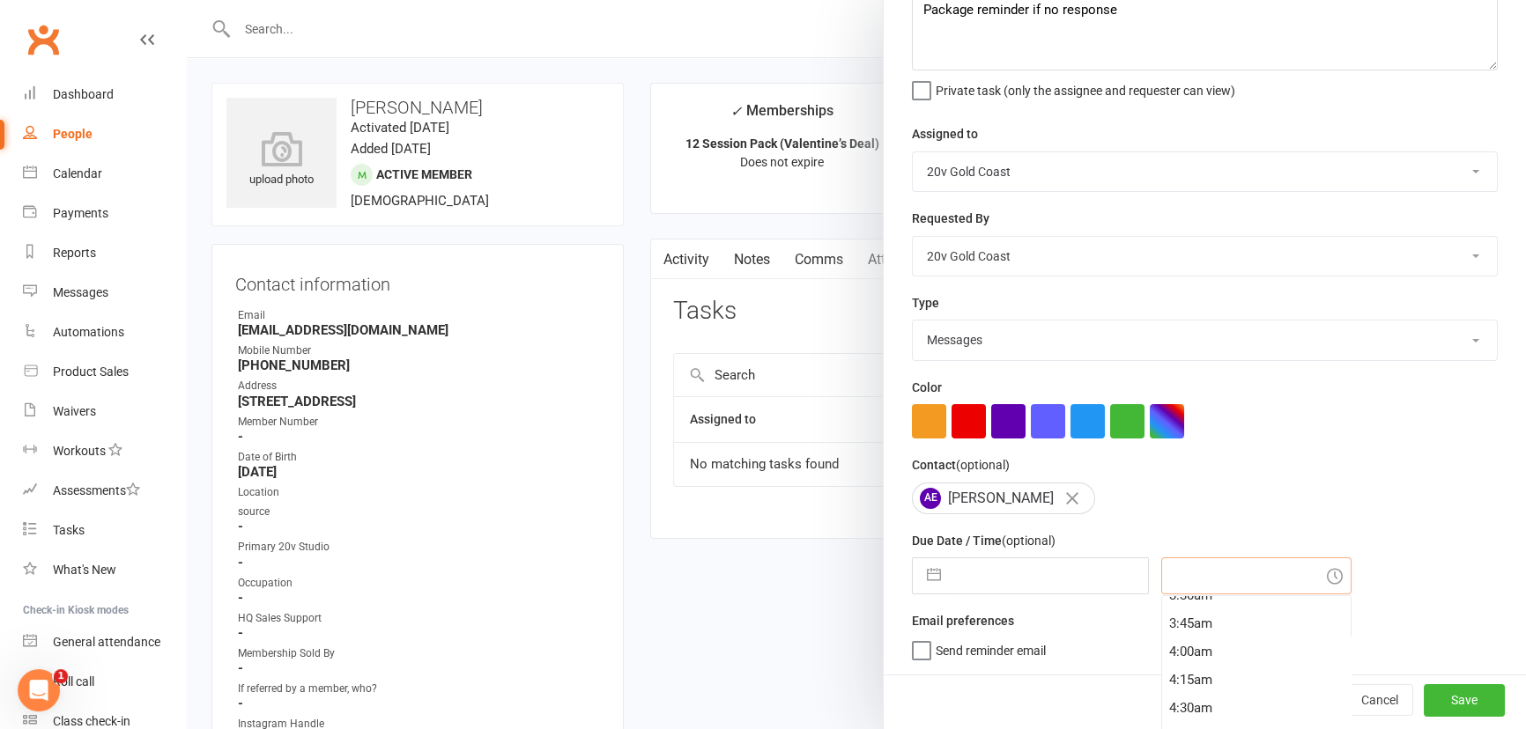
scroll to position [560, 0]
click at [1212, 661] on div "5:30am" at bounding box center [1256, 670] width 188 height 28
type input "15 Aug 2025"
type input "5:30am"
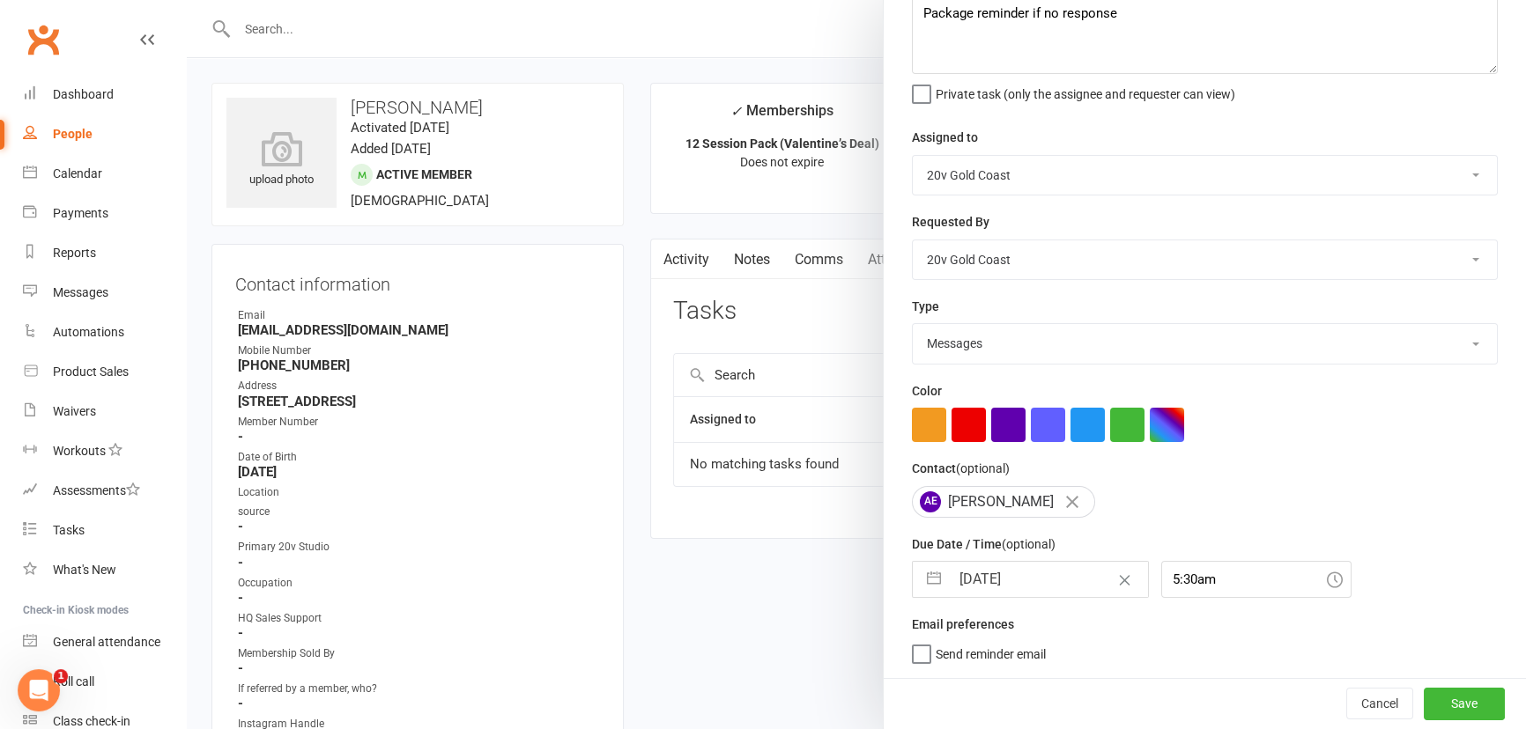
select select "6"
select select "2025"
select select "7"
select select "2025"
select select "8"
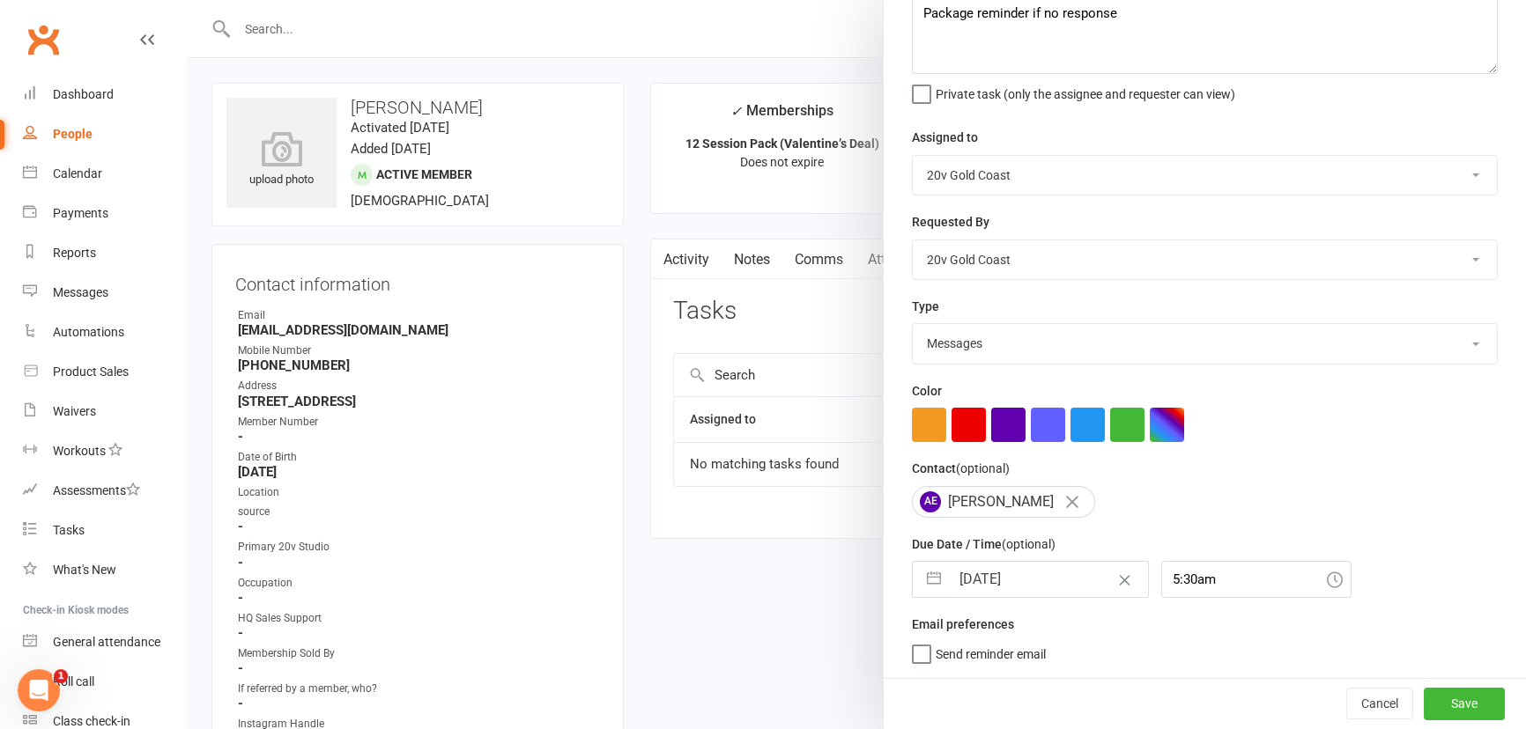
select select "2025"
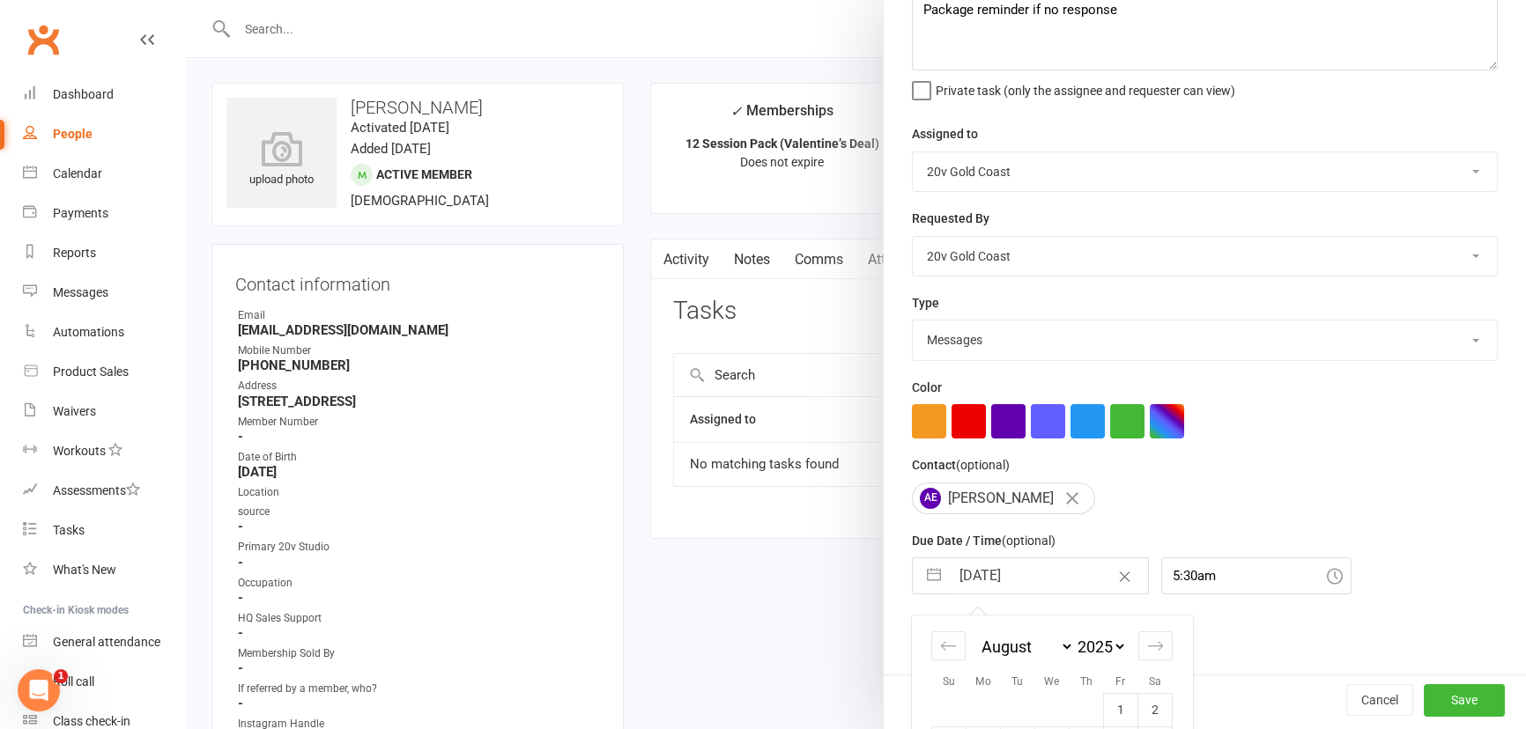
click at [1059, 594] on input "15 Aug 2025" at bounding box center [1048, 575] width 198 height 35
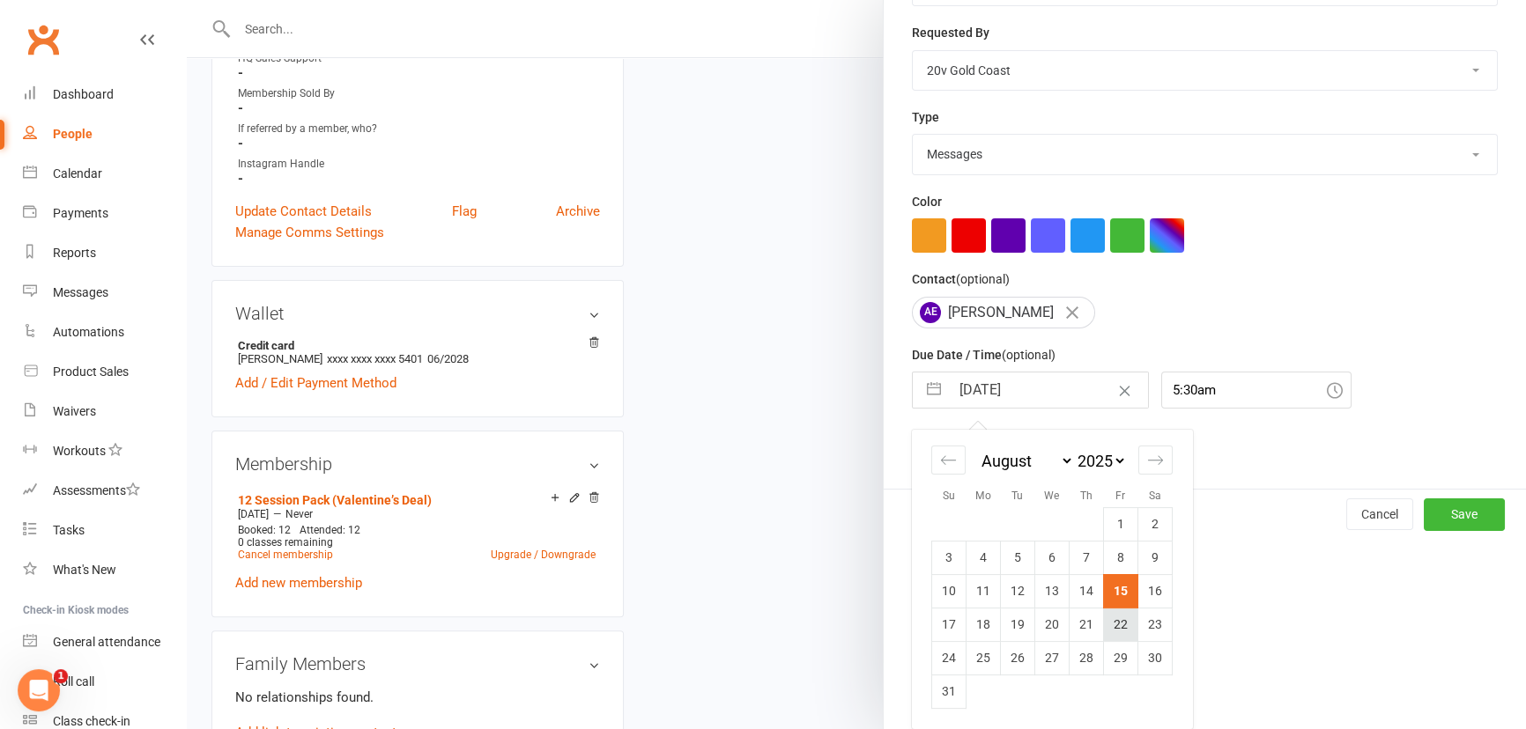
click at [1111, 627] on td "22" at bounding box center [1121, 624] width 34 height 33
type input "22 Aug 2025"
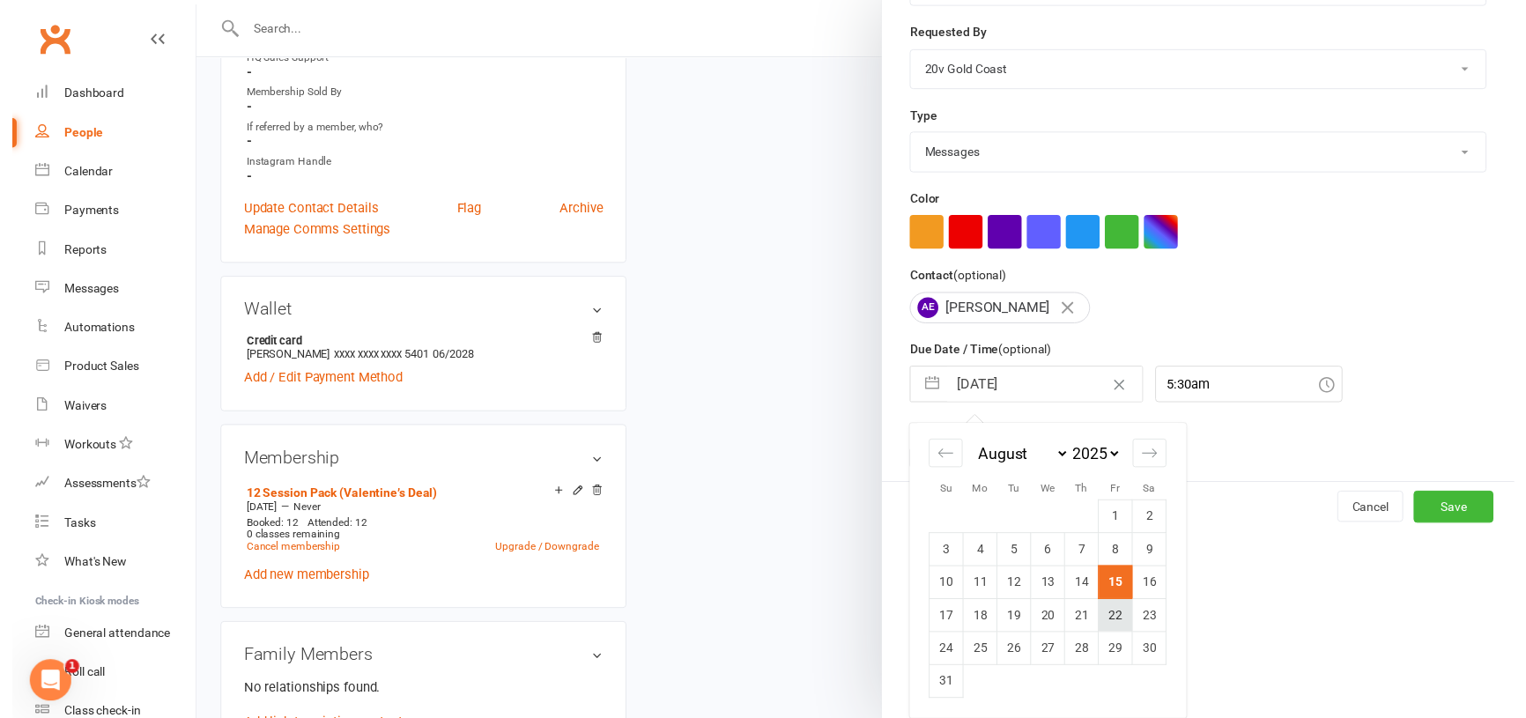
scroll to position [111, 0]
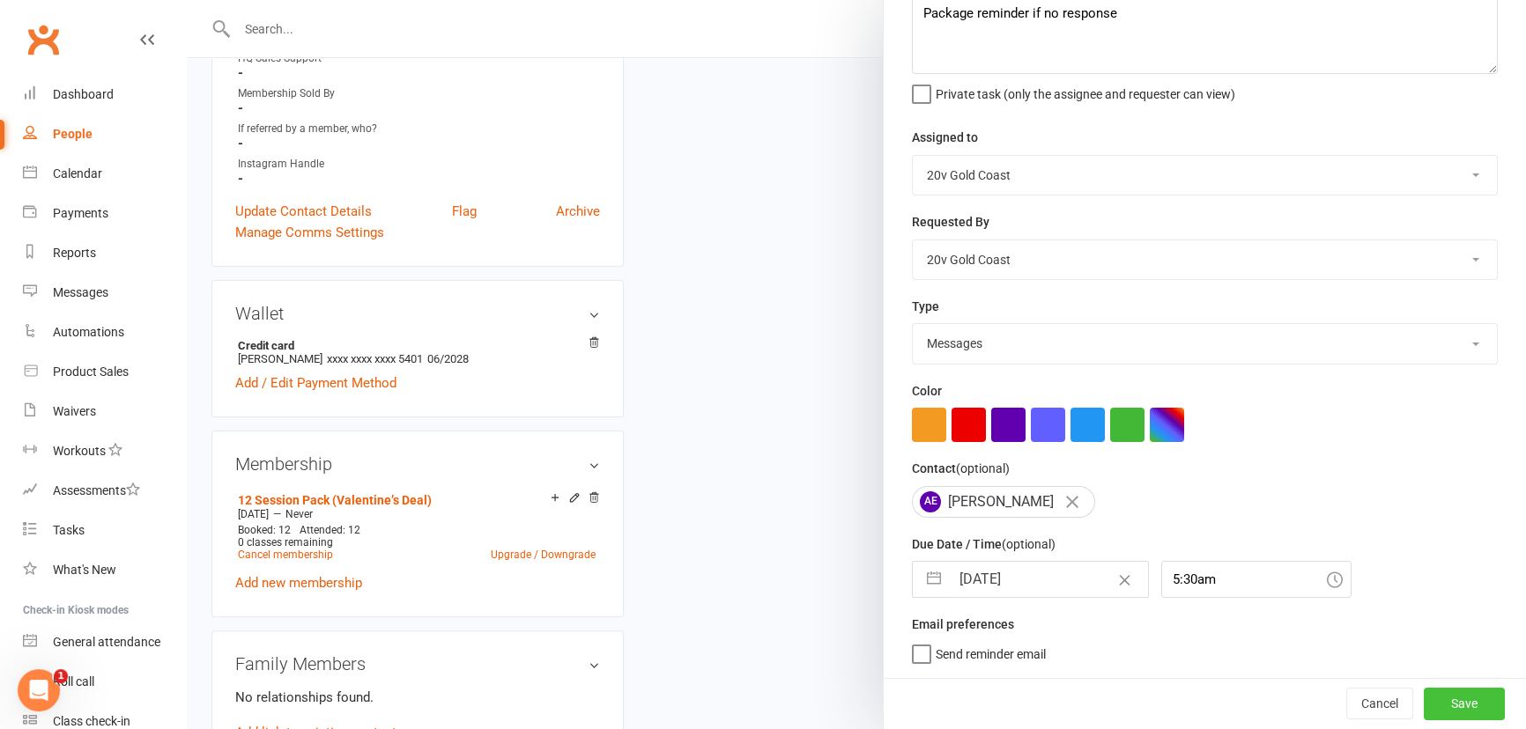
click at [1442, 712] on button "Save" at bounding box center [1463, 704] width 81 height 32
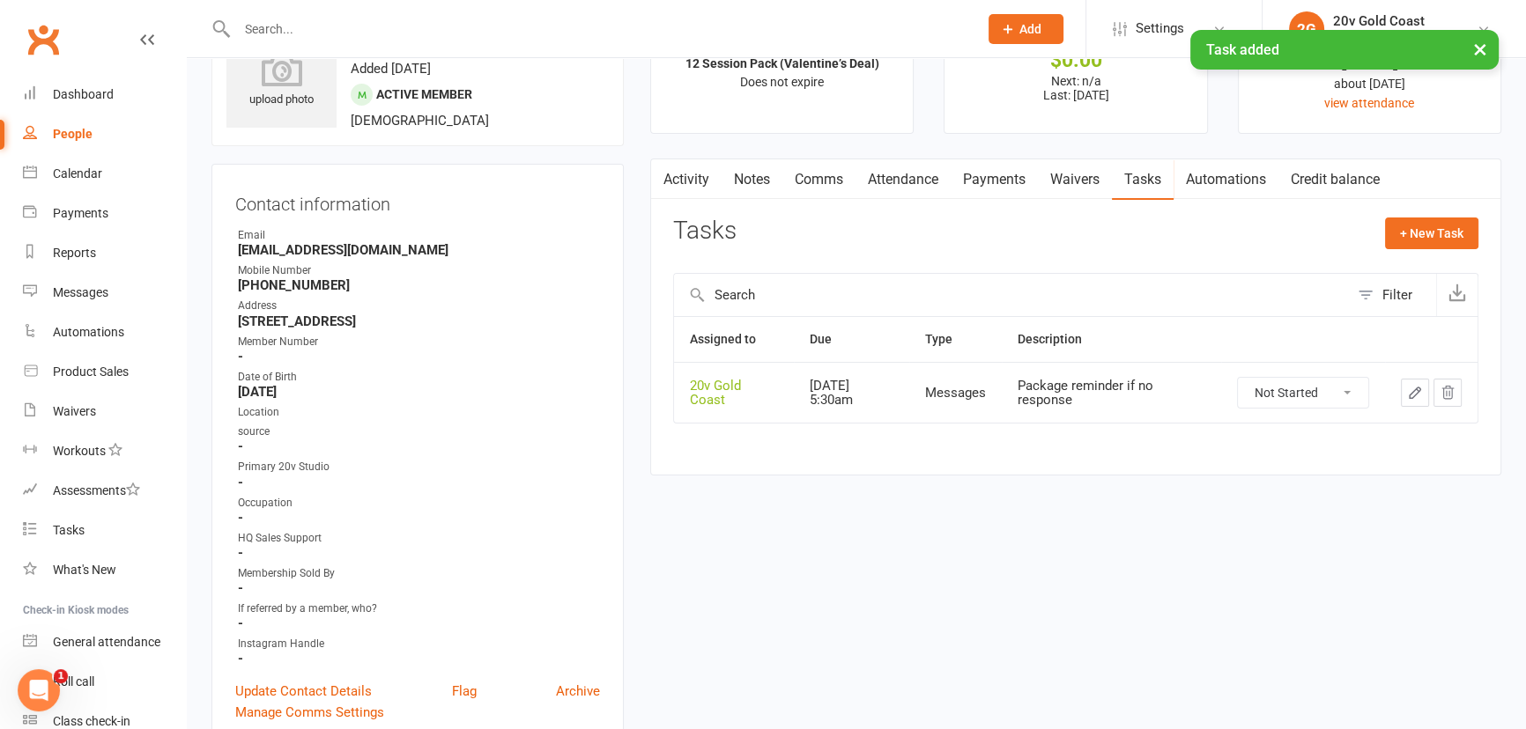
scroll to position [0, 0]
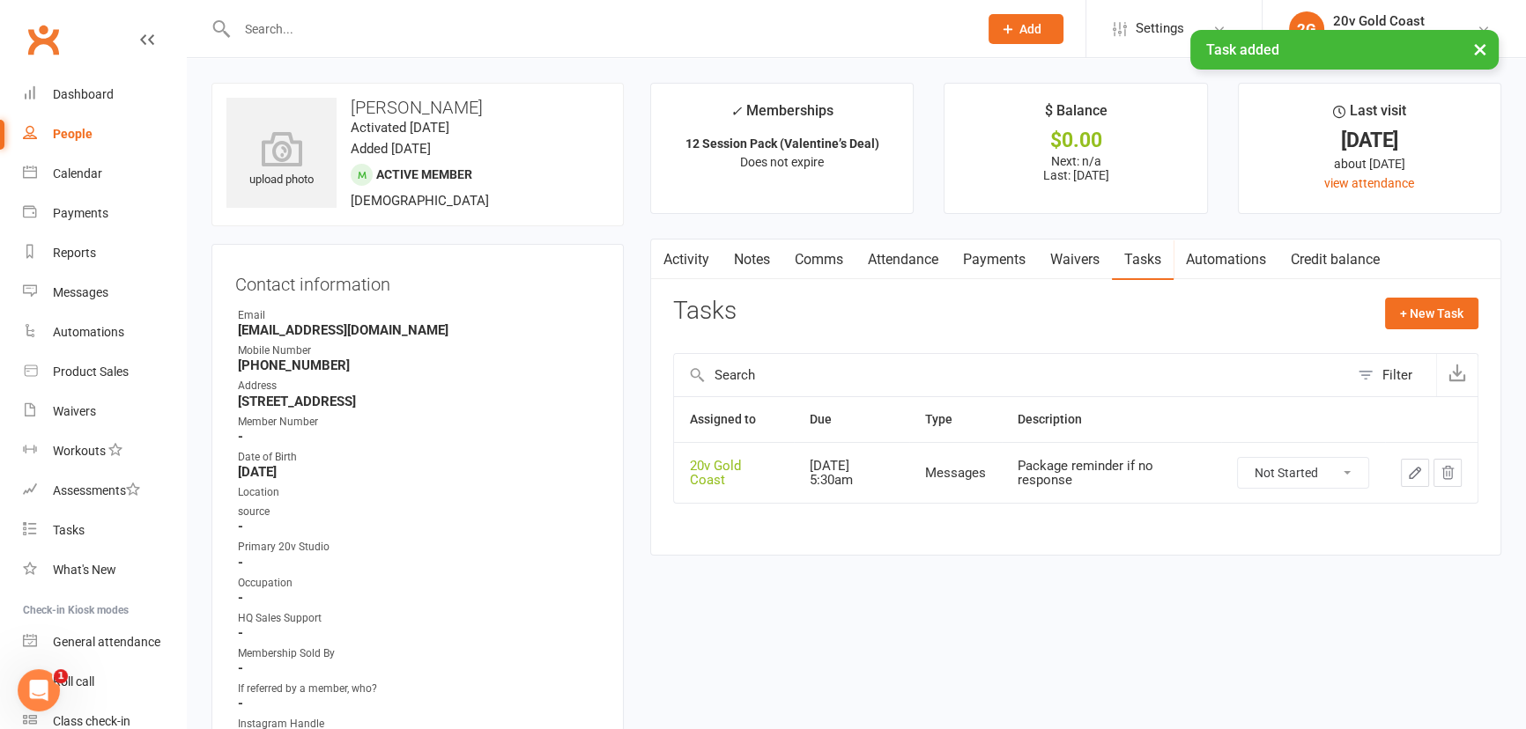
click at [702, 258] on link "Activity" at bounding box center [686, 260] width 70 height 41
